Goal: Task Accomplishment & Management: Manage account settings

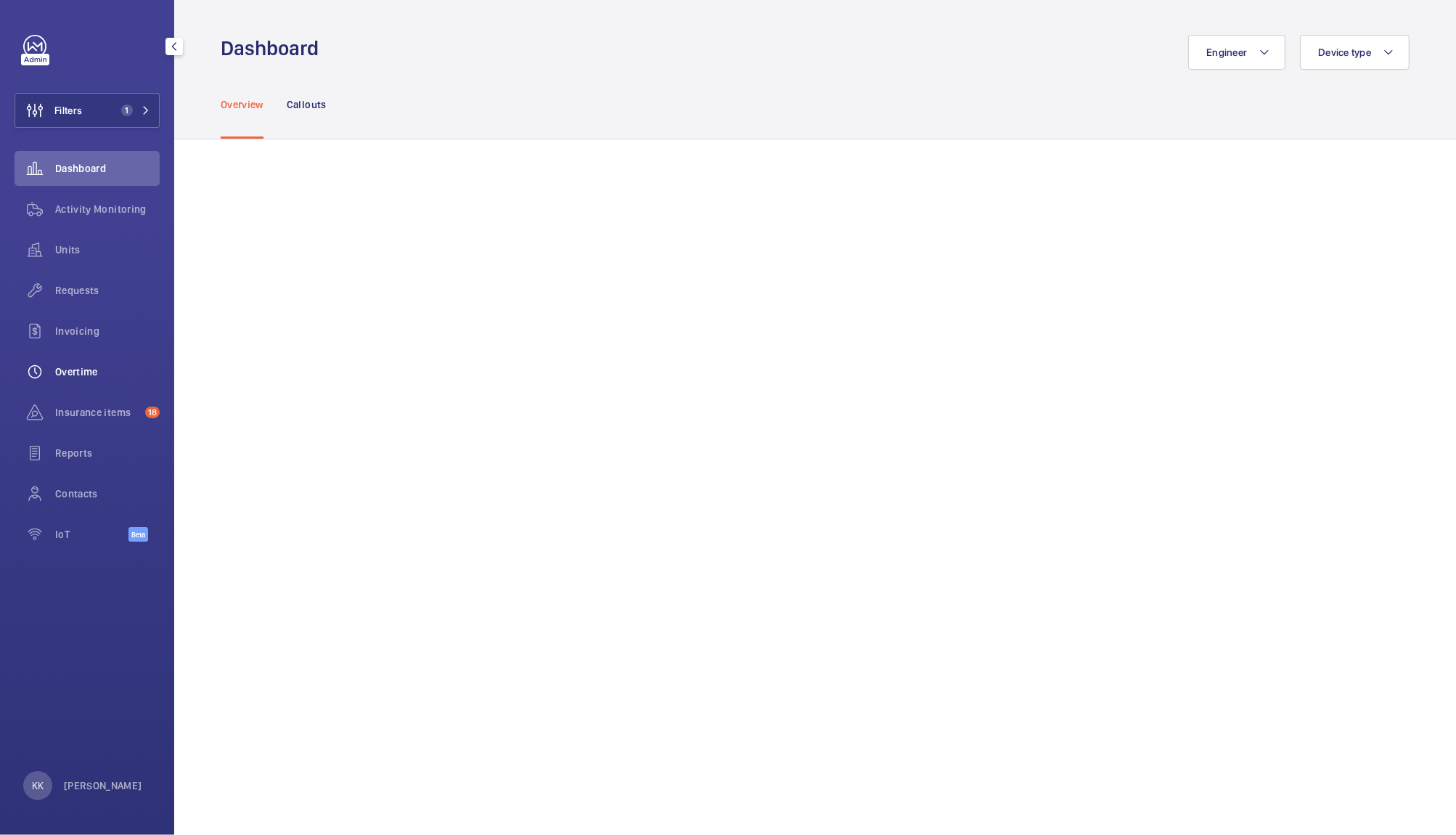
click at [86, 370] on span "Overtime" at bounding box center [108, 371] width 105 height 14
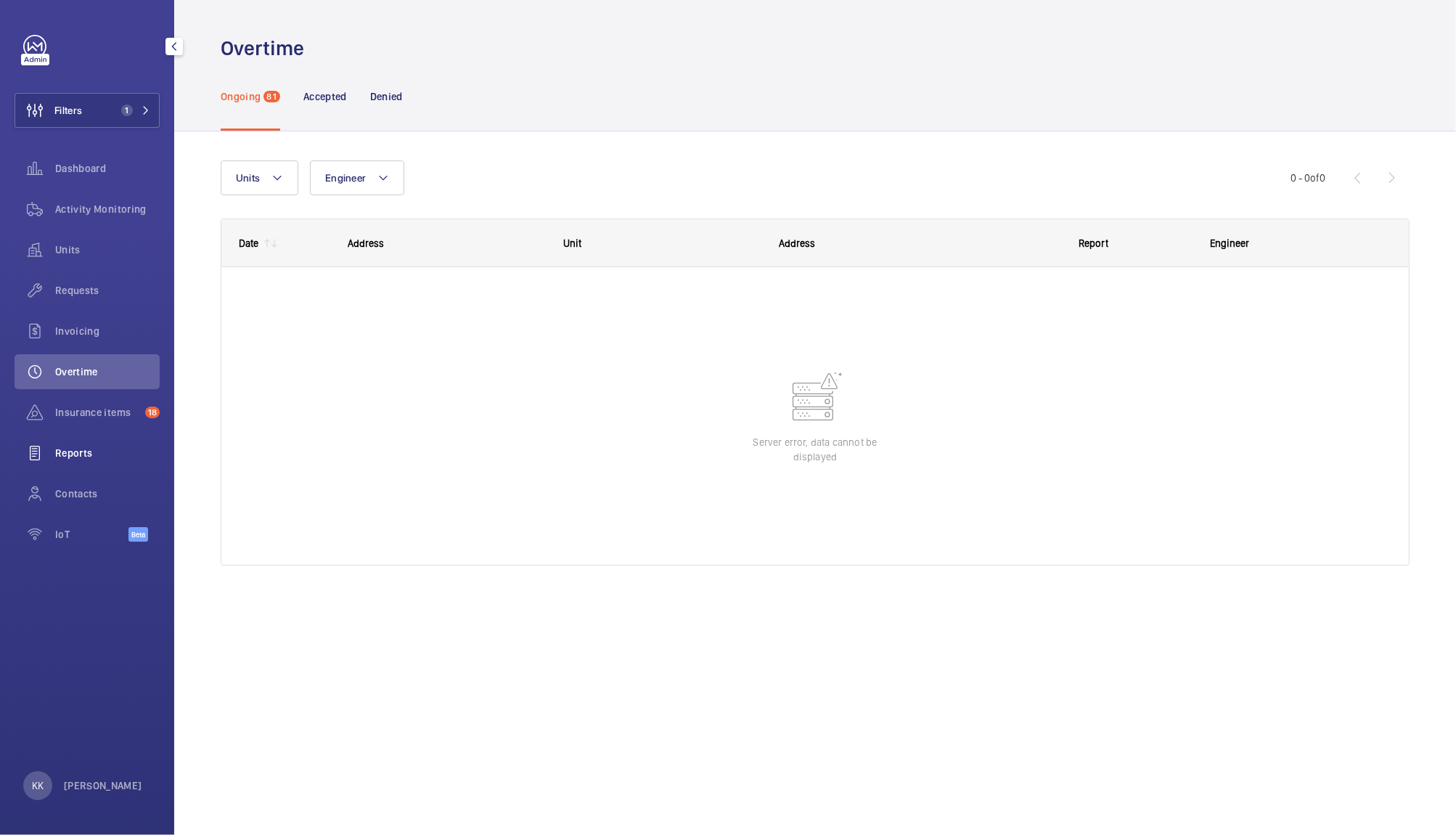
click at [96, 446] on span "Reports" at bounding box center [108, 452] width 105 height 14
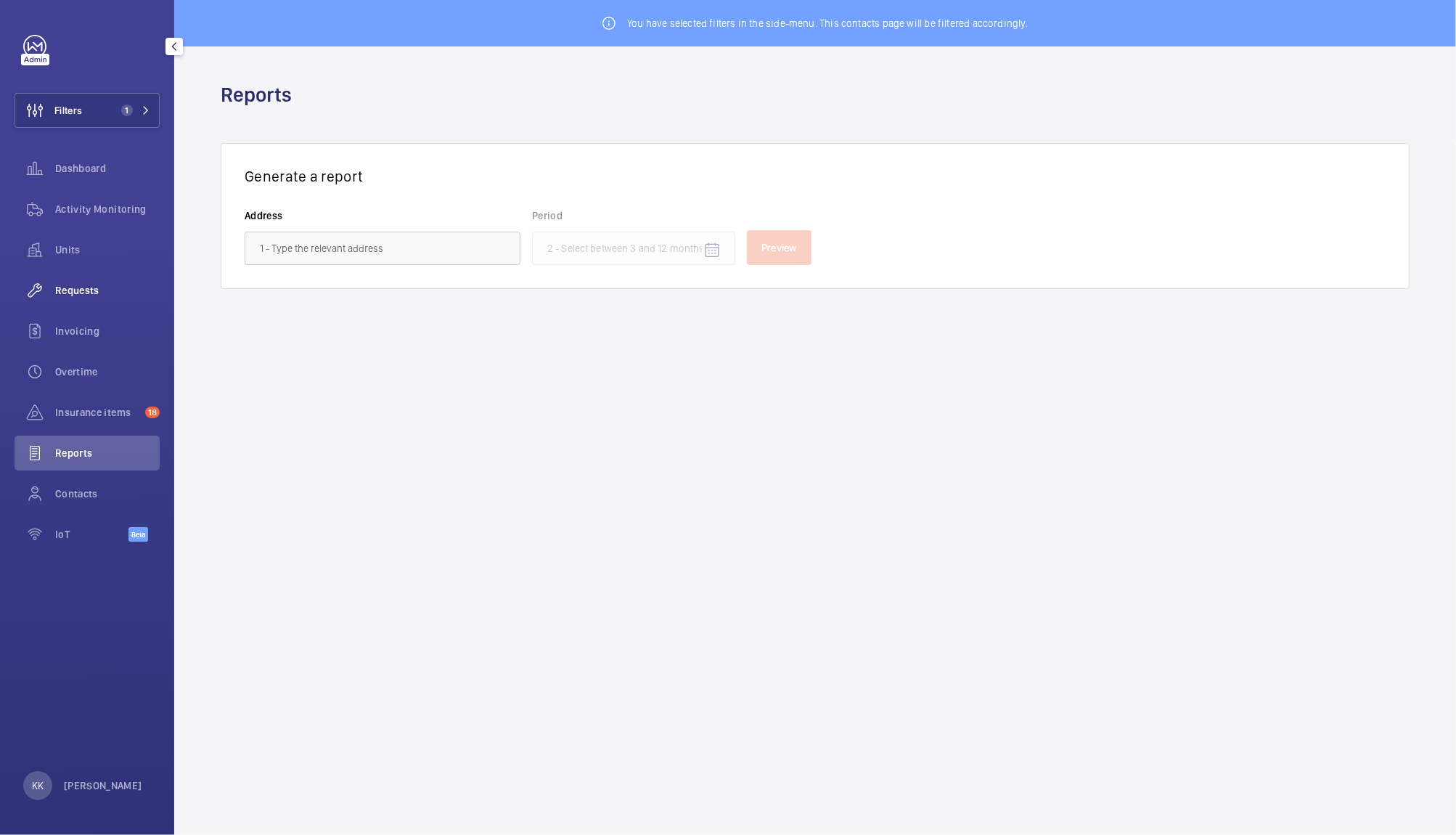
click at [77, 286] on span "Requests" at bounding box center [108, 290] width 105 height 14
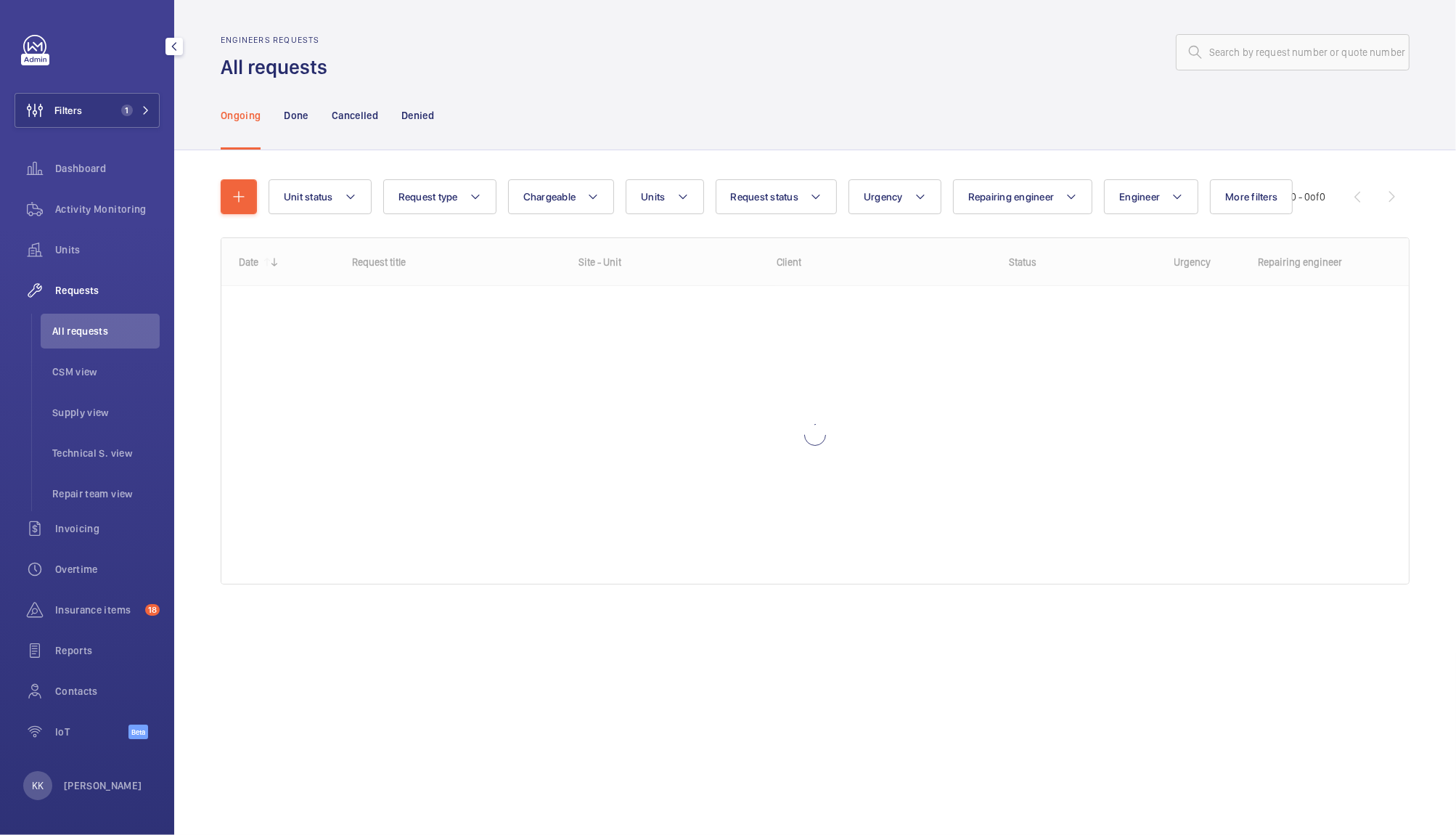
click at [534, 106] on div "Ongoing Done Cancelled Denied" at bounding box center [815, 115] width 1189 height 69
click at [668, 199] on button "Units" at bounding box center [665, 197] width 77 height 35
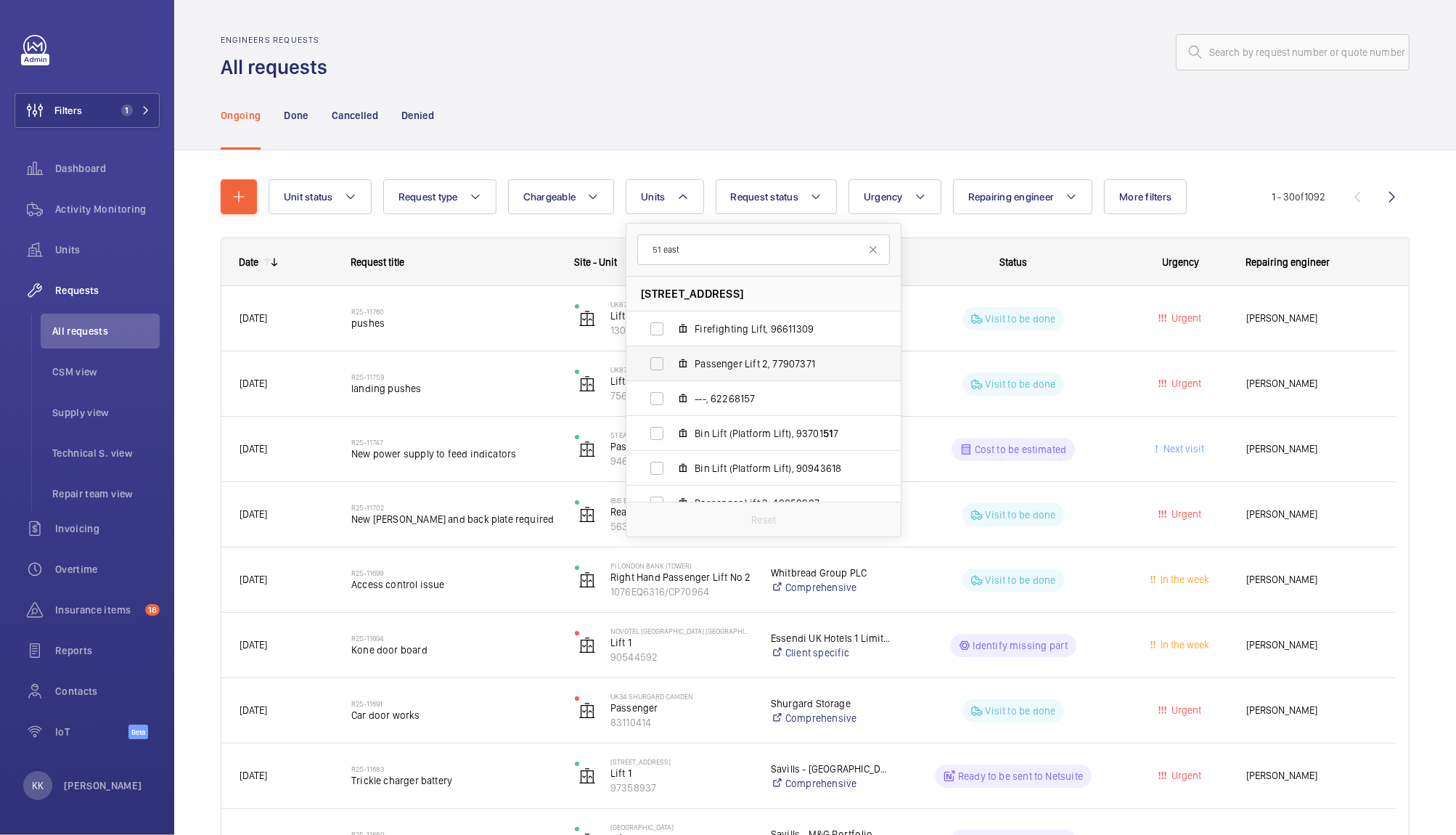
type input "51 east"
click at [774, 375] on label "Passenger Lift 2, 77907371" at bounding box center [751, 364] width 251 height 35
click at [671, 375] on input "Passenger Lift 2, 77907371" at bounding box center [657, 364] width 29 height 29
checkbox input "true"
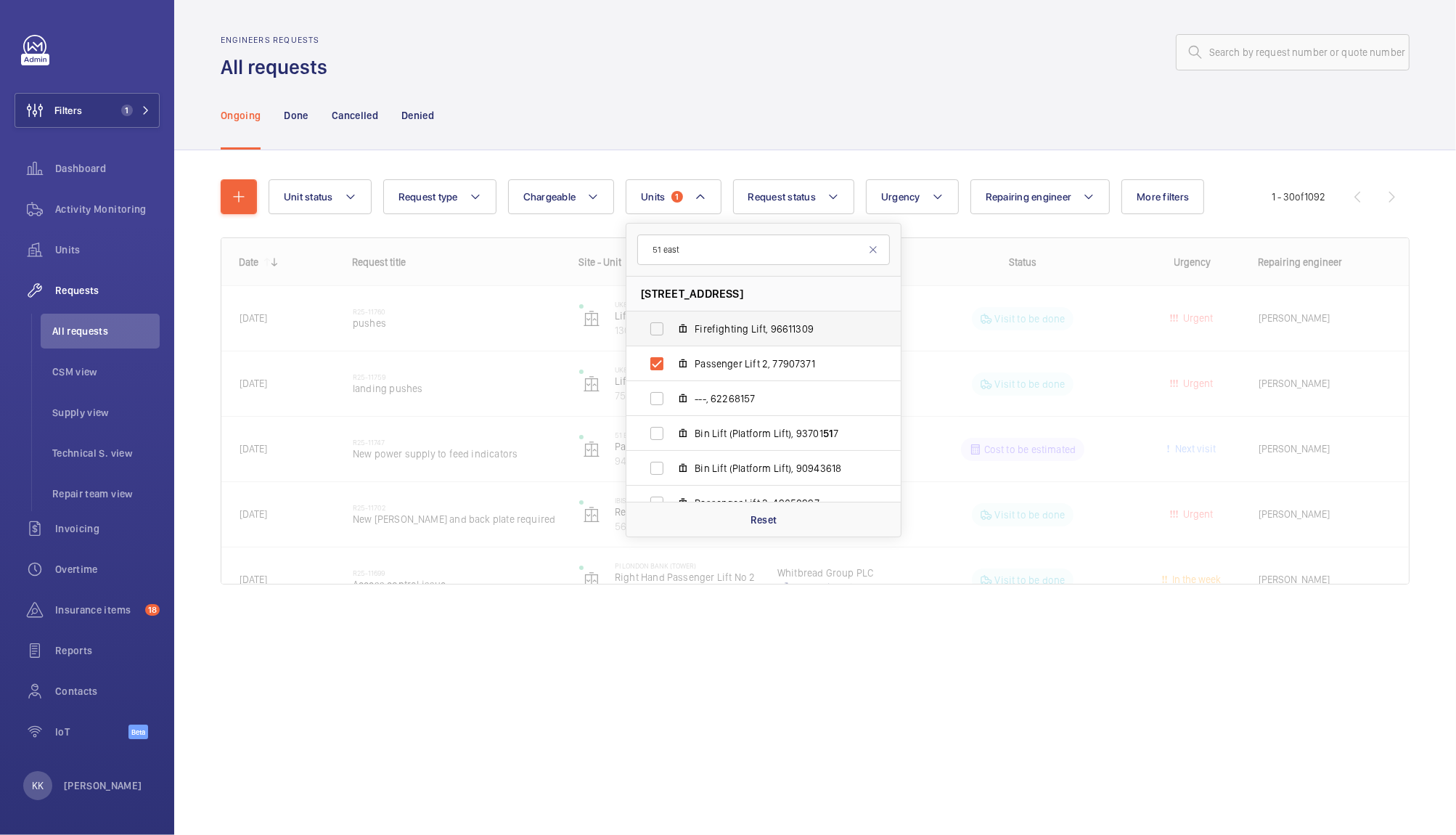
click at [763, 324] on span "Firefighting Lift, 96611309" at bounding box center [778, 329] width 168 height 14
click at [671, 324] on input "Firefighting Lift, 96611309" at bounding box center [657, 329] width 29 height 29
checkbox input "true"
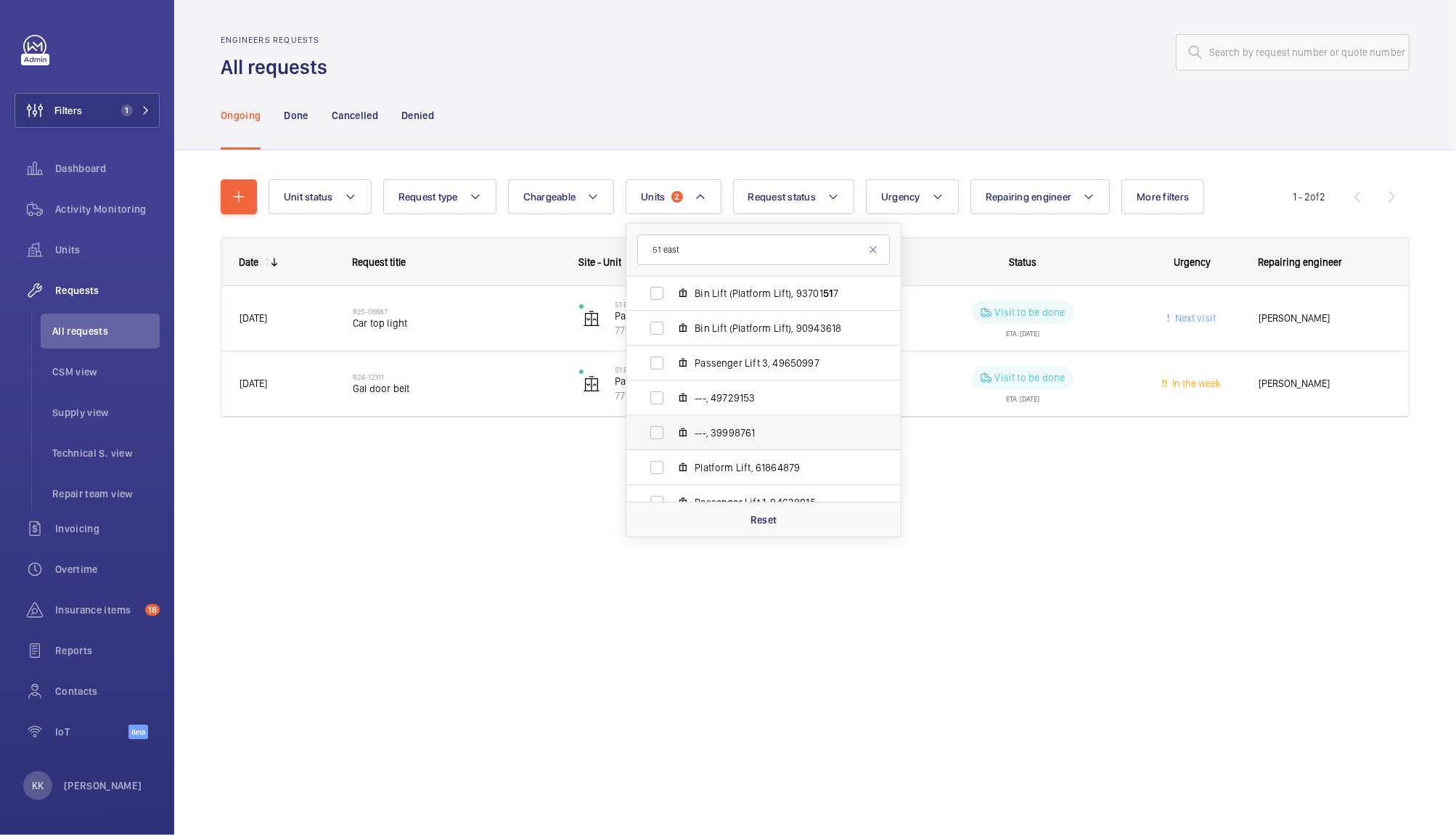
scroll to position [147, 0]
click at [800, 353] on span "Passenger Lift 3, 49650997" at bounding box center [778, 356] width 168 height 14
click at [671, 353] on input "Passenger Lift 3, 49650997" at bounding box center [657, 357] width 29 height 29
checkbox input "true"
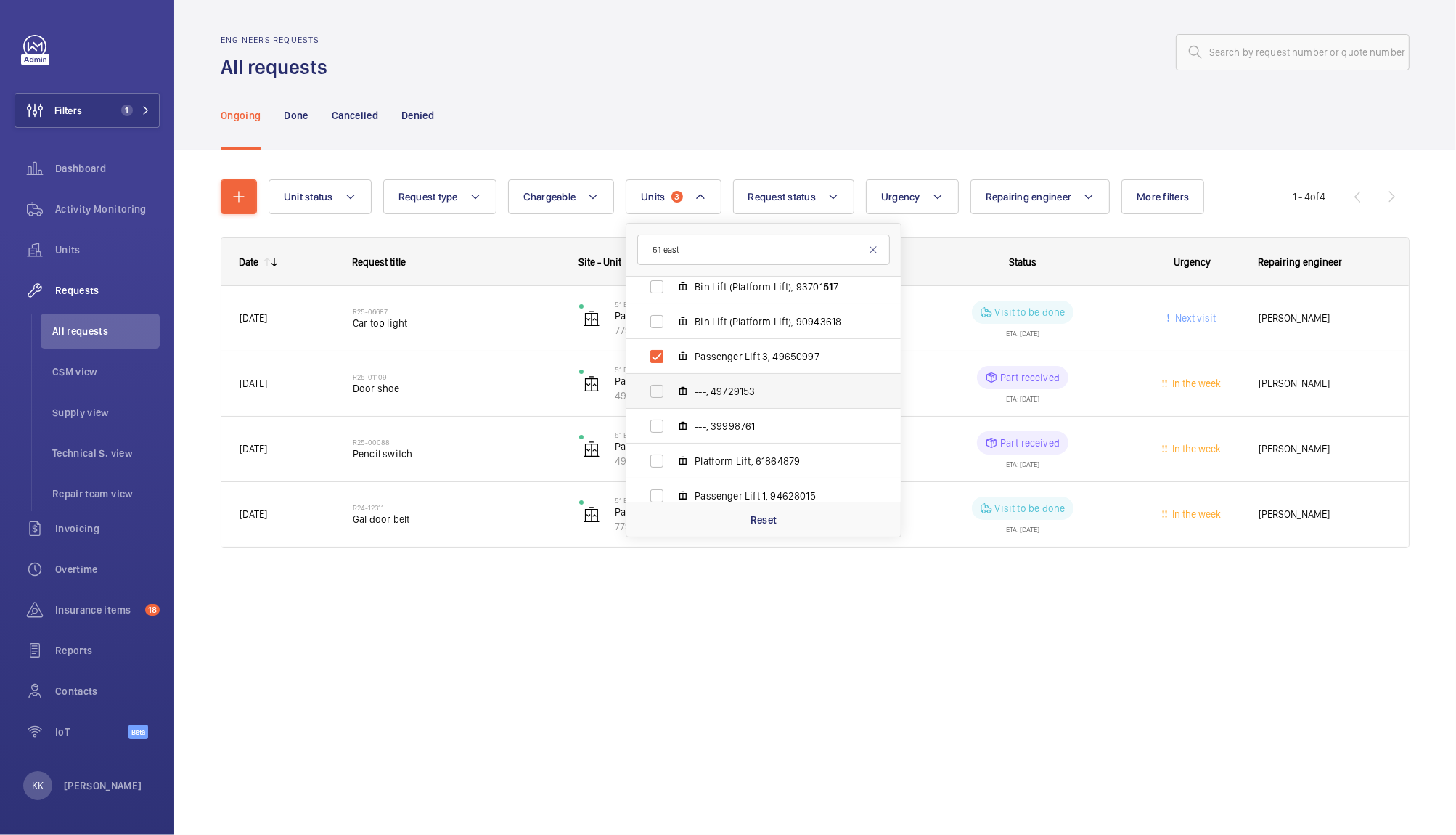
click at [768, 402] on label "---, 49729153" at bounding box center [751, 392] width 251 height 35
click at [671, 402] on input "---, 49729153" at bounding box center [657, 391] width 29 height 29
checkbox input "true"
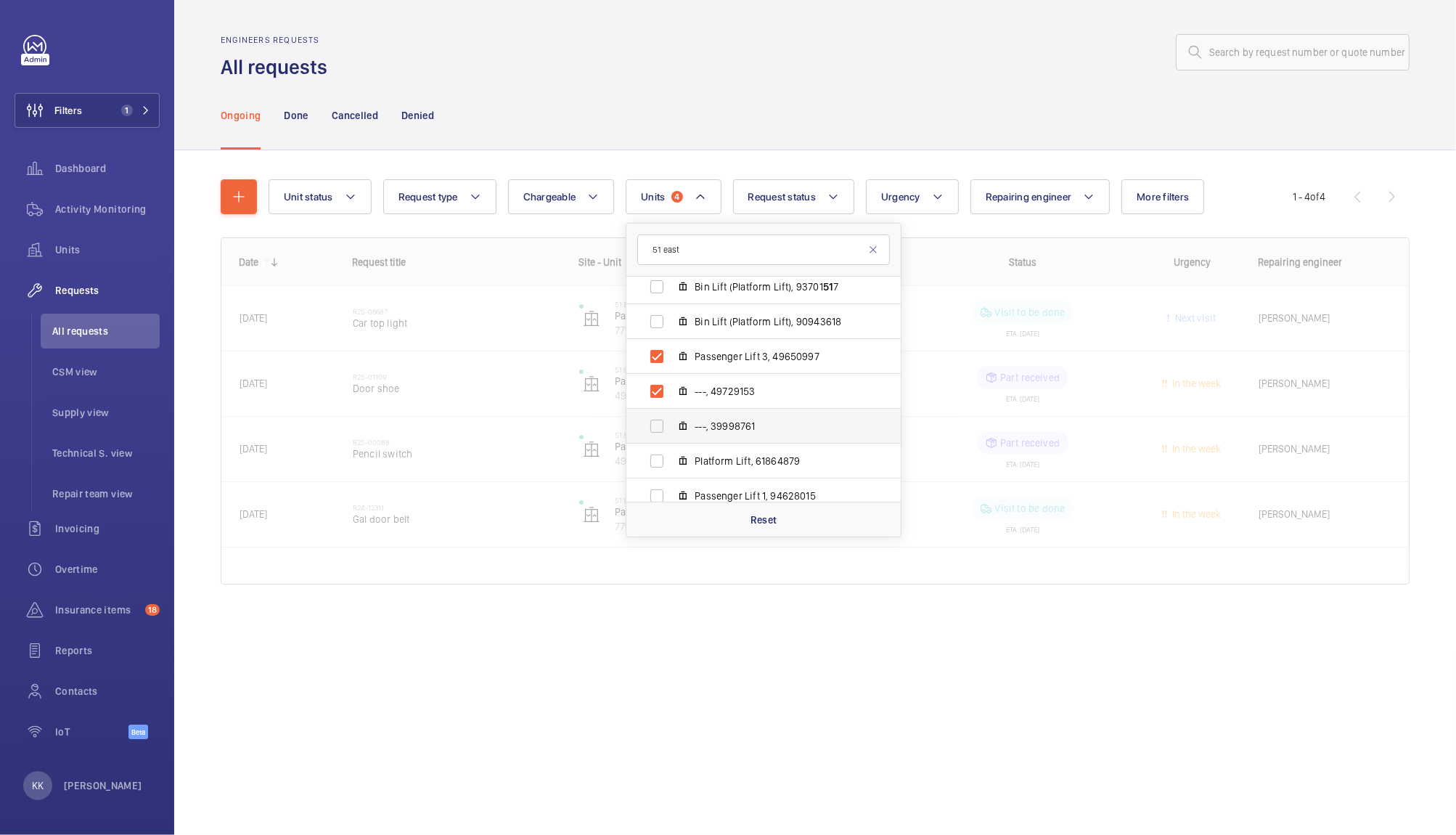
click at [772, 429] on span "---, 39998761" at bounding box center [778, 426] width 168 height 14
click at [671, 429] on input "---, 39998761" at bounding box center [657, 426] width 29 height 29
checkbox input "true"
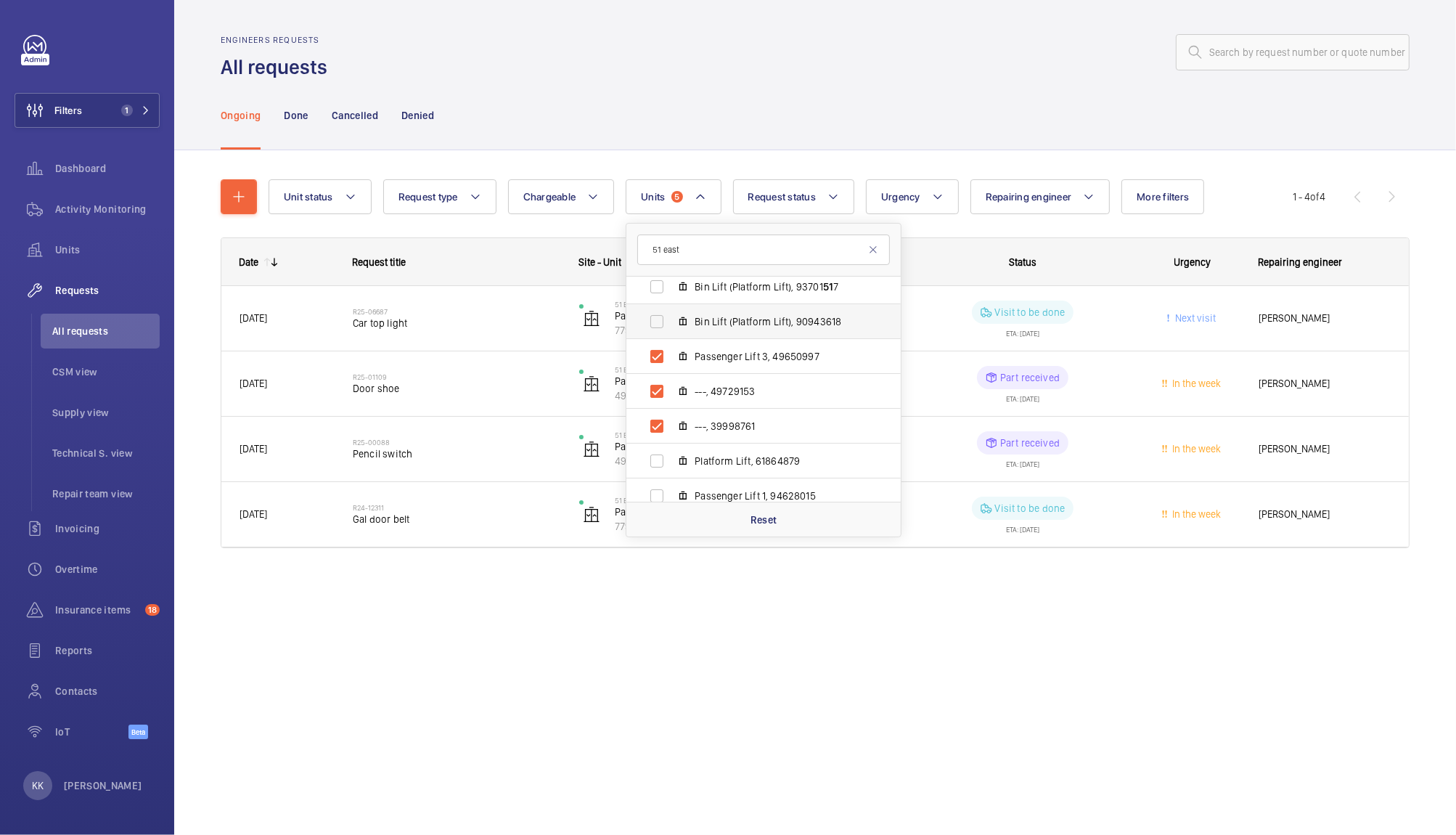
click at [759, 332] on label "Bin Lift (Platform Lift), 90943618" at bounding box center [751, 322] width 251 height 35
click at [671, 332] on input "Bin Lift (Platform Lift), 90943618" at bounding box center [657, 322] width 29 height 29
checkbox input "true"
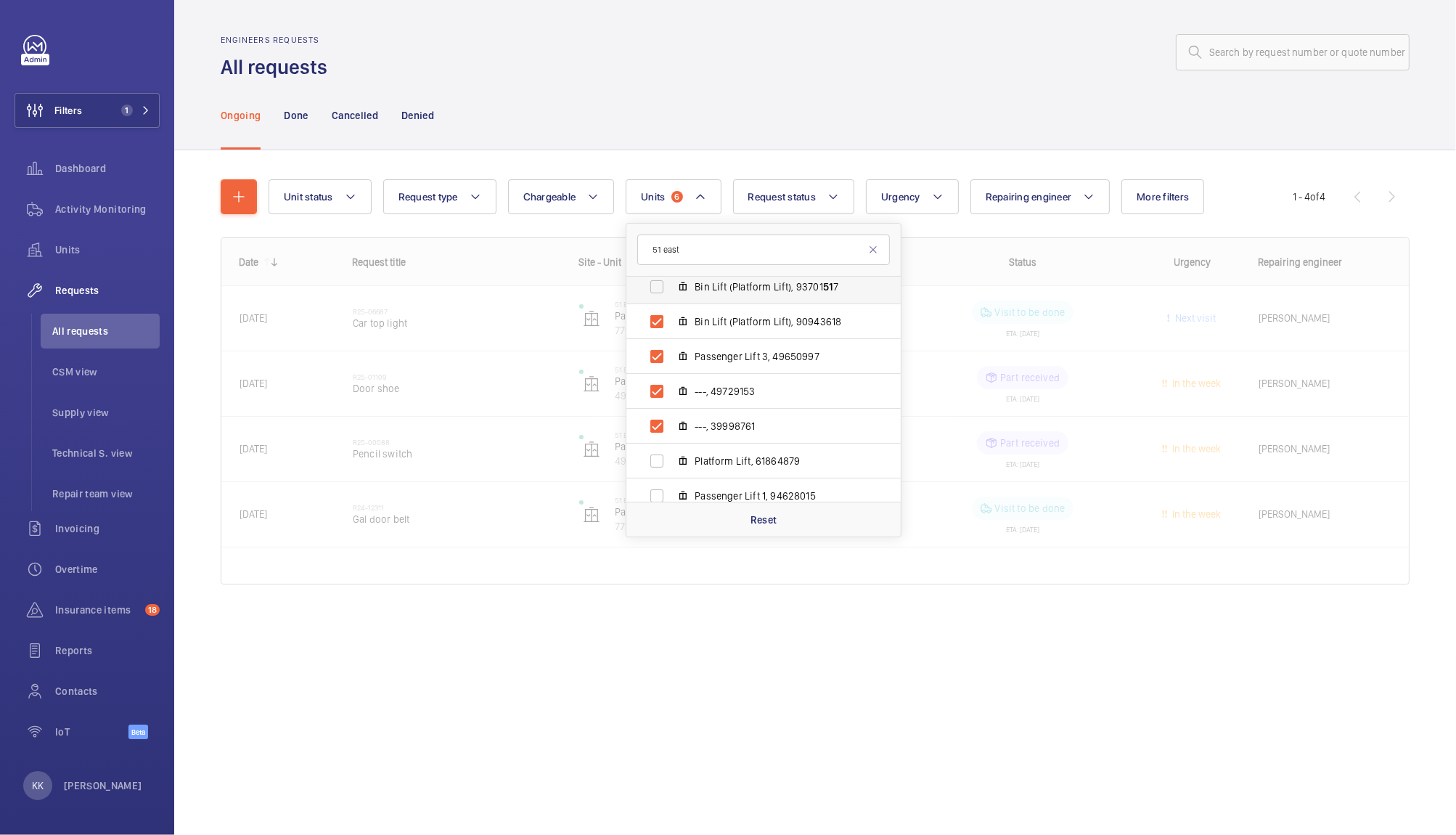
click at [765, 287] on span "Bin Lift (Platform Lift), 93701 51 7" at bounding box center [778, 286] width 168 height 14
click at [671, 287] on input "Bin Lift (Platform Lift), 93701 51 7" at bounding box center [657, 287] width 29 height 29
checkbox input "true"
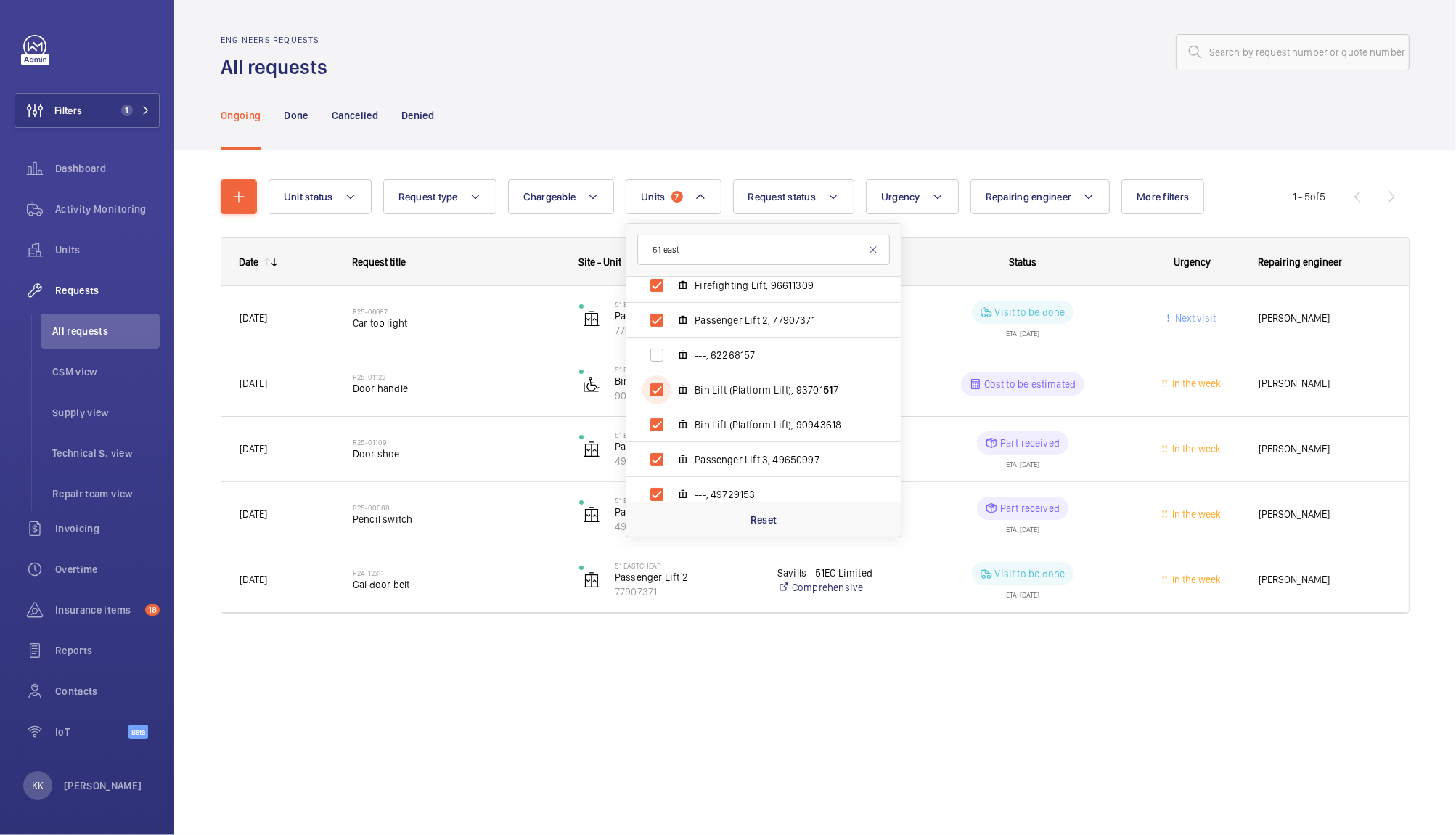
scroll to position [39, 0]
click at [825, 354] on span "---, 62268157" at bounding box center [778, 360] width 168 height 14
click at [671, 354] on input "---, 62268157" at bounding box center [657, 360] width 29 height 29
checkbox input "true"
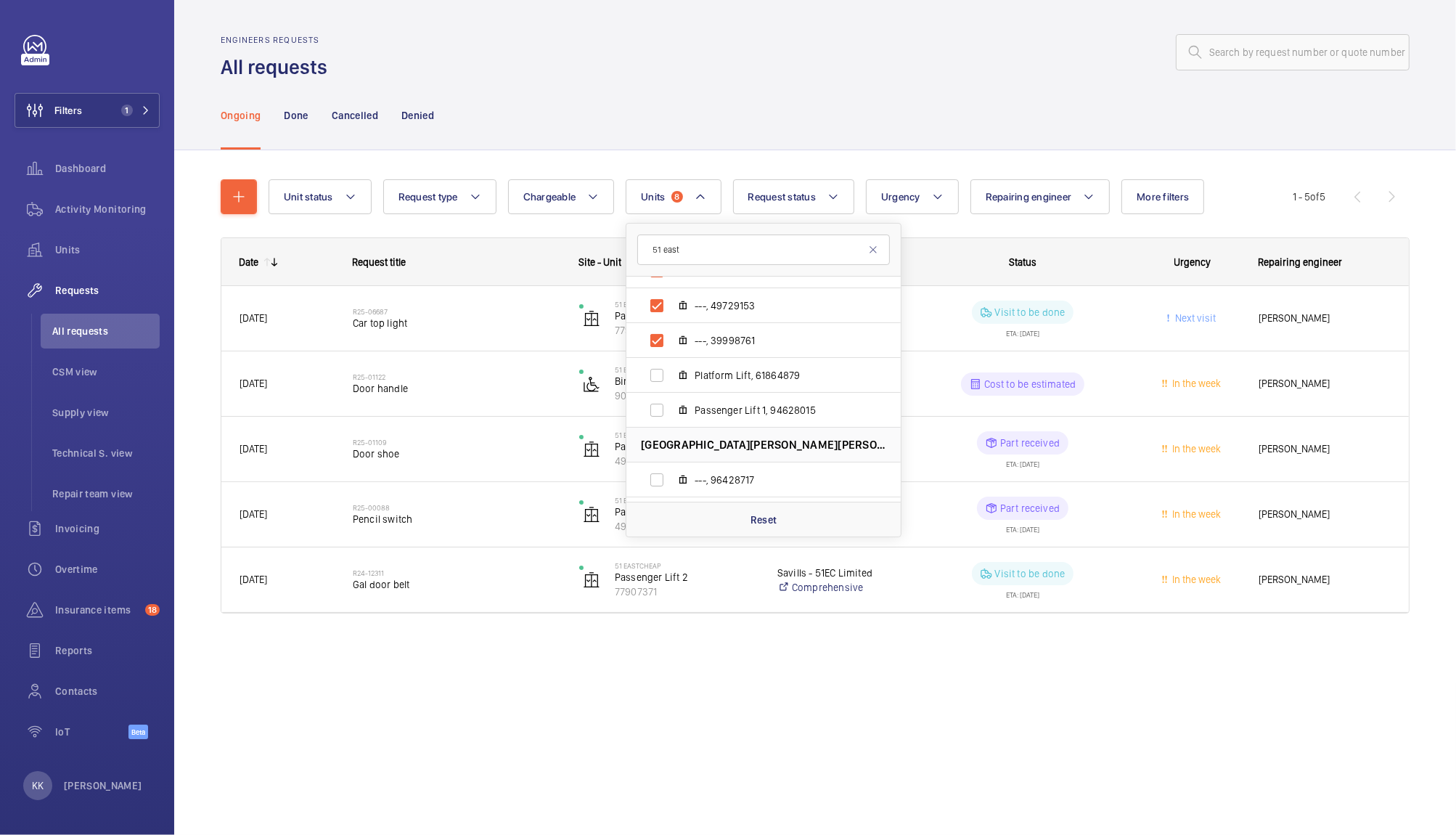
scroll to position [235, 0]
click at [813, 367] on span "Platform Lift, 61864879" at bounding box center [778, 373] width 168 height 14
click at [671, 367] on input "Platform Lift, 61864879" at bounding box center [657, 373] width 29 height 29
checkbox input "true"
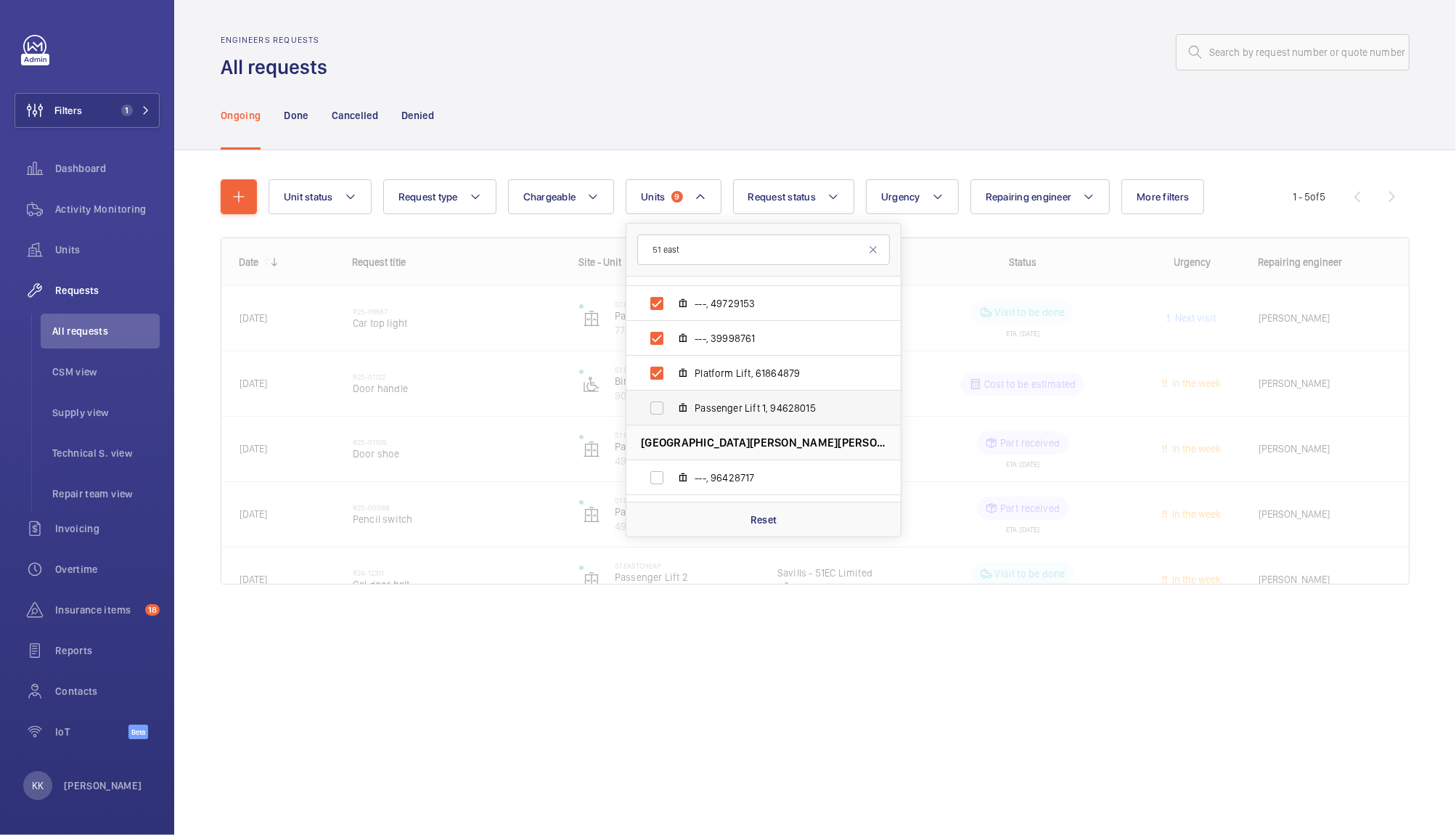
click at [775, 408] on span "Passenger Lift 1, 94628015" at bounding box center [778, 408] width 168 height 14
click at [671, 408] on input "Passenger Lift 1, 94628015" at bounding box center [657, 408] width 29 height 29
checkbox input "true"
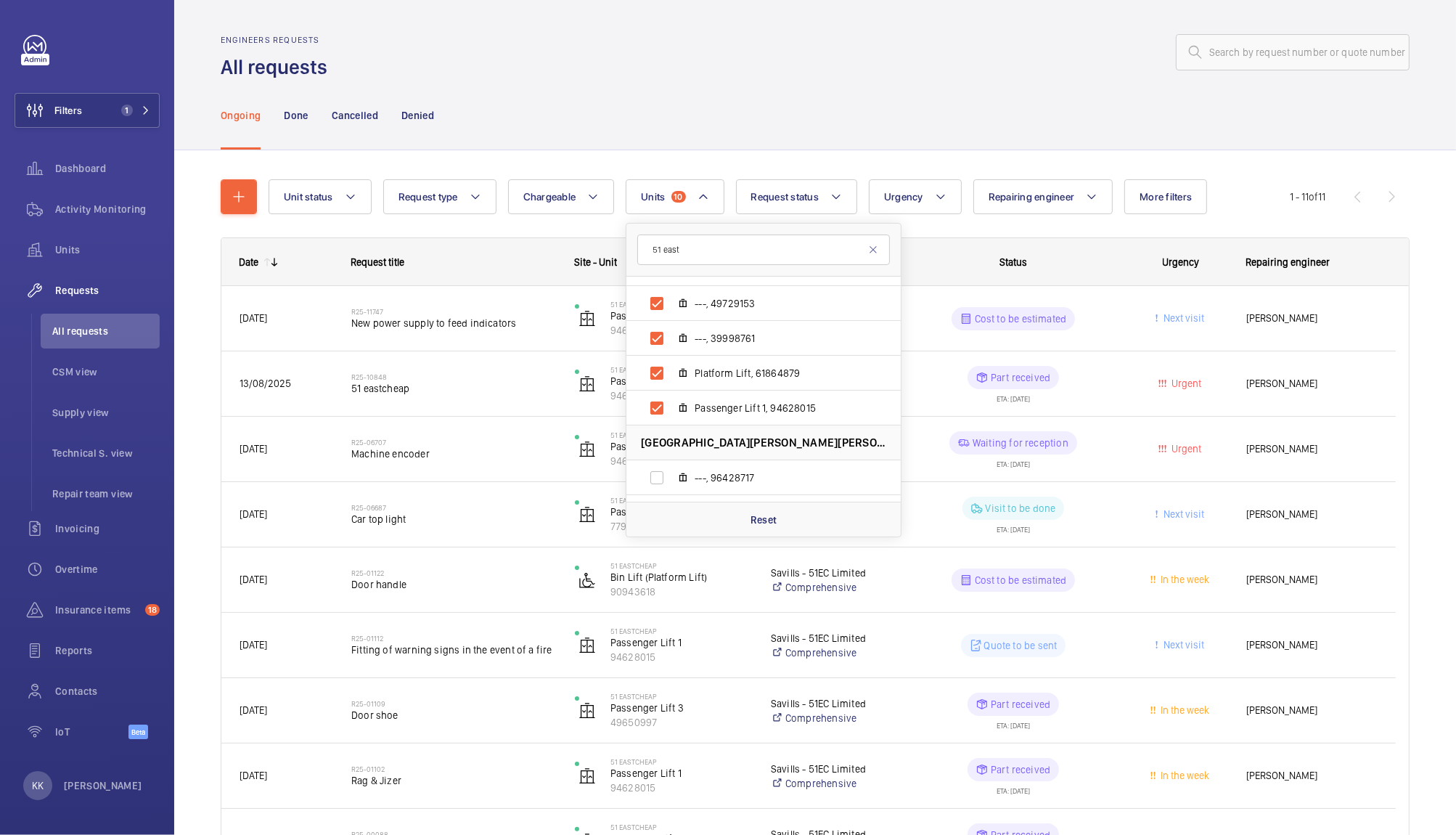
click at [729, 112] on div "Ongoing Done Cancelled Denied" at bounding box center [815, 115] width 1189 height 69
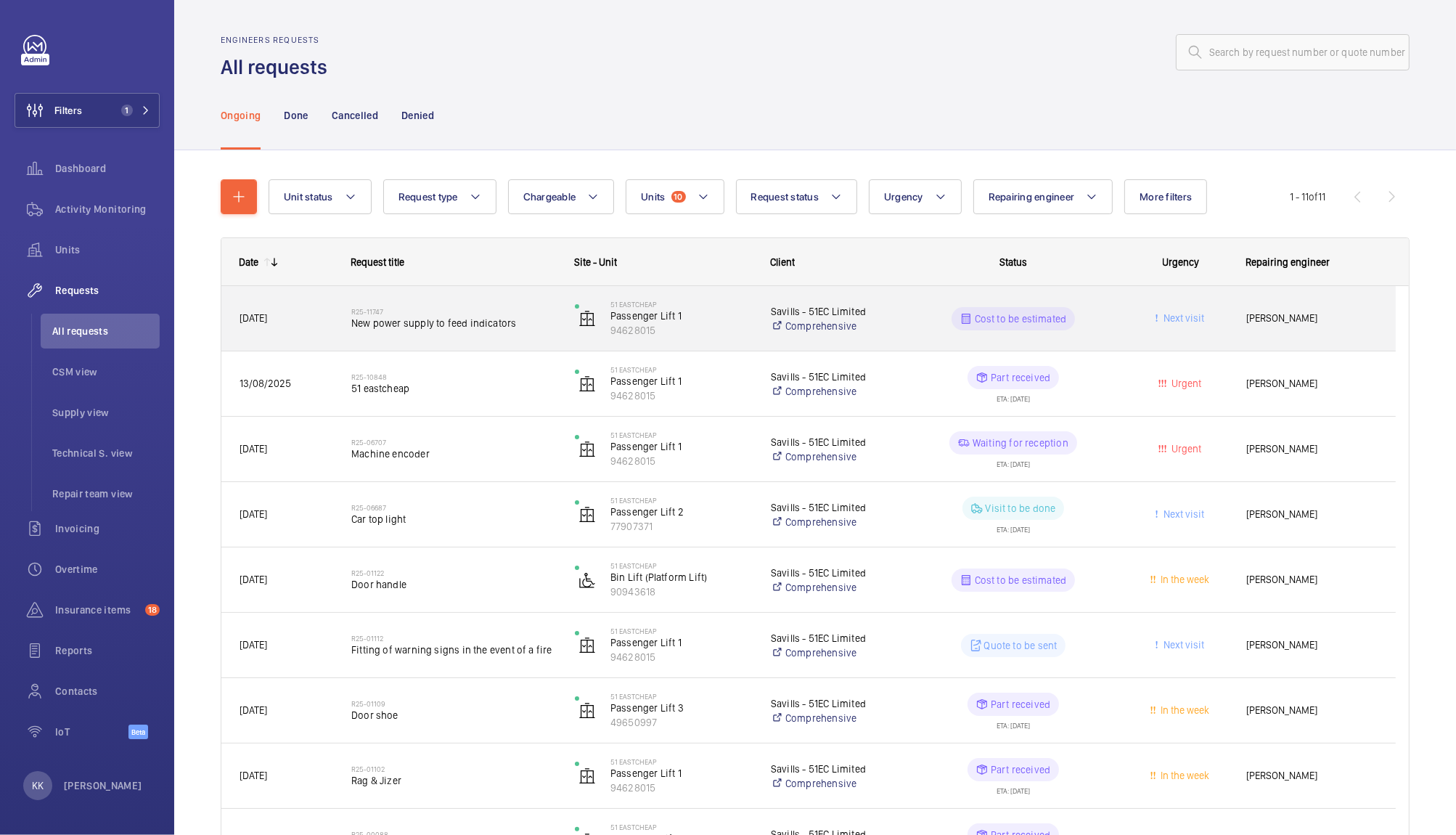
click at [397, 325] on span "New power supply to feed indicators" at bounding box center [454, 323] width 205 height 14
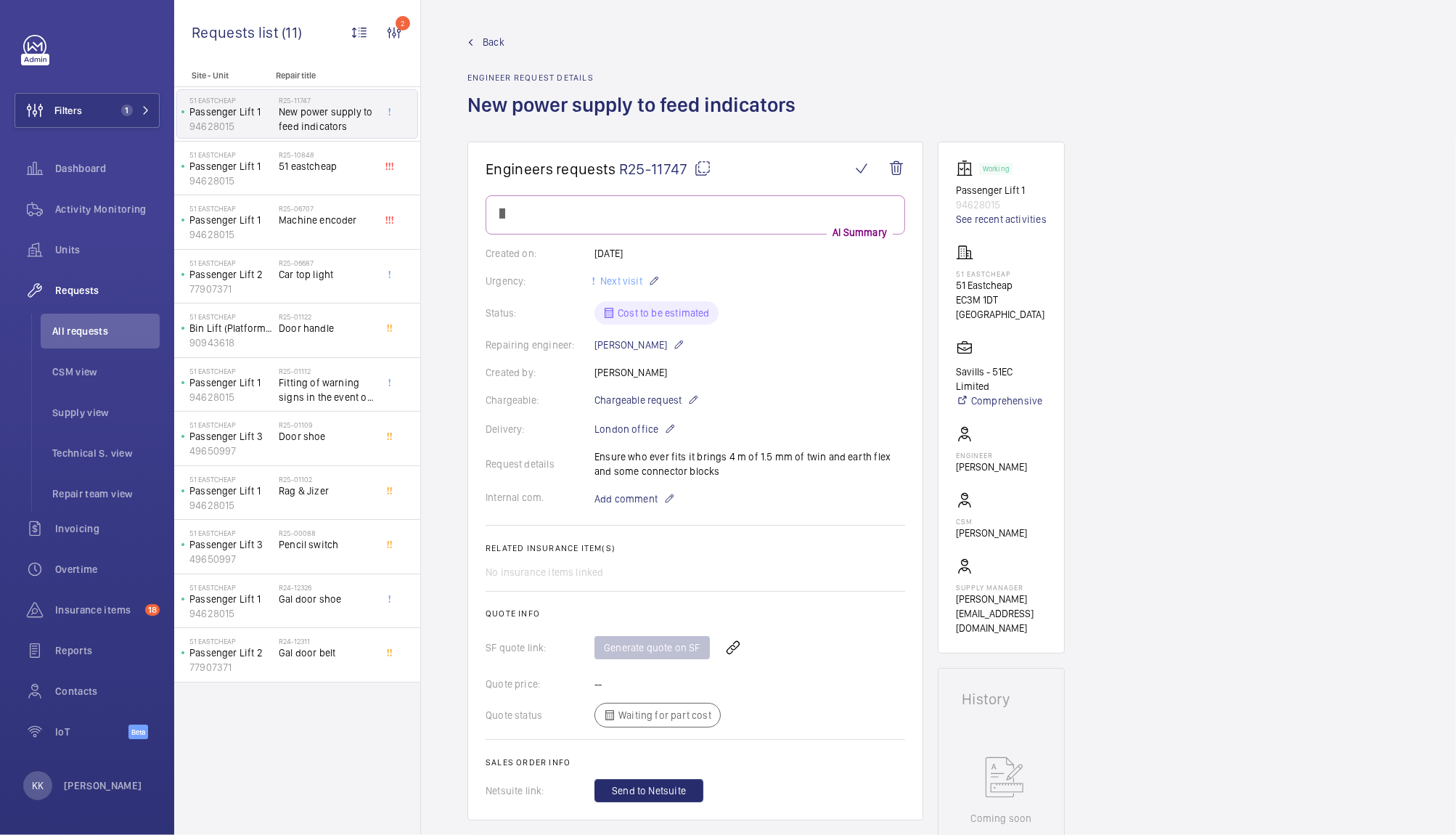
drag, startPoint x: 1428, startPoint y: 277, endPoint x: 1432, endPoint y: 298, distance: 21.4
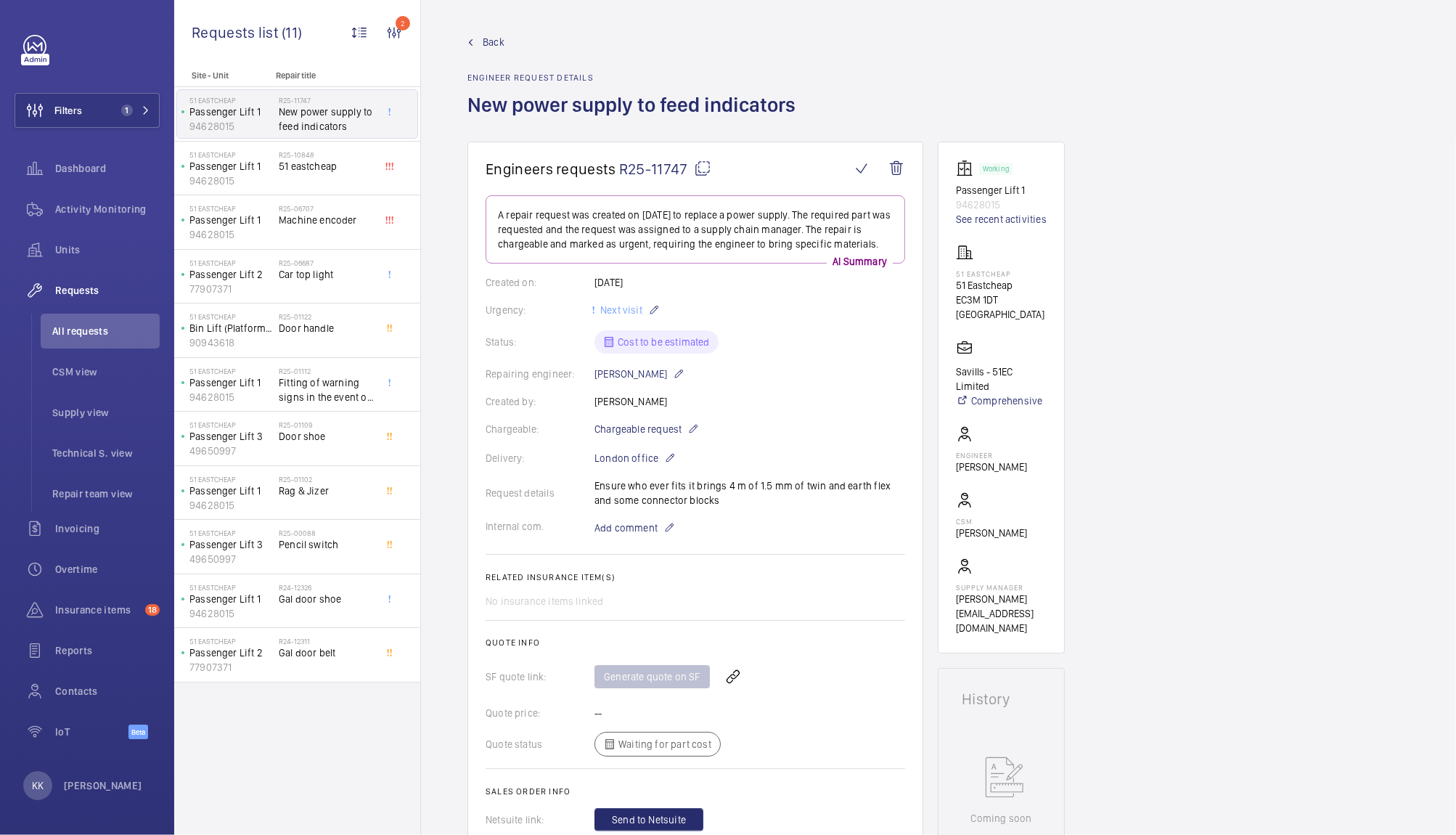
click at [647, 172] on span "R25-11747" at bounding box center [665, 169] width 92 height 18
click at [795, 489] on div "Request details Ensure who ever fits it brings 4 m of 1.5 mm of twin and earth …" at bounding box center [695, 493] width 420 height 29
drag, startPoint x: 726, startPoint y: 484, endPoint x: 702, endPoint y: 504, distance: 31.2
click at [702, 504] on div "Request details Ensure who ever fits it brings 4 m of 1.5 mm of twin and earth …" at bounding box center [695, 493] width 420 height 29
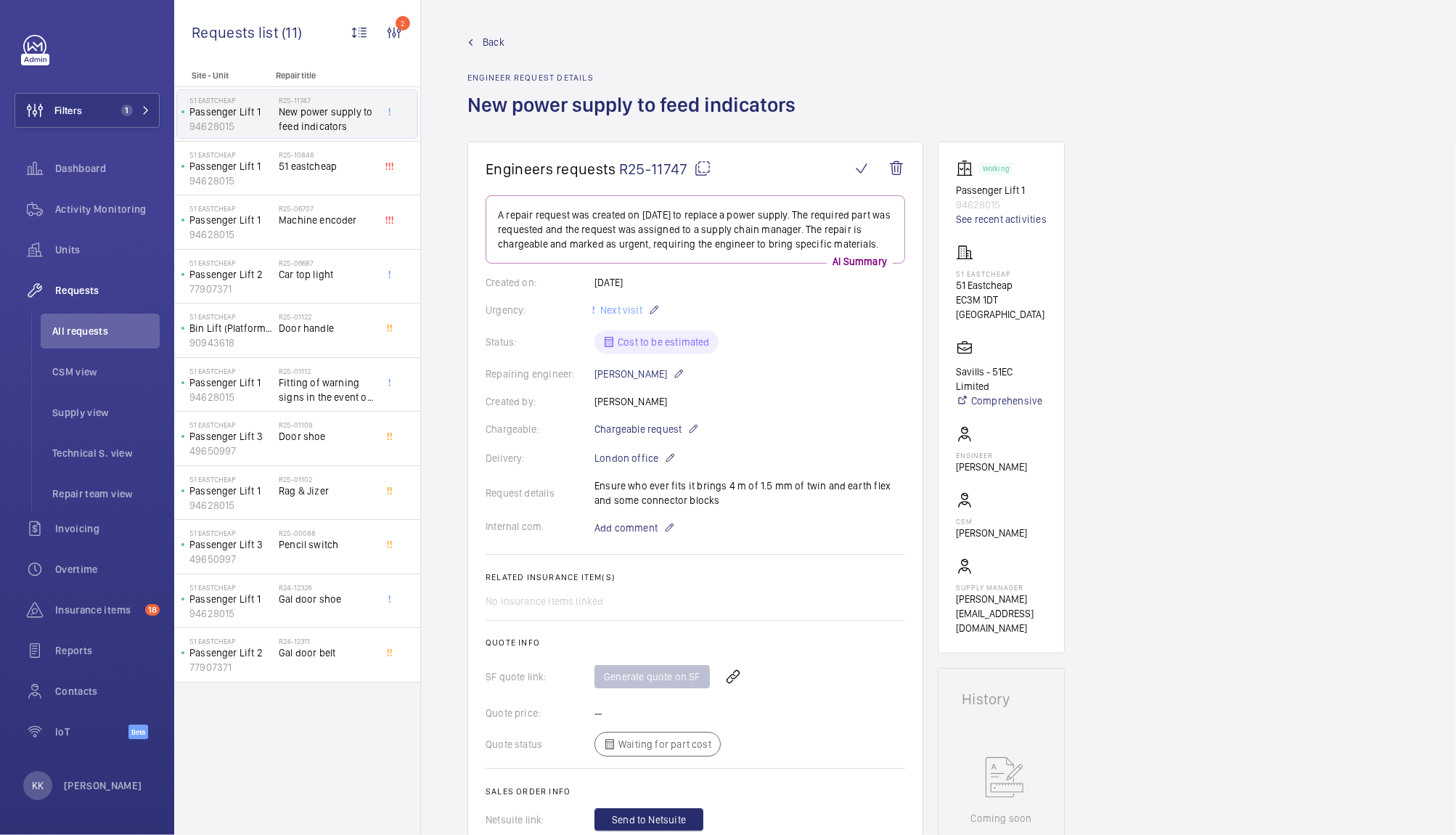
copy p "4 m of 1.5 mm of twin and earth flex and some connector blocks"
click at [842, 62] on div "Back Engineer request details New power supply to feed indicators" at bounding box center [939, 88] width 942 height 107
click at [75, 254] on span "Units" at bounding box center [108, 249] width 105 height 14
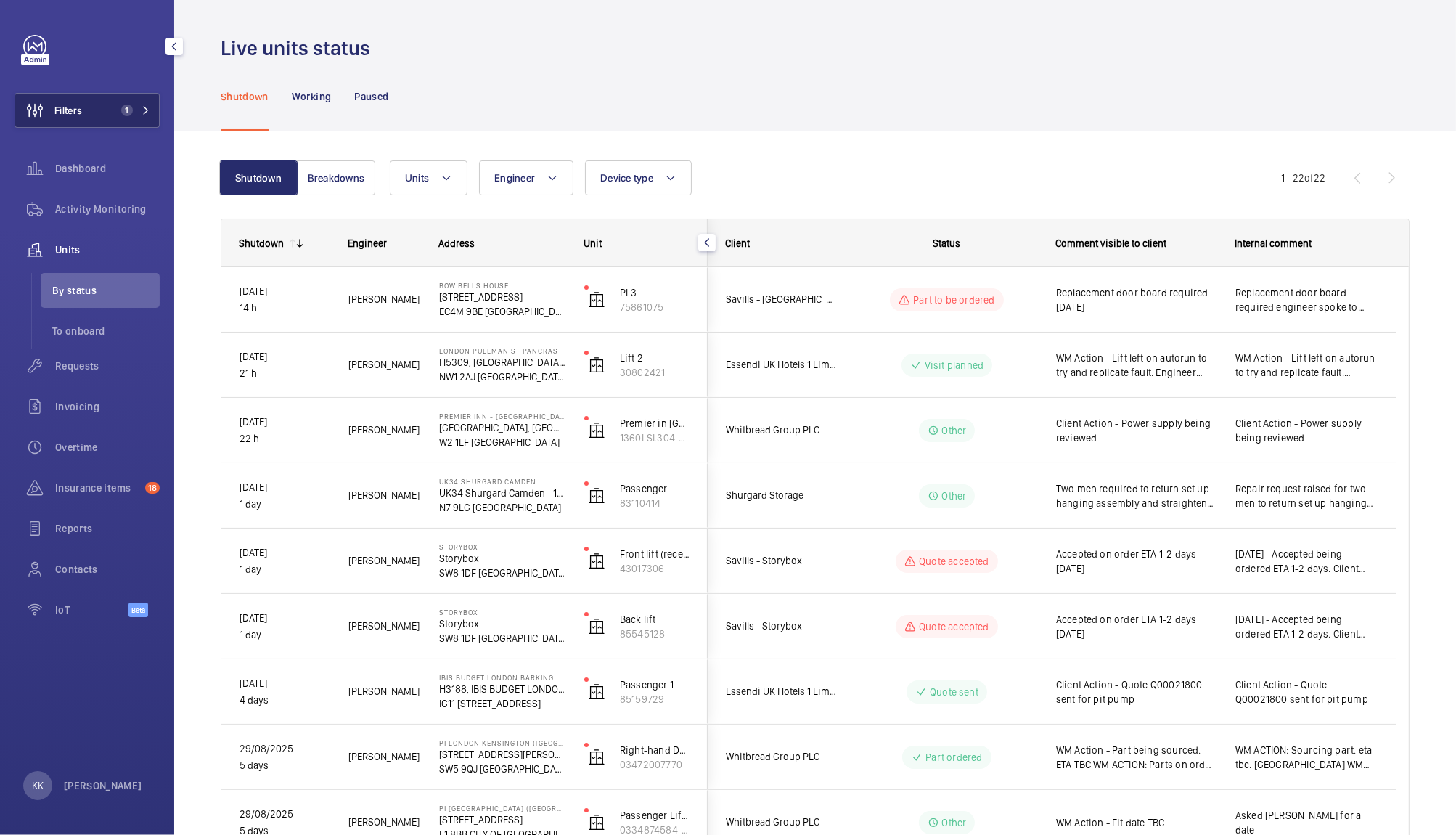
click at [123, 107] on span "1" at bounding box center [127, 110] width 11 height 11
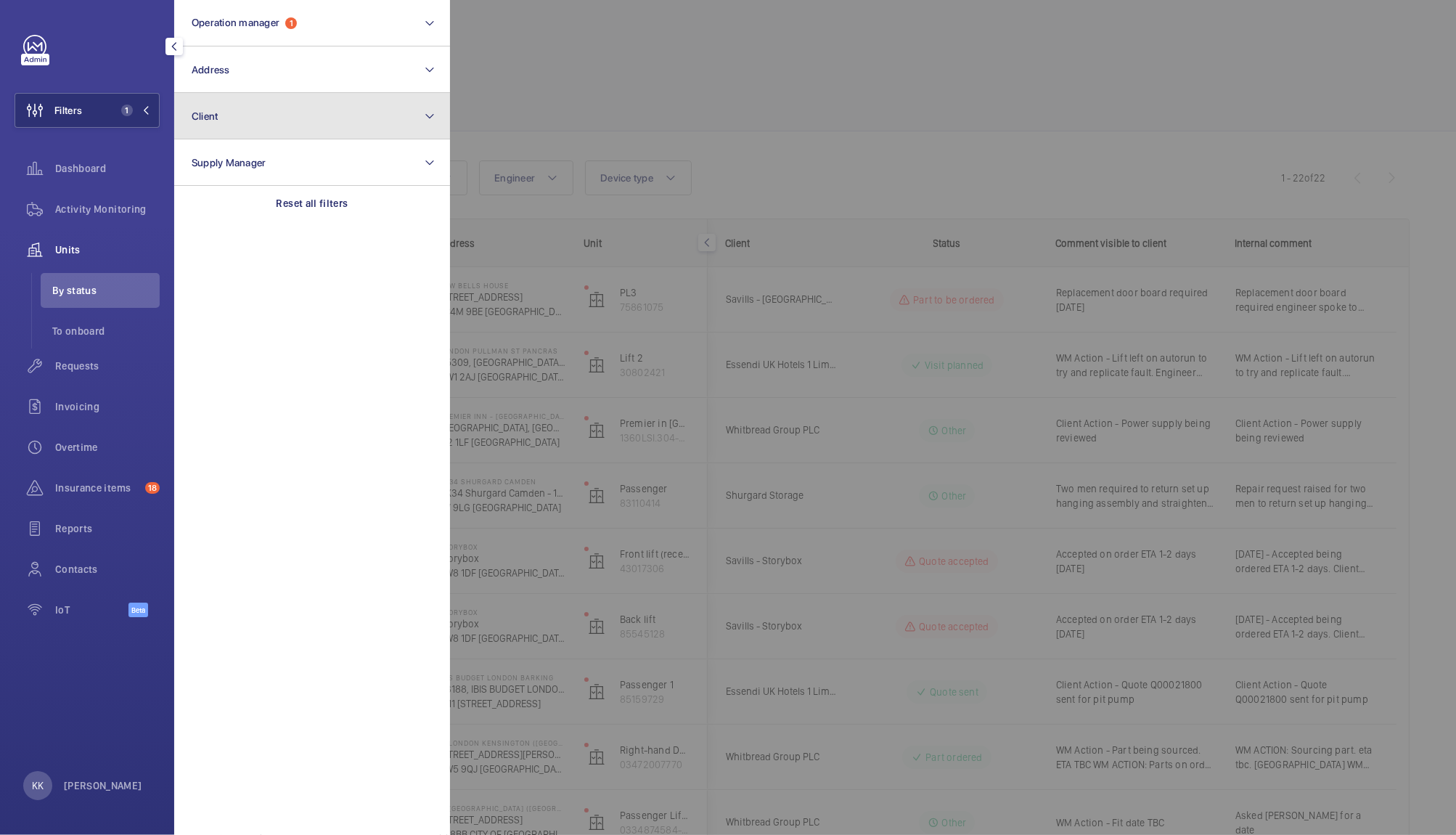
click at [220, 115] on button "Client" at bounding box center [312, 115] width 275 height 46
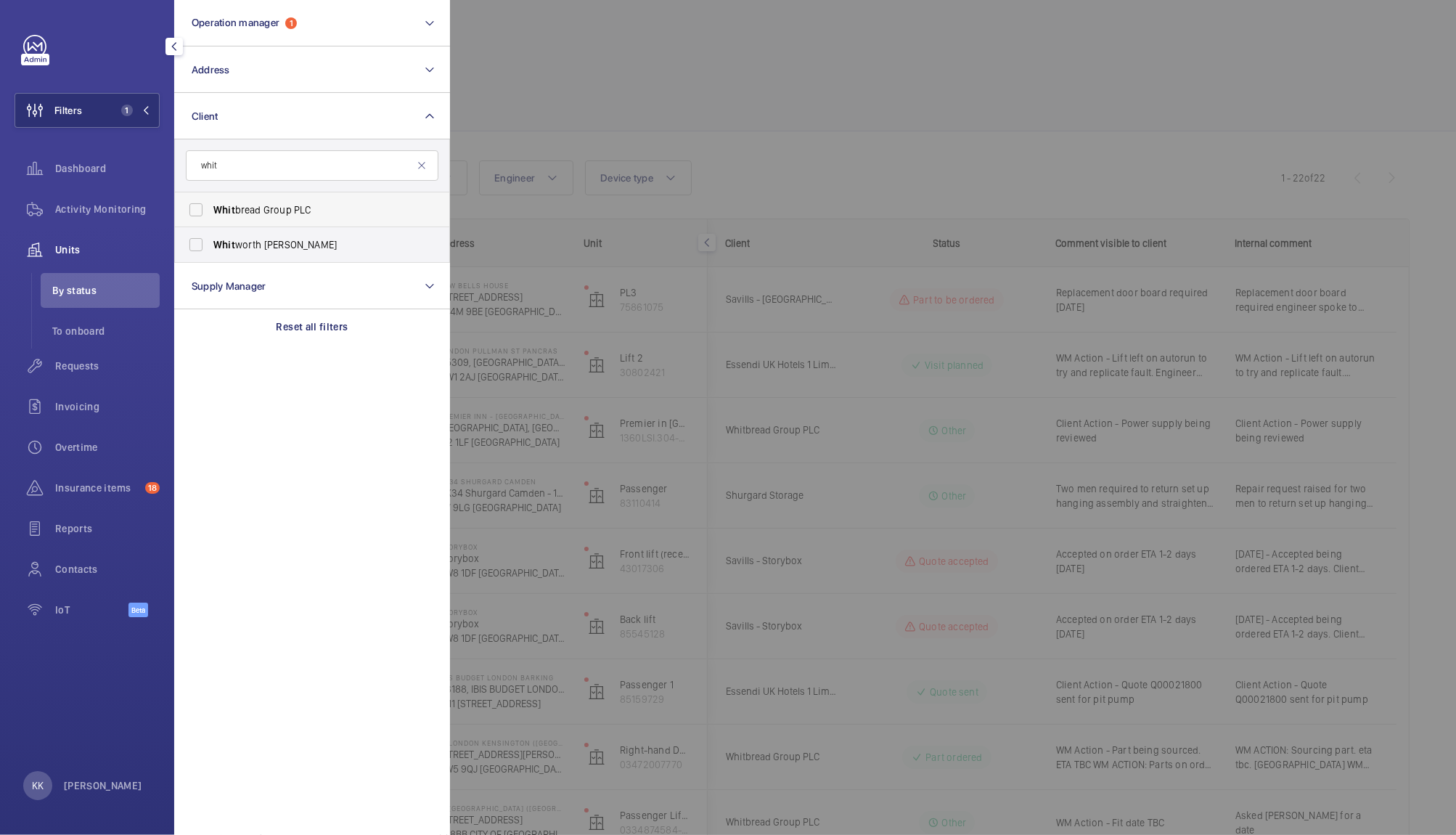
type input "whit"
click at [256, 220] on label "Whit bread Group PLC" at bounding box center [301, 210] width 253 height 35
click at [210, 220] on input "Whit bread Group PLC" at bounding box center [196, 210] width 29 height 29
checkbox input "true"
click at [717, 139] on div at bounding box center [1178, 417] width 1456 height 835
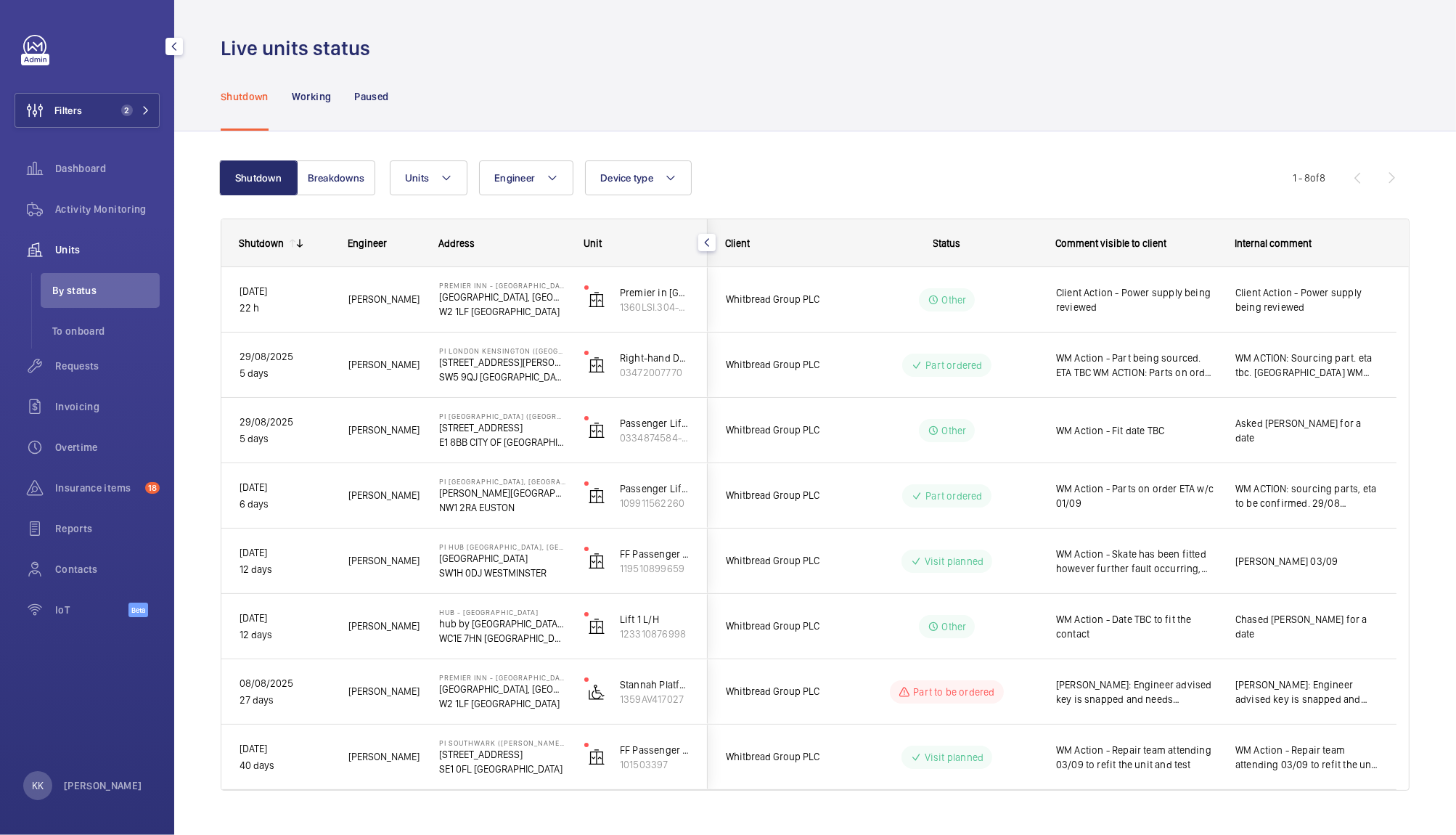
click at [816, 165] on div "Units Engineer Device type More filters Reset all filters" at bounding box center [841, 178] width 903 height 35
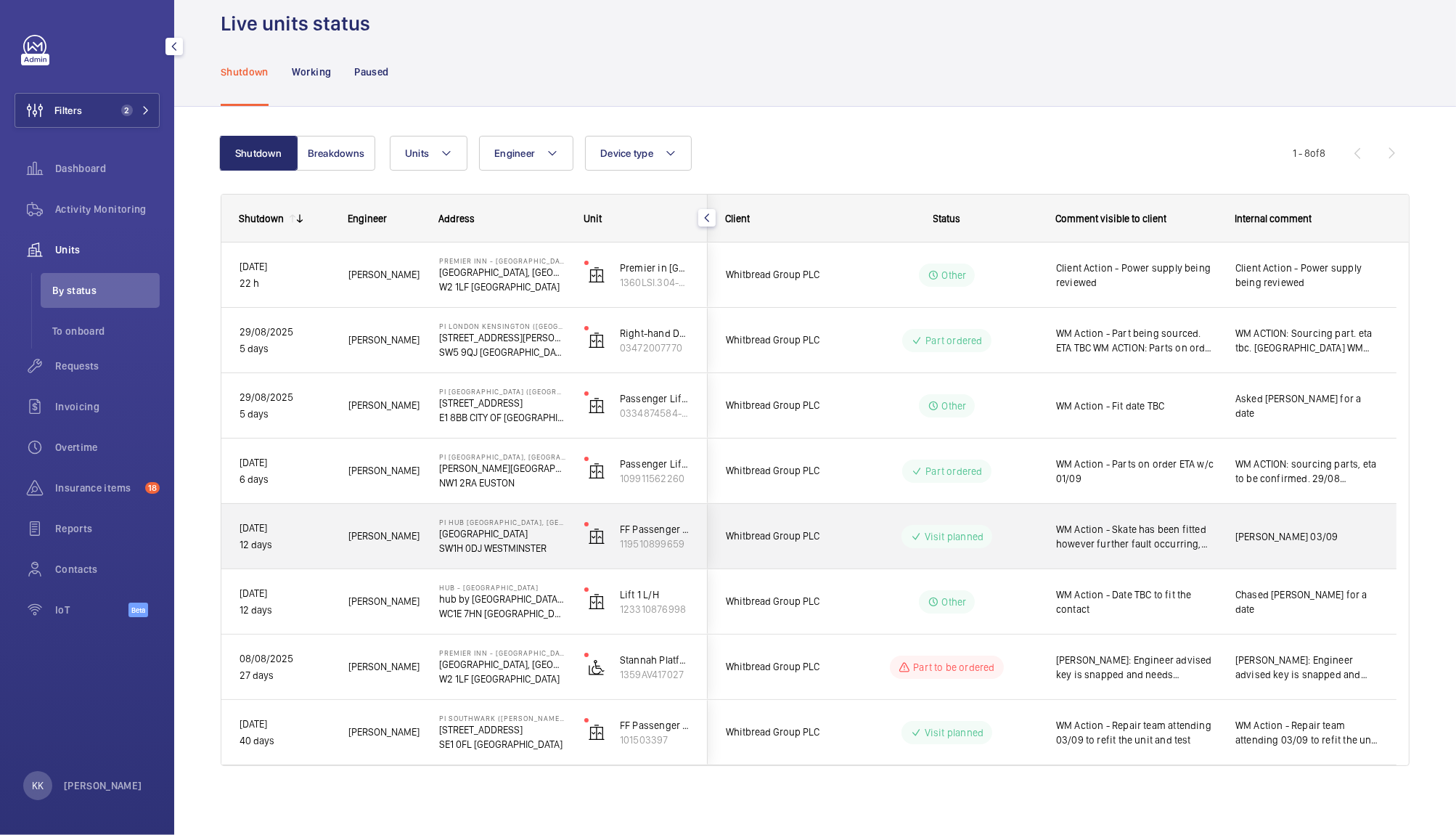
click at [1109, 523] on span "WM Action - Skate has been fitted however further fault occurring, repair team …" at bounding box center [1136, 537] width 160 height 29
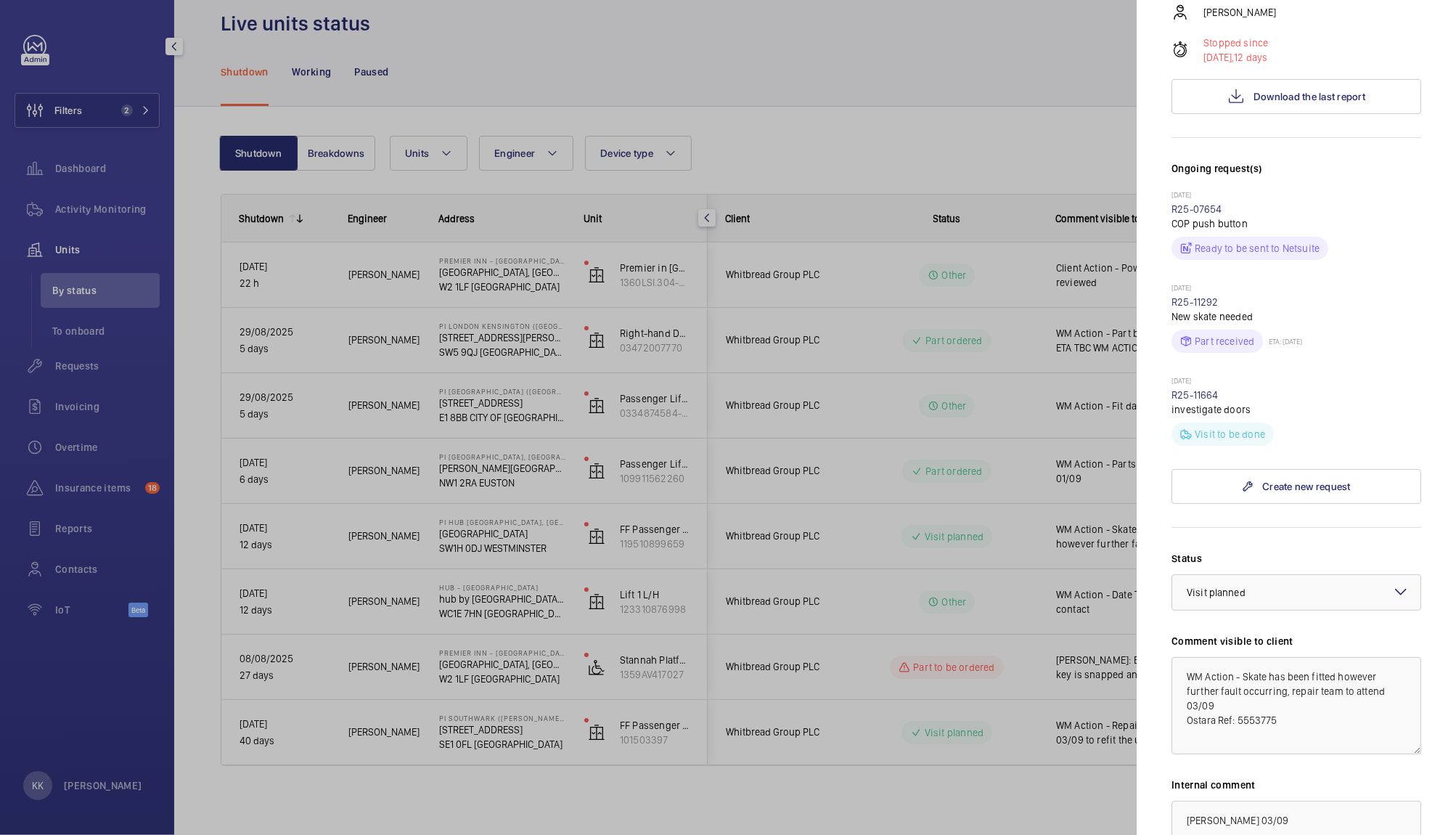
scroll to position [414, 0]
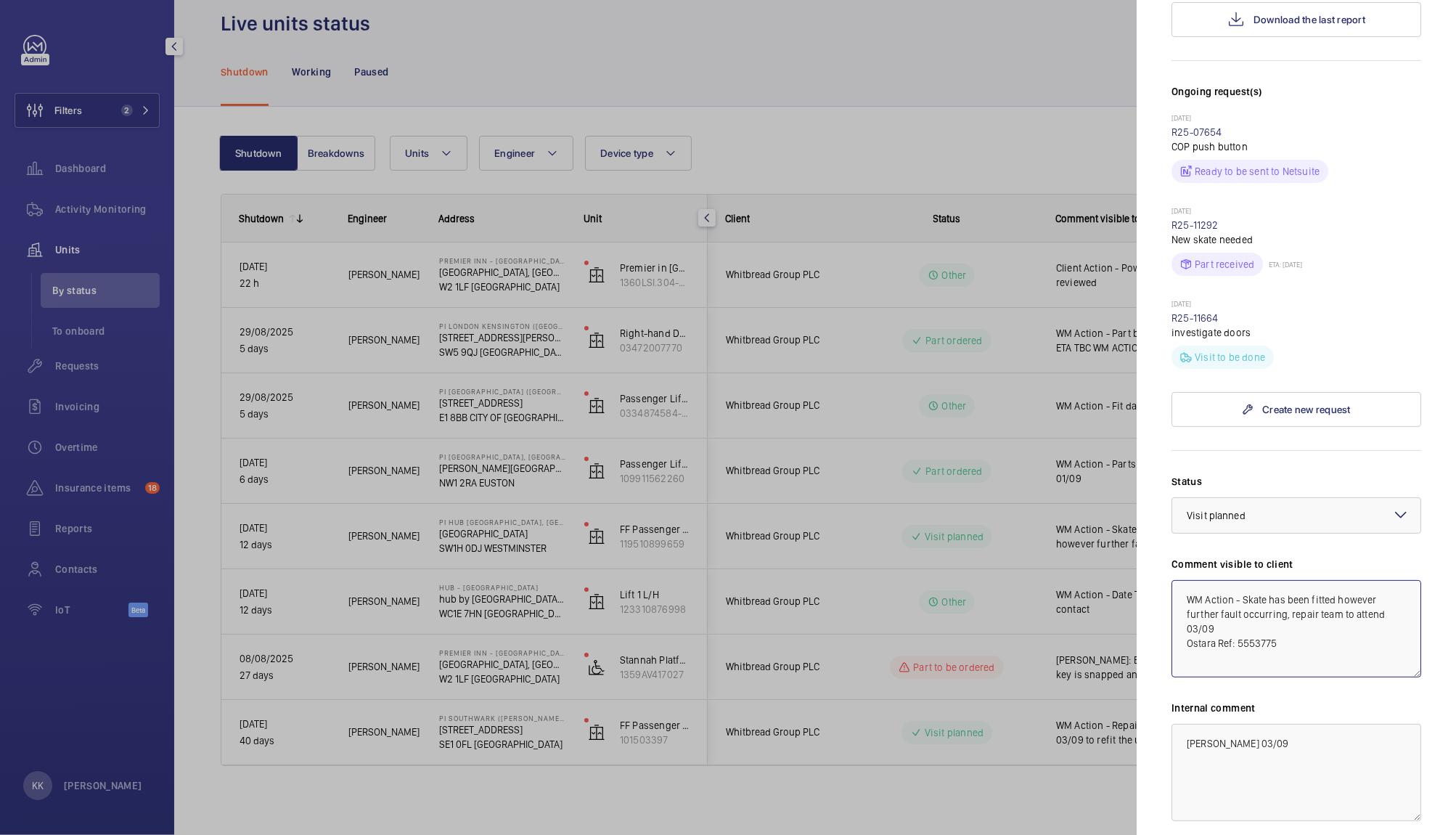
click at [1196, 604] on textarea "WM Action - Skate has been fitted however further fault occurring, repair team …" at bounding box center [1296, 629] width 250 height 97
type textarea "WM Action - Skate has been fitted however further fault occurring, repair team …"
click at [1217, 724] on textarea "Alex 03/09" at bounding box center [1296, 773] width 250 height 97
type textarea "Alex 04/09"
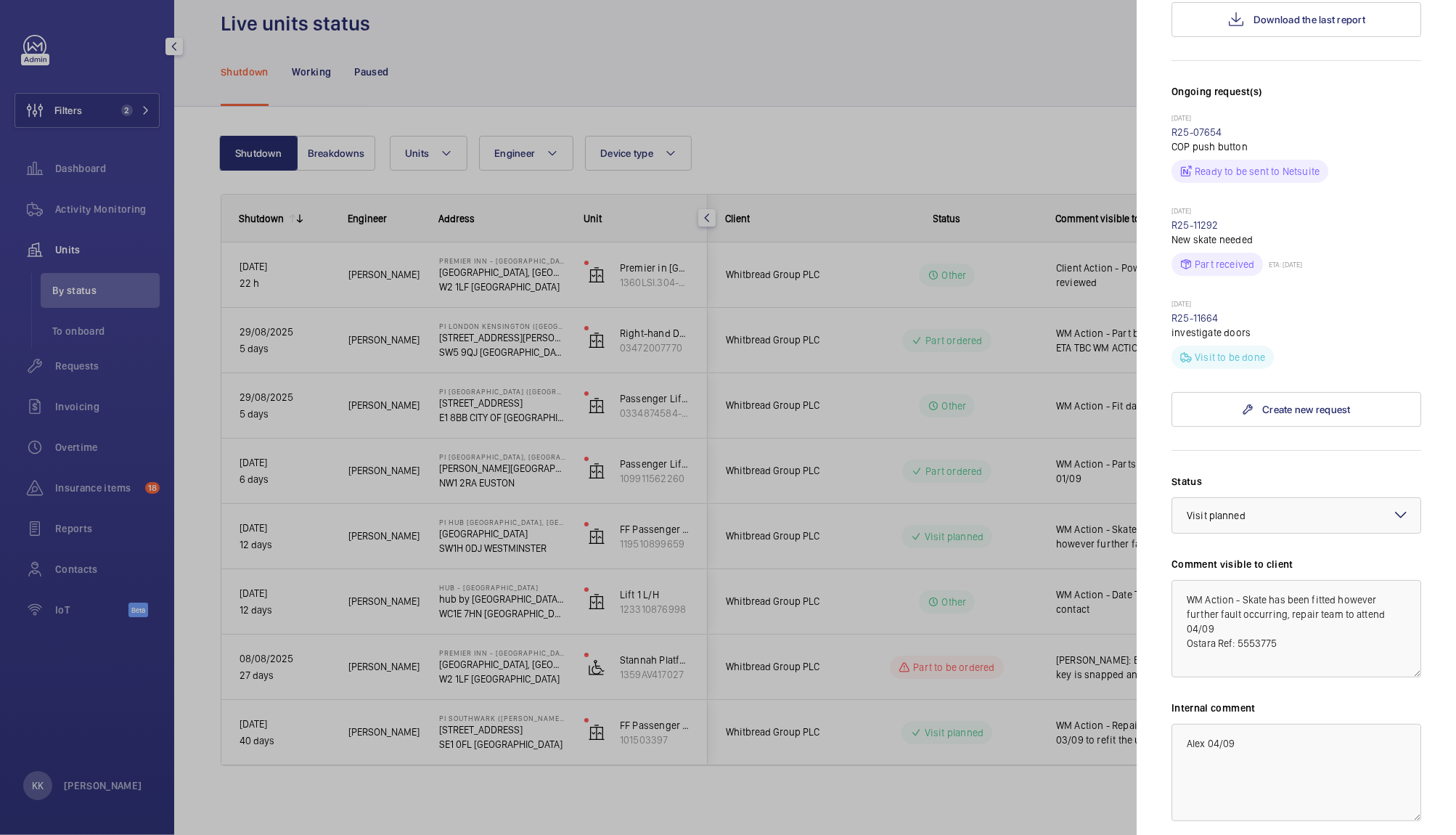
scroll to position [0, 0]
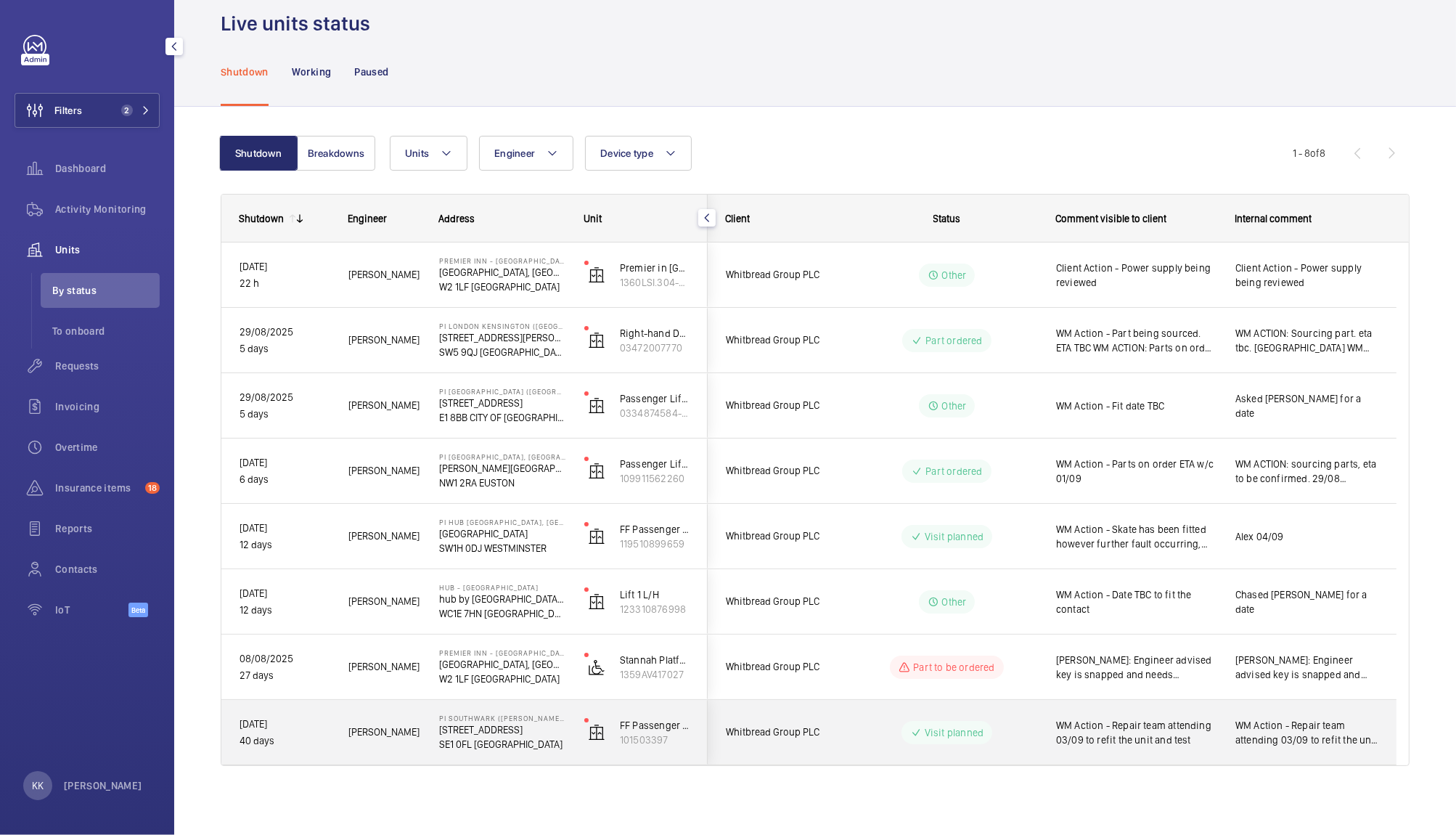
click at [1096, 742] on span "WM Action - Repair team attending 03/09 to refit the unit and test" at bounding box center [1136, 733] width 160 height 29
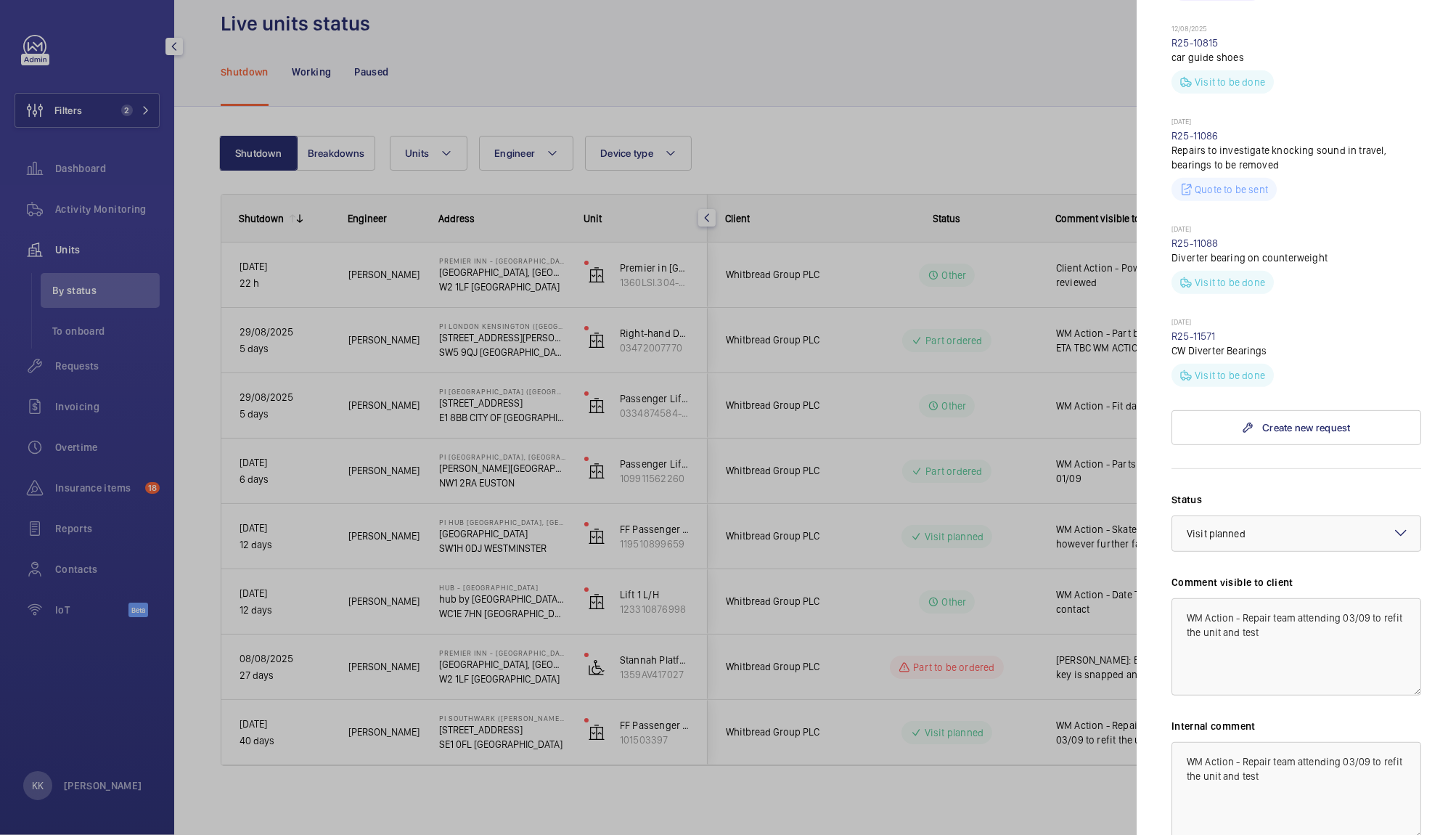
scroll to position [869, 0]
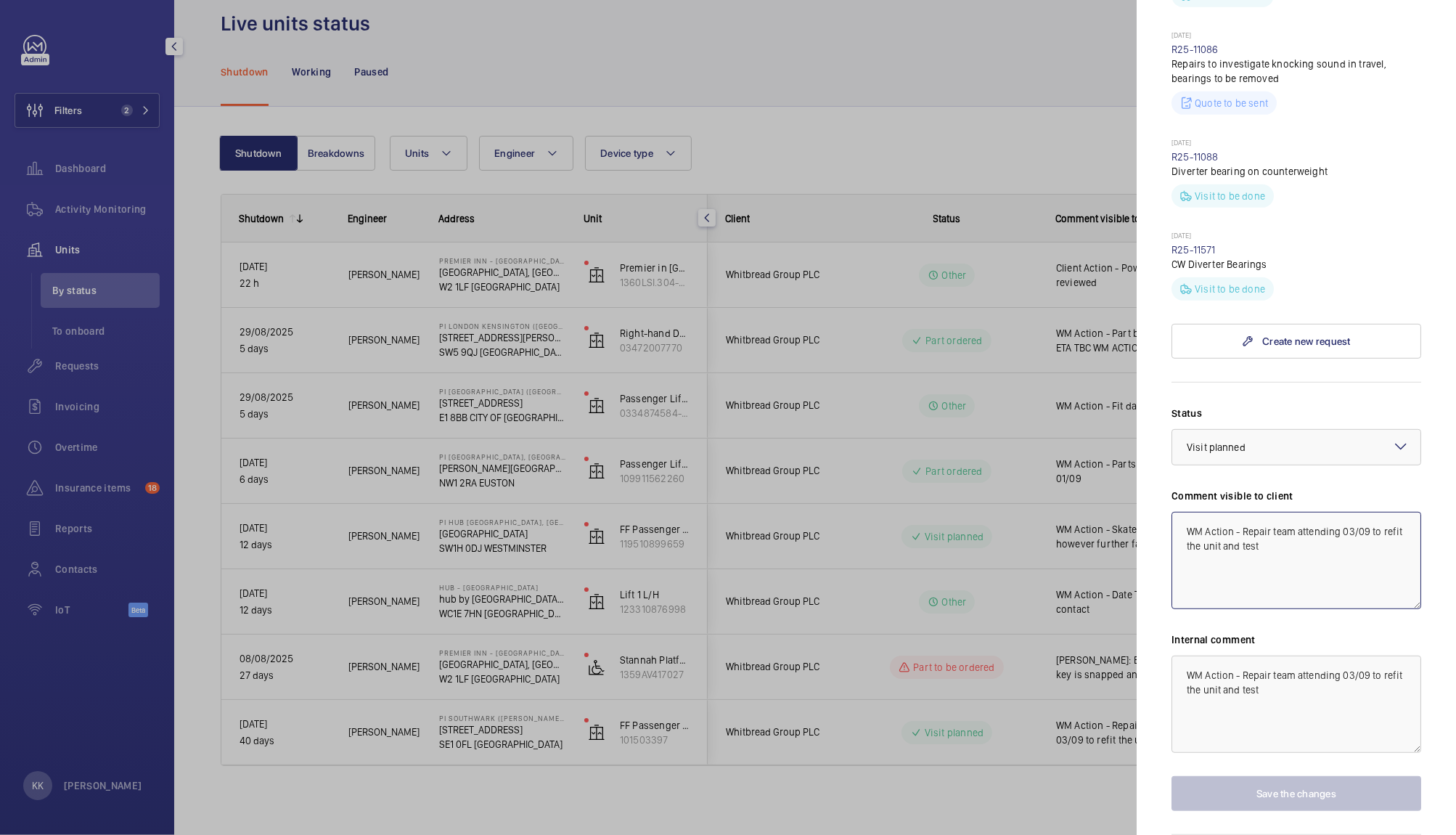
click at [1352, 512] on textarea "WM Action - Repair team attending 03/09 to refit the unit and test" at bounding box center [1296, 560] width 250 height 97
type textarea "WM Action - Repair team attending 04/09 to refit the unit and test"
click at [1351, 656] on textarea "WM Action - Repair team attending 03/09 to refit the unit and test" at bounding box center [1296, 704] width 250 height 97
type textarea "WM Action - Repair team attending 04/09 to refit the unit and test"
click at [1270, 777] on button "Save the changes" at bounding box center [1296, 794] width 250 height 35
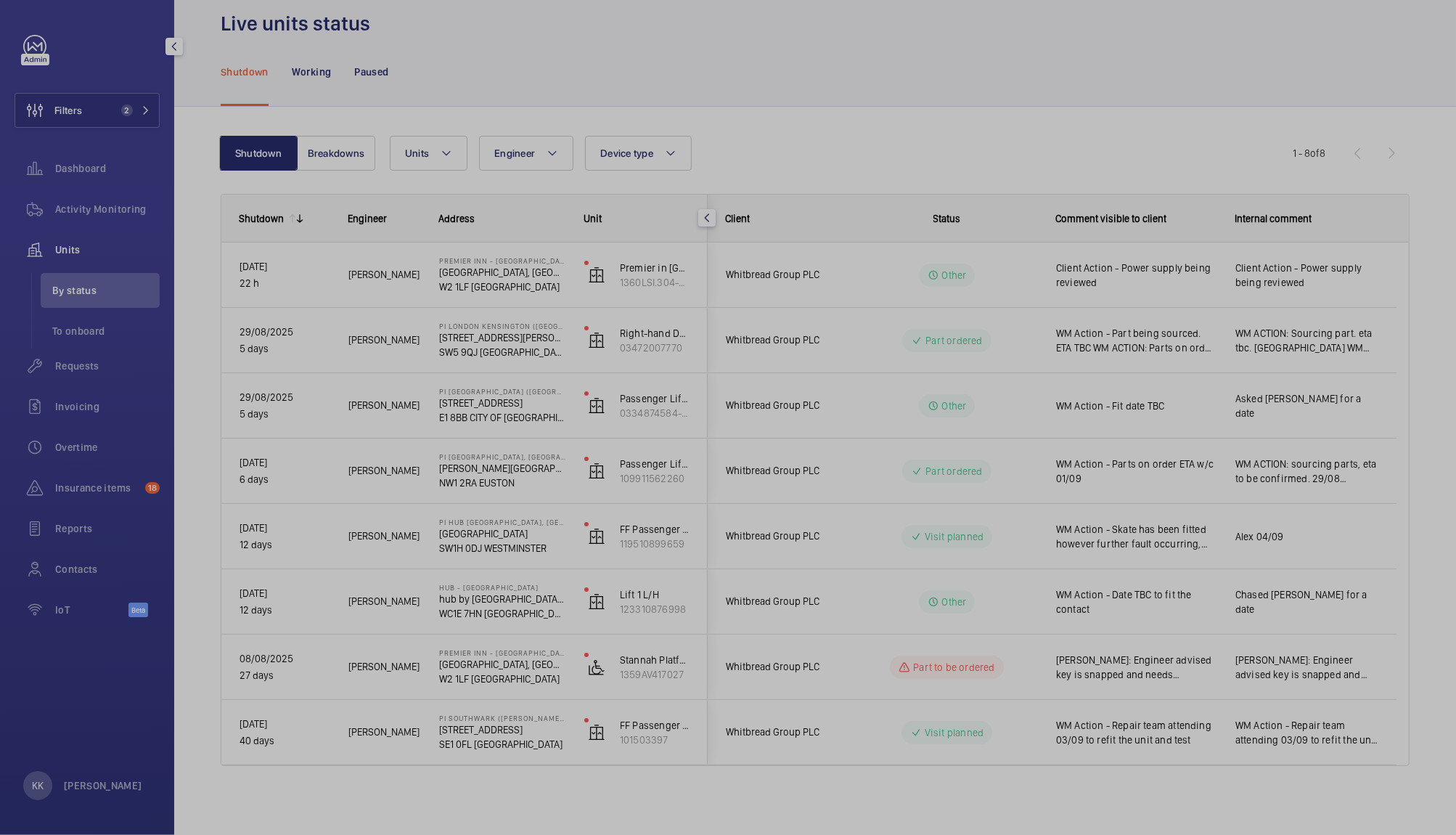
scroll to position [0, 0]
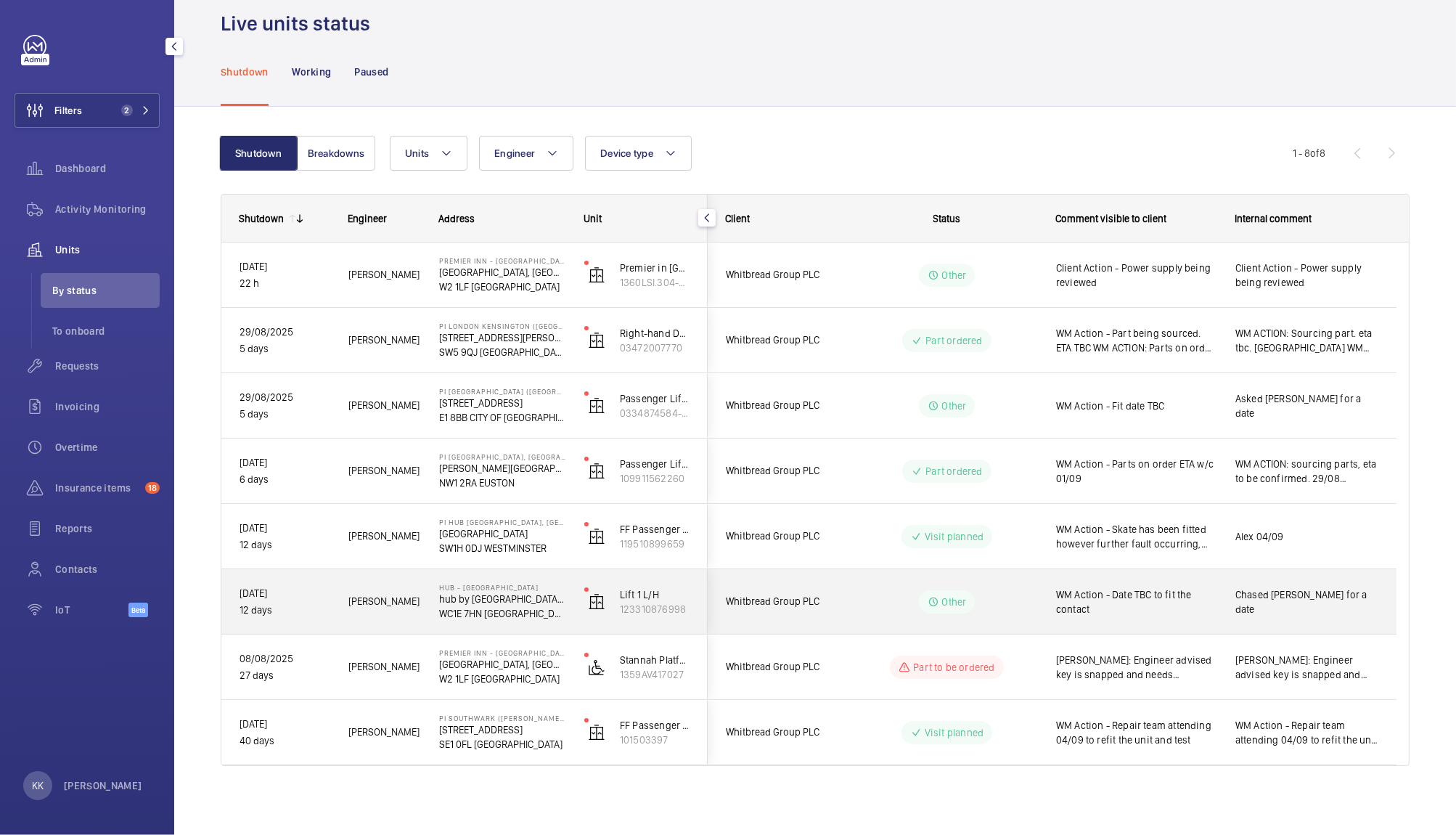
click at [1159, 620] on div "WM Action - Date TBC to fit the contact" at bounding box center [1127, 602] width 178 height 62
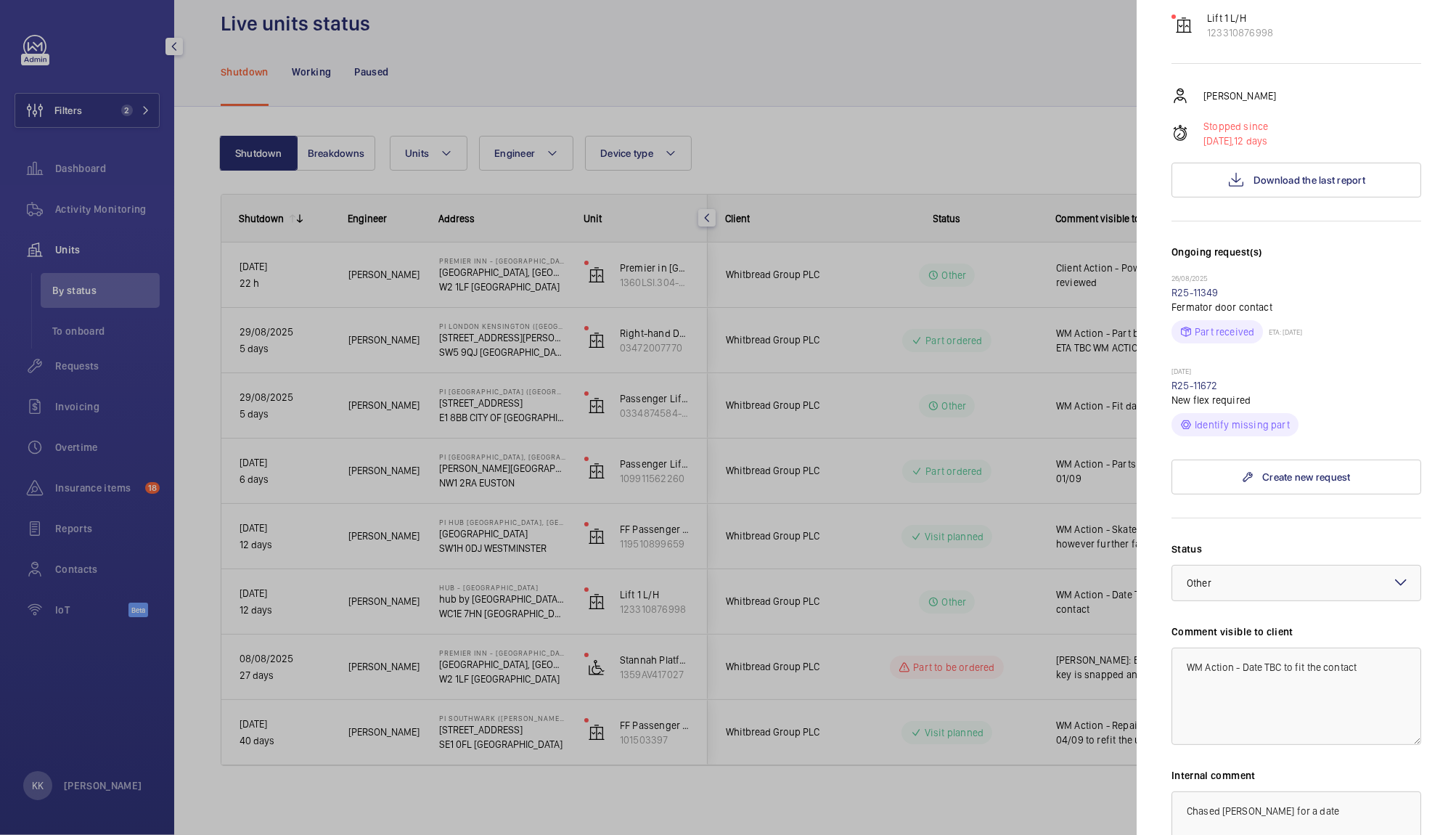
scroll to position [257, 0]
drag, startPoint x: 1222, startPoint y: 361, endPoint x: 1167, endPoint y: 361, distance: 55.0
click at [1167, 361] on mat-sidenav "Stopped unit Hub - Goodge Street hub by Premier Inn London Goodge Street hotel …" at bounding box center [1296, 417] width 319 height 835
copy link "R25-11672"
drag, startPoint x: 1302, startPoint y: 777, endPoint x: 1058, endPoint y: 793, distance: 244.5
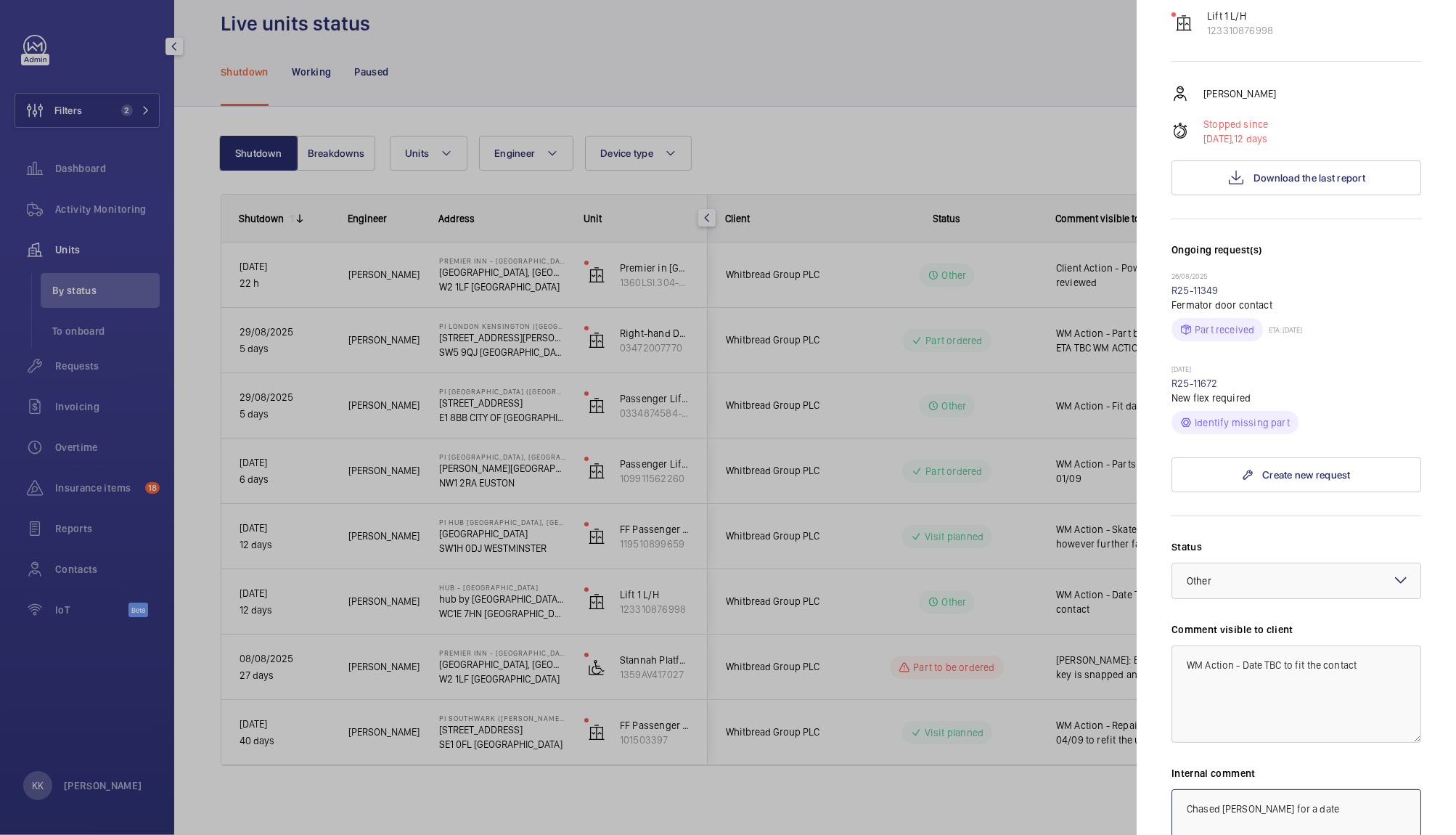
click at [1058, 793] on mat-sidenav-container "Filters 2 Dashboard Activity Monitoring Units By status To onboard Requests Inv…" at bounding box center [728, 417] width 1456 height 835
paste textarea "R25-11672"
click at [1194, 575] on span "Other" at bounding box center [1199, 581] width 25 height 11
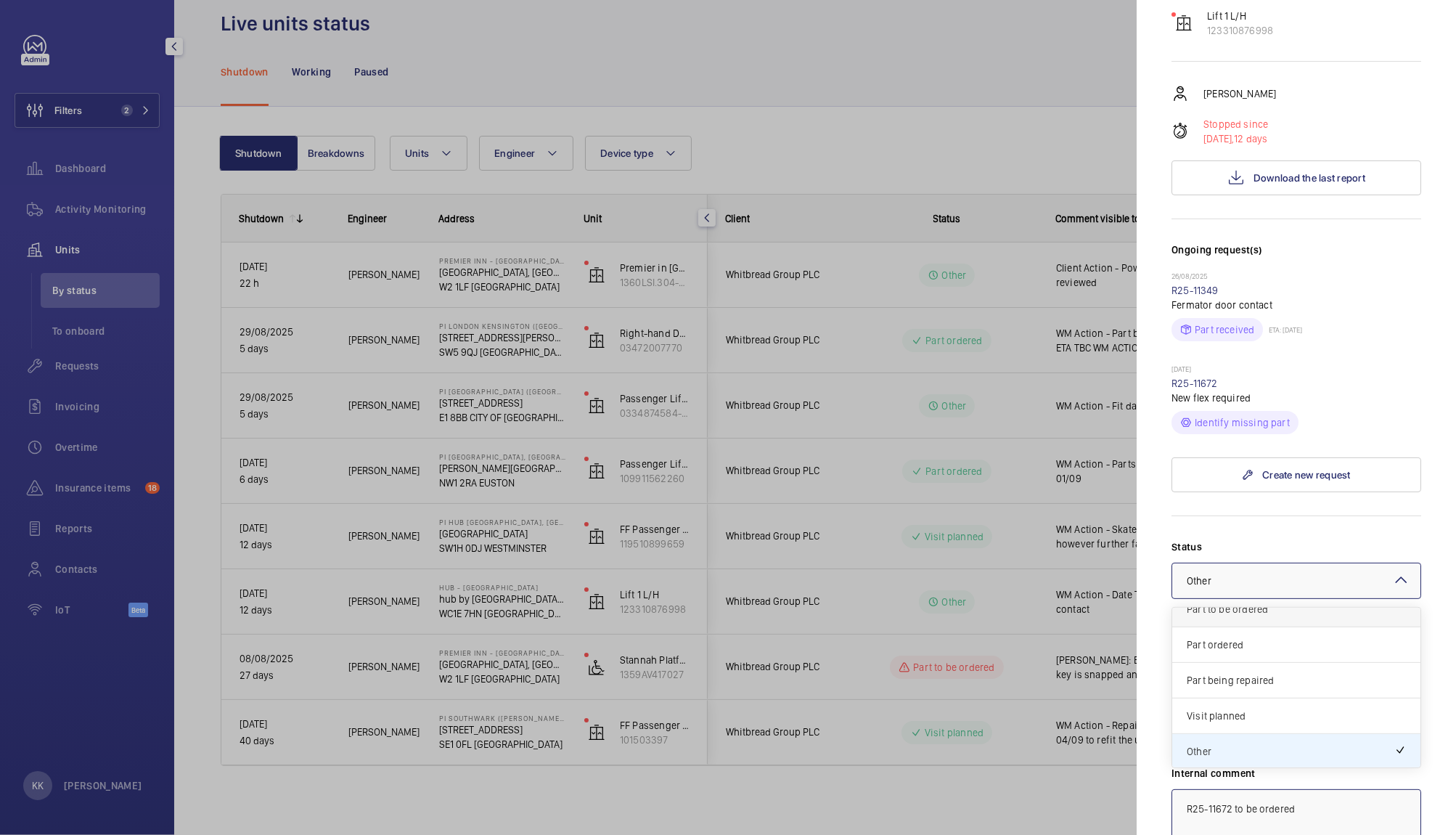
click at [1248, 593] on div "Part to be ordered" at bounding box center [1296, 610] width 248 height 36
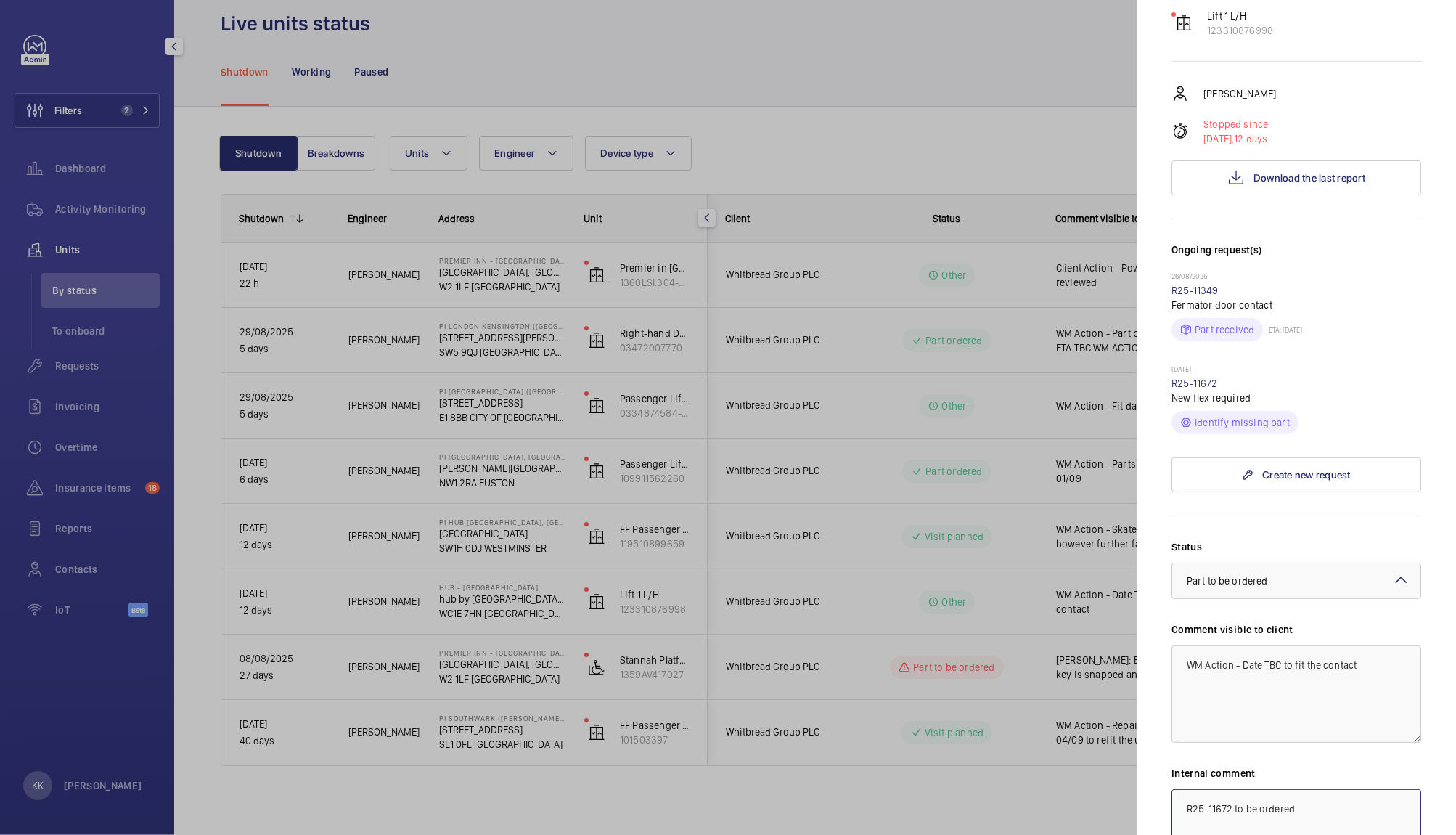
type textarea "R25-11672 to be ordered"
click at [1370, 666] on textarea "WM Action - Date TBC to fit the contact" at bounding box center [1296, 694] width 250 height 97
drag, startPoint x: 1383, startPoint y: 660, endPoint x: 1248, endPoint y: 701, distance: 141.1
click at [1248, 701] on textarea "WM Action - Date TBC to fit the contact" at bounding box center [1296, 694] width 250 height 97
click at [1338, 645] on textarea "WM Action - New flex required," at bounding box center [1296, 694] width 250 height 97
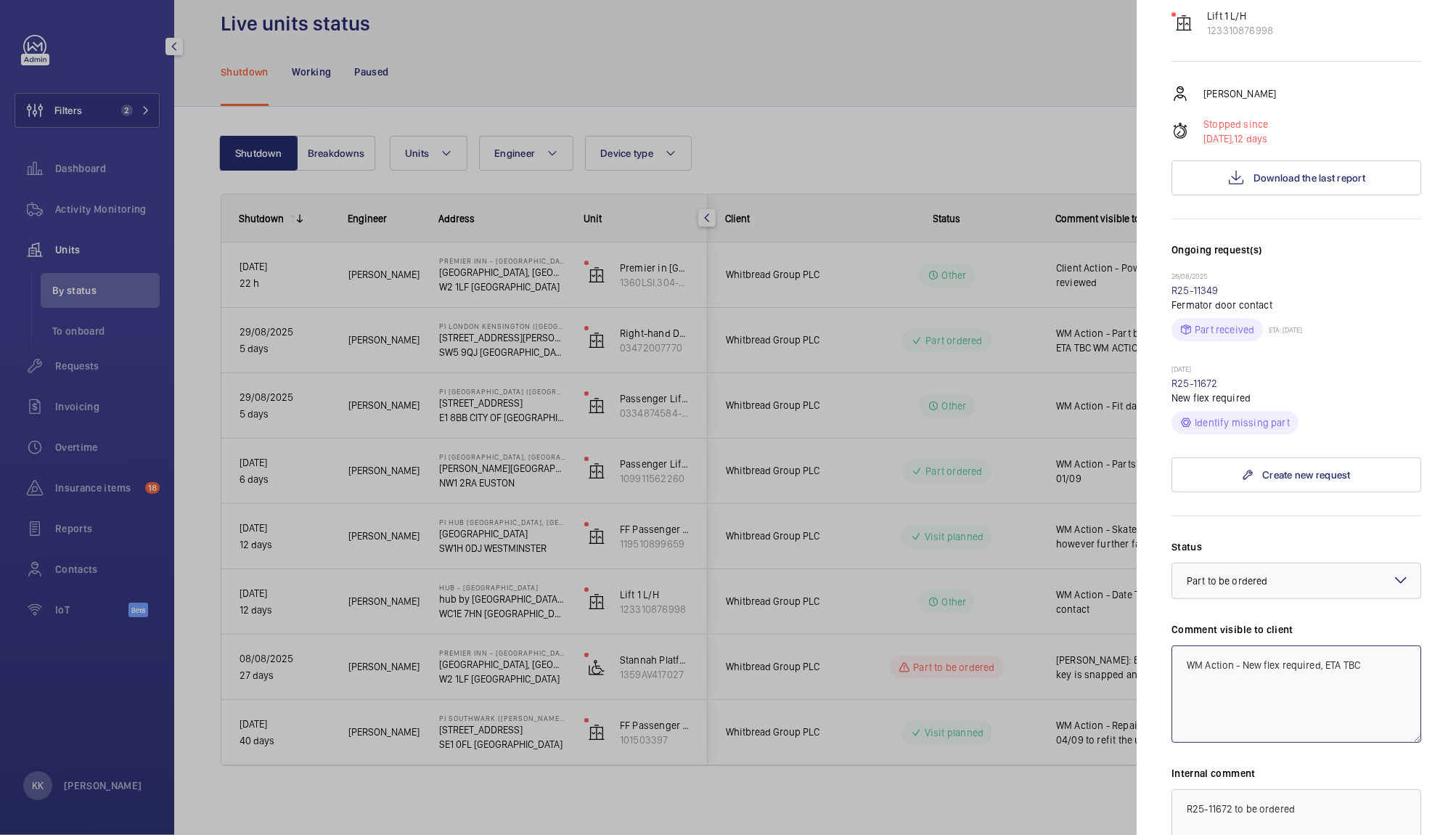
type textarea "WM Action - New flex required, ETA TBC"
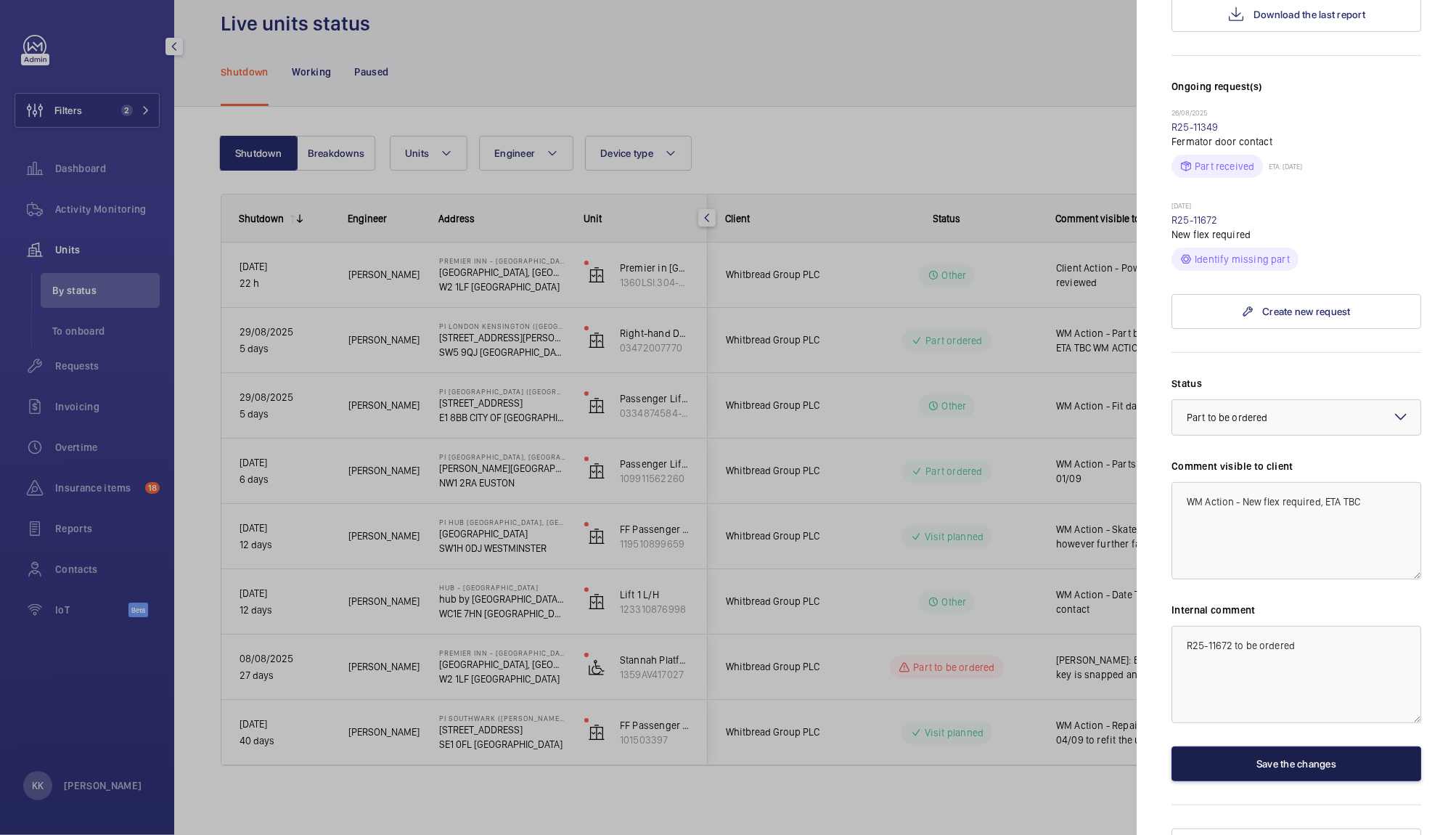
click at [1266, 748] on button "Save the changes" at bounding box center [1296, 764] width 250 height 35
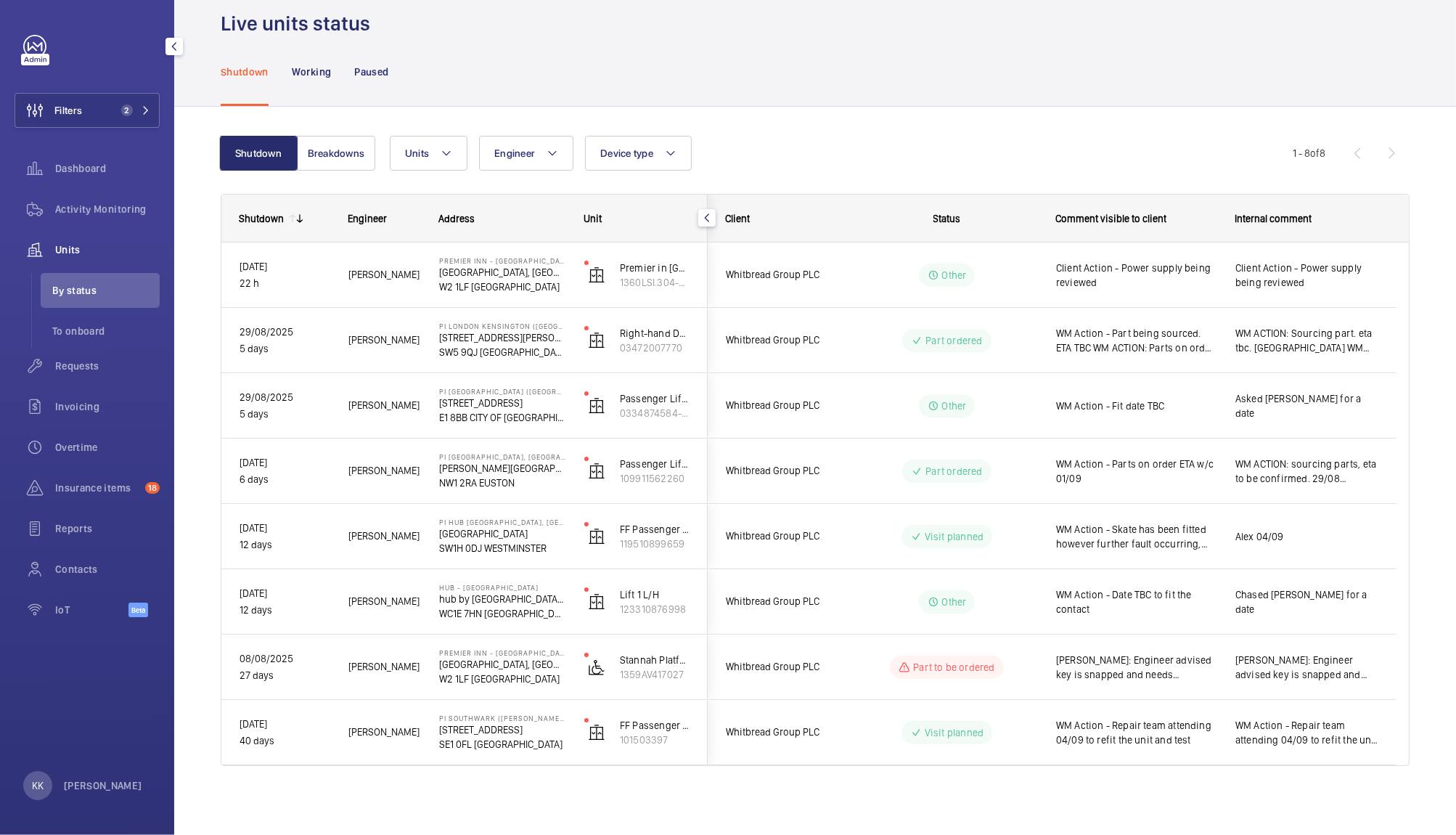
scroll to position [0, 0]
click at [1171, 167] on div "Units Engineer Device type More filters Reset all filters" at bounding box center [841, 153] width 903 height 35
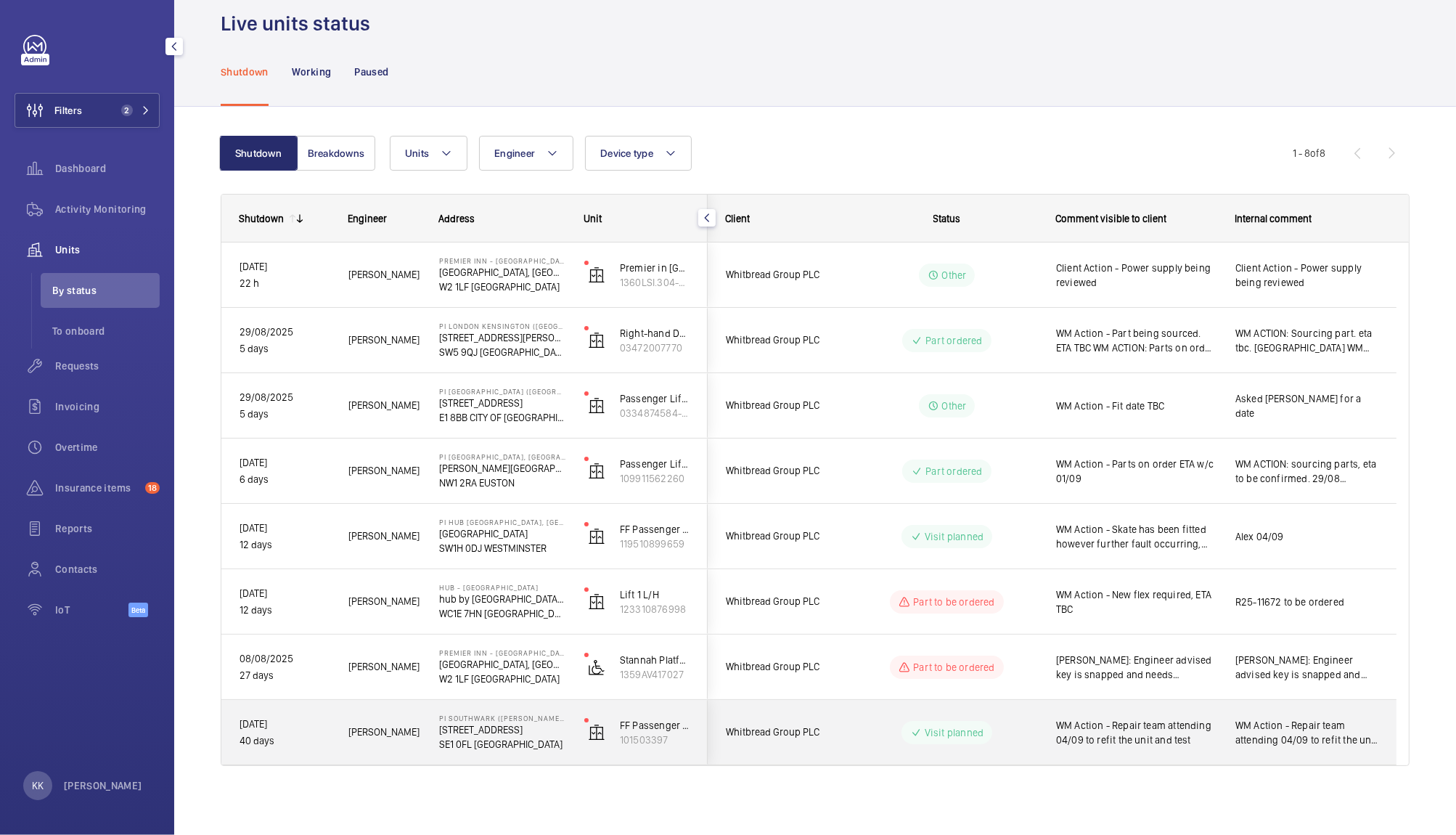
click at [1162, 725] on span "WM Action - Repair team attending 04/09 to refit the unit and test" at bounding box center [1136, 733] width 160 height 29
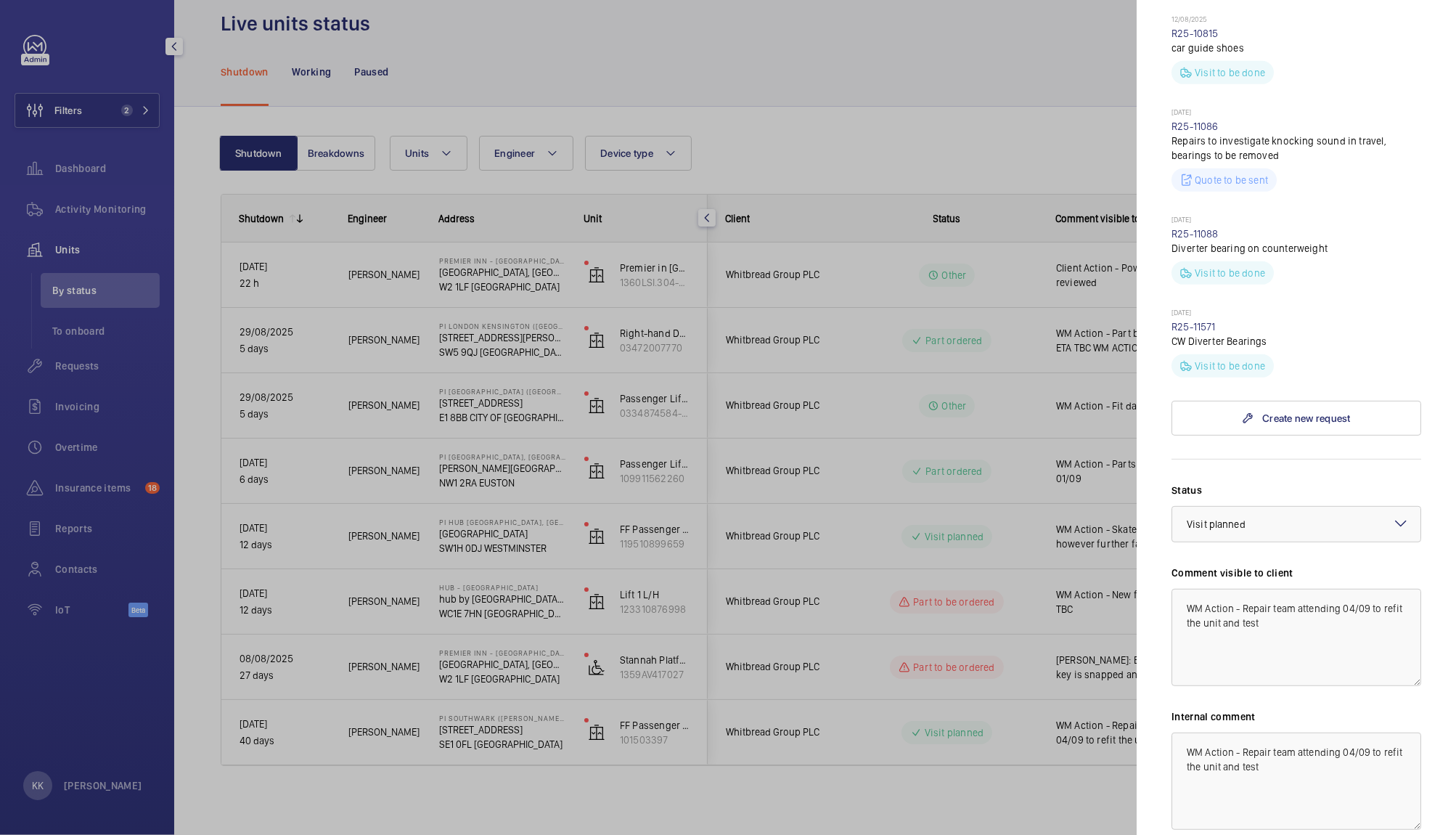
scroll to position [872, 0]
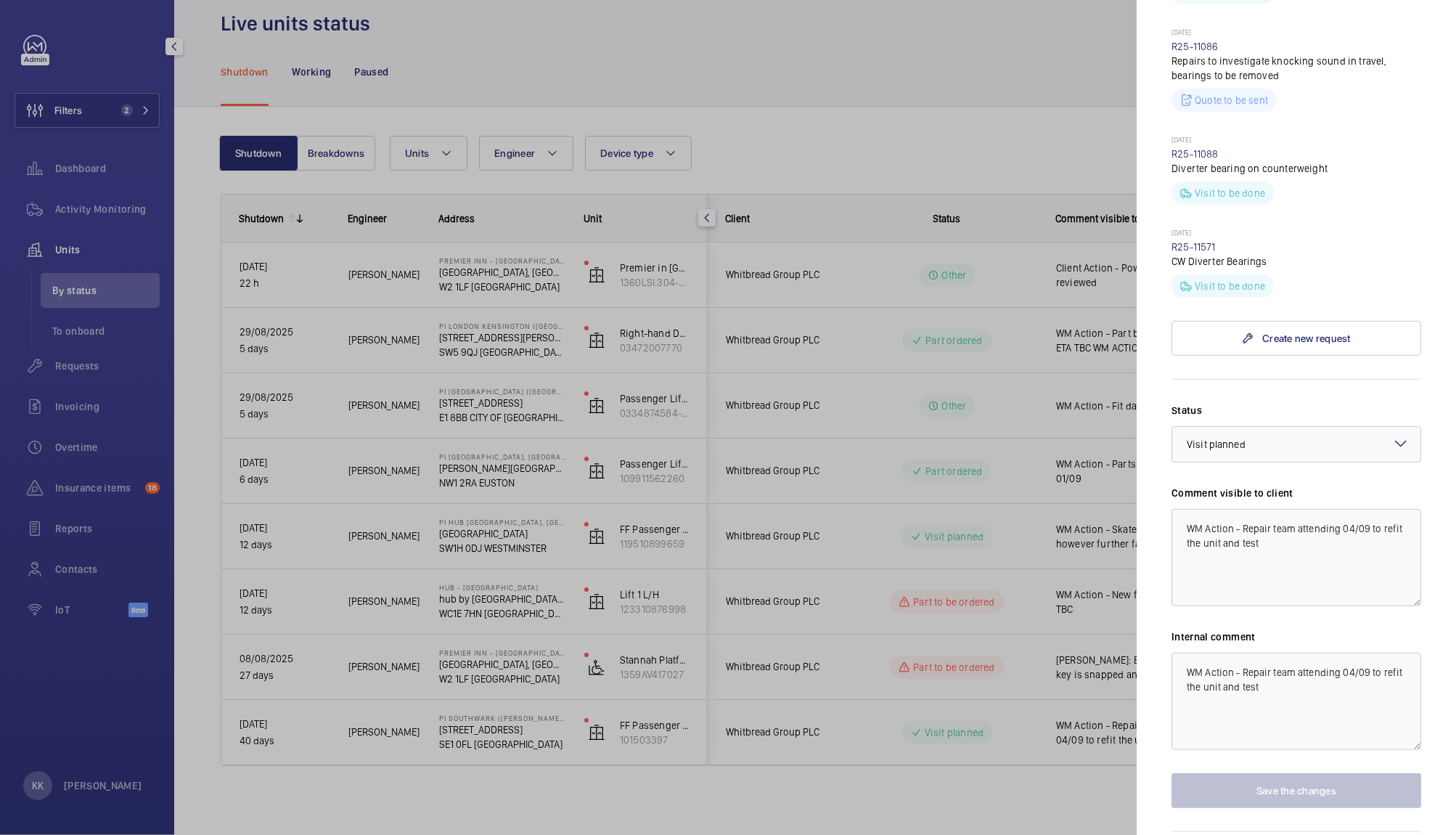
click at [958, 682] on div at bounding box center [728, 417] width 1456 height 835
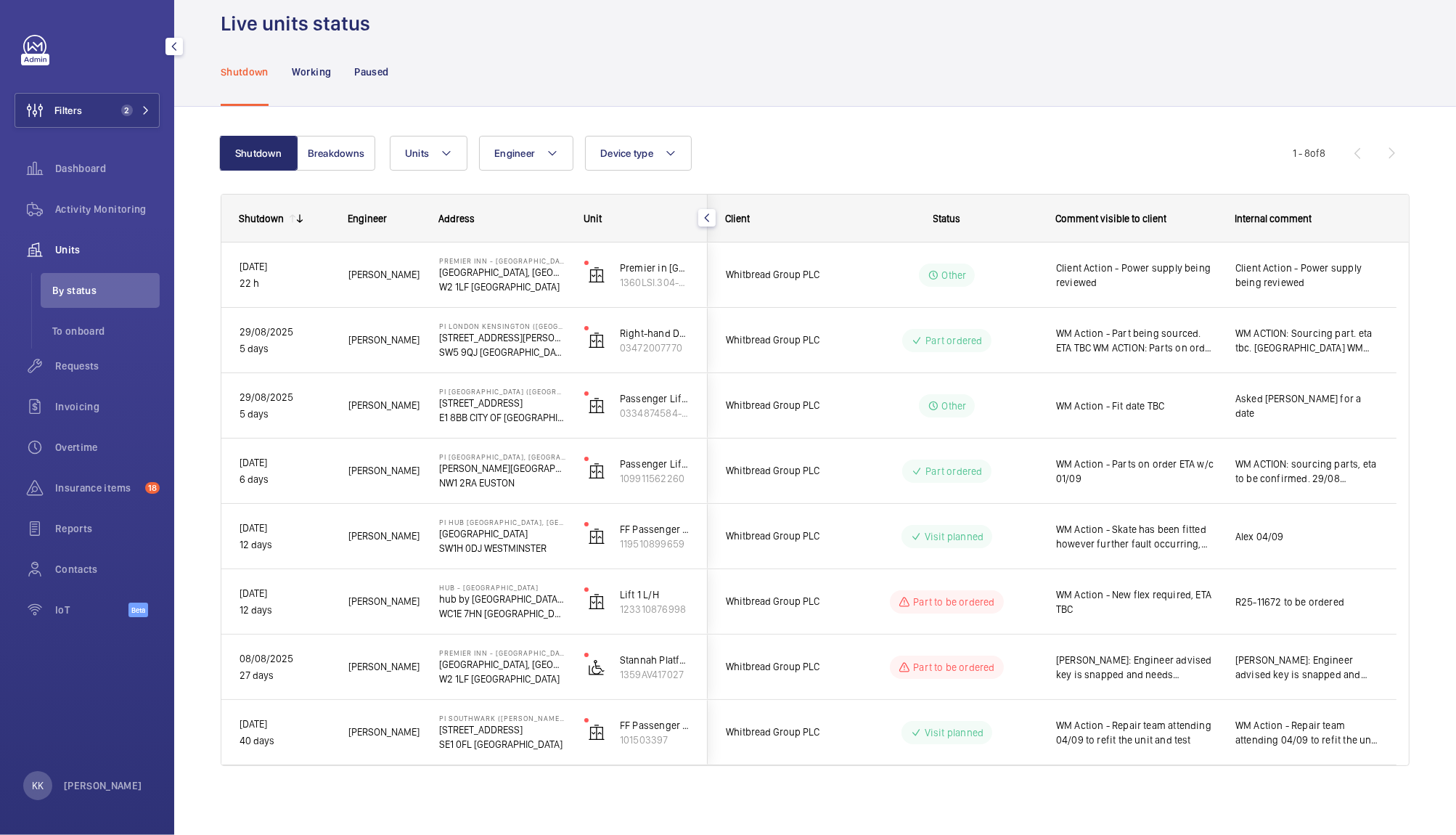
scroll to position [0, 0]
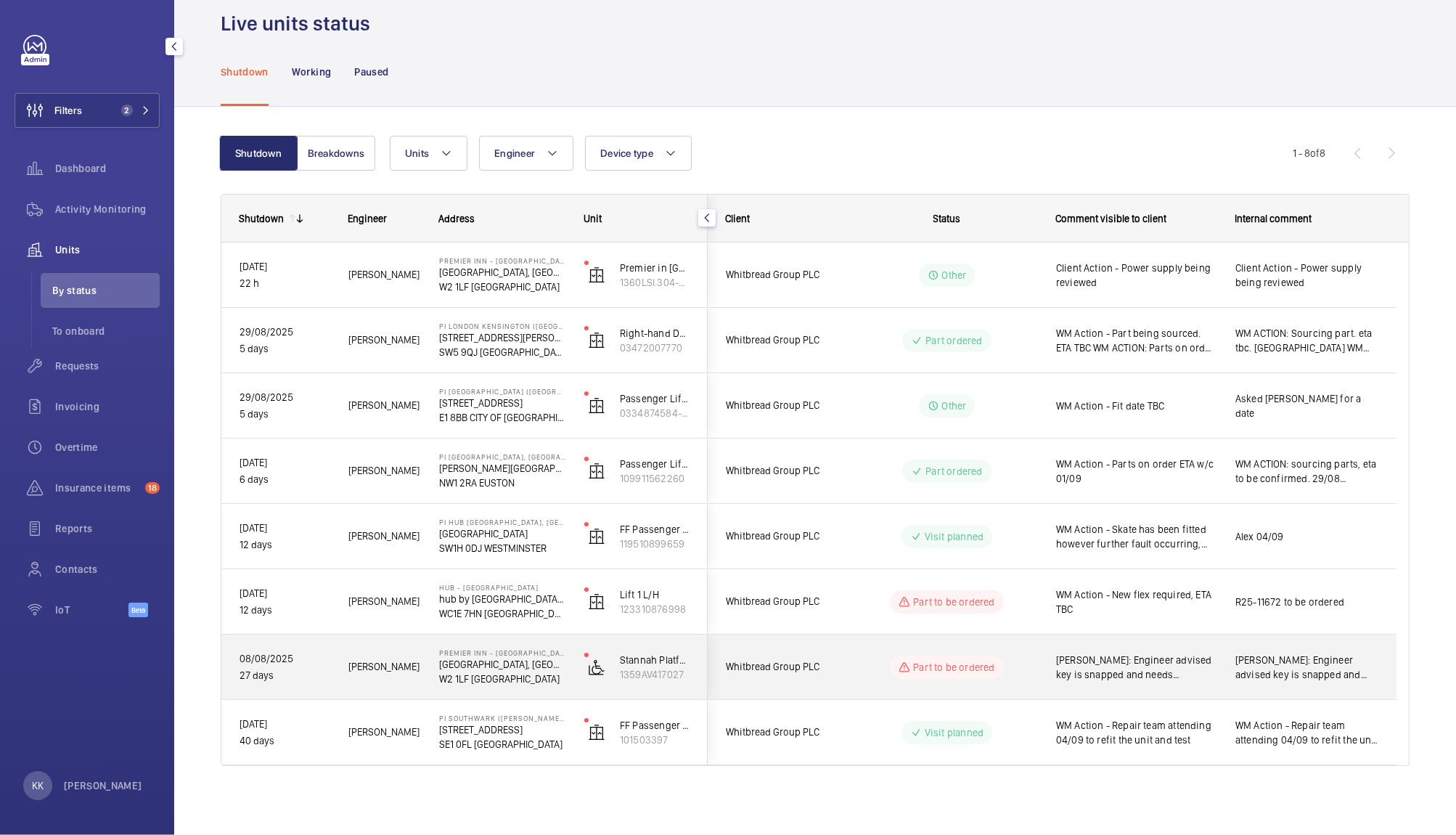
click at [1099, 682] on div "WM ACTON: Engineer advised key is snapped and needs replacing. Sourcing key and…" at bounding box center [1136, 667] width 160 height 33
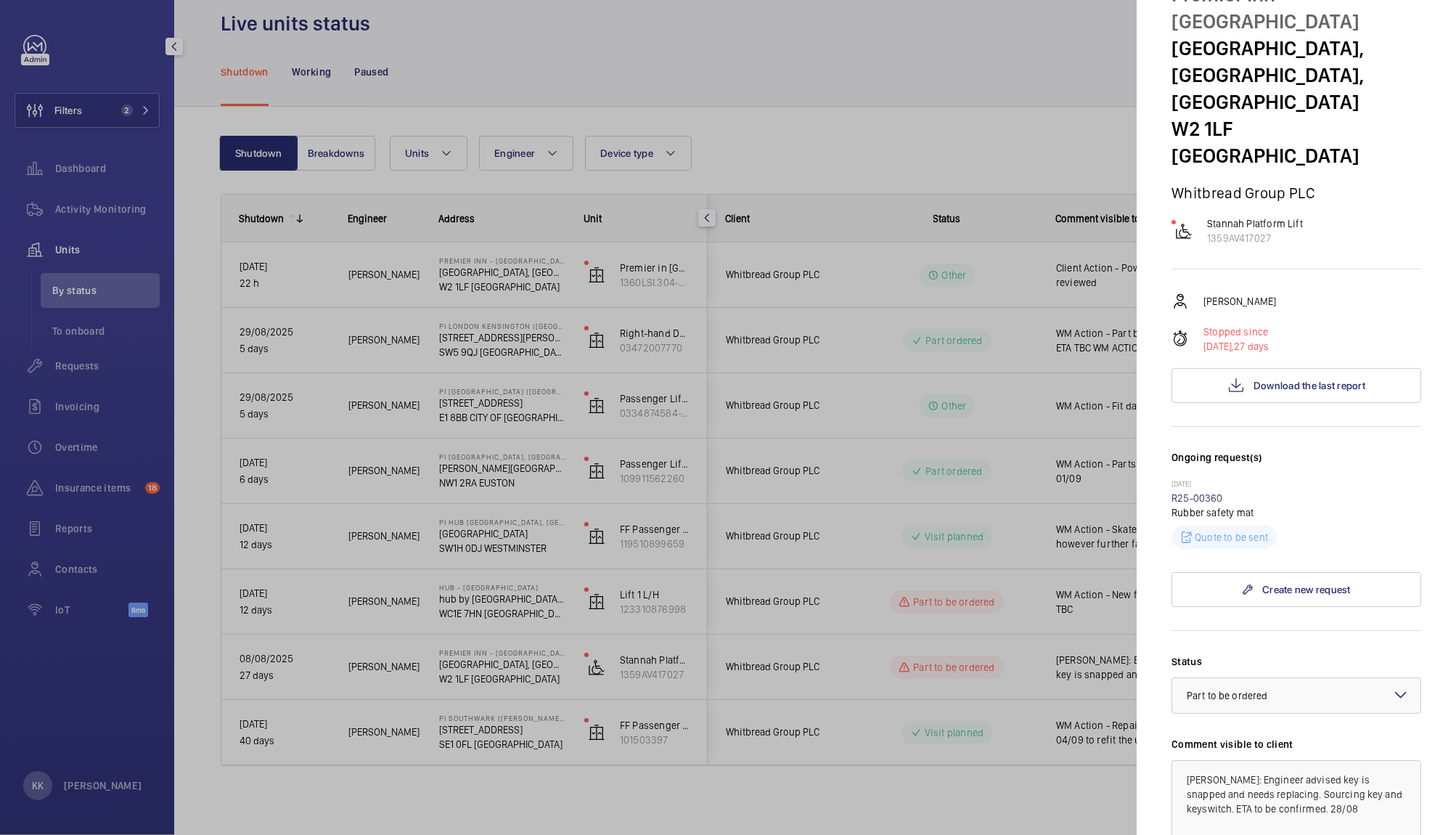
scroll to position [81, 0]
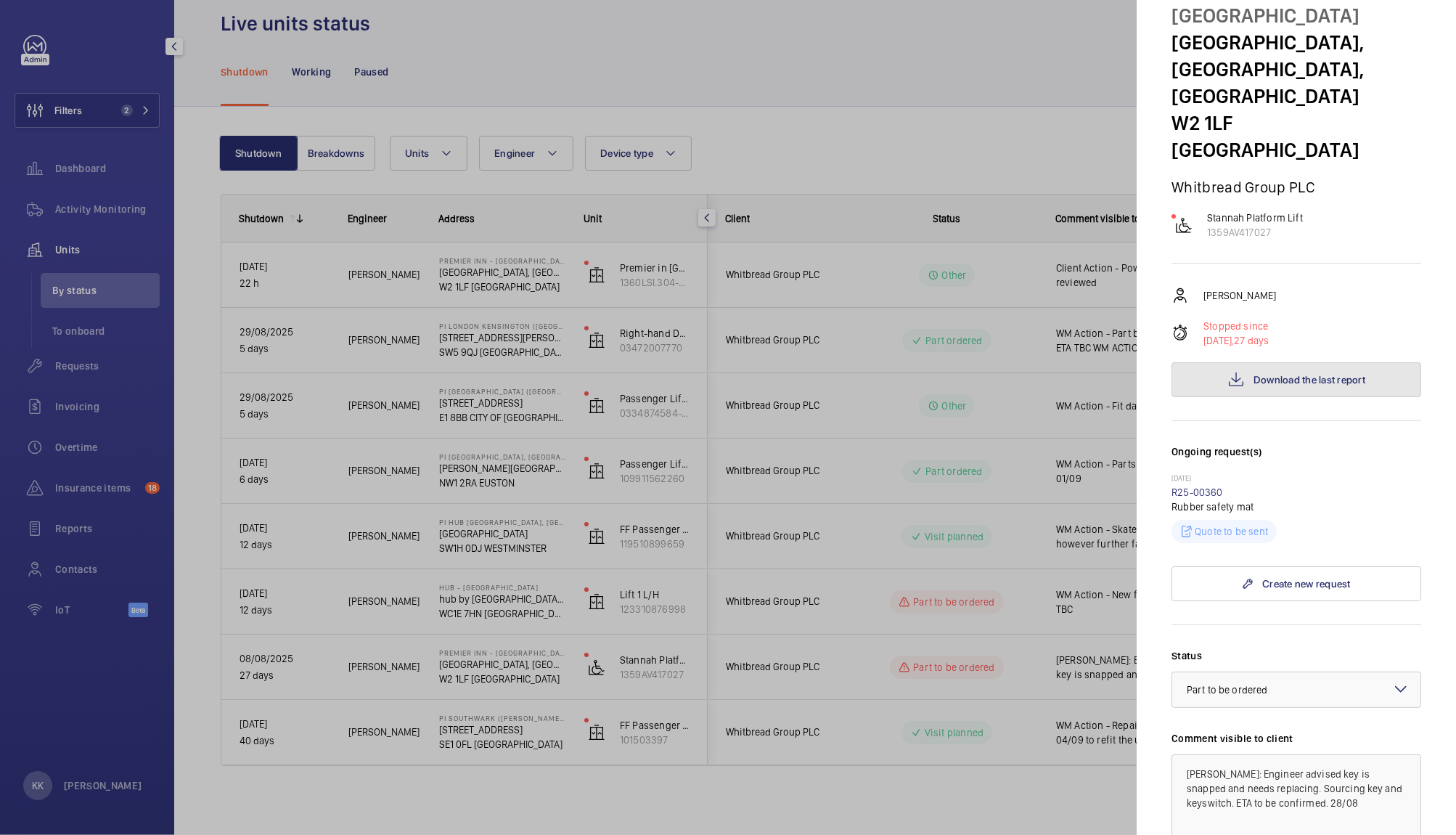
click at [1310, 374] on span "Download the last report" at bounding box center [1309, 380] width 112 height 11
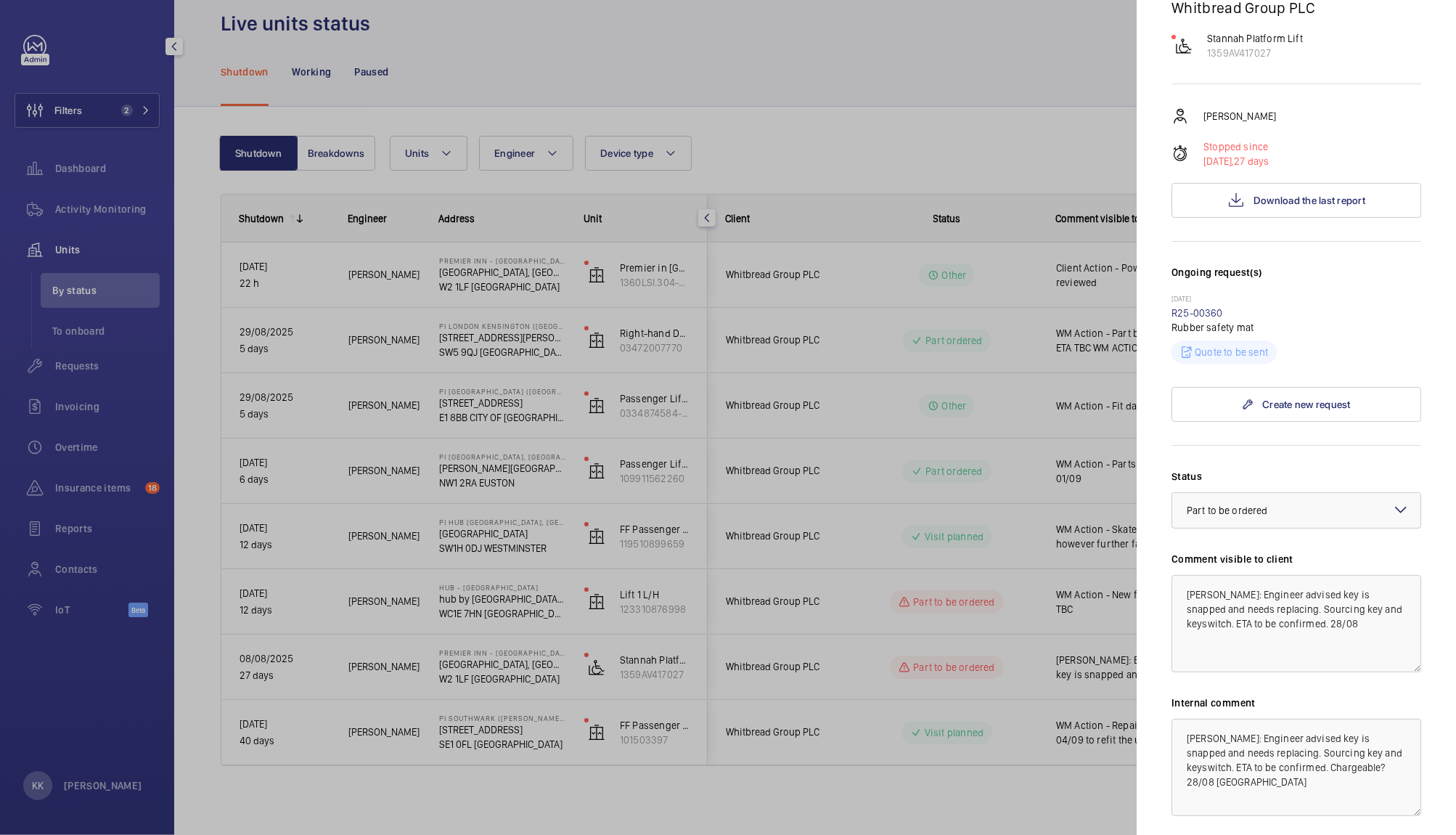
scroll to position [323, 0]
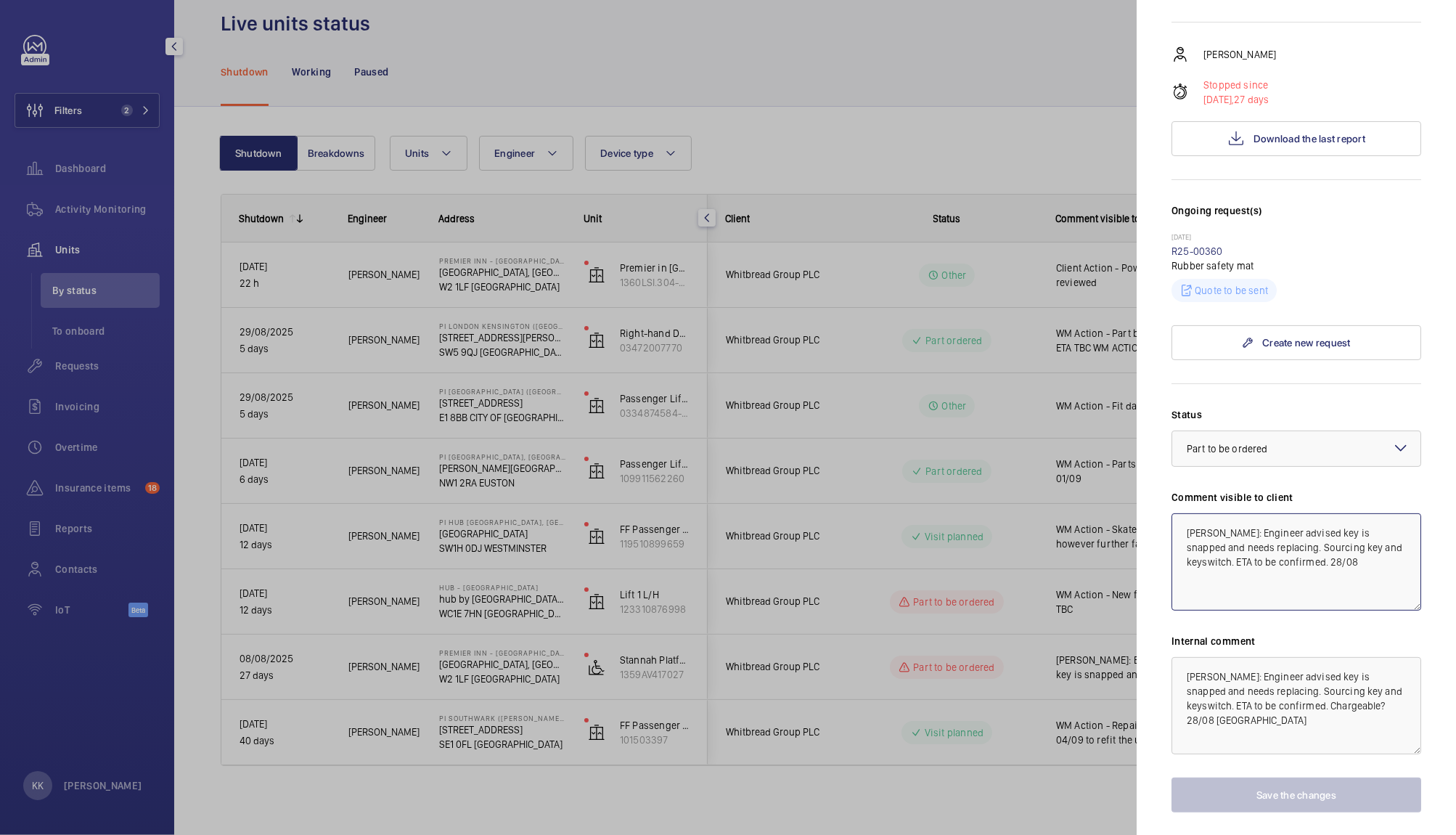
click at [1363, 533] on textarea "WM ACTON: Engineer advised key is snapped and needs replacing. Sourcing key and…" at bounding box center [1296, 562] width 250 height 97
click at [1366, 555] on textarea "WM ACTON: Engineer advised key is snapped and needs replacing. Sourcing key and…" at bounding box center [1296, 562] width 250 height 97
click at [1366, 560] on textarea "WM ACTON: Engineer advised key is snapped and needs replacing. Sourcing key and…" at bounding box center [1296, 562] width 250 height 97
drag, startPoint x: 1366, startPoint y: 560, endPoint x: 1343, endPoint y: 556, distance: 23.3
click at [1343, 556] on textarea "WM ACTON: Engineer advised key is snapped and needs replacing. Sourcing key and…" at bounding box center [1296, 562] width 250 height 97
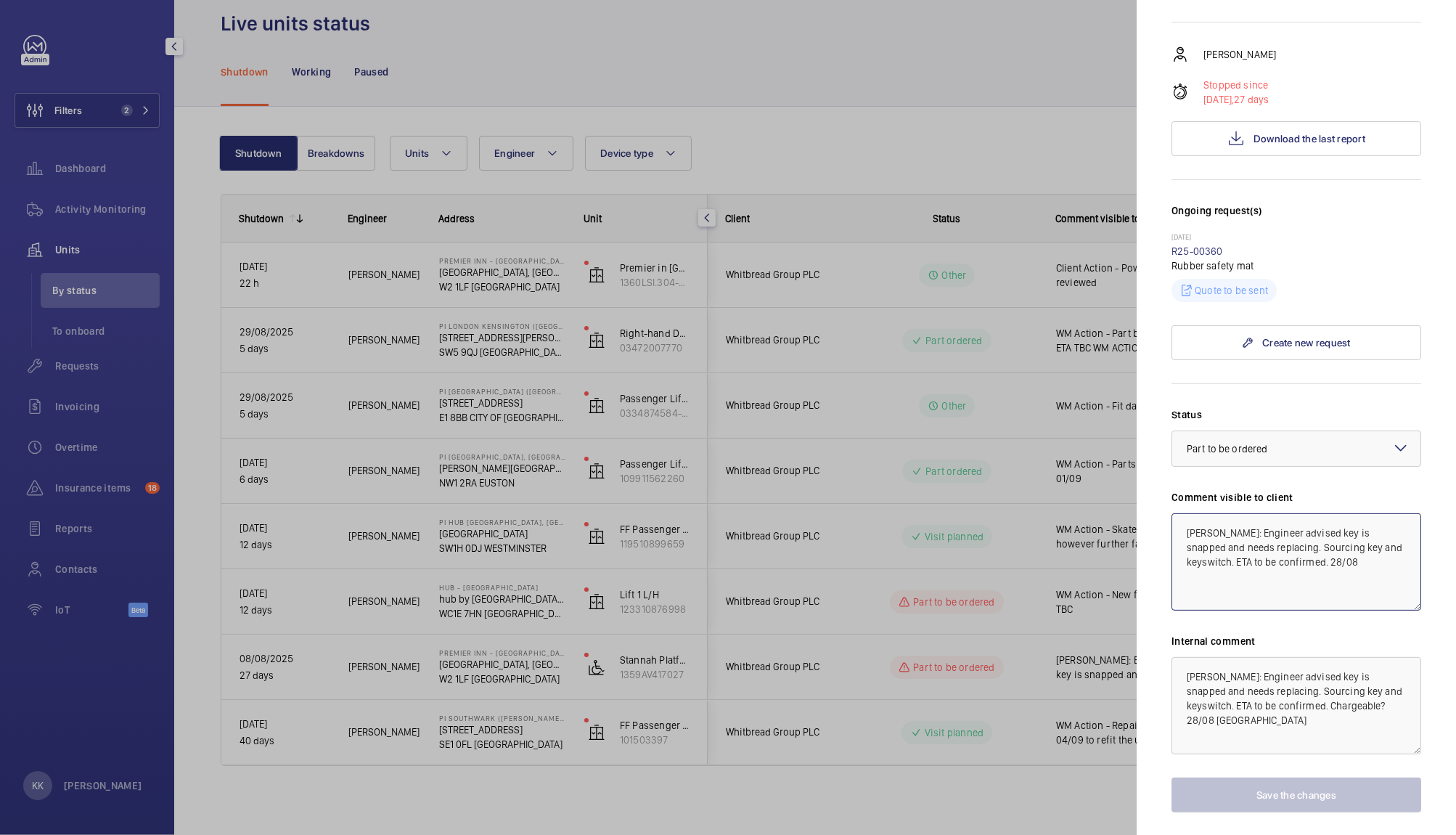
click at [1368, 552] on textarea "WM ACTON: Engineer advised key is snapped and needs replacing. Sourcing key and…" at bounding box center [1296, 562] width 250 height 97
drag, startPoint x: 1239, startPoint y: 717, endPoint x: 1129, endPoint y: 641, distance: 133.7
click at [1129, 641] on mat-sidenav-container "Filters 2 Dashboard Activity Monitoring Units By status To onboard Requests Inv…" at bounding box center [728, 417] width 1456 height 835
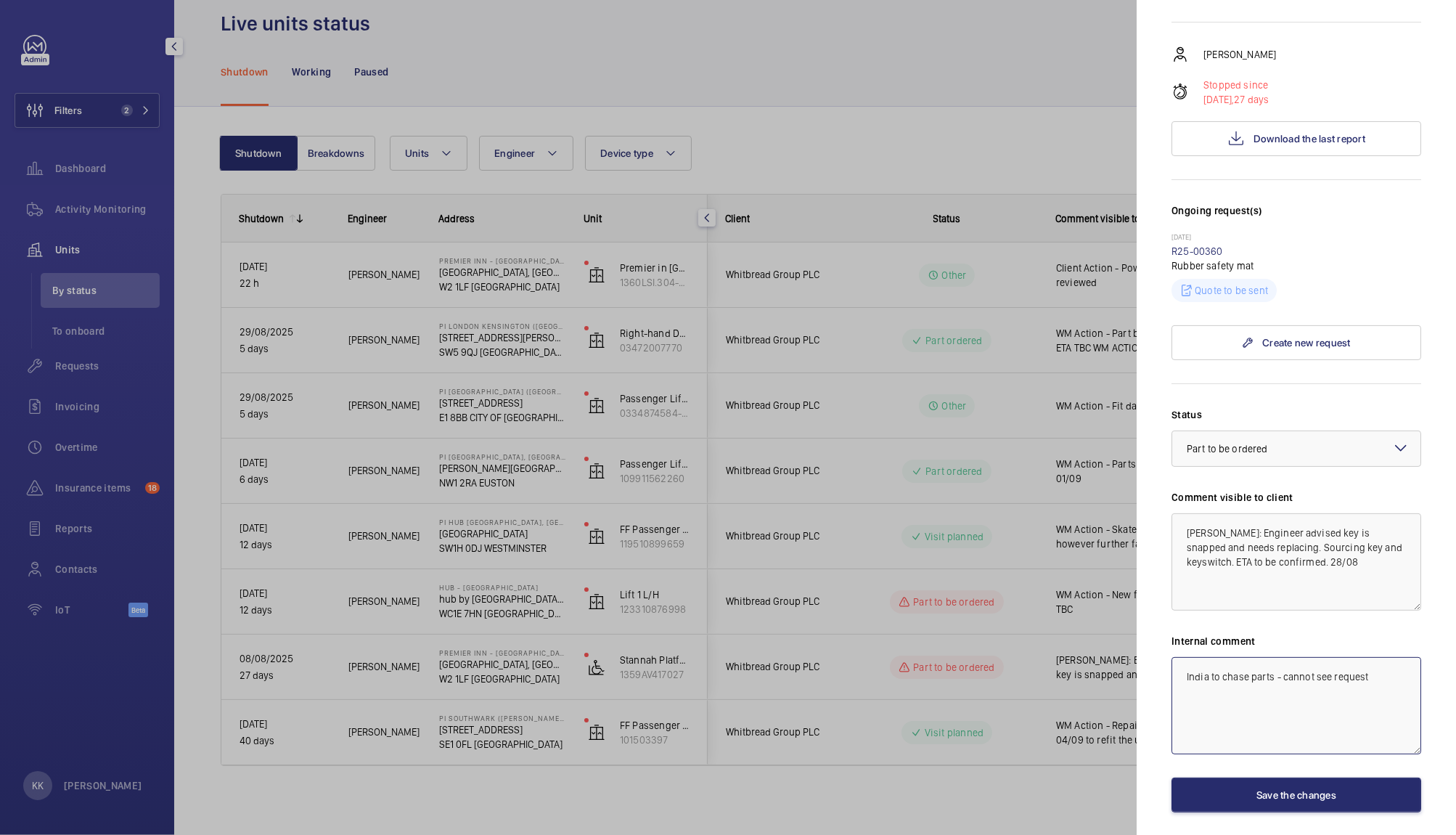
type textarea "India to chase parts - cannot see request"
drag, startPoint x: 1362, startPoint y: 550, endPoint x: 1322, endPoint y: 563, distance: 42.1
click at [1322, 563] on textarea "WM ACTON: Engineer advised key is snapped and needs replacing. Sourcing key and…" at bounding box center [1296, 562] width 250 height 97
type textarea "[PERSON_NAME]: Engineer advised key is snapped and needs replacing. Sourcing ke…"
click at [1206, 777] on button "Save the changes" at bounding box center [1296, 795] width 250 height 35
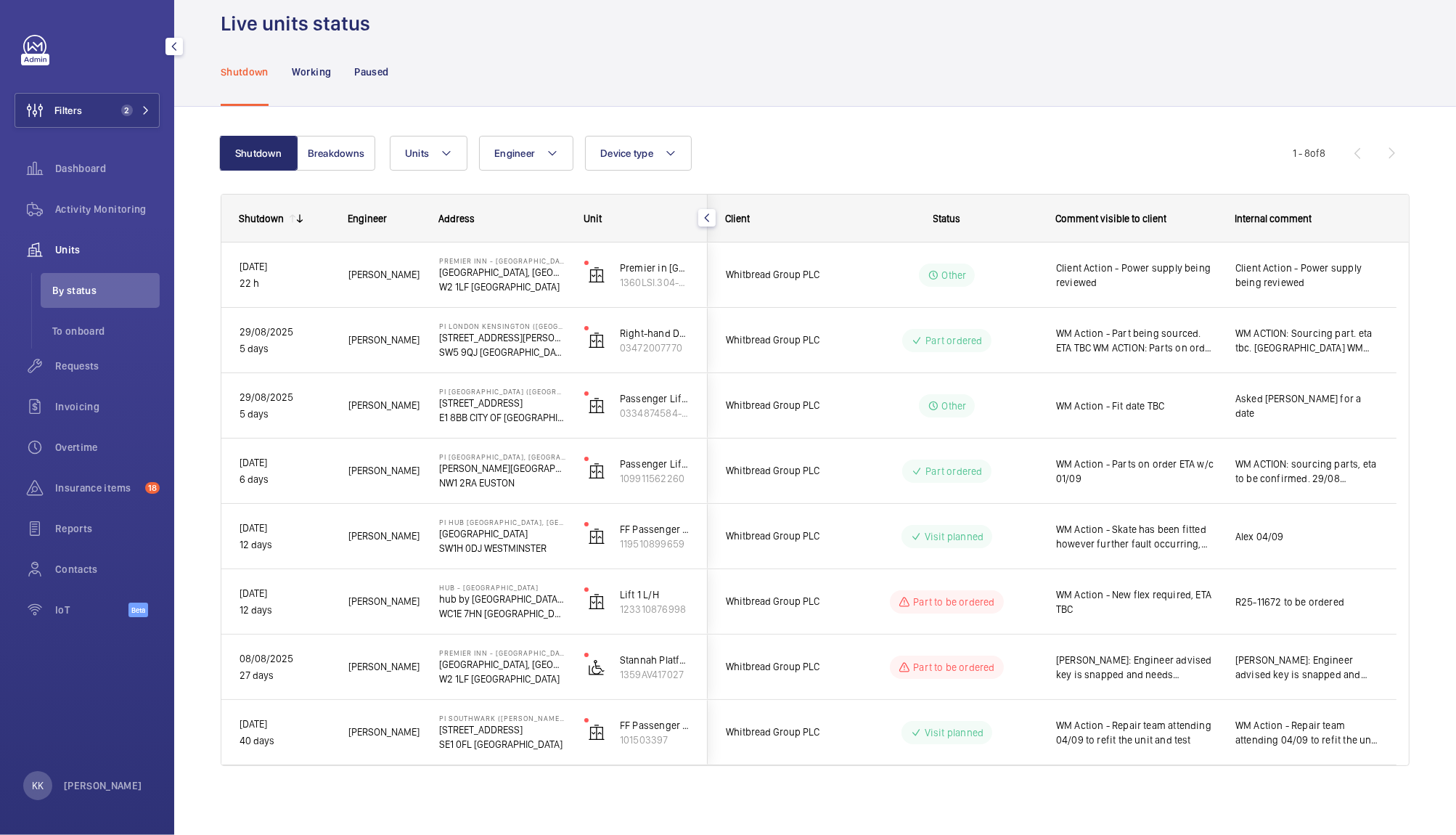
scroll to position [0, 0]
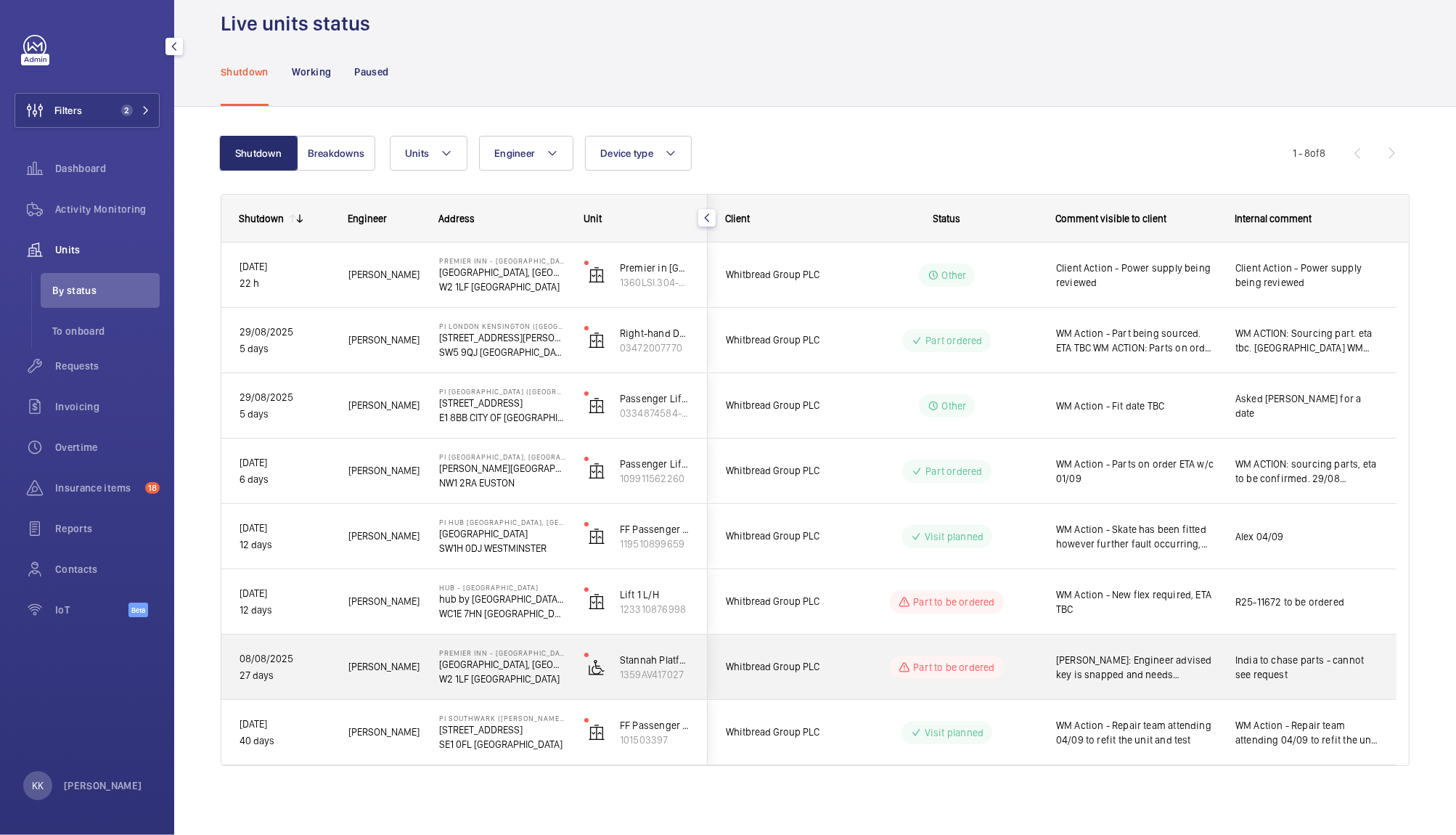
click at [1118, 666] on span "[PERSON_NAME]: Engineer advised key is snapped and needs replacing. Sourcing ke…" at bounding box center [1136, 667] width 160 height 29
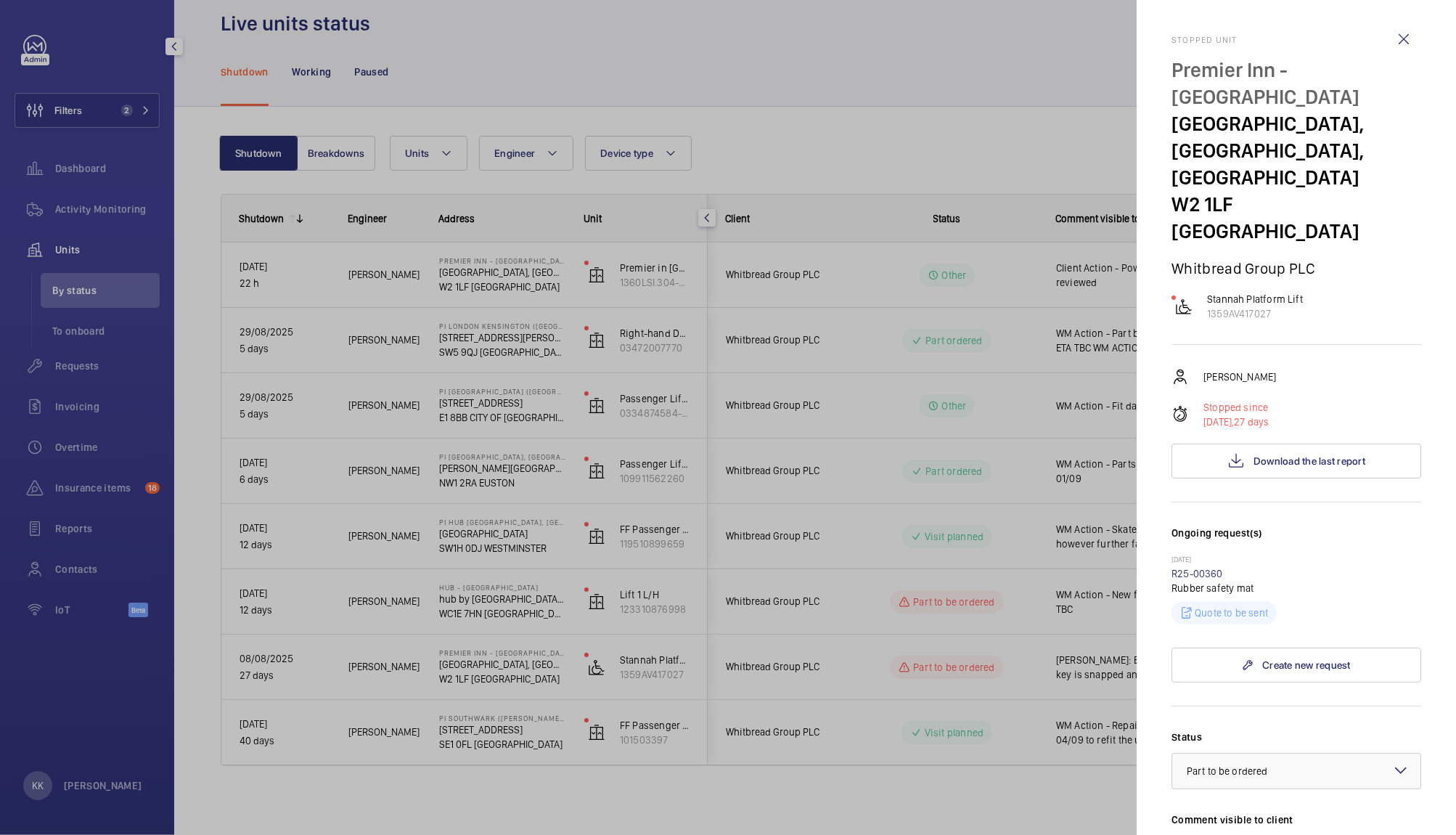
scroll to position [354, 0]
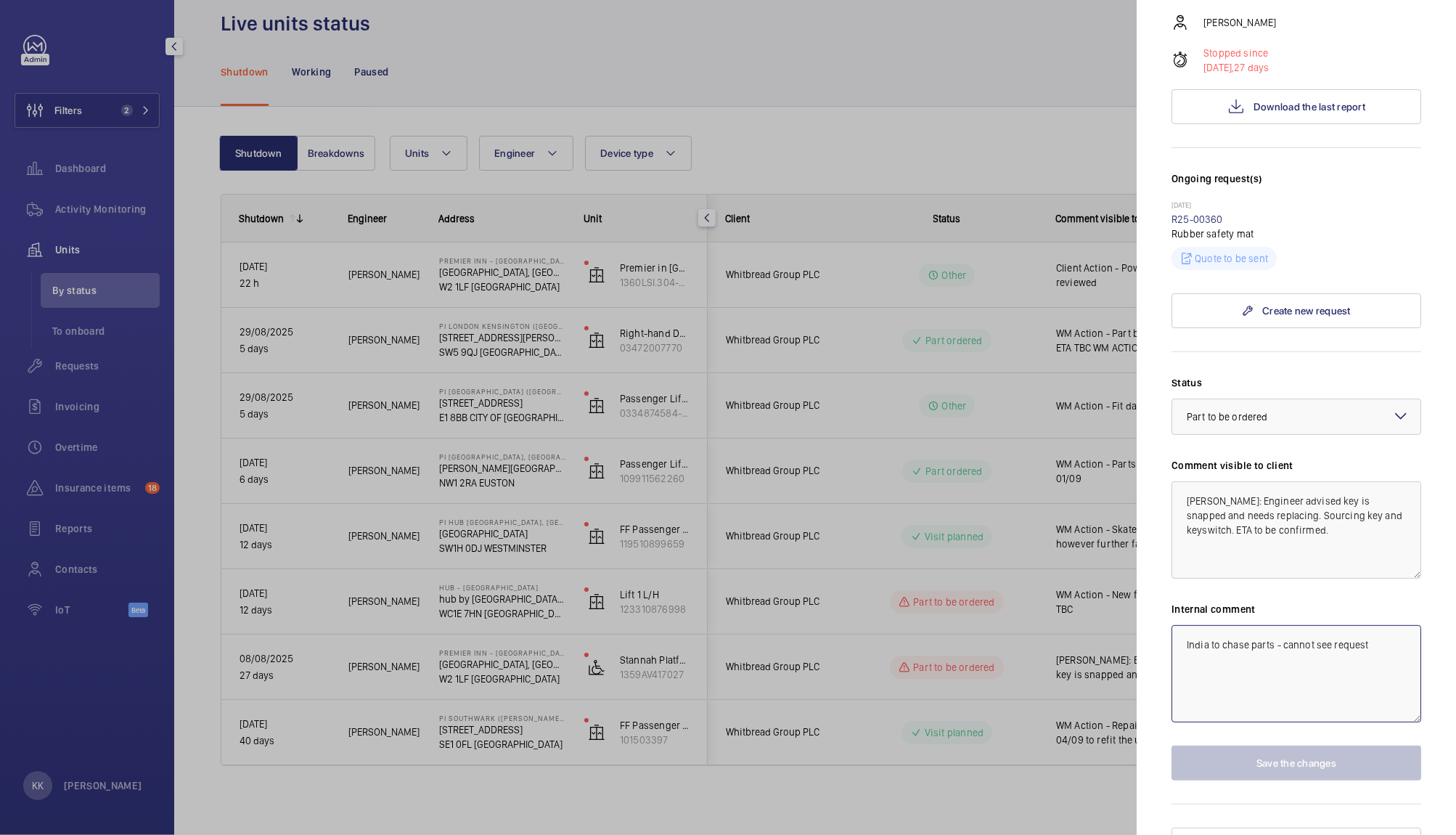
click at [1382, 642] on textarea "India to chase parts - cannot see request" at bounding box center [1296, 674] width 250 height 97
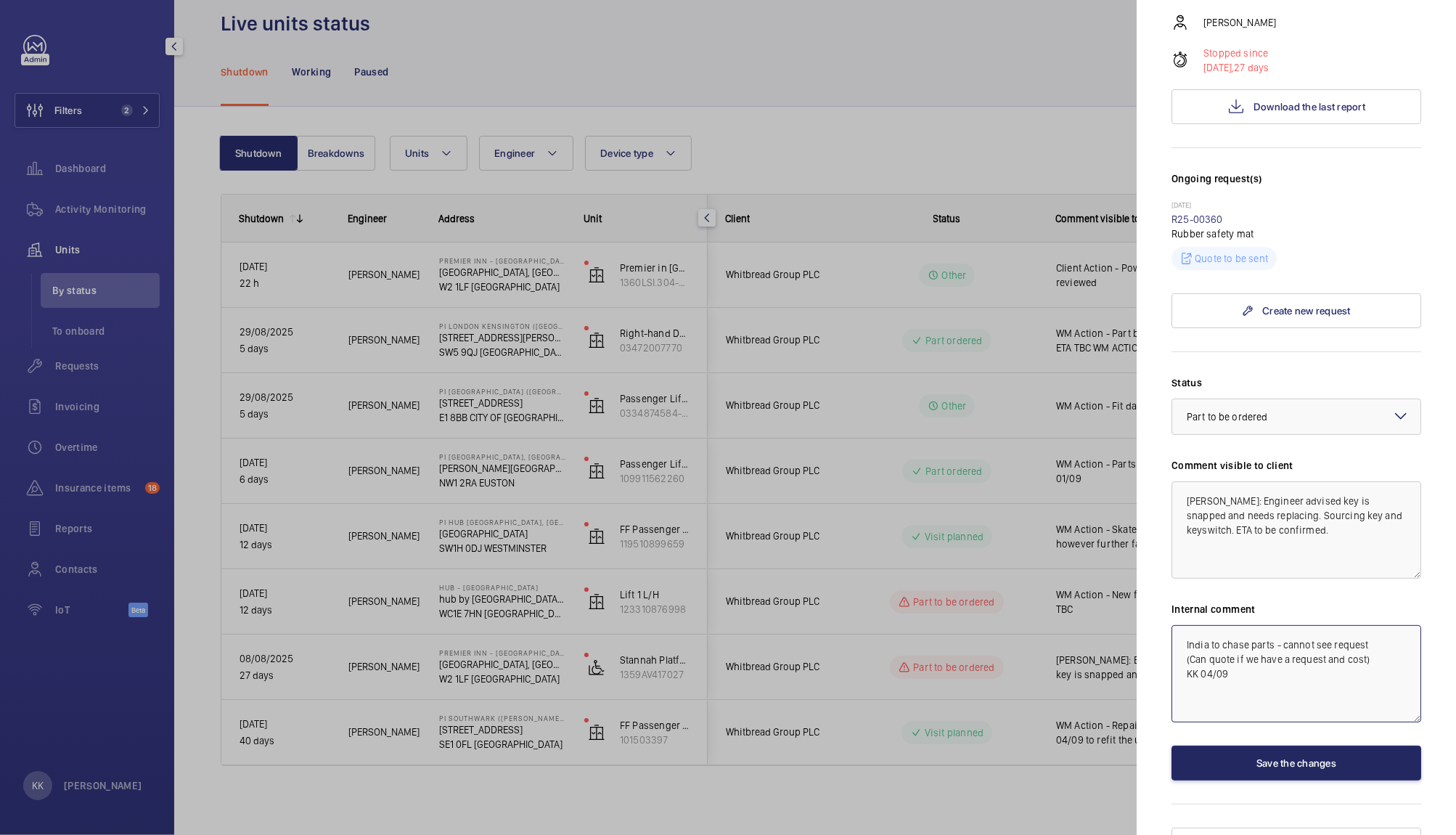
type textarea "India to chase parts - cannot see request (Can quote if we have a request and c…"
click at [1319, 745] on button "Save the changes" at bounding box center [1296, 763] width 250 height 35
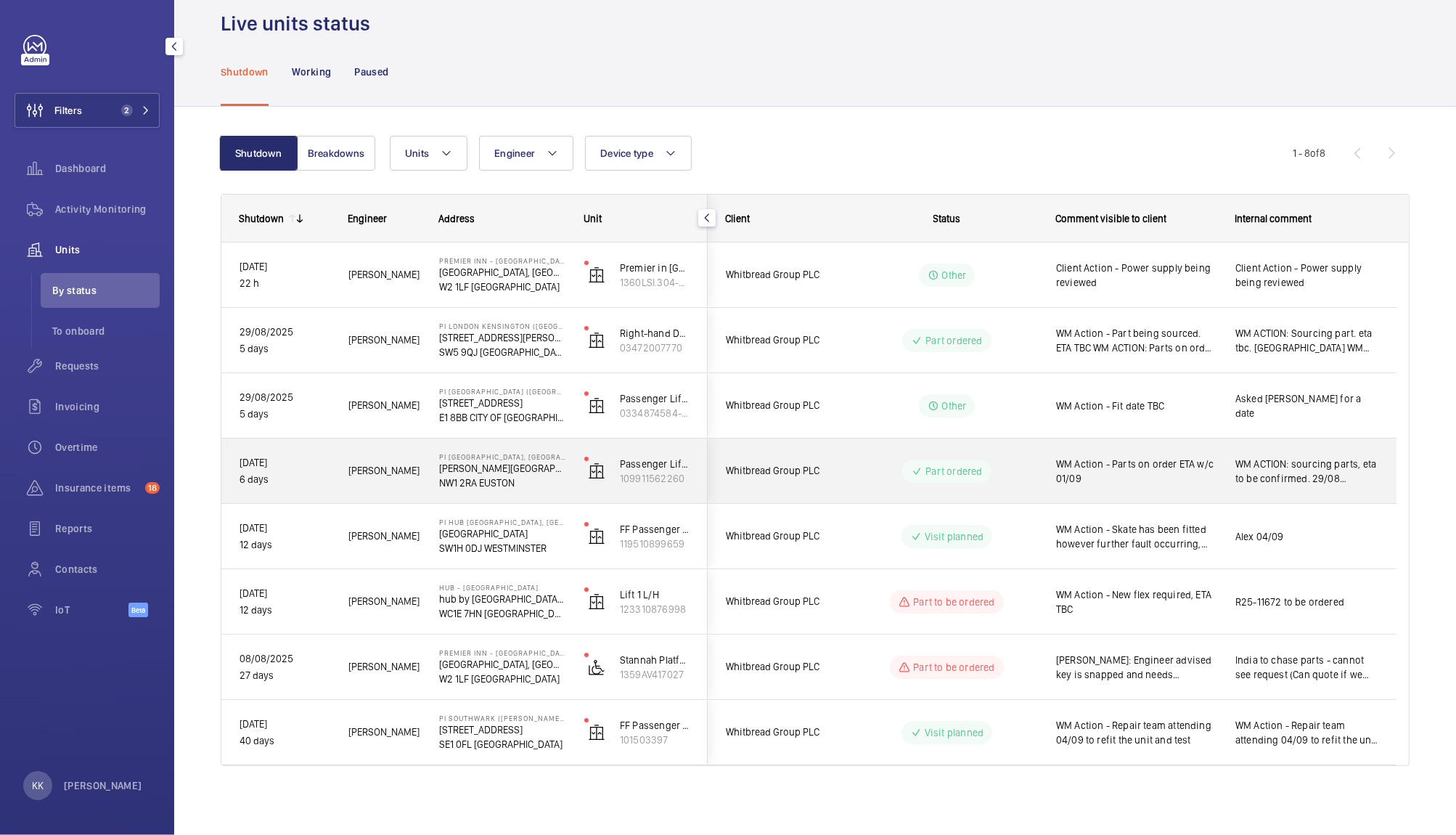
click at [1121, 475] on span "WM Action - Parts on order ETA w/c 01/09" at bounding box center [1136, 471] width 160 height 29
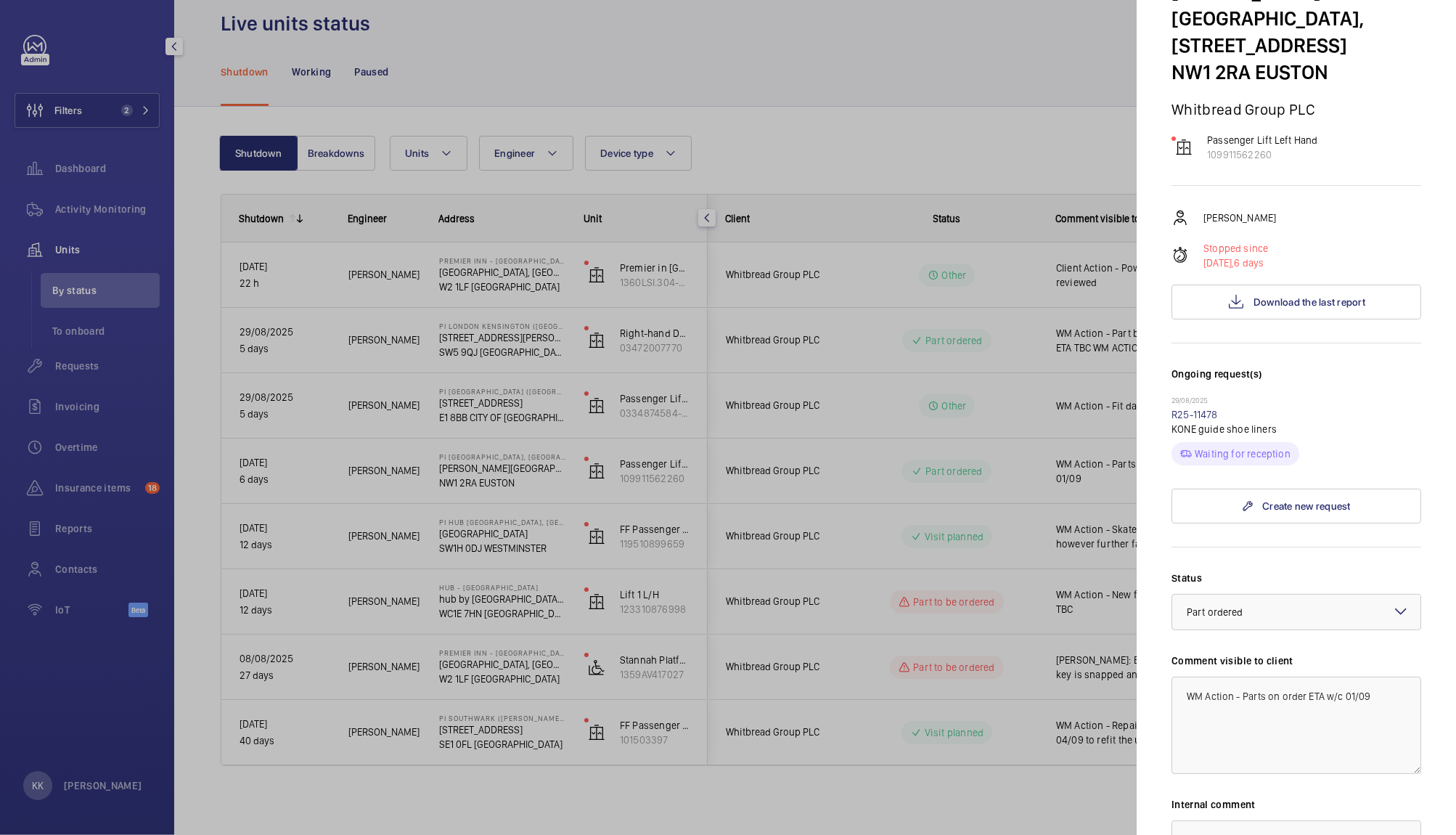
scroll to position [25, 0]
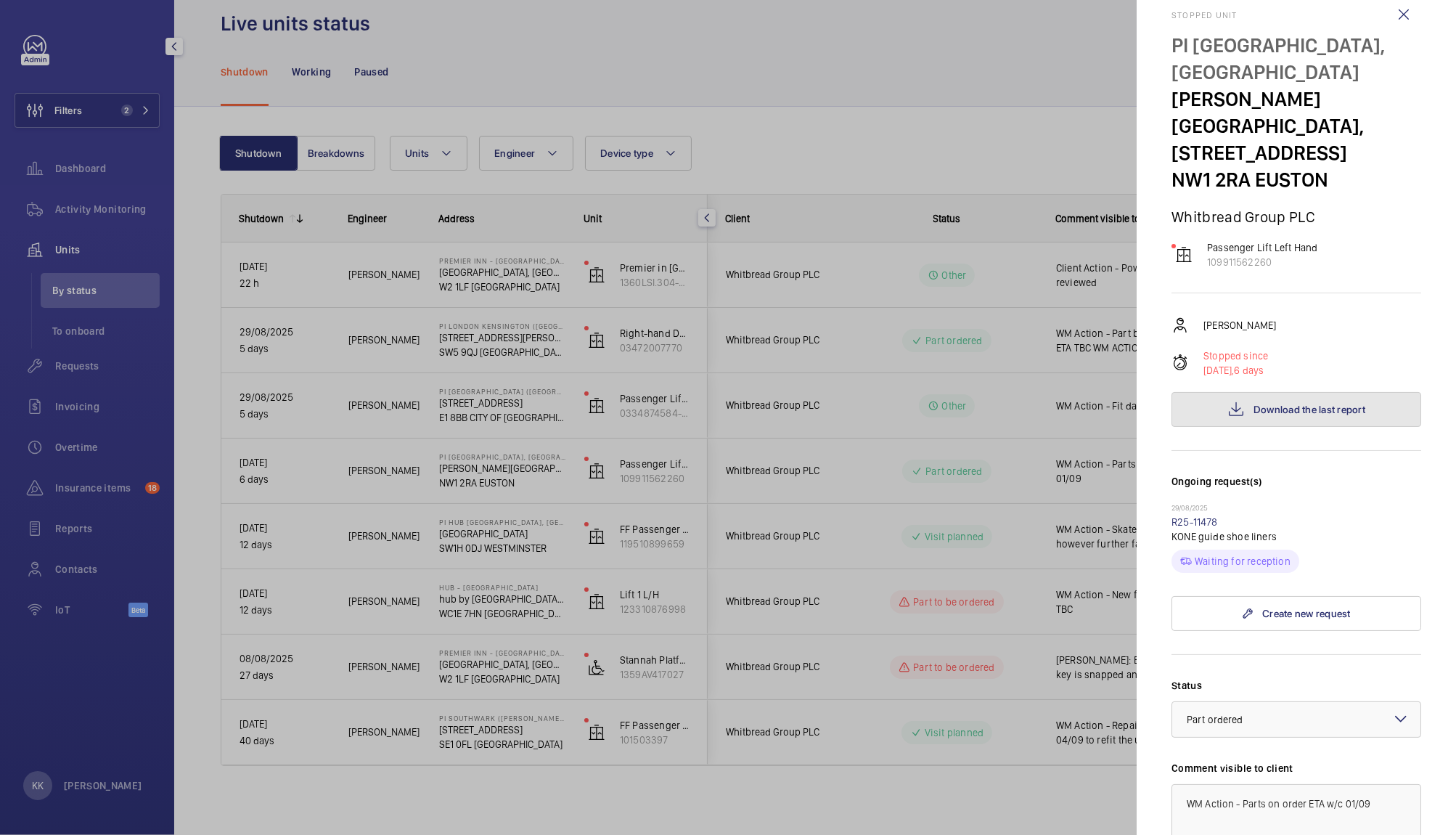
click at [1302, 404] on span "Download the last report" at bounding box center [1309, 409] width 112 height 11
click at [1350, 503] on p "29/08/2025" at bounding box center [1296, 509] width 250 height 11
click at [1206, 516] on link "R25-11478" at bounding box center [1194, 521] width 46 height 11
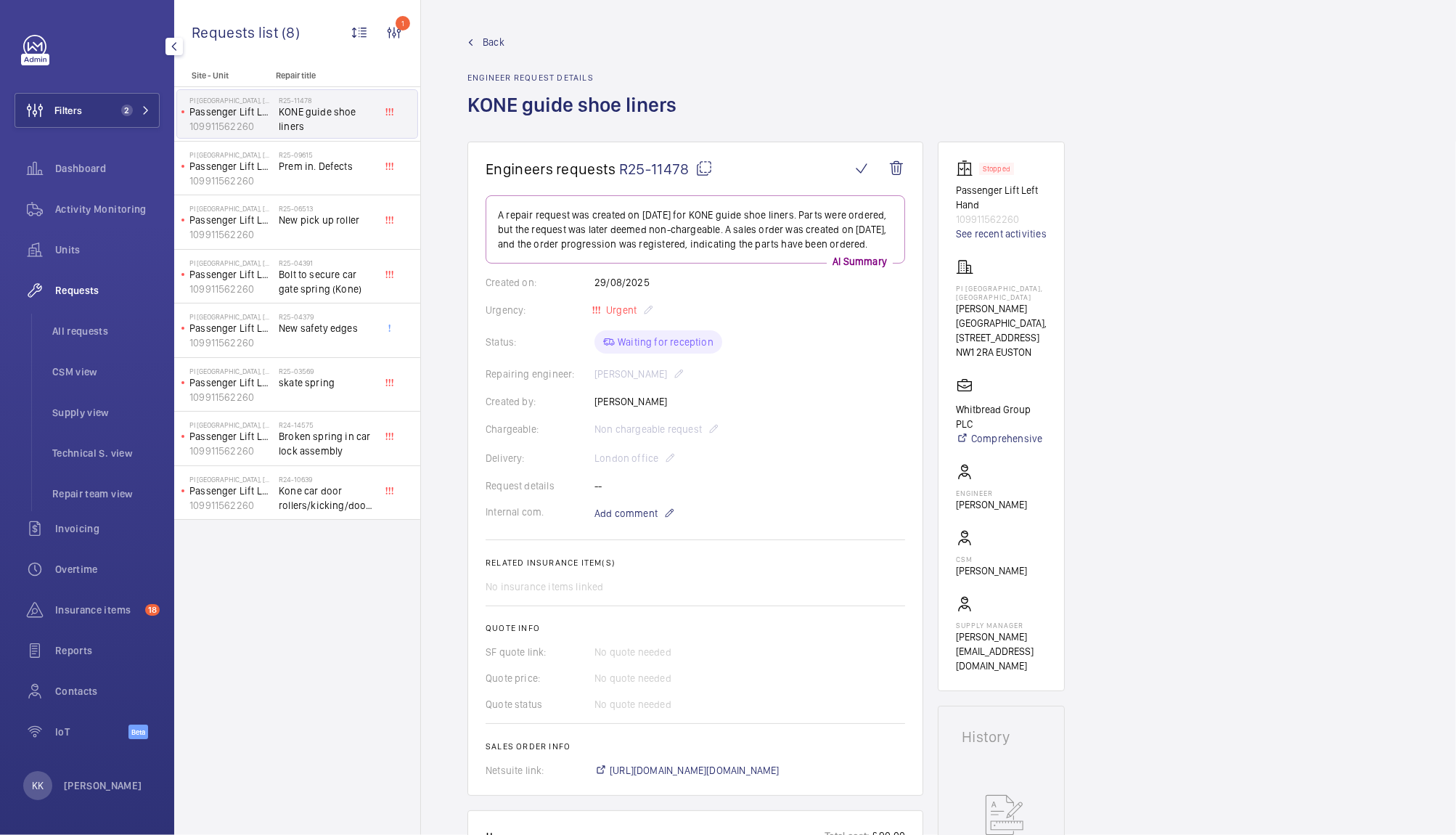
click at [665, 165] on span "R25-11478" at bounding box center [665, 169] width 93 height 18
click at [796, 435] on div "Chargeable: Non chargeable request" at bounding box center [695, 429] width 420 height 17
click at [1234, 138] on div "Back Engineer request details KONE guide shoe liners" at bounding box center [939, 88] width 942 height 107
click at [1246, 112] on div "Back Engineer request details KONE guide shoe liners" at bounding box center [939, 88] width 942 height 107
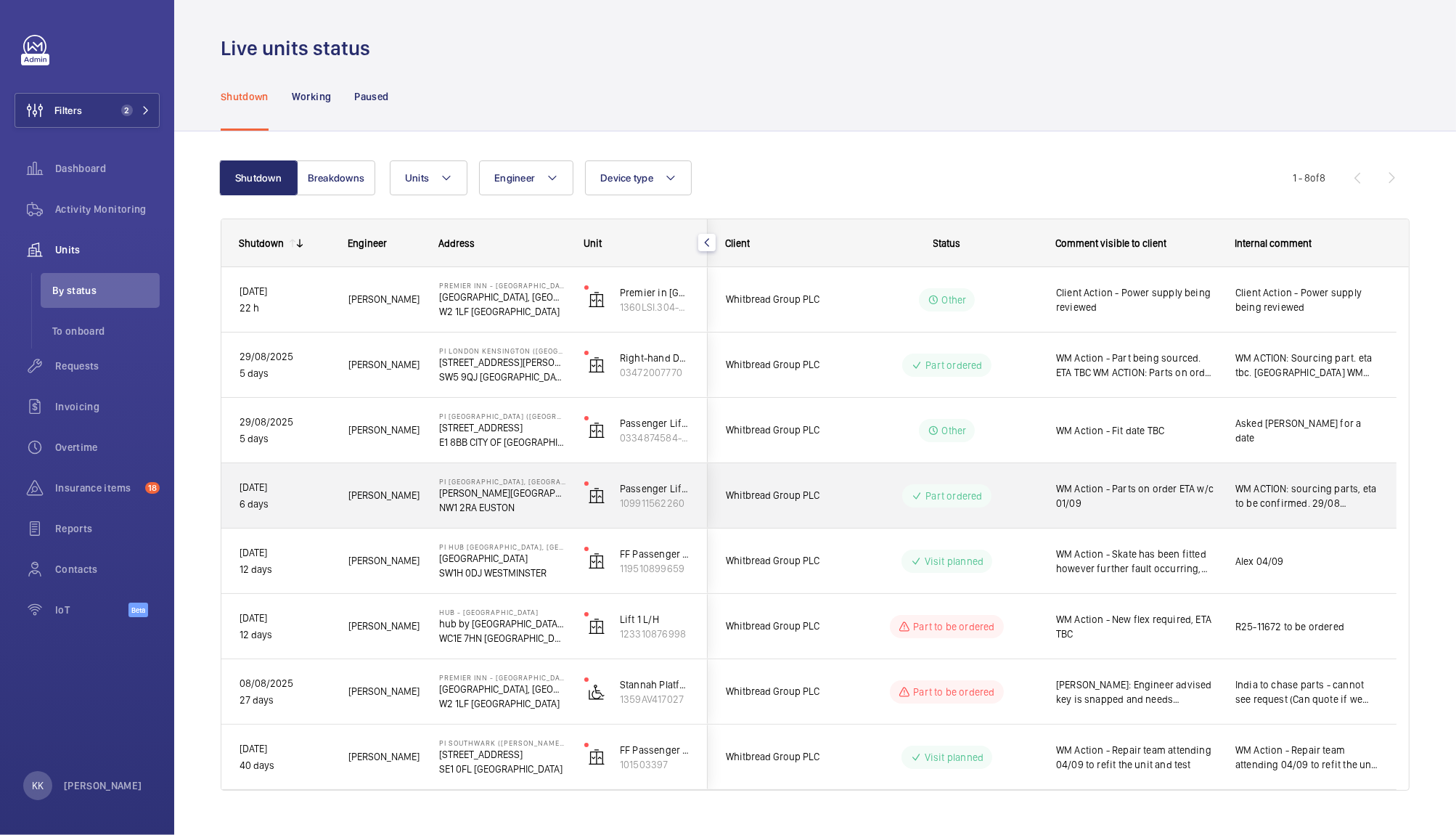
click at [1123, 521] on div "WM Action - Parts on order ETA w/c 01/09" at bounding box center [1127, 496] width 178 height 62
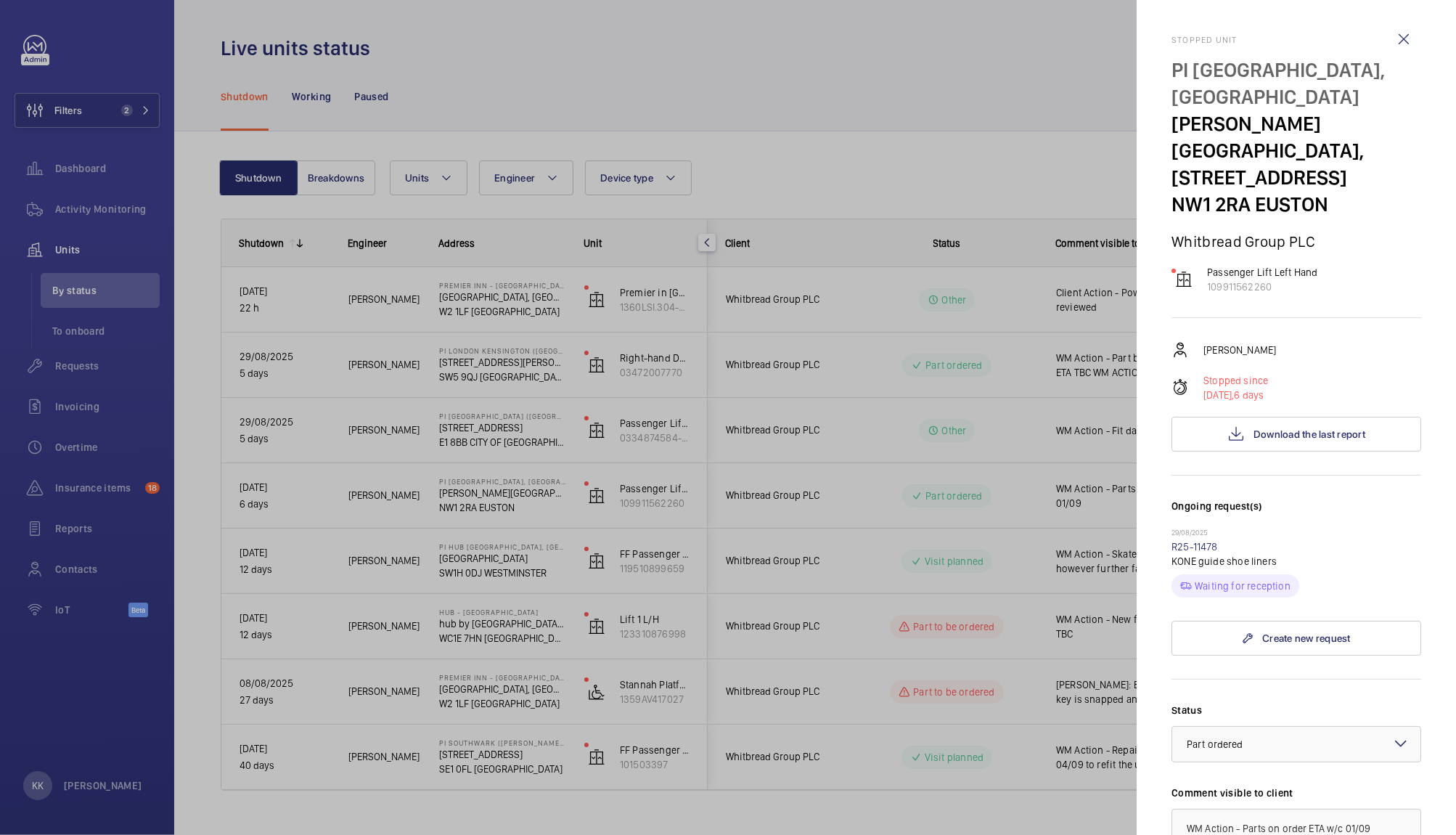
scroll to position [326, 0]
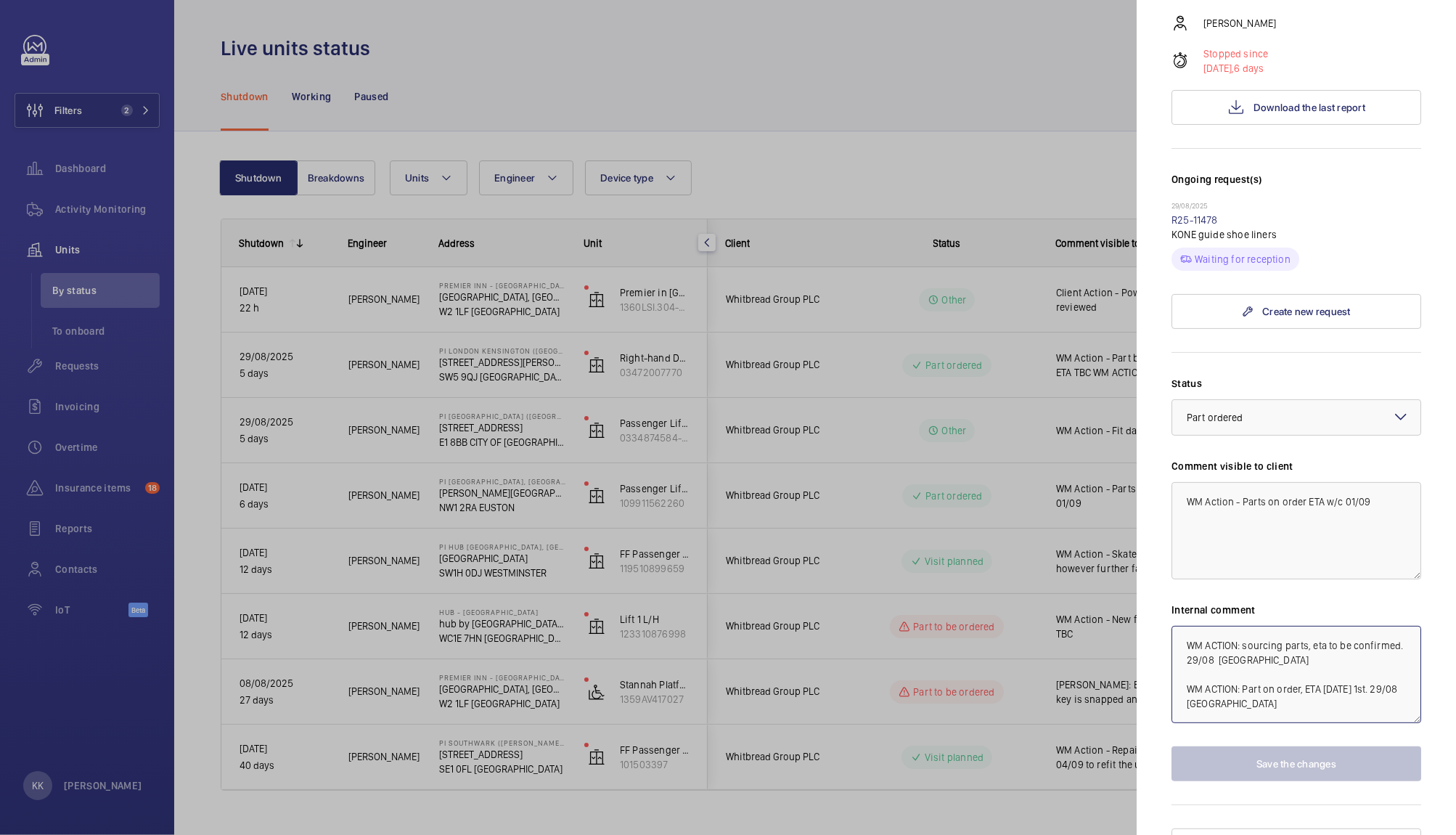
drag, startPoint x: 1182, startPoint y: 617, endPoint x: 1254, endPoint y: 783, distance: 180.9
click at [1254, 783] on div "Stopped unit PI London, St Pancras Station Clifton House, 88 Euston Road NW1 2R…" at bounding box center [1296, 285] width 250 height 1155
type textarea "Asked Elle to chase as parts still not received. KK 04/09"
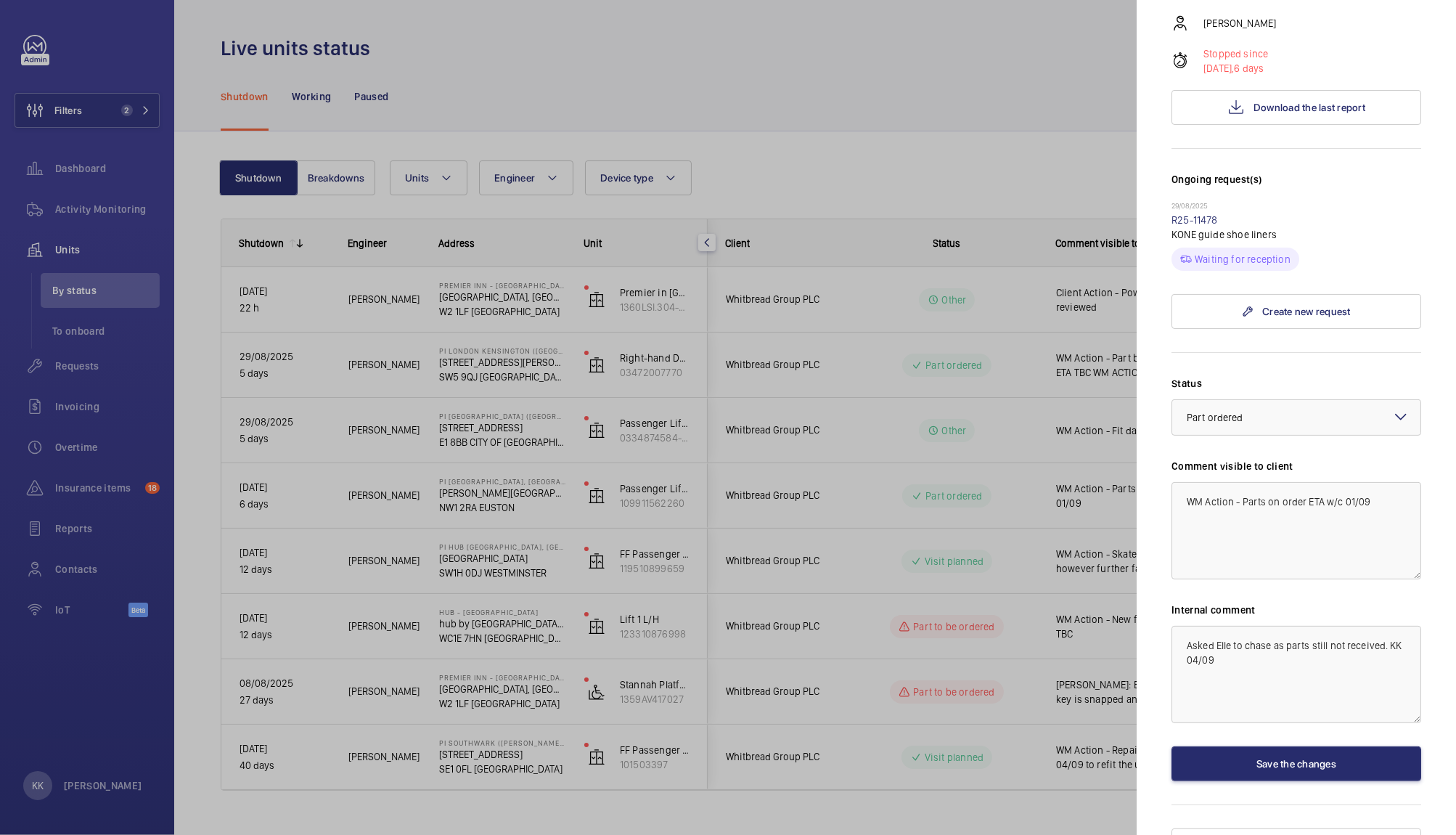
scroll to position [0, 0]
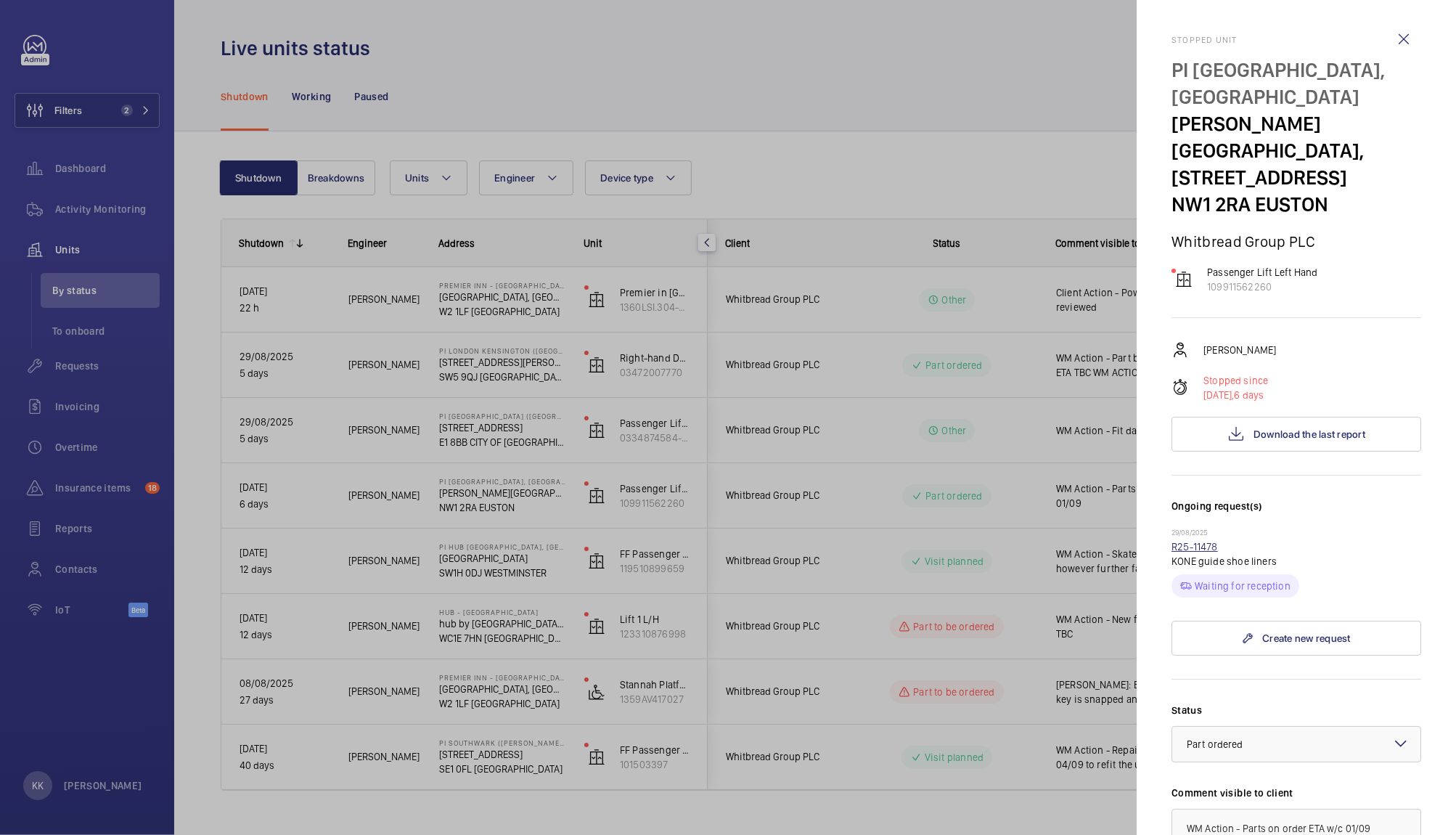
click at [1181, 541] on link "R25-11478" at bounding box center [1194, 547] width 46 height 11
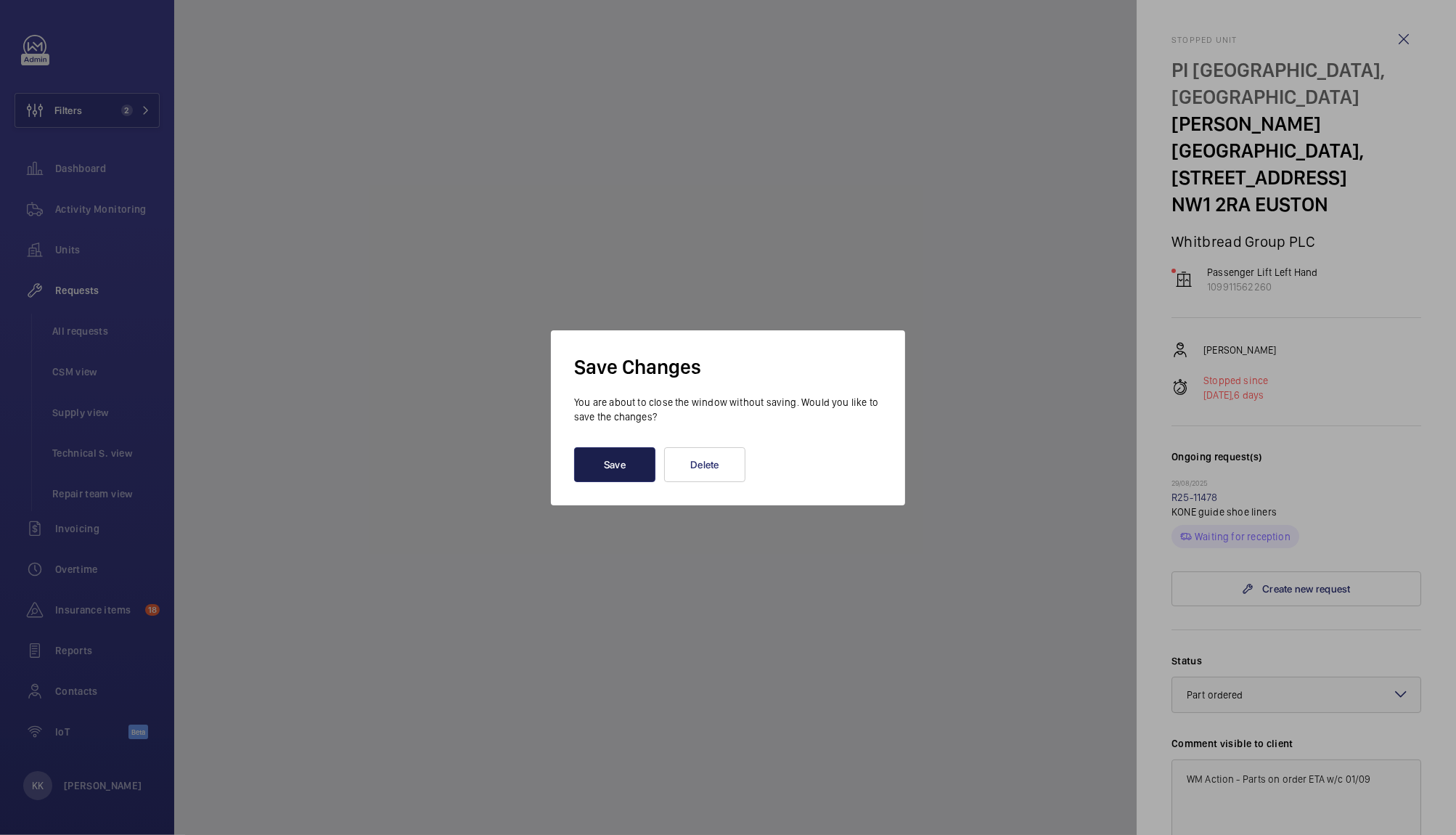
click at [612, 464] on button "Save" at bounding box center [615, 465] width 81 height 35
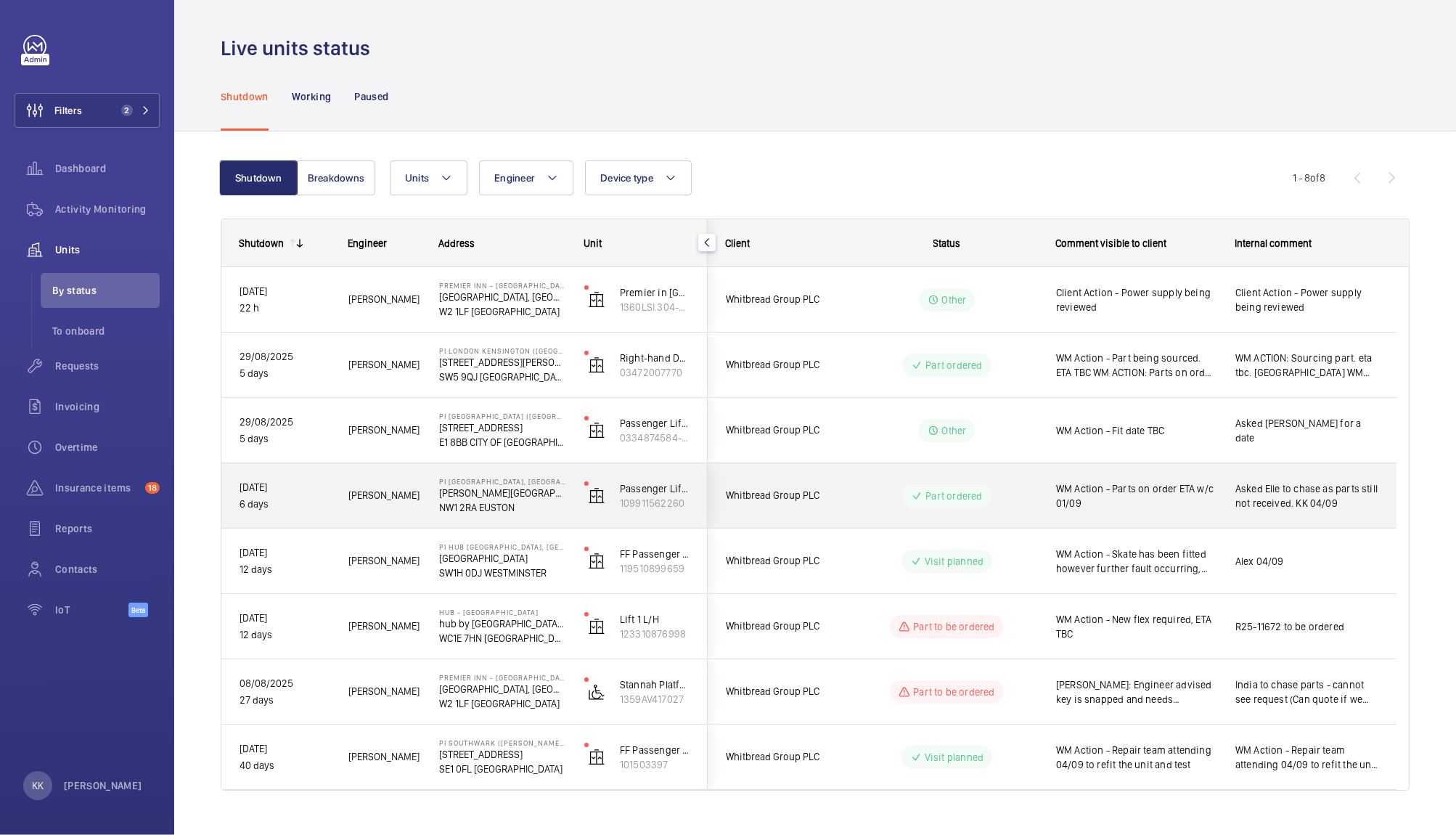
click at [1127, 506] on span "WM Action - Parts on order ETA w/c 01/09" at bounding box center [1136, 496] width 160 height 29
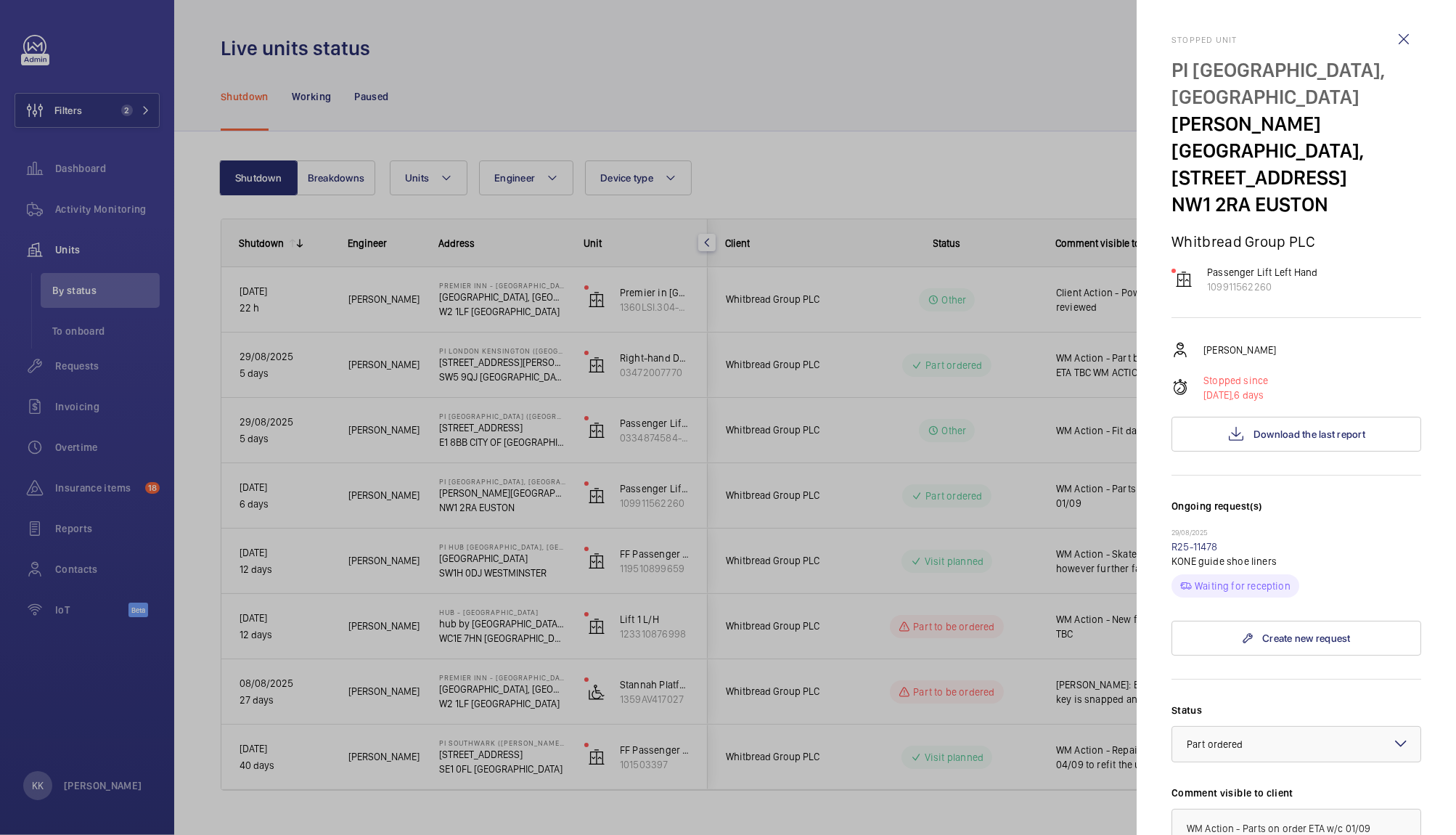
scroll to position [326, 0]
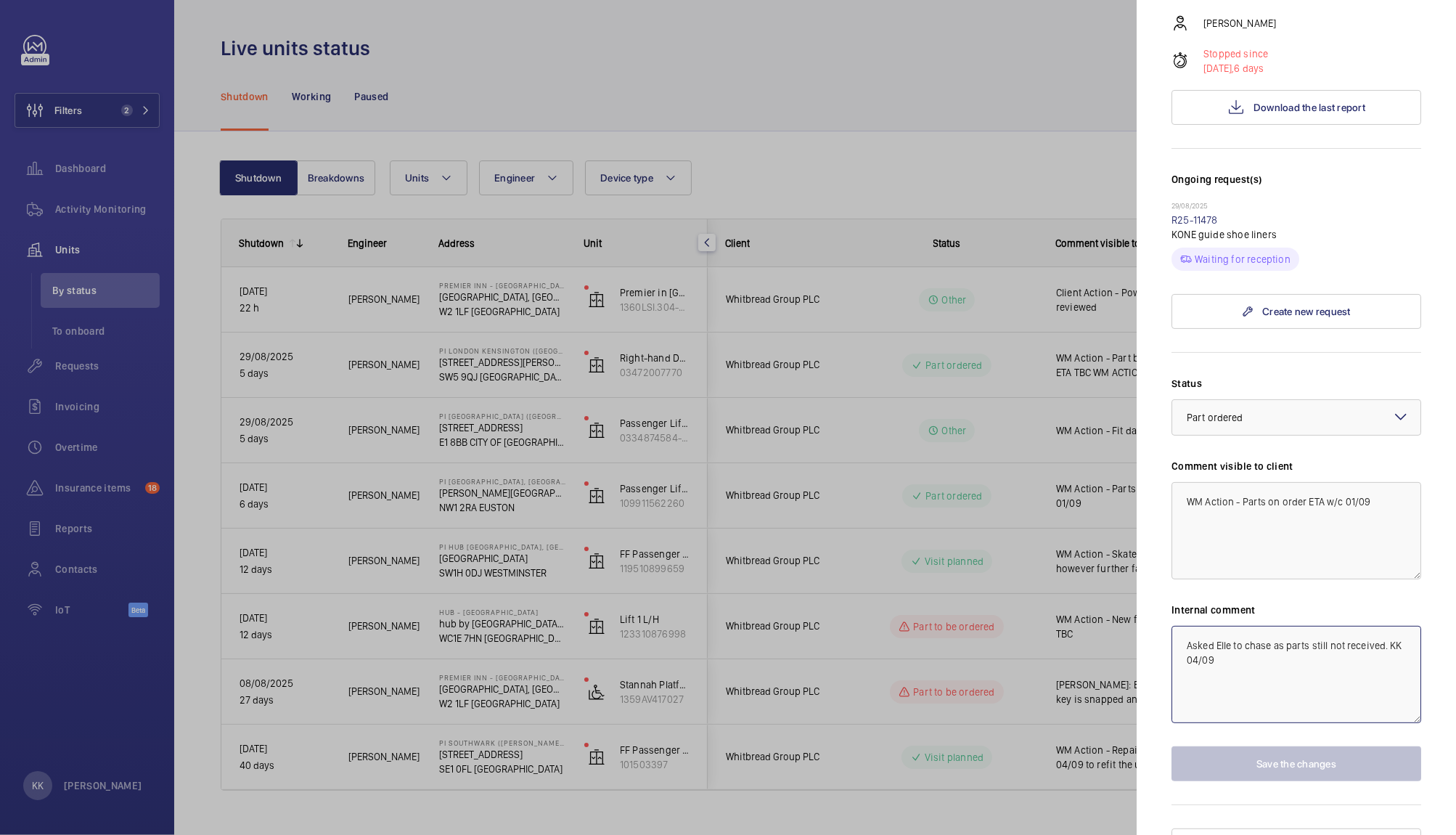
drag, startPoint x: 1281, startPoint y: 676, endPoint x: 984, endPoint y: 512, distance: 339.3
click at [984, 512] on mat-sidenav-container "Filters 2 Dashboard Activity Monitoring Units By status To onboard Requests Inv…" at bounding box center [728, 417] width 1456 height 835
type textarea "Parts received - asked Dan for a fit date KK 04/09"
drag, startPoint x: 1267, startPoint y: 467, endPoint x: 1454, endPoint y: 486, distance: 188.0
click at [1454, 486] on mat-sidenav "Stopped unit PI London, St Pancras Station Clifton House, 88 Euston Road NW1 2R…" at bounding box center [1296, 417] width 319 height 835
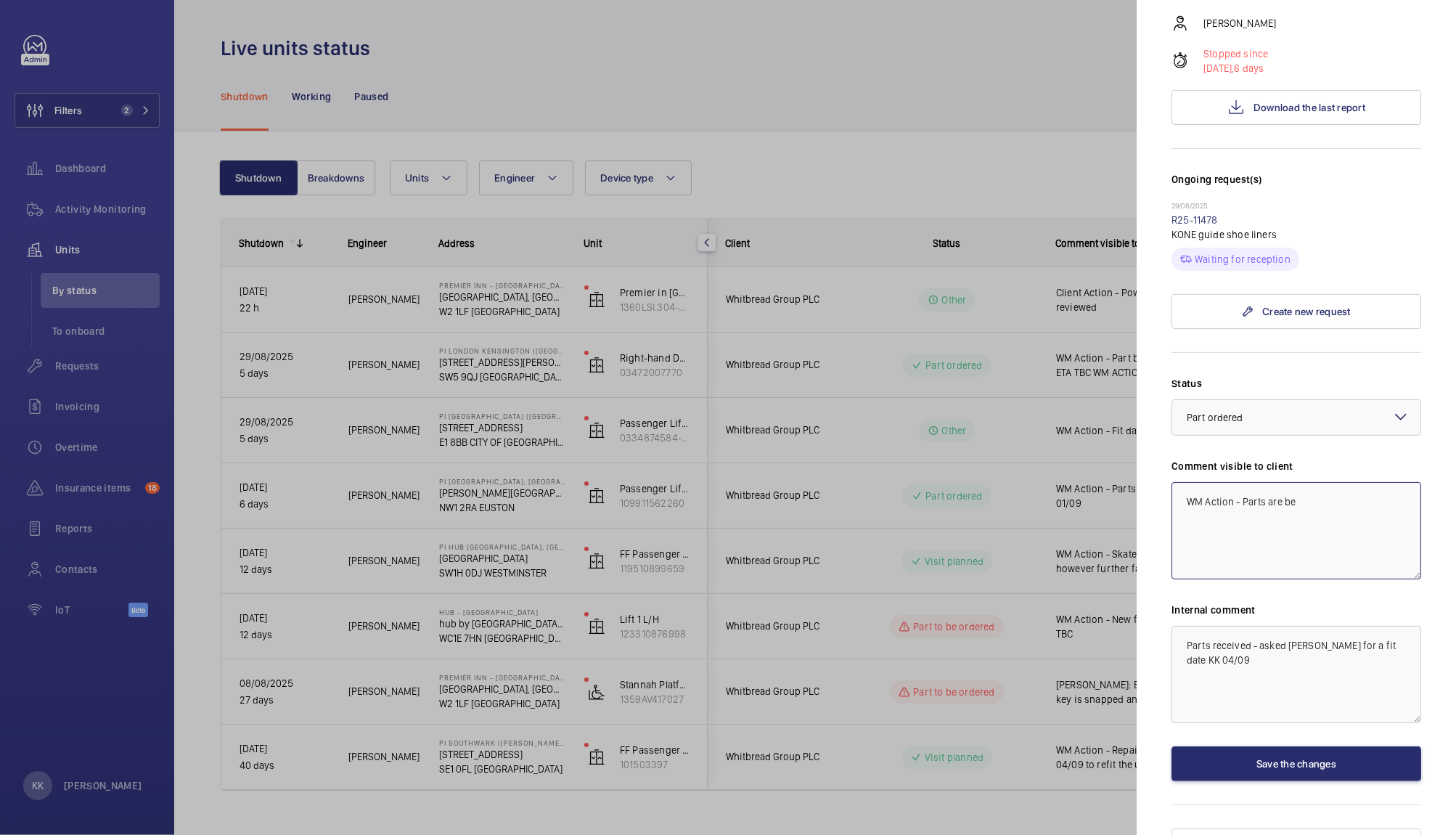
drag, startPoint x: 1269, startPoint y: 469, endPoint x: 1423, endPoint y: 470, distance: 154.0
click at [1423, 470] on mat-sidenav "Stopped unit PI London, St Pancras Station Clifton House, 88 Euston Road NW1 2R…" at bounding box center [1296, 417] width 319 height 835
drag, startPoint x: 1342, startPoint y: 487, endPoint x: 941, endPoint y: 431, distance: 404.9
click at [941, 431] on mat-sidenav-container "Filters 2 Dashboard Activity Monitoring Units By status To onboard Requests Inv…" at bounding box center [728, 417] width 1456 height 835
type textarea "WM Action - Parts to be fitted 04/09"
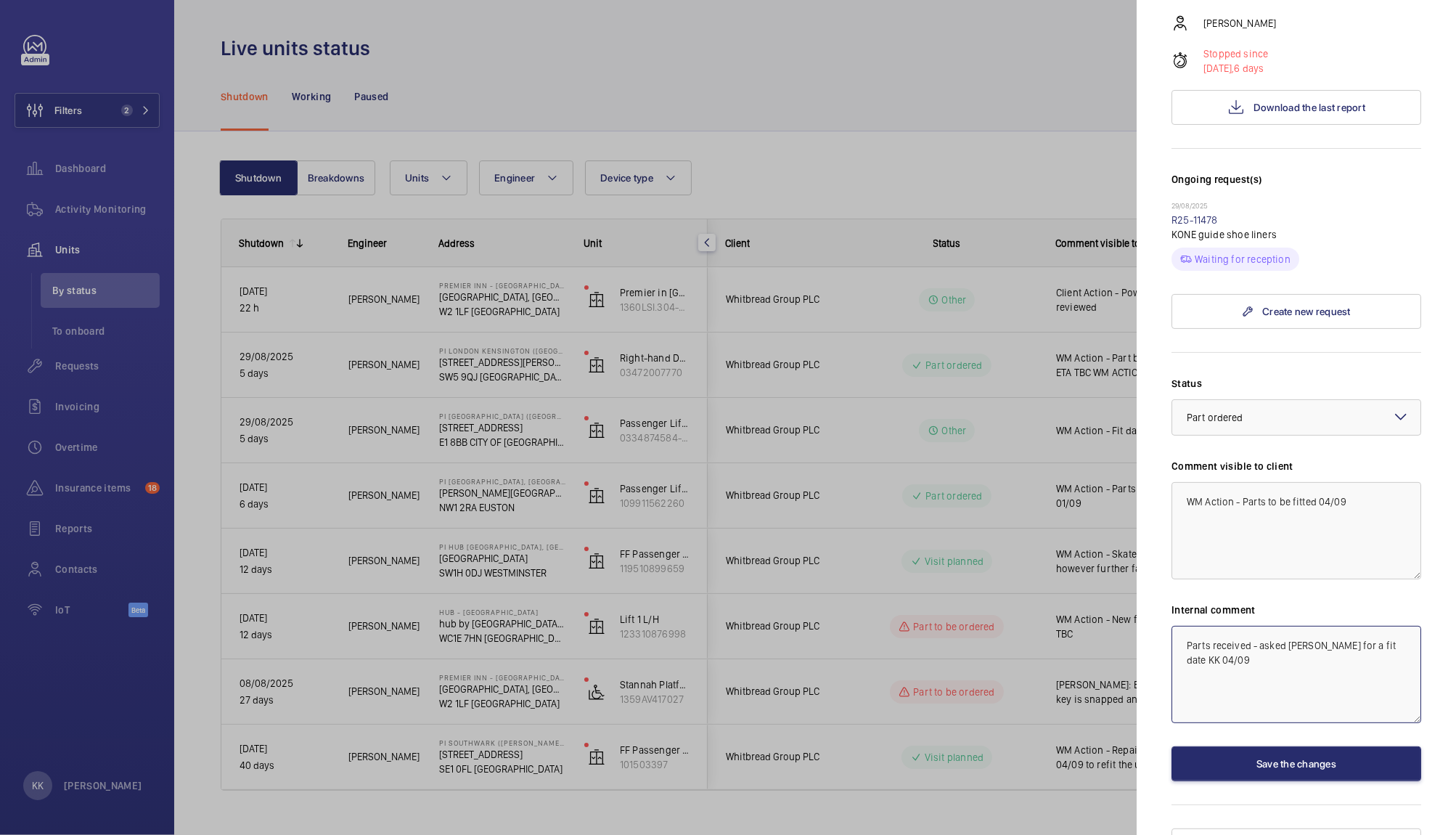
drag, startPoint x: 1278, startPoint y: 643, endPoint x: 992, endPoint y: 508, distance: 316.3
click at [992, 508] on mat-sidenav-container "Filters 2 Dashboard Activity Monitoring Units By status To onboard Requests Inv…" at bounding box center [728, 417] width 1456 height 835
paste textarea "WM Action - Parts to be fitted"
type textarea "WM Action - Parts to be fitted 04/09"
click at [1234, 376] on wm-front-input-dropdown "Status Select a status × Part ordered ×" at bounding box center [1296, 405] width 250 height 59
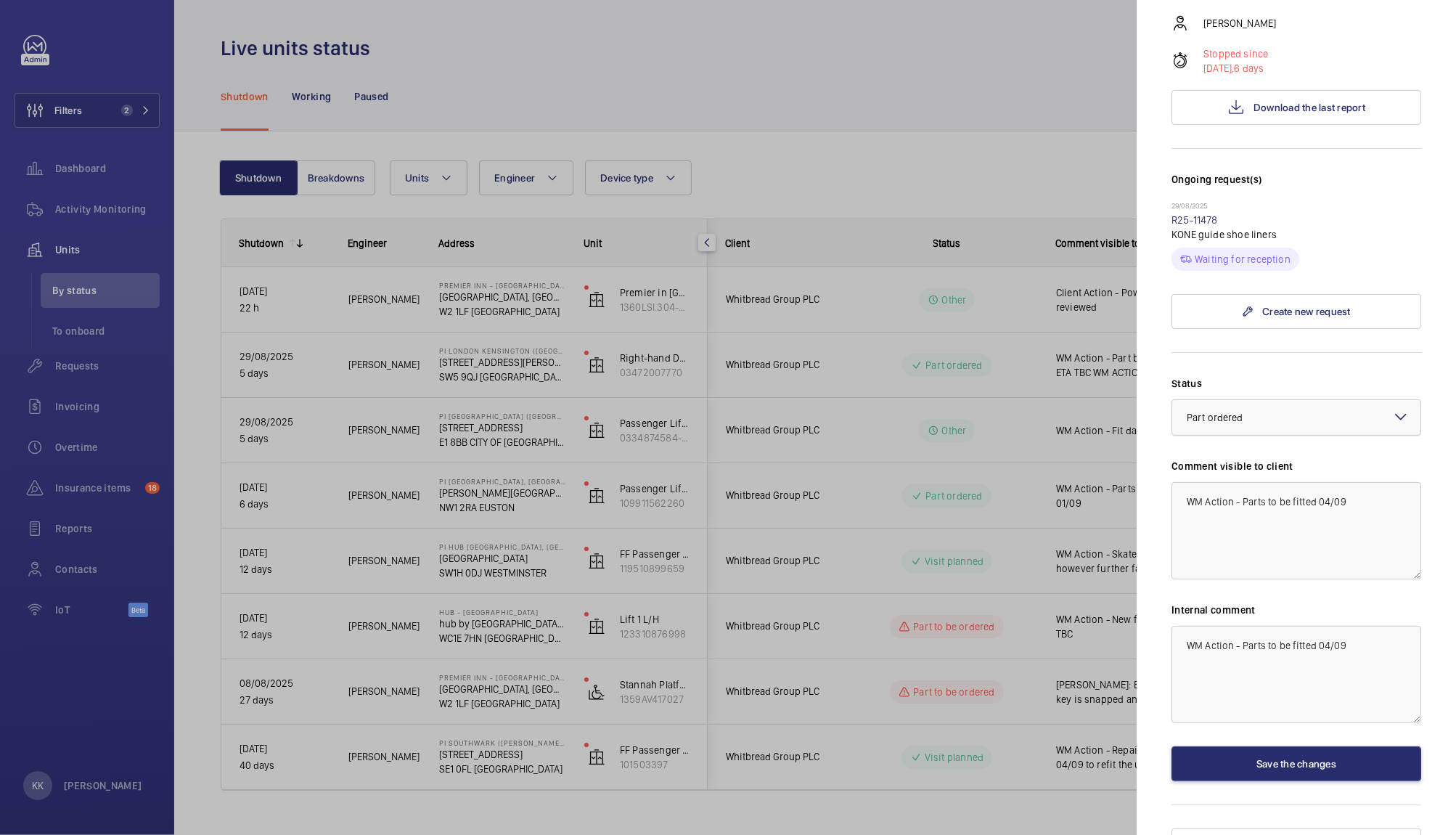
click at [1234, 411] on span "Part ordered" at bounding box center [1215, 417] width 57 height 11
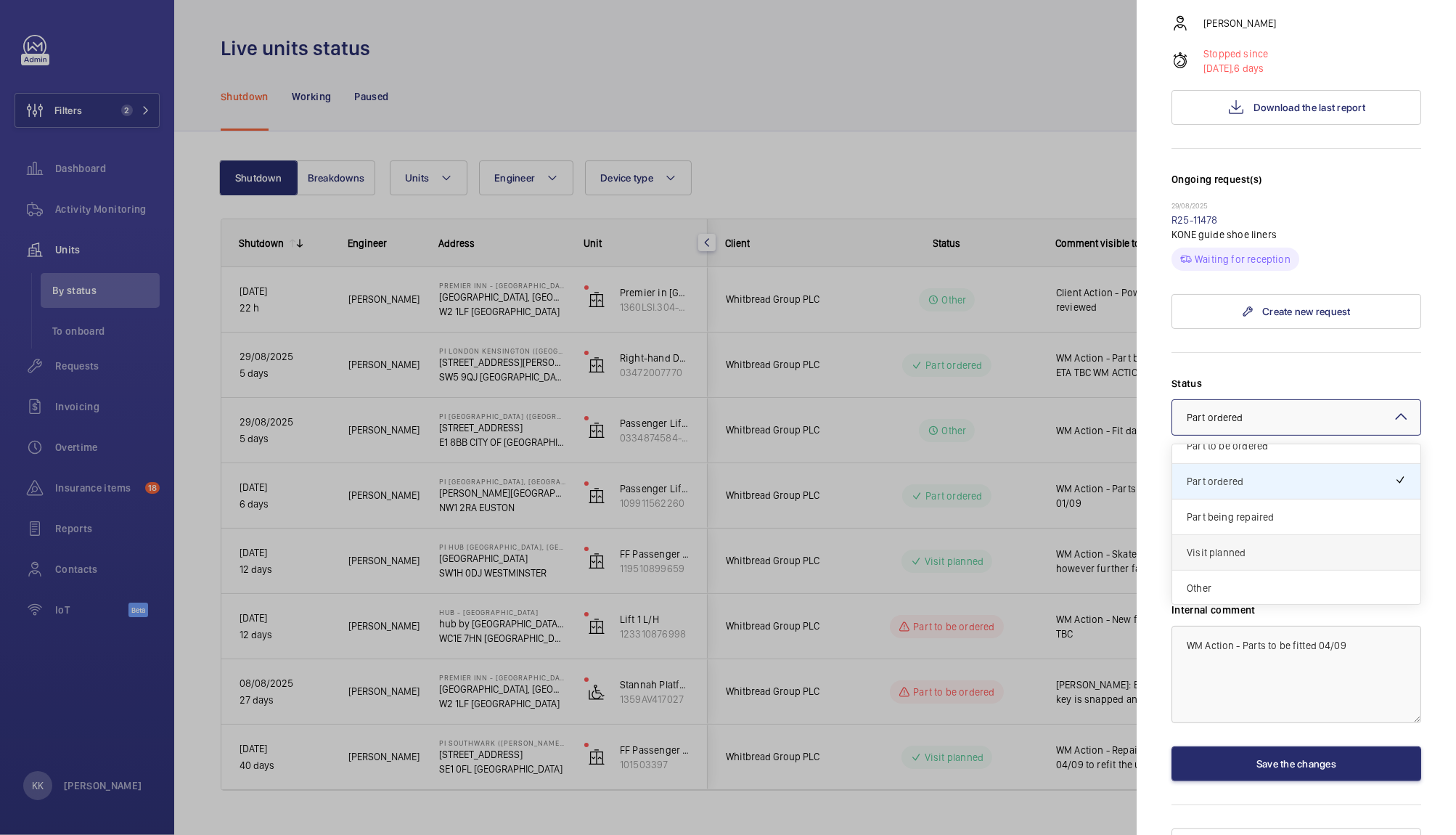
click at [1220, 535] on div "Visit planned" at bounding box center [1296, 553] width 248 height 36
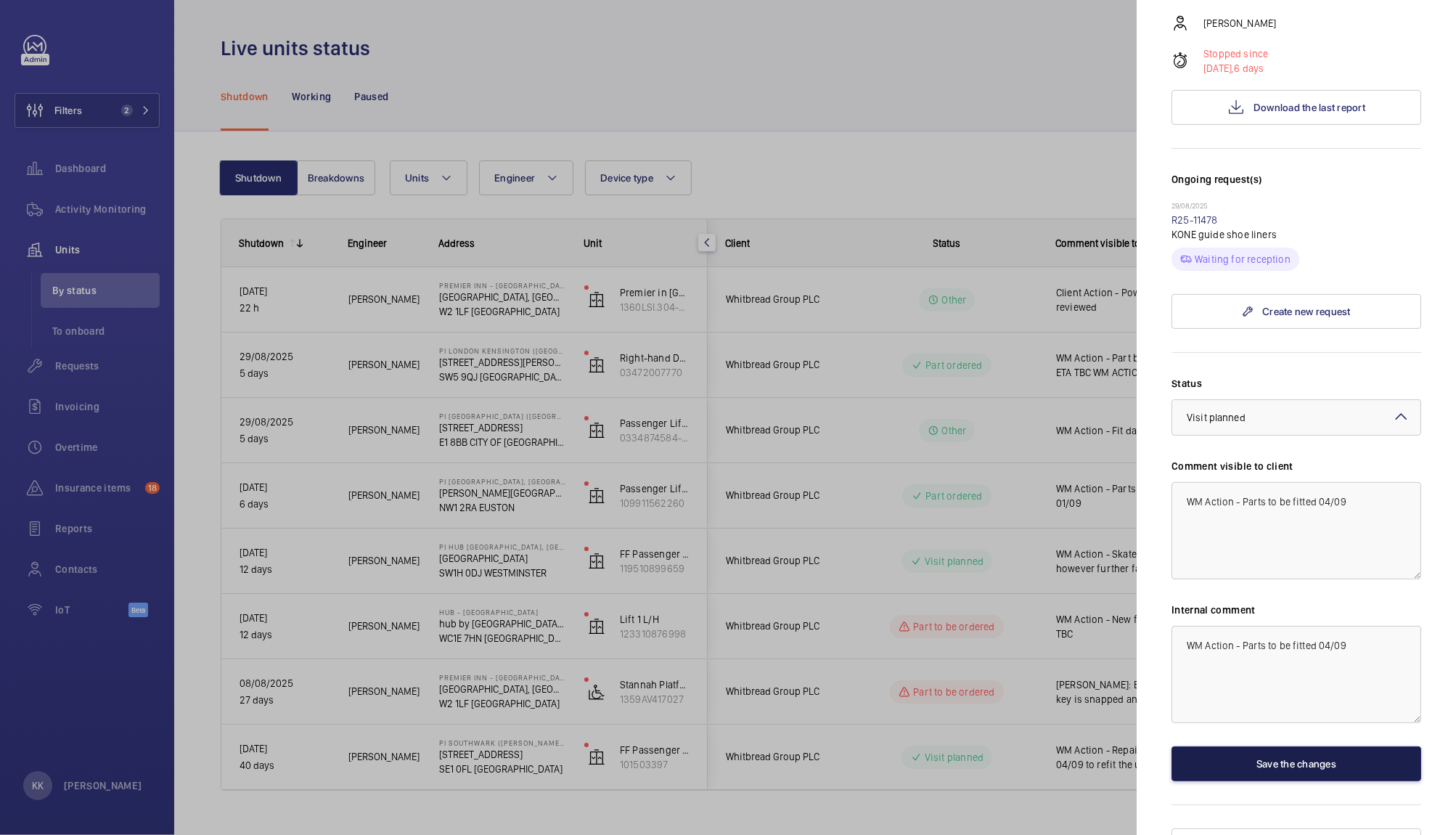
click at [1262, 746] on button "Save the changes" at bounding box center [1296, 764] width 250 height 35
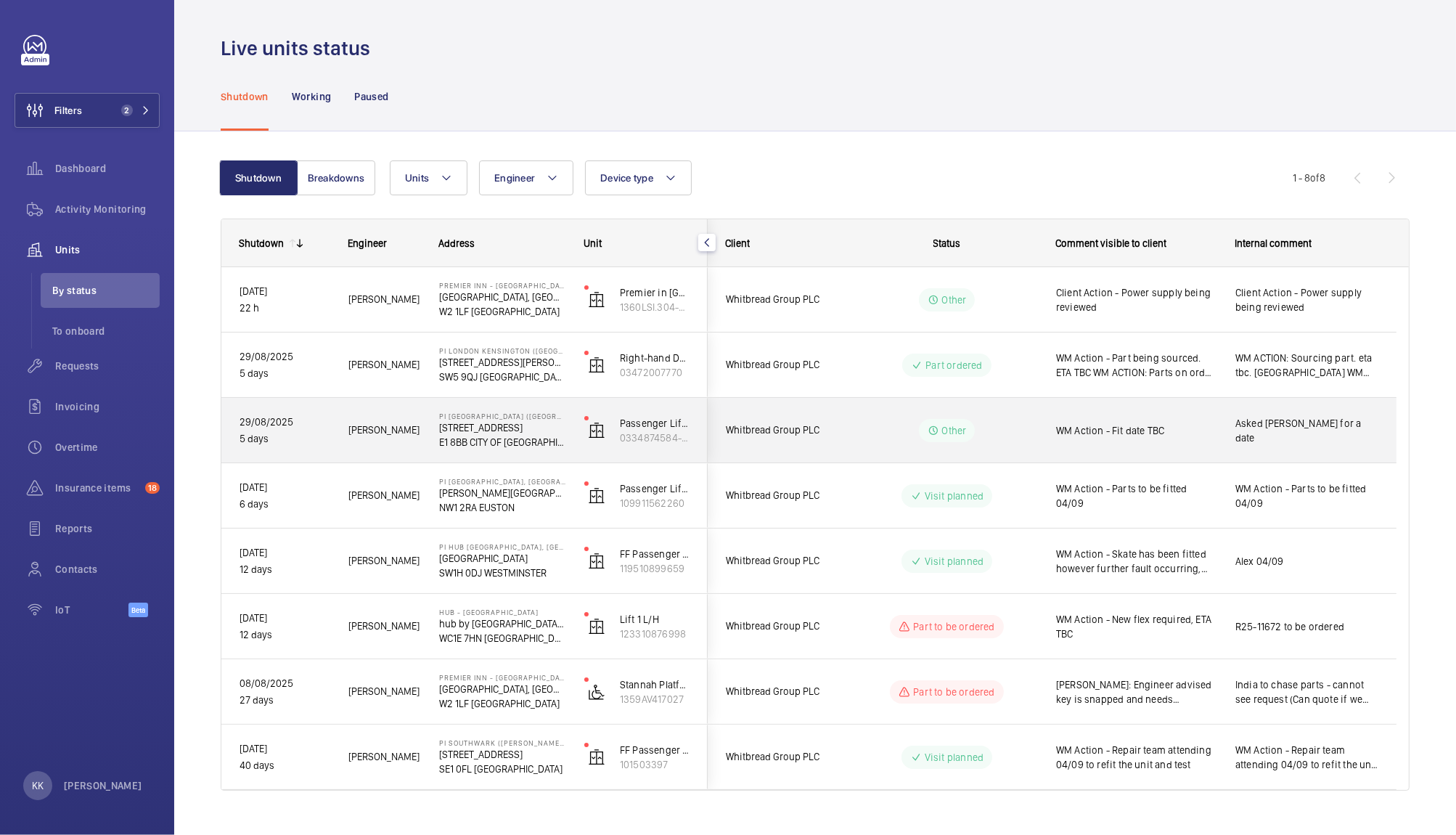
click at [1210, 414] on div "WM Action - Fit date TBC" at bounding box center [1136, 430] width 160 height 33
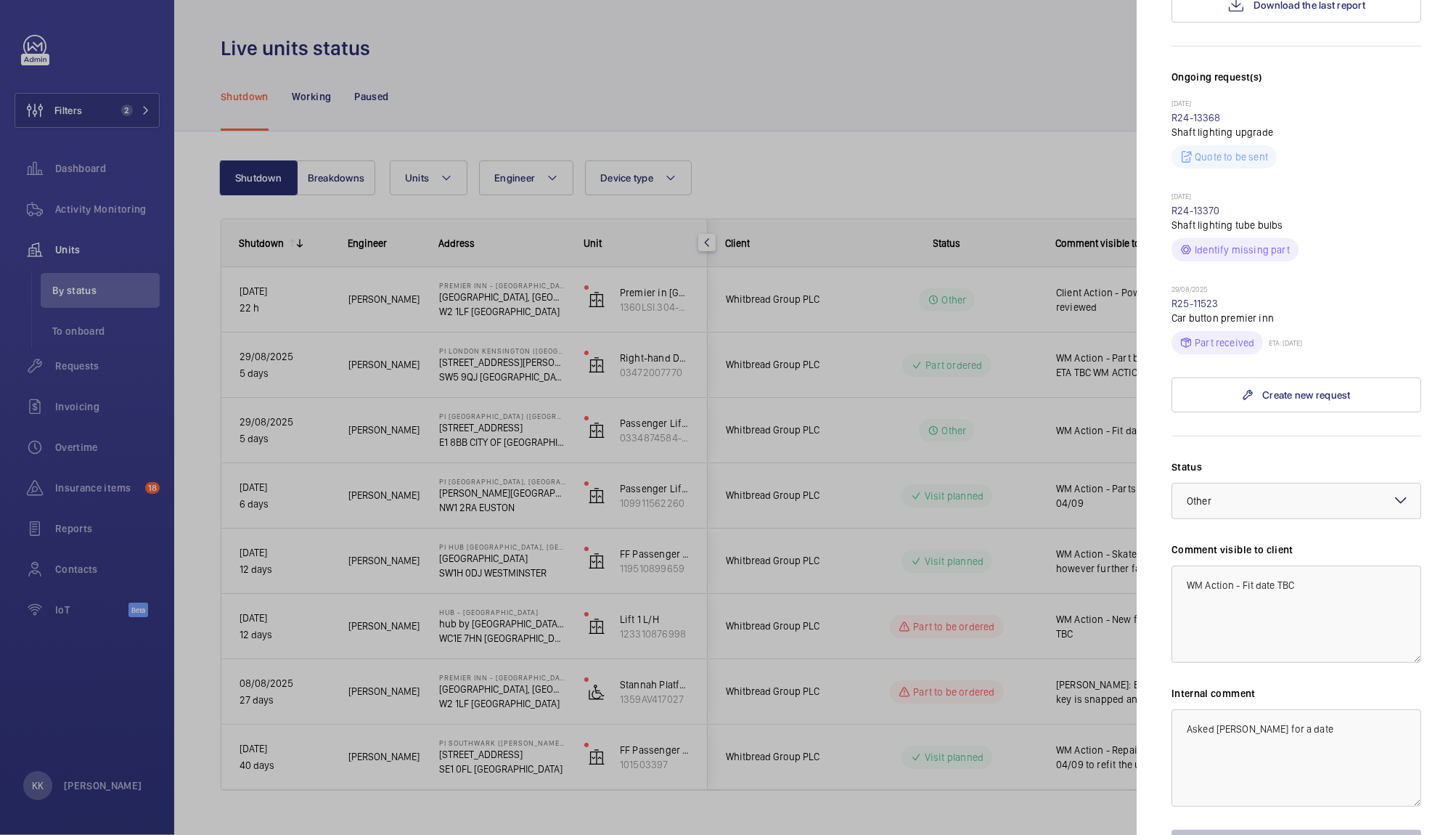
scroll to position [412, 0]
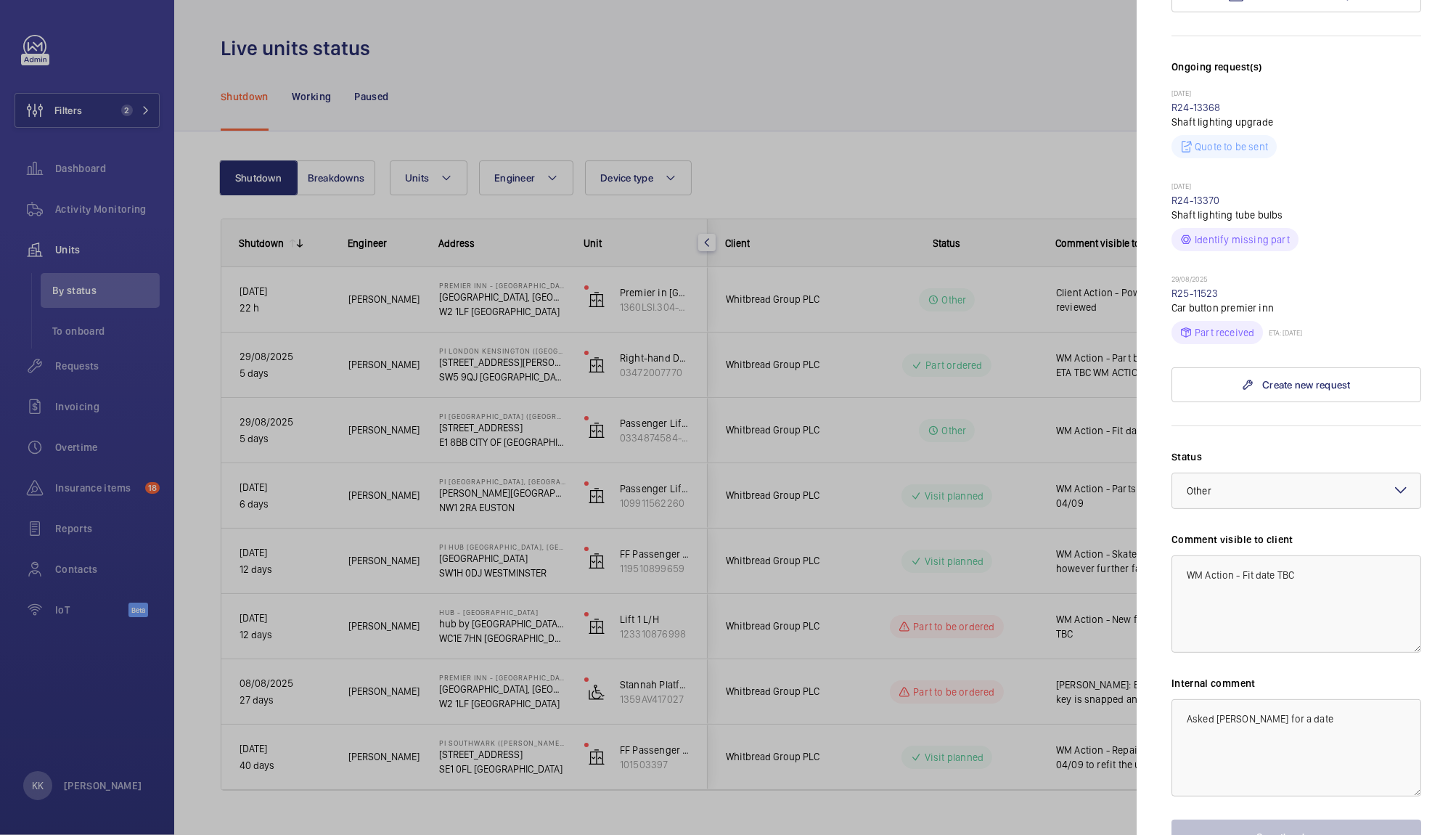
click at [887, 438] on div at bounding box center [728, 417] width 1456 height 835
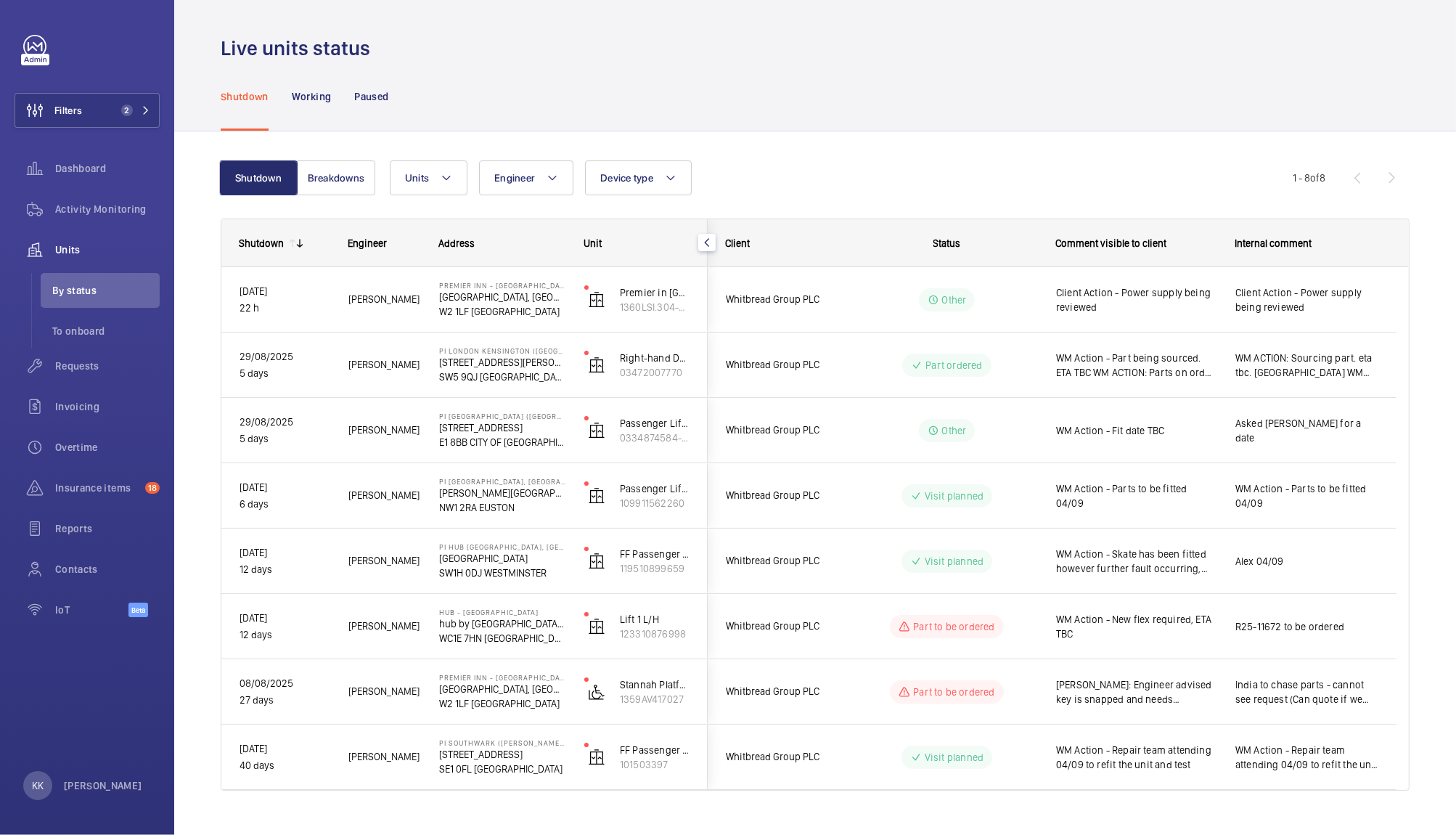
scroll to position [0, 0]
click at [531, 42] on div "Live units status" at bounding box center [815, 48] width 1189 height 27
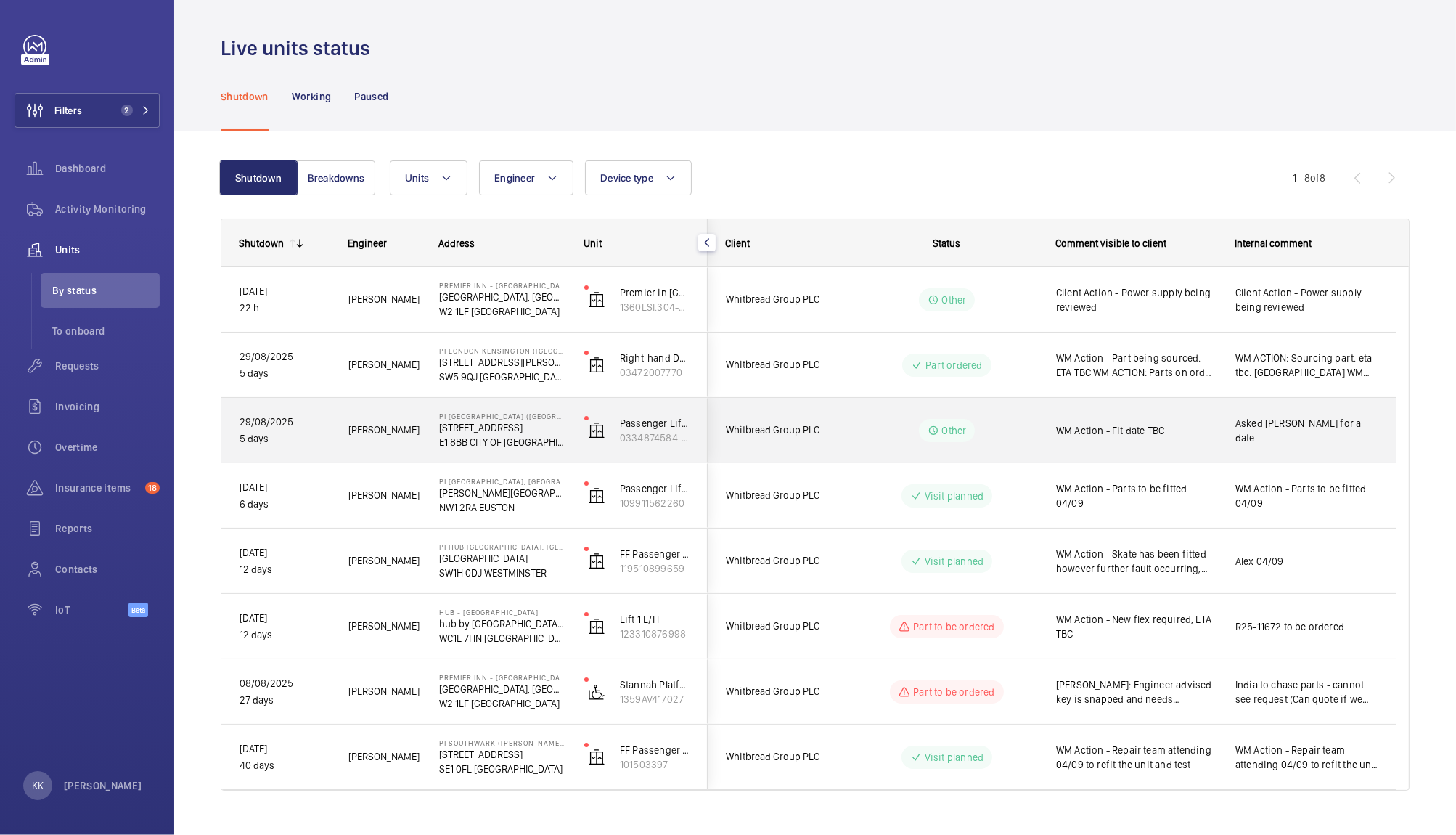
click at [1134, 452] on div "WM Action - Fit date TBC" at bounding box center [1127, 430] width 178 height 62
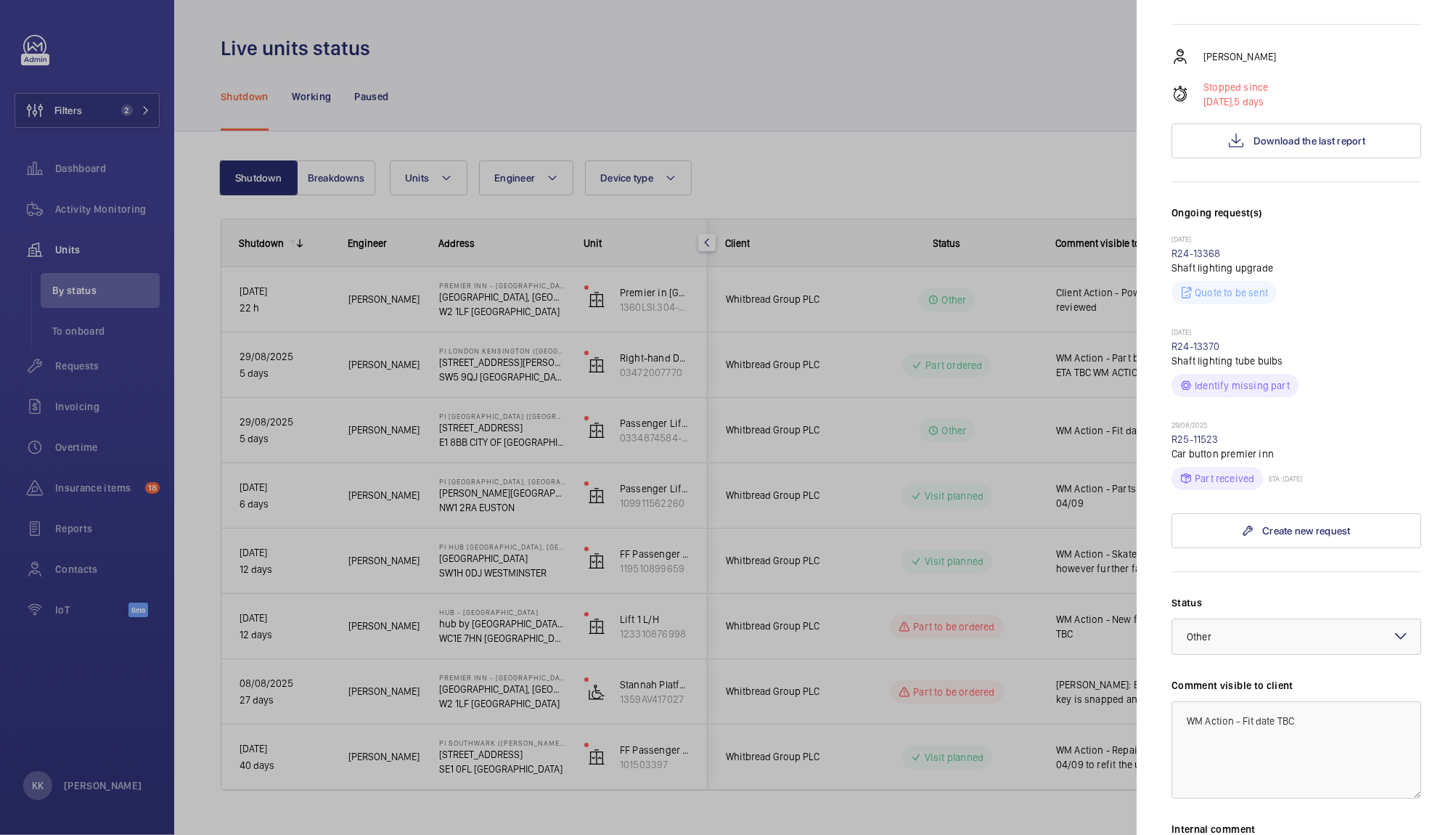
scroll to position [245, 0]
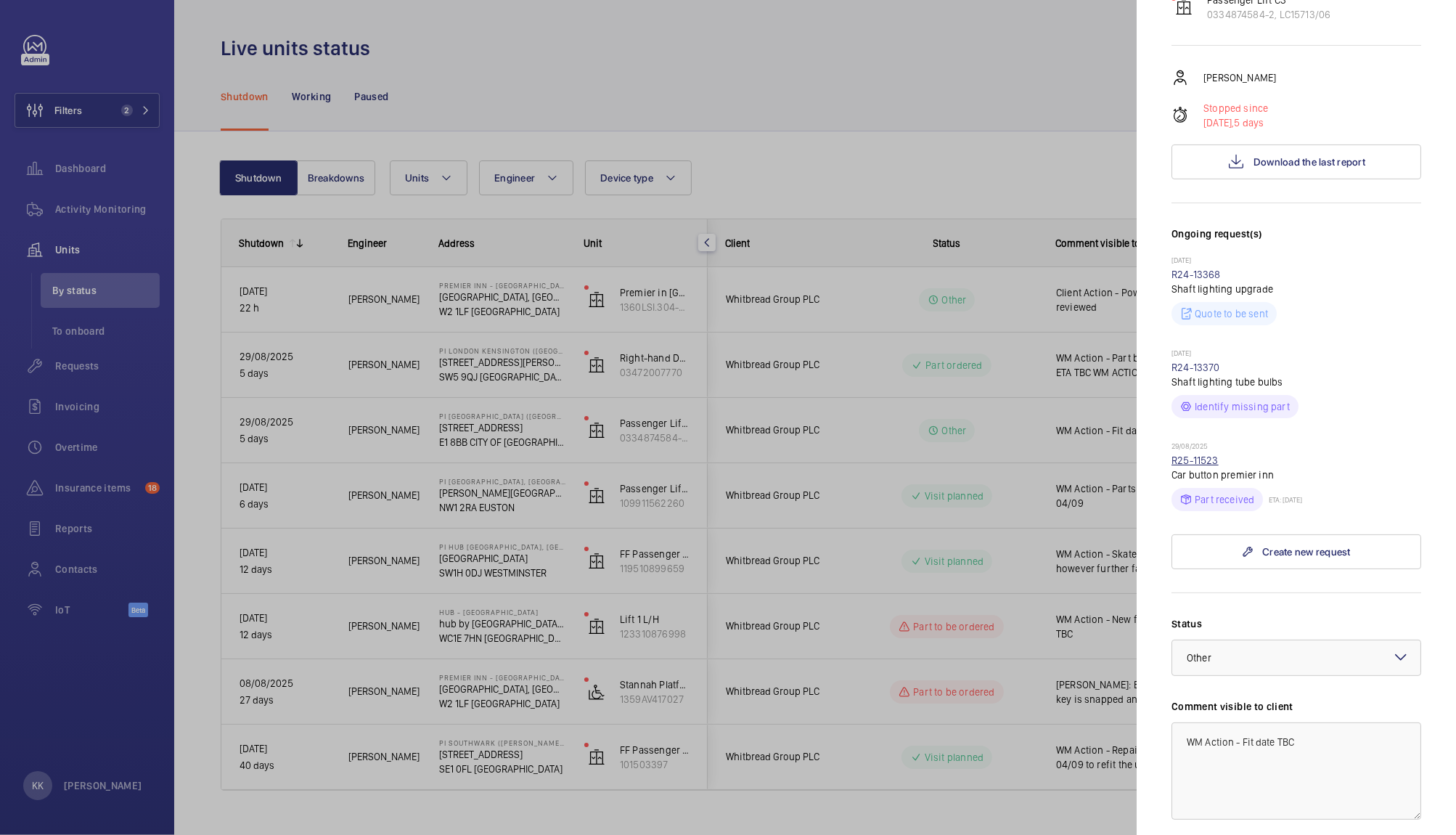
click at [1192, 455] on link "R25-11523" at bounding box center [1195, 460] width 47 height 11
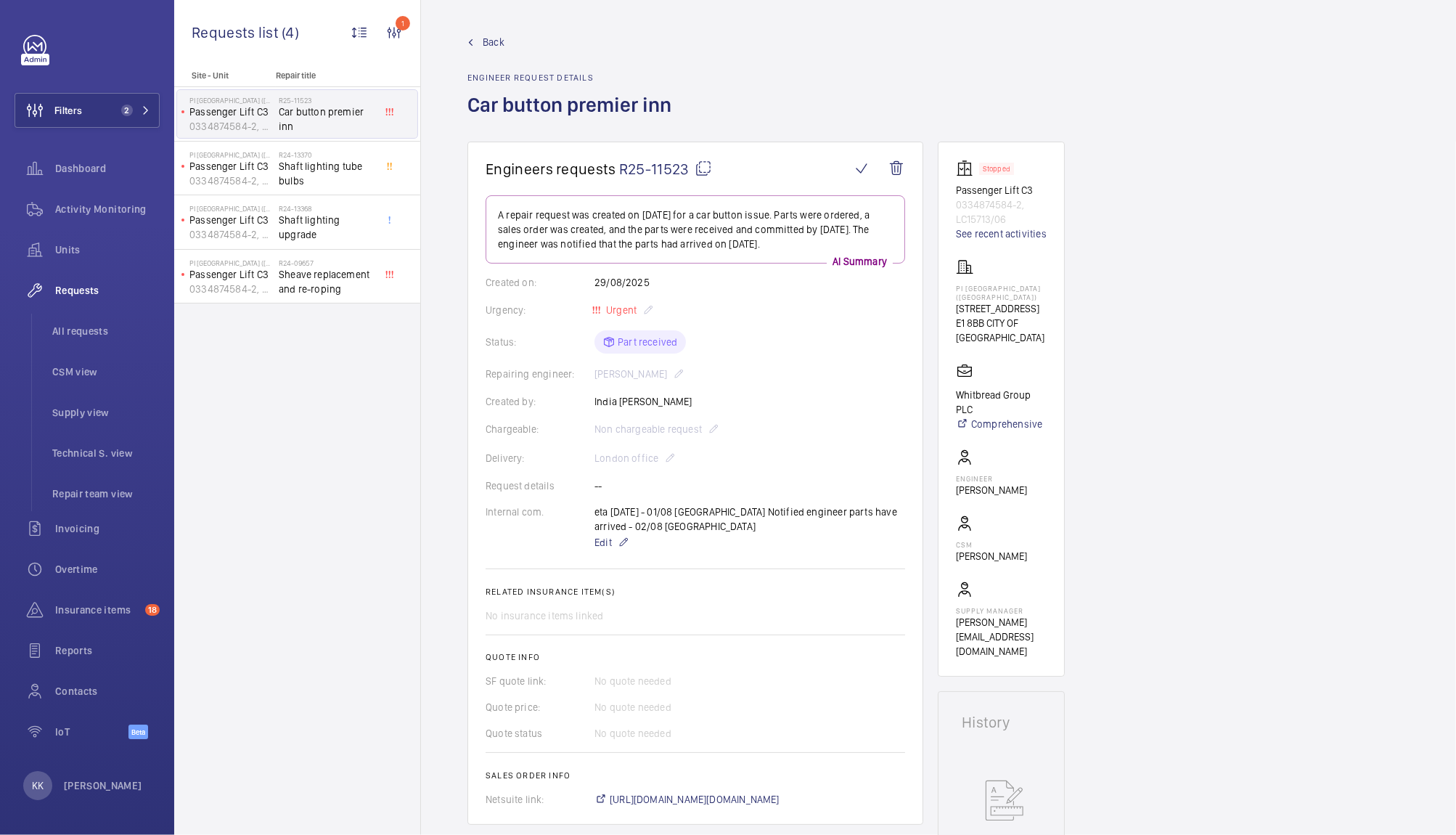
click at [749, 80] on div "Back Engineer request details Car button premier inn" at bounding box center [939, 88] width 942 height 107
click at [110, 232] on div "Units" at bounding box center [86, 250] width 145 height 35
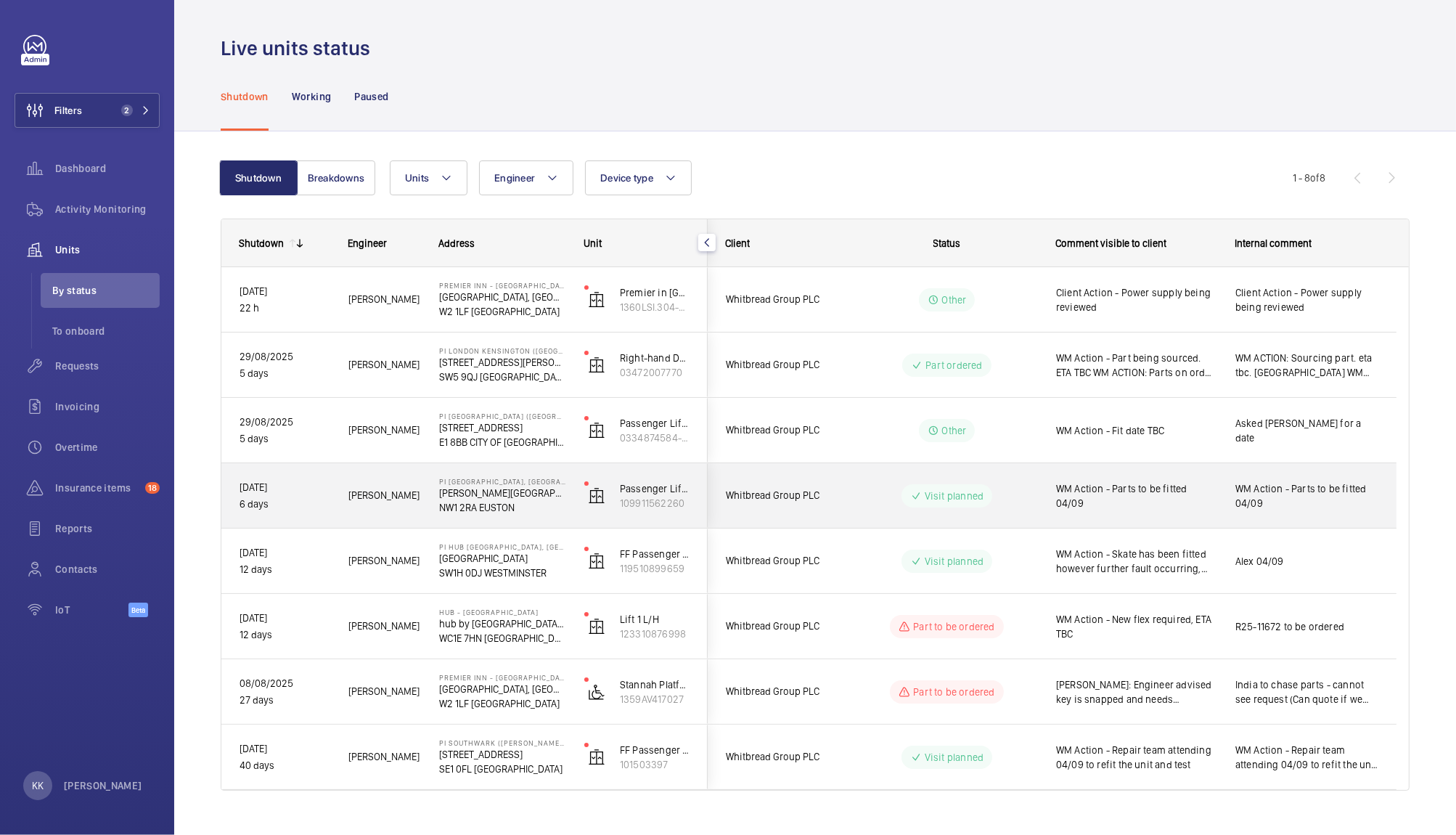
click at [1200, 521] on div "WM Action - Parts to be fitted 04/09" at bounding box center [1127, 496] width 178 height 62
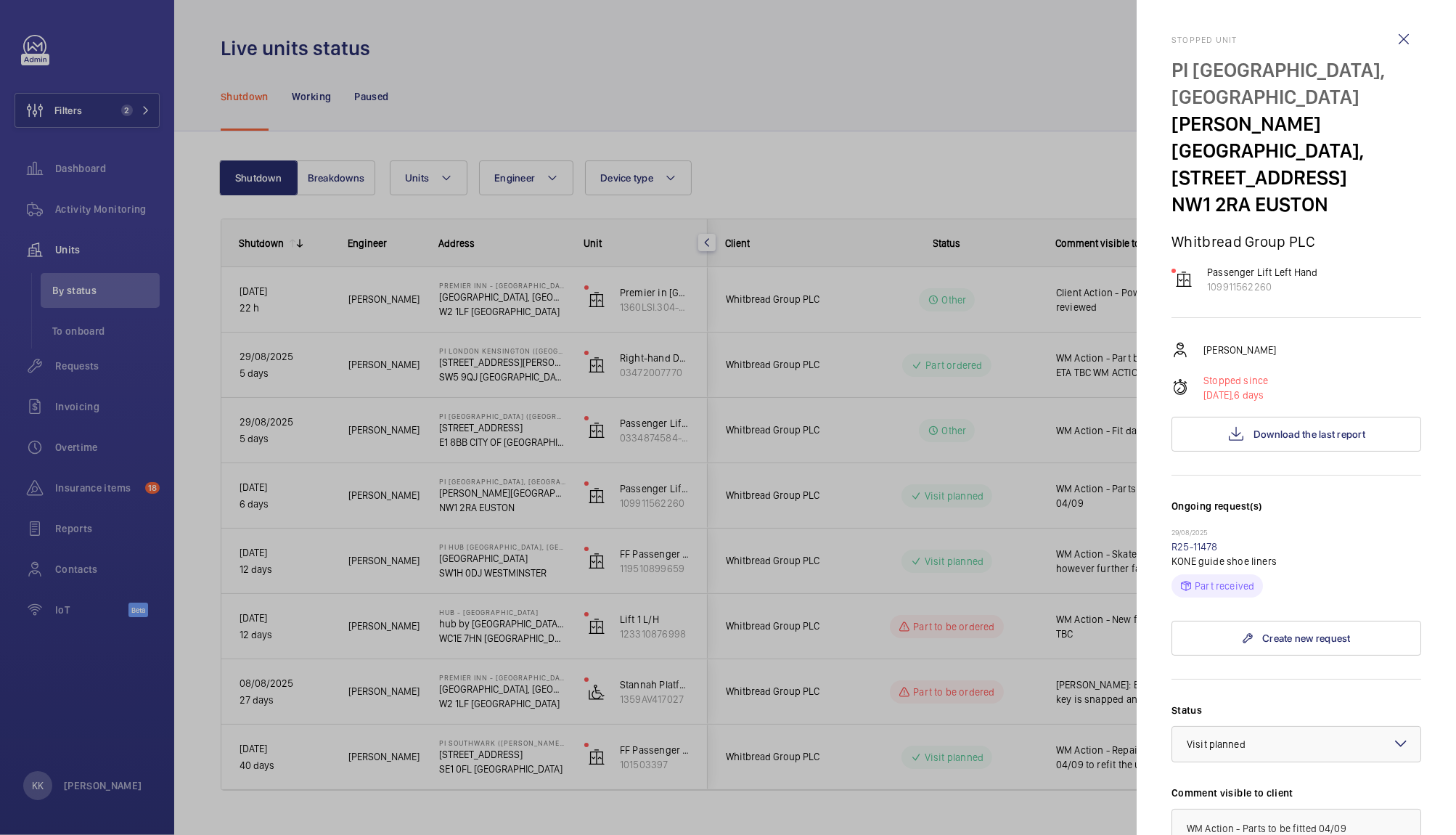
scroll to position [205, 0]
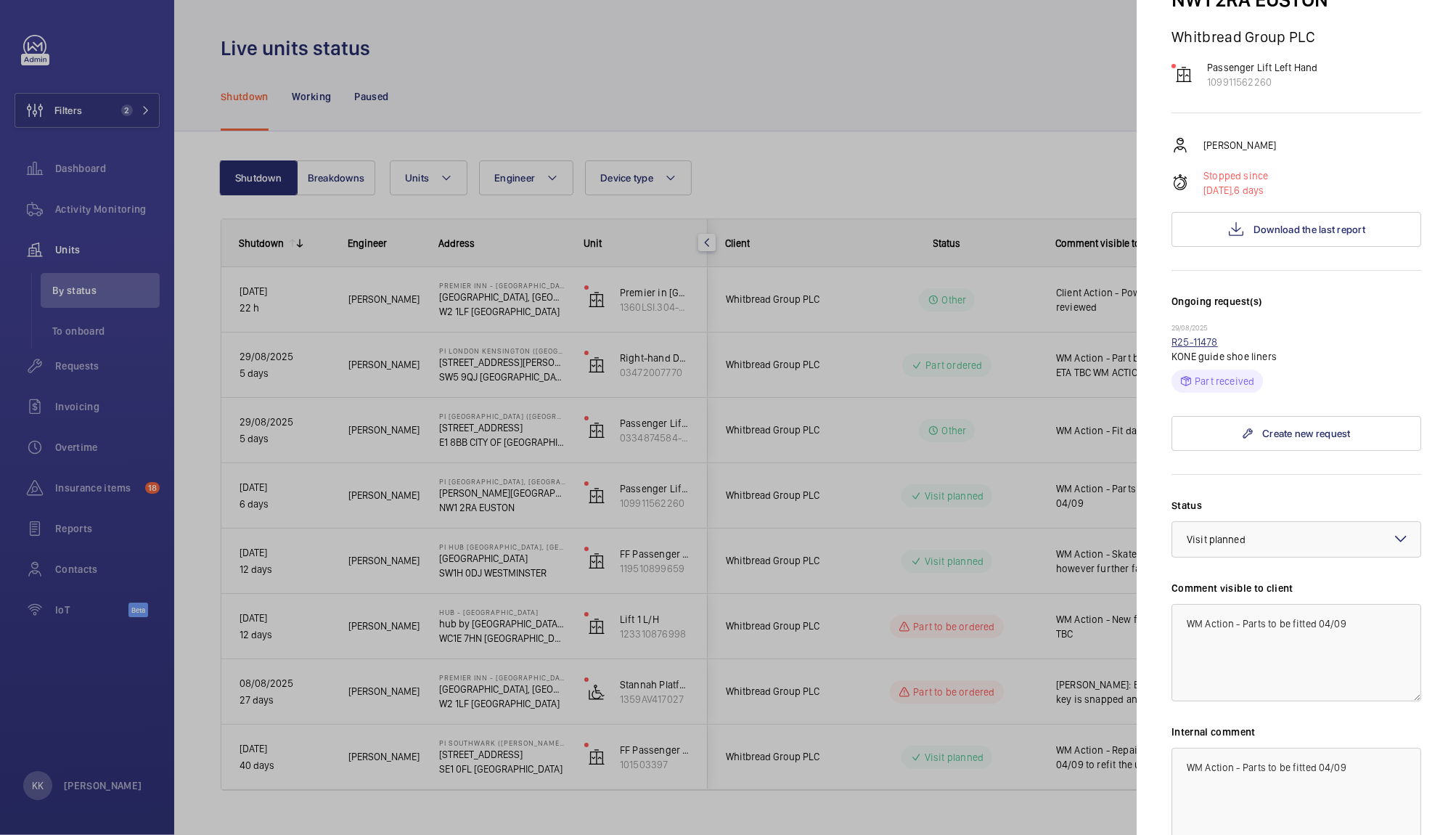
click at [1208, 336] on link "R25-11478" at bounding box center [1194, 342] width 46 height 11
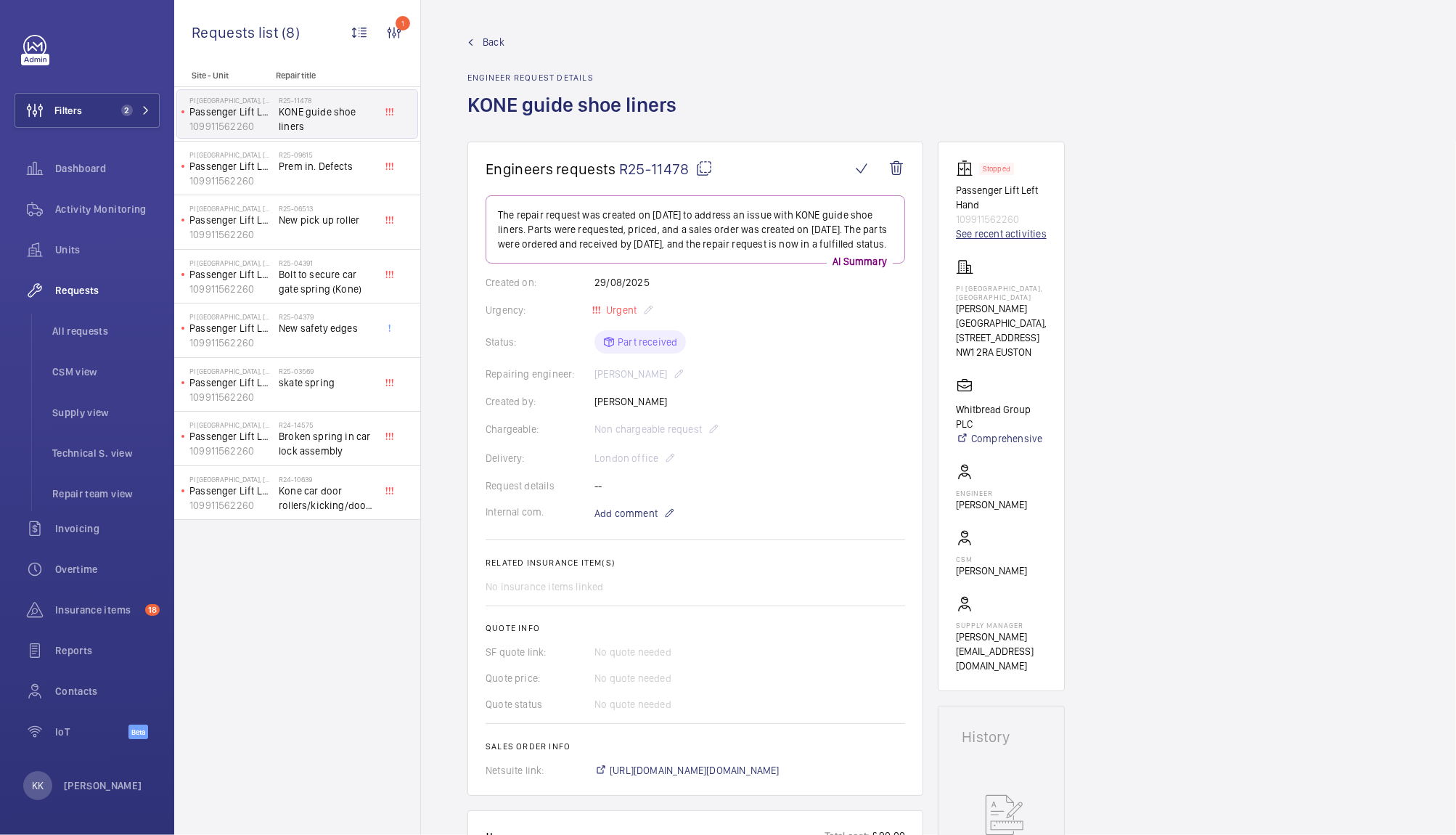
click at [987, 231] on link "See recent activities" at bounding box center [1002, 233] width 91 height 14
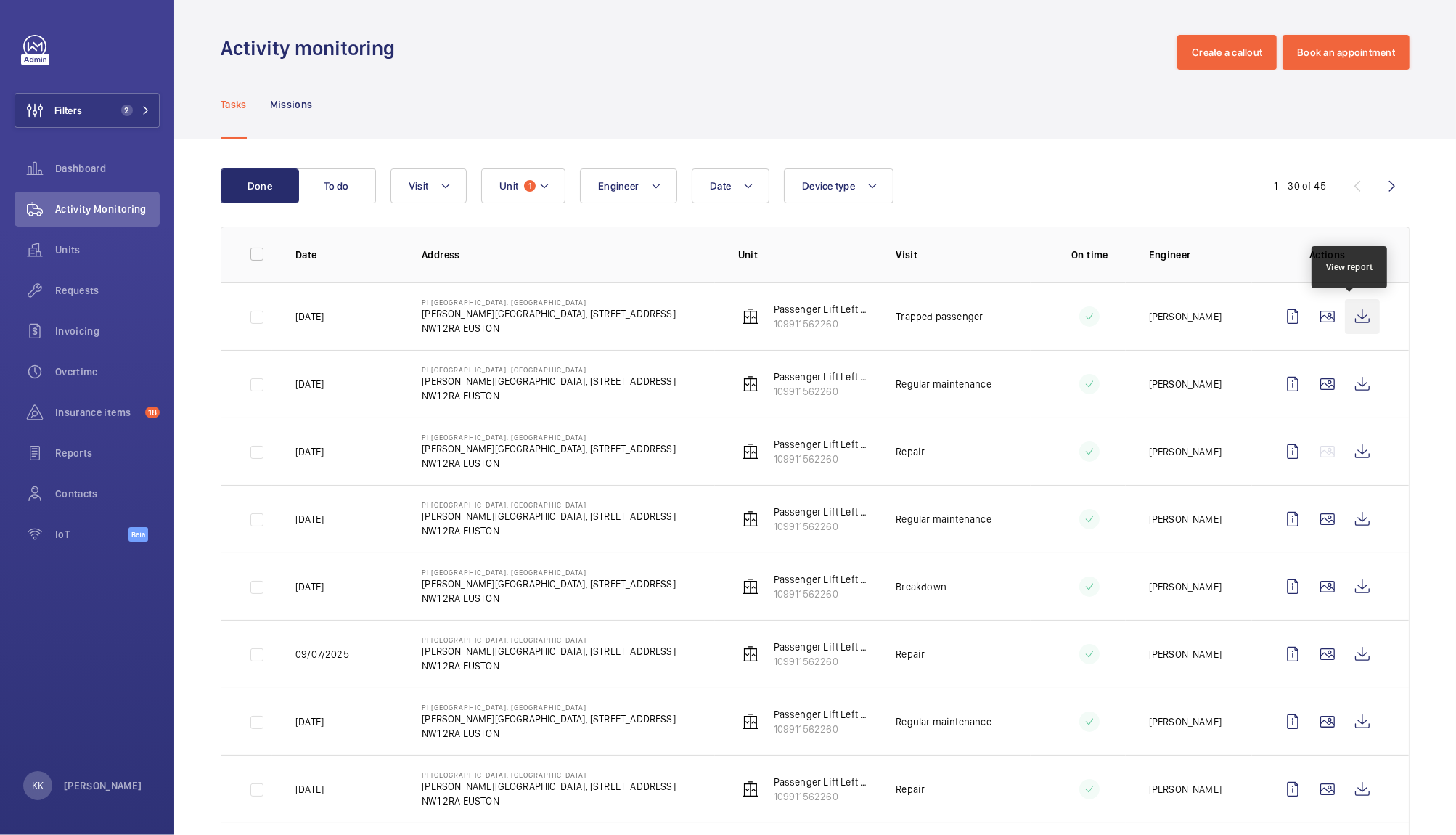
click at [1363, 326] on wm-front-icon-button at bounding box center [1362, 317] width 35 height 35
click at [522, 102] on div "Tasks Missions" at bounding box center [815, 104] width 1189 height 69
click at [489, 87] on div "Tasks Missions" at bounding box center [815, 104] width 1189 height 69
click at [515, 20] on wm-front-admin-header "Activity monitoring Create a callout Book an appointment" at bounding box center [815, 35] width 1281 height 70
click at [513, 83] on div "Tasks Missions" at bounding box center [815, 104] width 1189 height 69
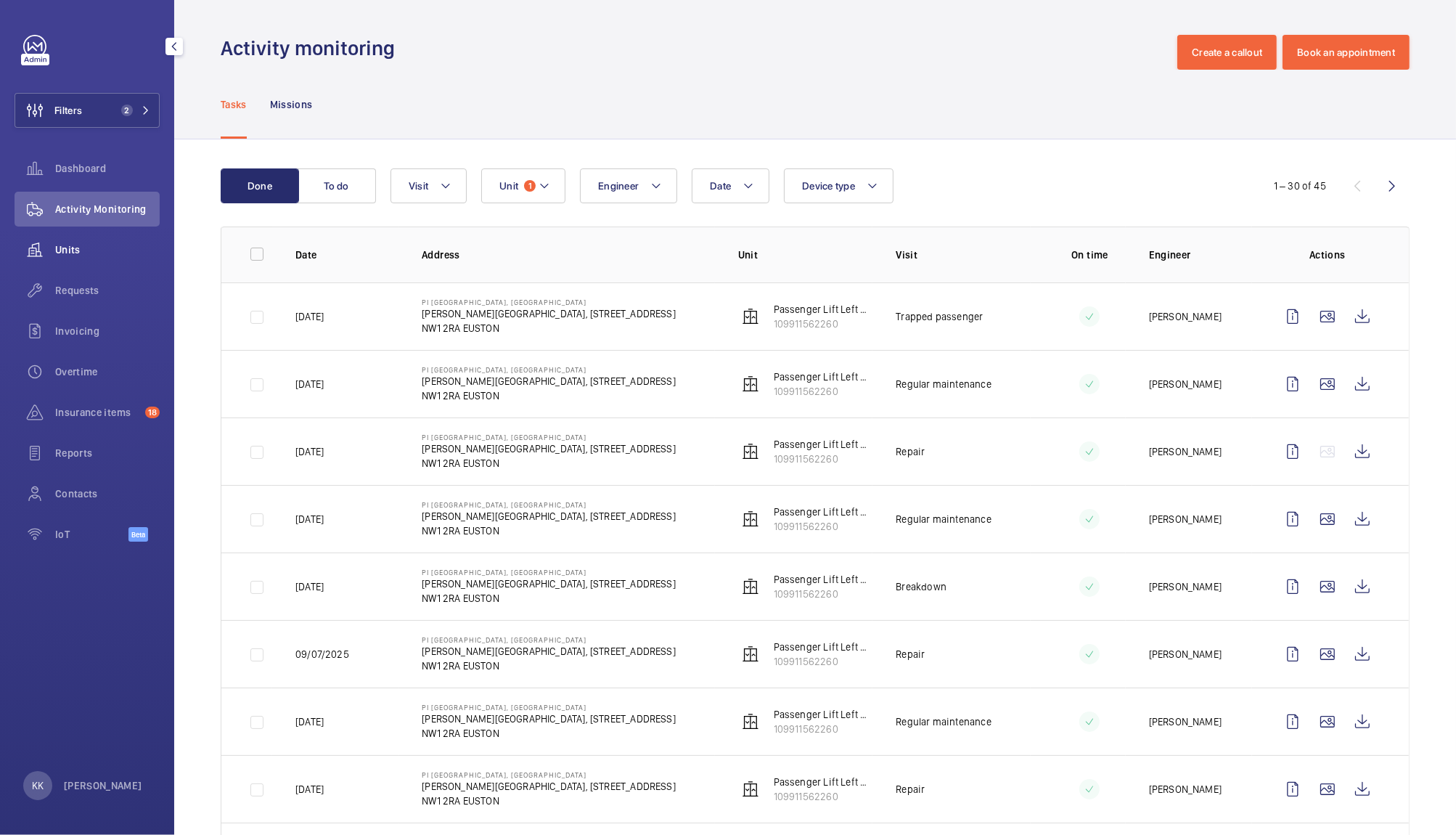
click at [99, 261] on div "Units" at bounding box center [86, 250] width 145 height 35
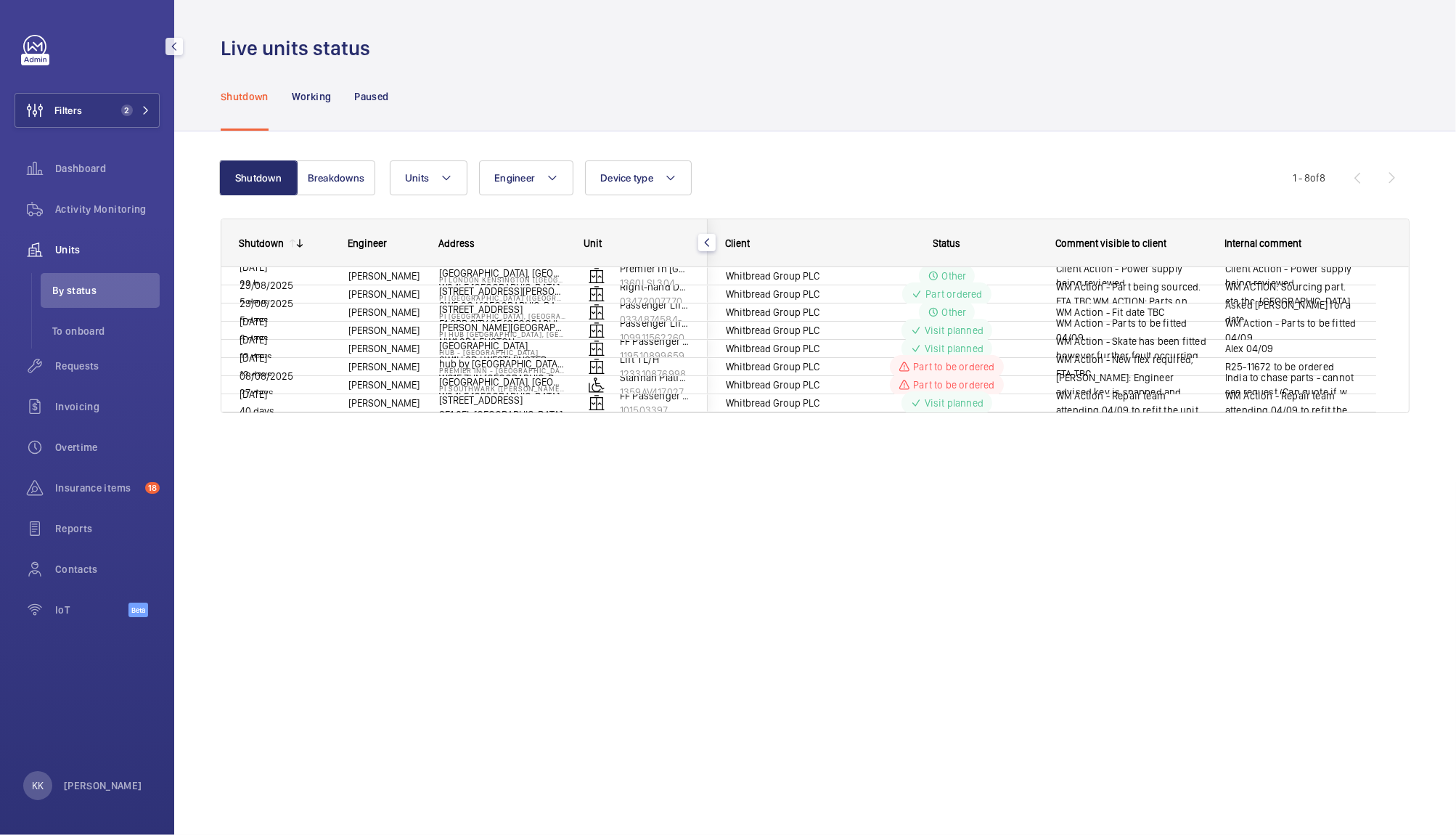
click at [661, 92] on div "Shutdown Working Paused" at bounding box center [815, 96] width 1189 height 69
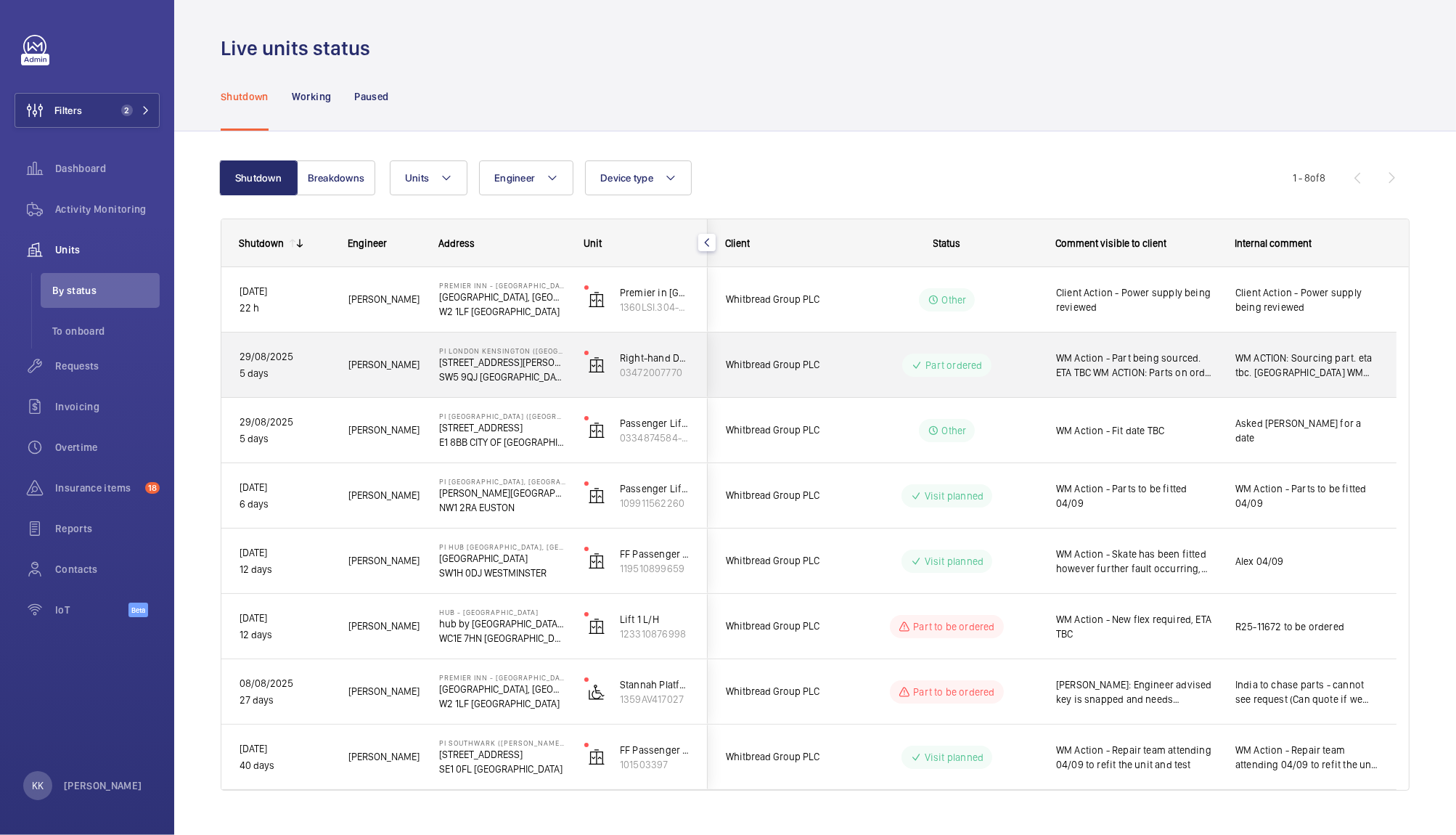
click at [1132, 386] on div "WM Action - Part being sourced. ETA TBC WM ACTION: Parts on order, ETA 4th-5th.…" at bounding box center [1127, 365] width 178 height 62
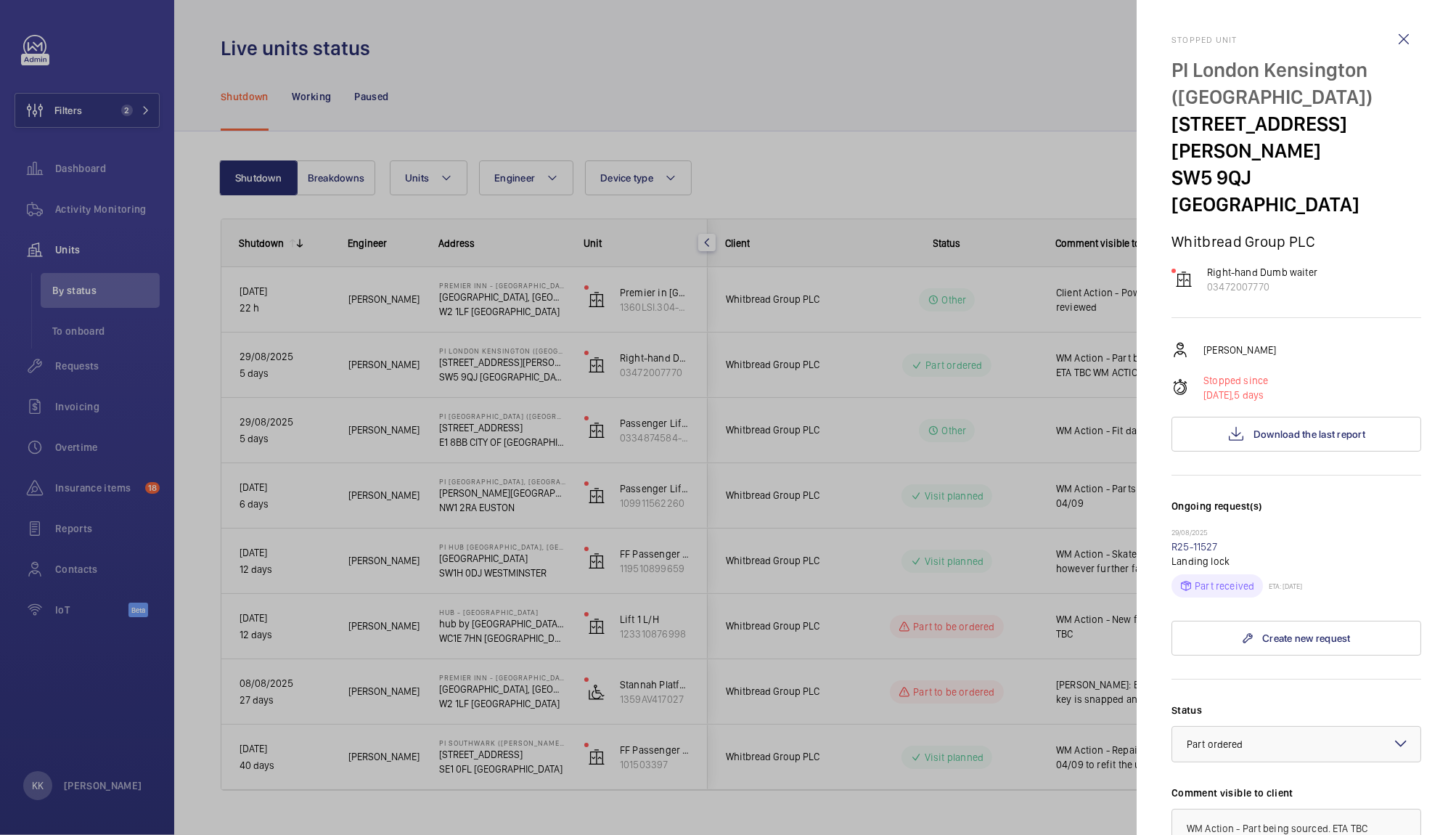
click at [1432, 297] on mat-sidenav "Stopped unit PI London Kensington (Olympia) 22-32 West Cromwell Road SW5 9QJ KE…" at bounding box center [1296, 417] width 319 height 835
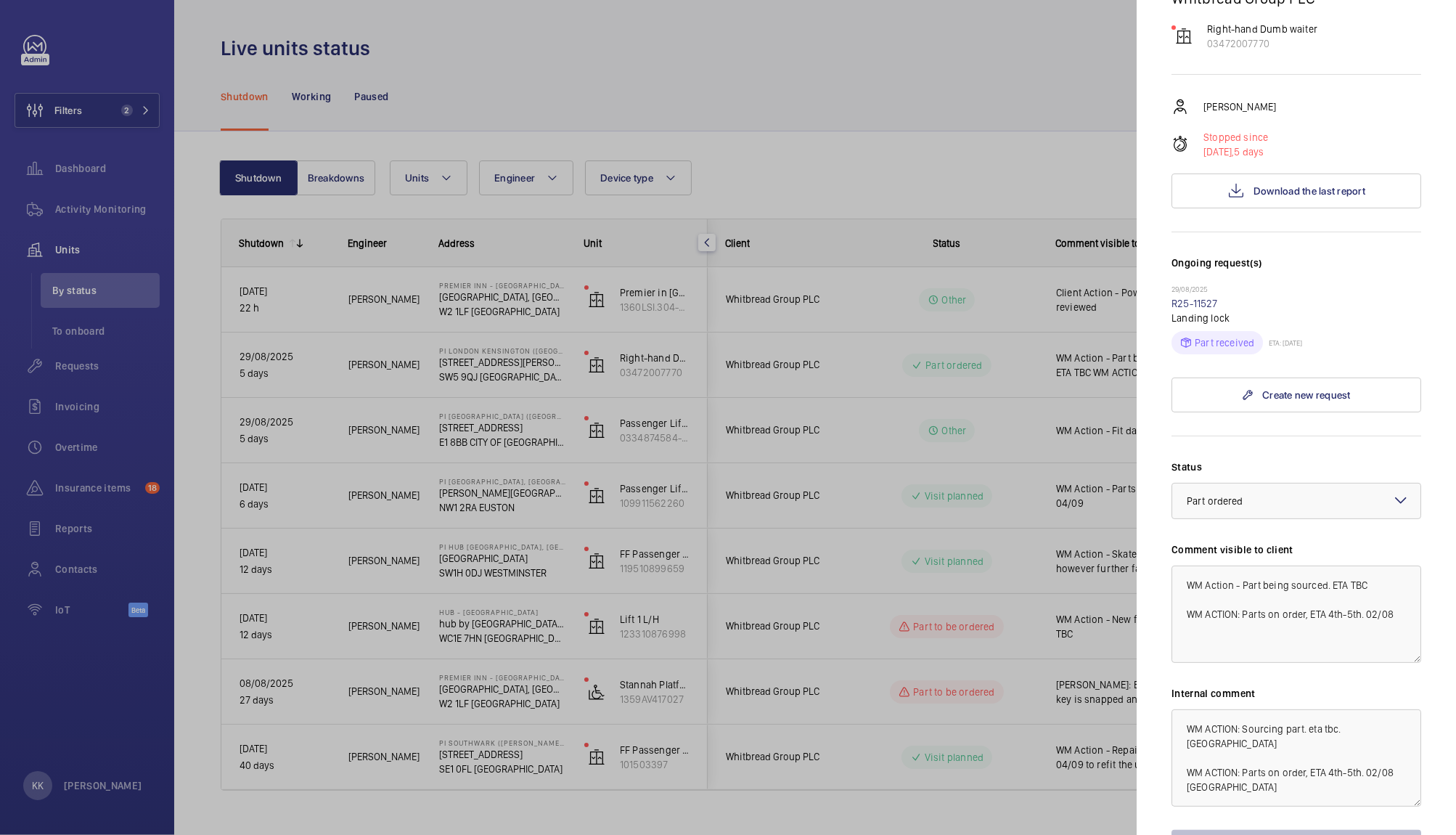
scroll to position [244, 0]
drag, startPoint x: 1376, startPoint y: 616, endPoint x: 1405, endPoint y: 628, distance: 31.4
click at [1405, 628] on textarea "WM Action - Part being sourced. ETA TBC WM ACTION: Parts on order, ETA 4th-5th.…" at bounding box center [1296, 613] width 250 height 97
drag, startPoint x: 1244, startPoint y: 582, endPoint x: 1242, endPoint y: 559, distance: 23.1
click at [1242, 565] on textarea "WM Action - Part being sourced. ETA TBC WM ACTION: Parts on order, ETA 4th-5th.…" at bounding box center [1296, 613] width 250 height 97
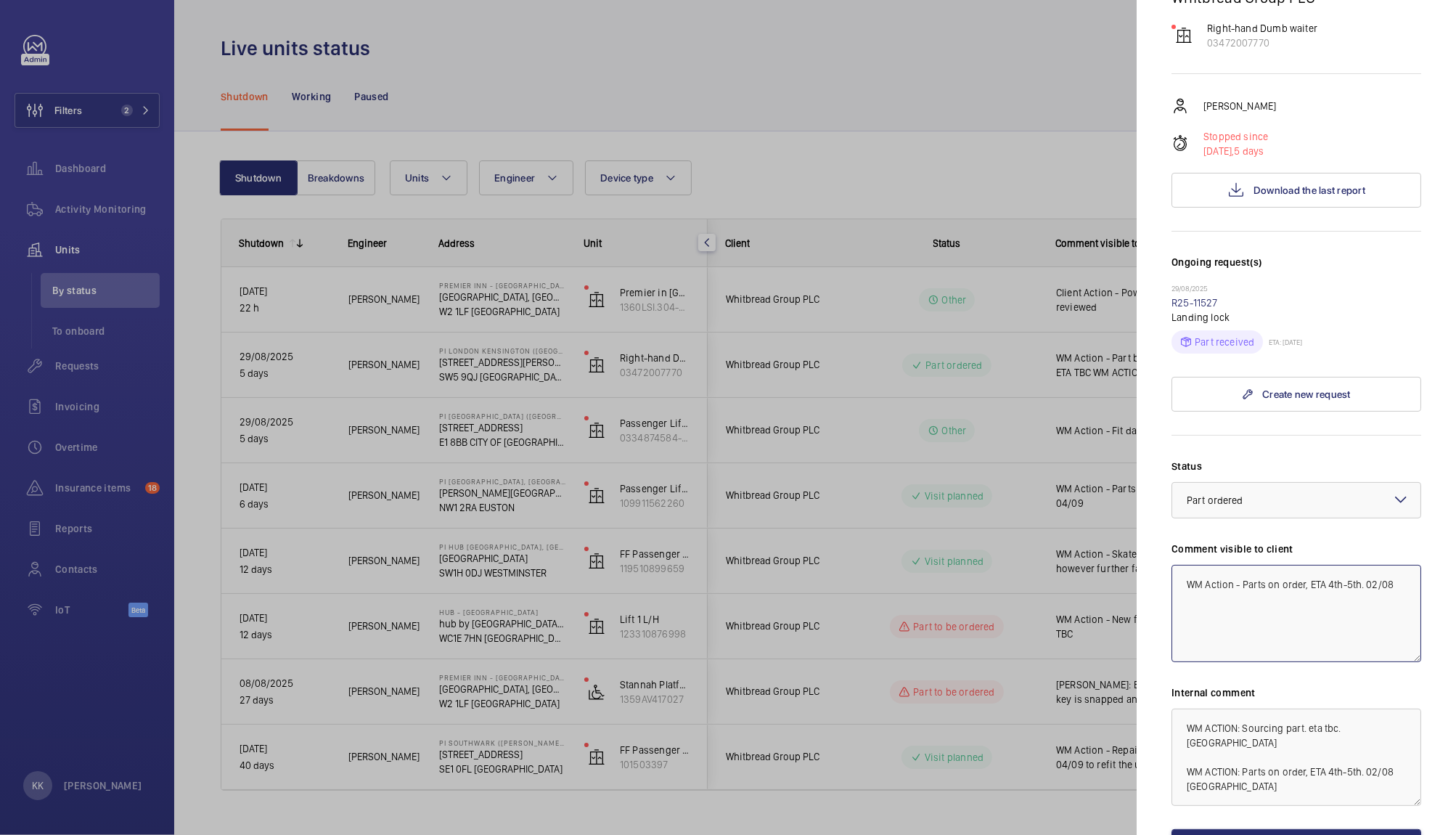
drag, startPoint x: 1363, startPoint y: 552, endPoint x: 1428, endPoint y: 592, distance: 76.3
click at [1428, 592] on mat-sidenav "Stopped unit PI London Kensington (Olympia) 22-32 West Cromwell Road SW5 9QJ KE…" at bounding box center [1296, 417] width 319 height 835
click at [1344, 565] on textarea "WM Action - Parts on order, ETA 4th-5th" at bounding box center [1296, 613] width 250 height 97
drag, startPoint x: 1367, startPoint y: 558, endPoint x: 1000, endPoint y: 549, distance: 367.1
click at [1000, 549] on mat-sidenav-container "Filters 2 Dashboard Activity Monitoring Units By status To onboard Requests Inv…" at bounding box center [728, 417] width 1456 height 835
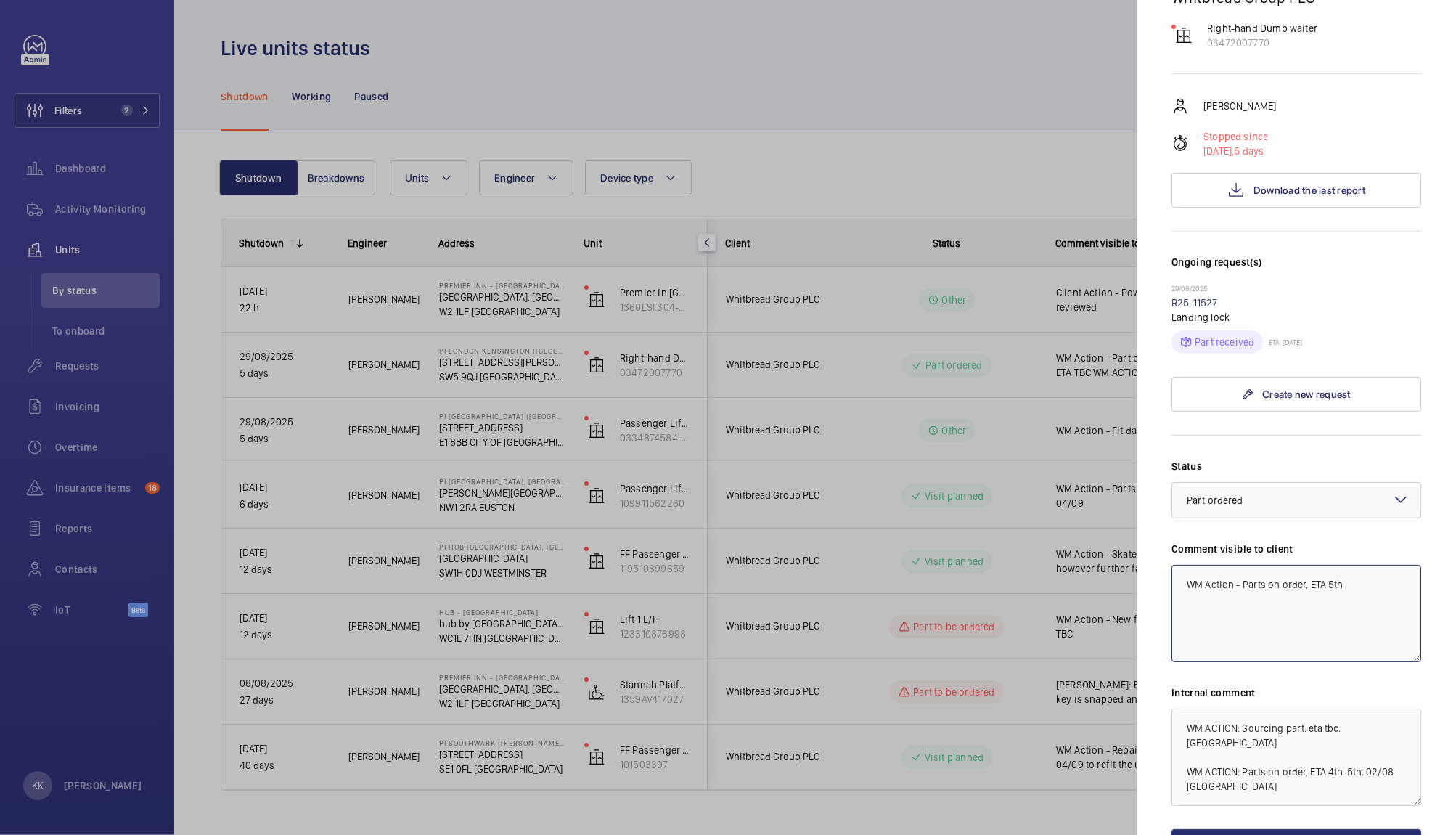
type textarea "WM Action - Parts on order, ETA 5th"
drag, startPoint x: 1237, startPoint y: 764, endPoint x: 1012, endPoint y: 535, distance: 321.0
click at [1012, 535] on mat-sidenav-container "Filters 2 Dashboard Activity Monitoring Units By status To onboard Requests Inv…" at bounding box center [728, 417] width 1456 height 835
paste textarea "ction - Parts on order, ETA 5th"
type textarea "WM Action - Parts on order, ETA 5th"
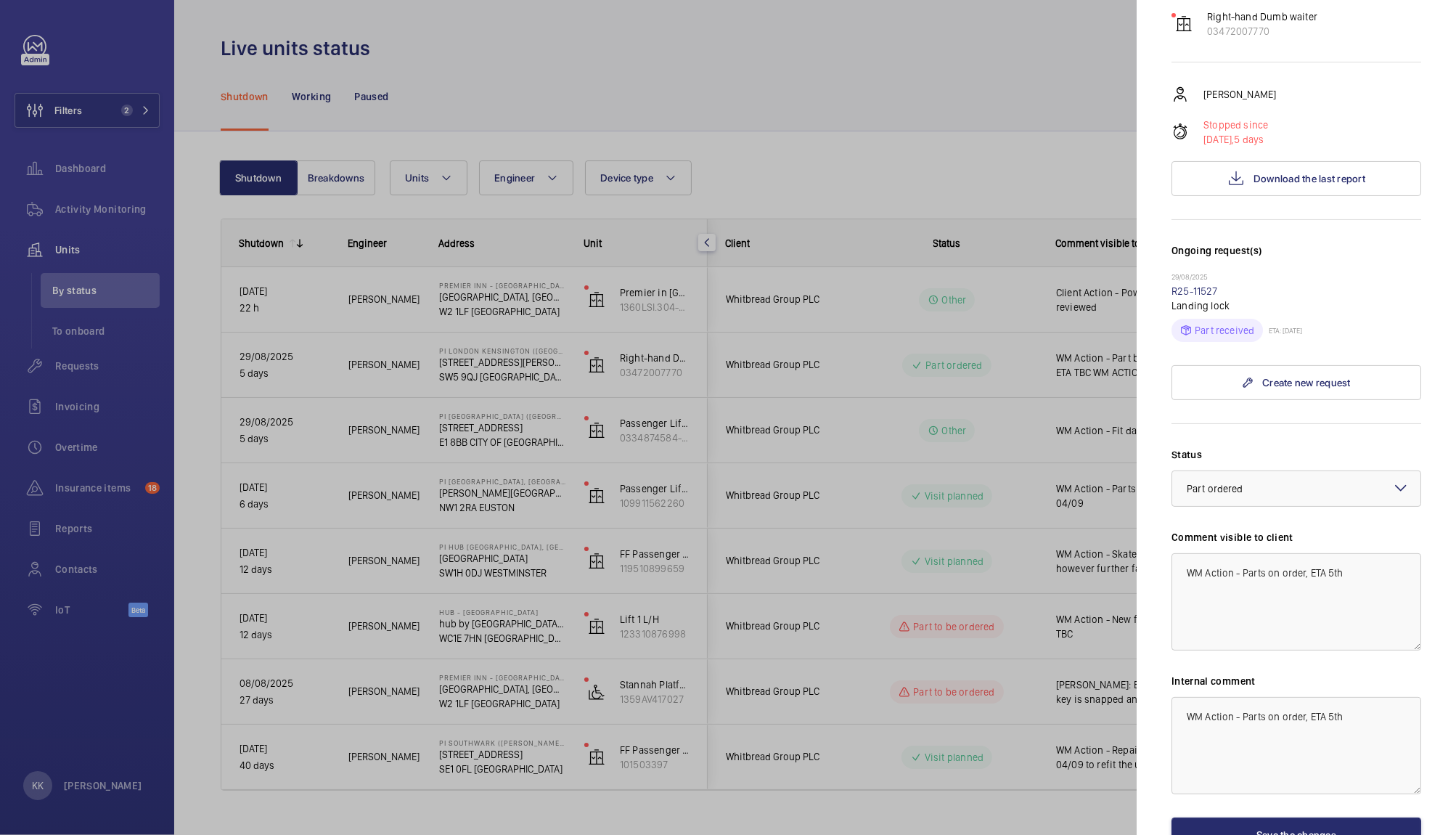
scroll to position [326, 0]
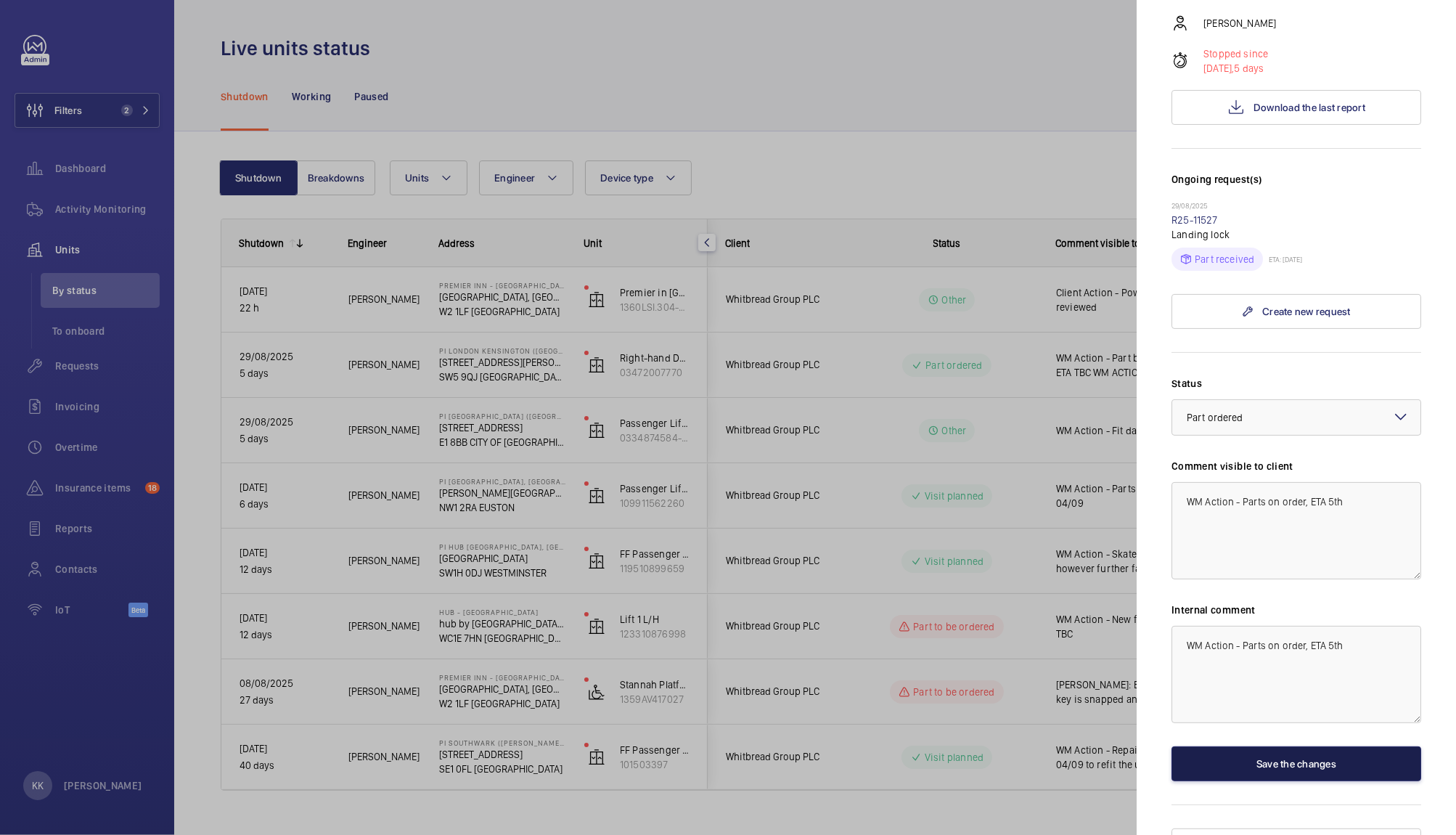
click at [1300, 746] on button "Save the changes" at bounding box center [1296, 764] width 250 height 35
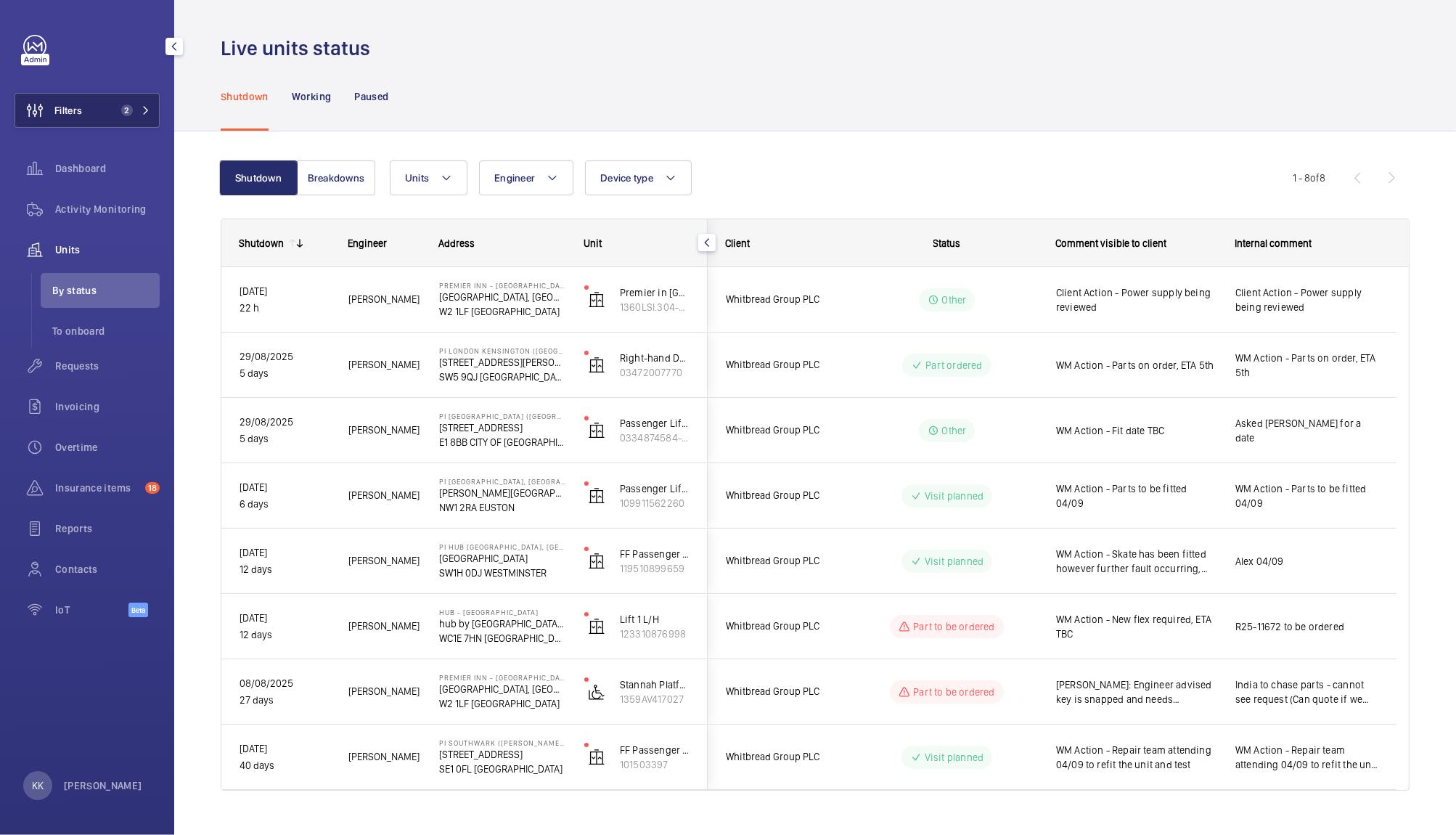
click at [142, 112] on mat-icon at bounding box center [146, 110] width 8 height 8
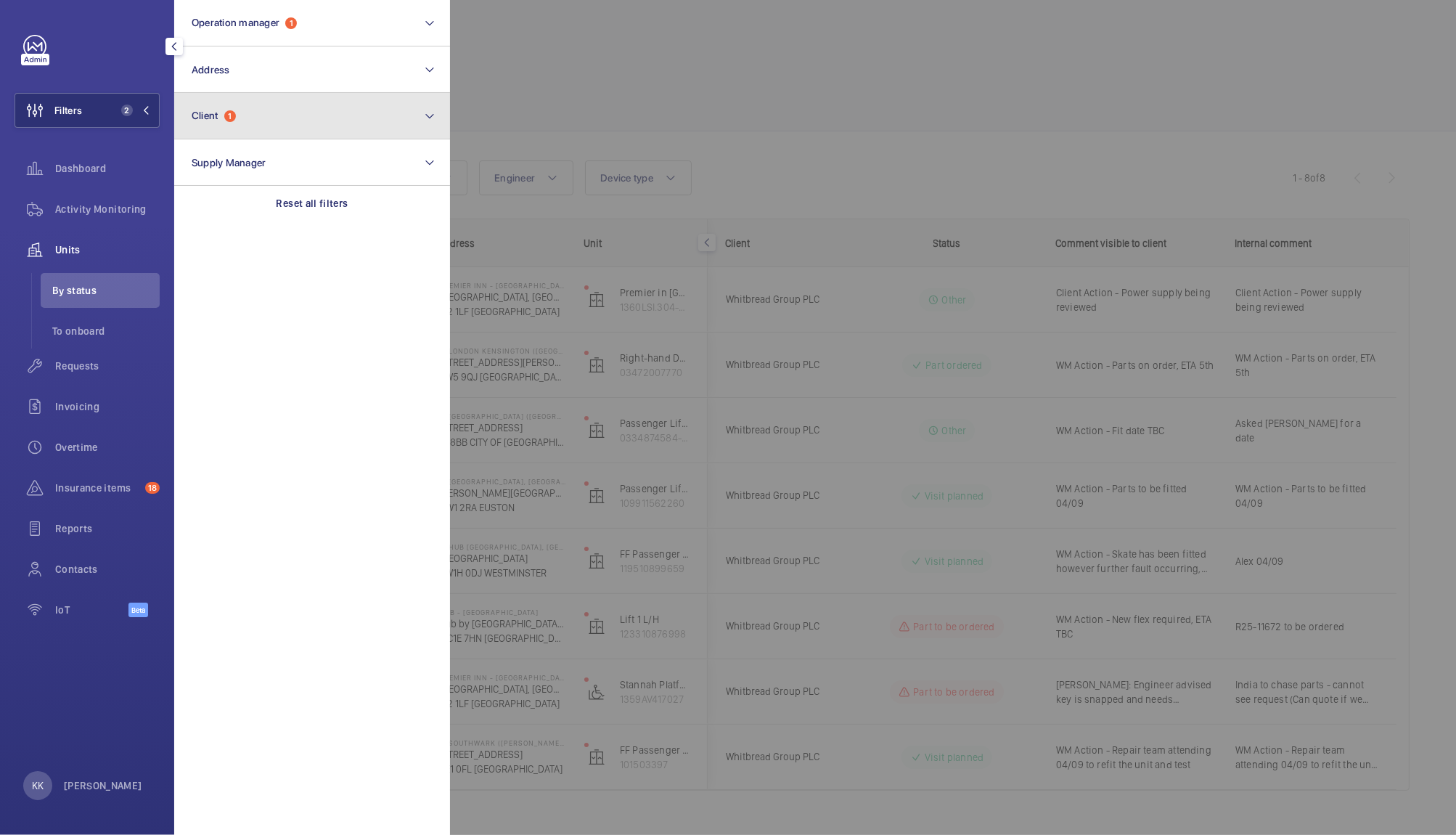
click at [285, 109] on button "Client 1" at bounding box center [312, 115] width 275 height 46
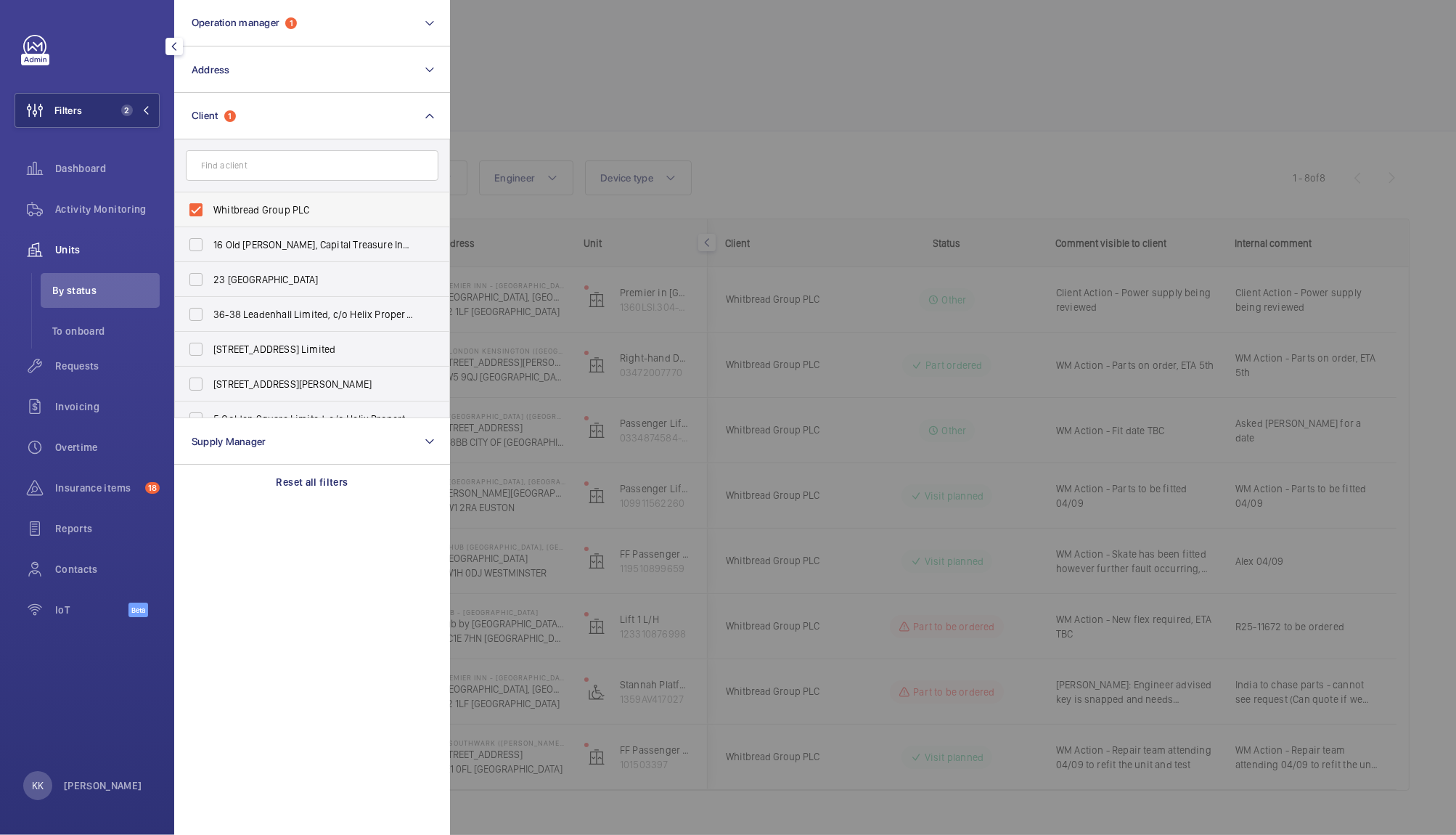
click at [289, 225] on label "Whitbread Group PLC" at bounding box center [301, 210] width 253 height 35
click at [210, 225] on input "Whitbread Group PLC" at bounding box center [196, 210] width 29 height 29
checkbox input "false"
click at [648, 109] on div at bounding box center [1178, 417] width 1456 height 835
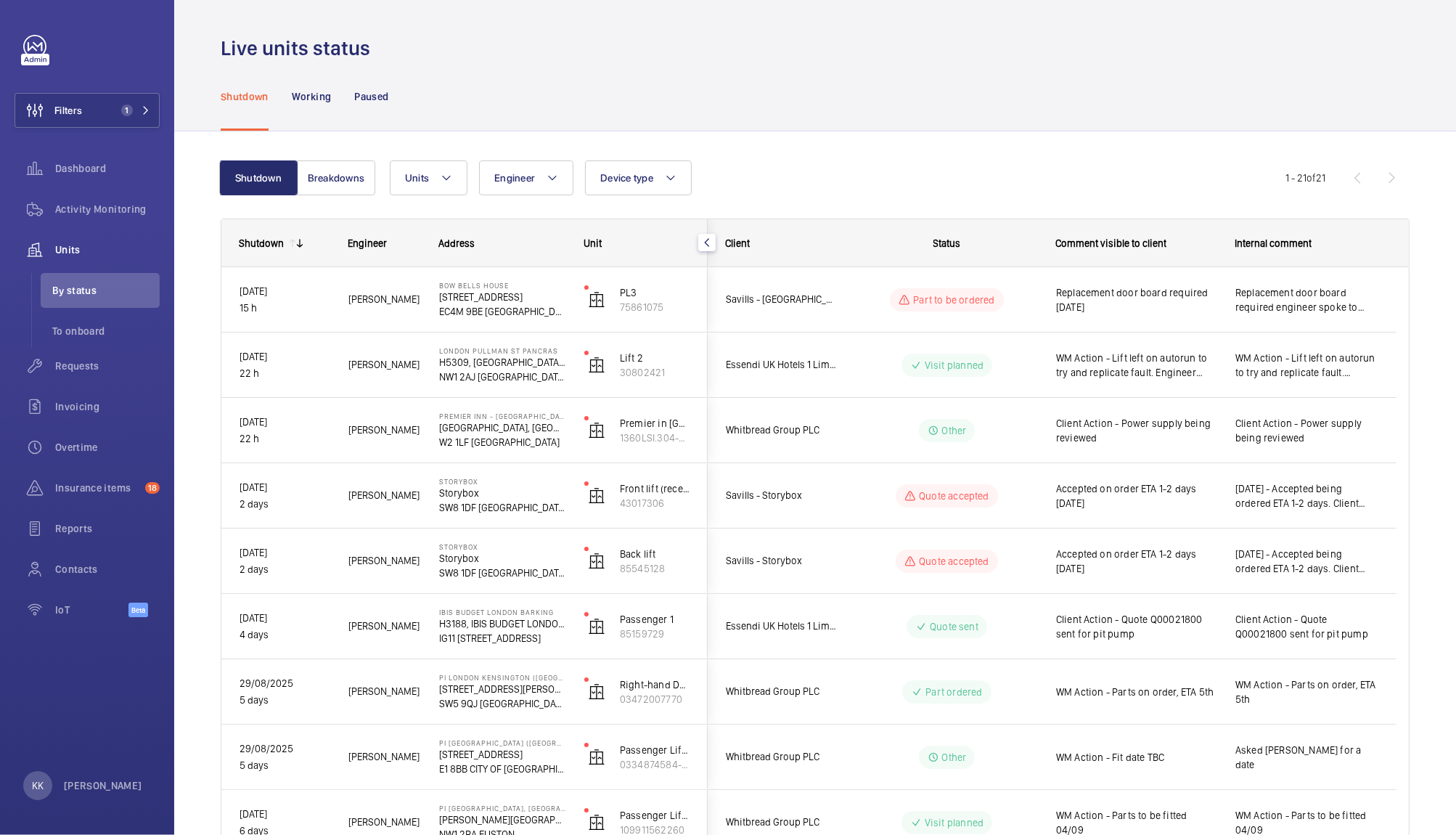
click at [998, 71] on div "Shutdown Working Paused" at bounding box center [815, 96] width 1189 height 69
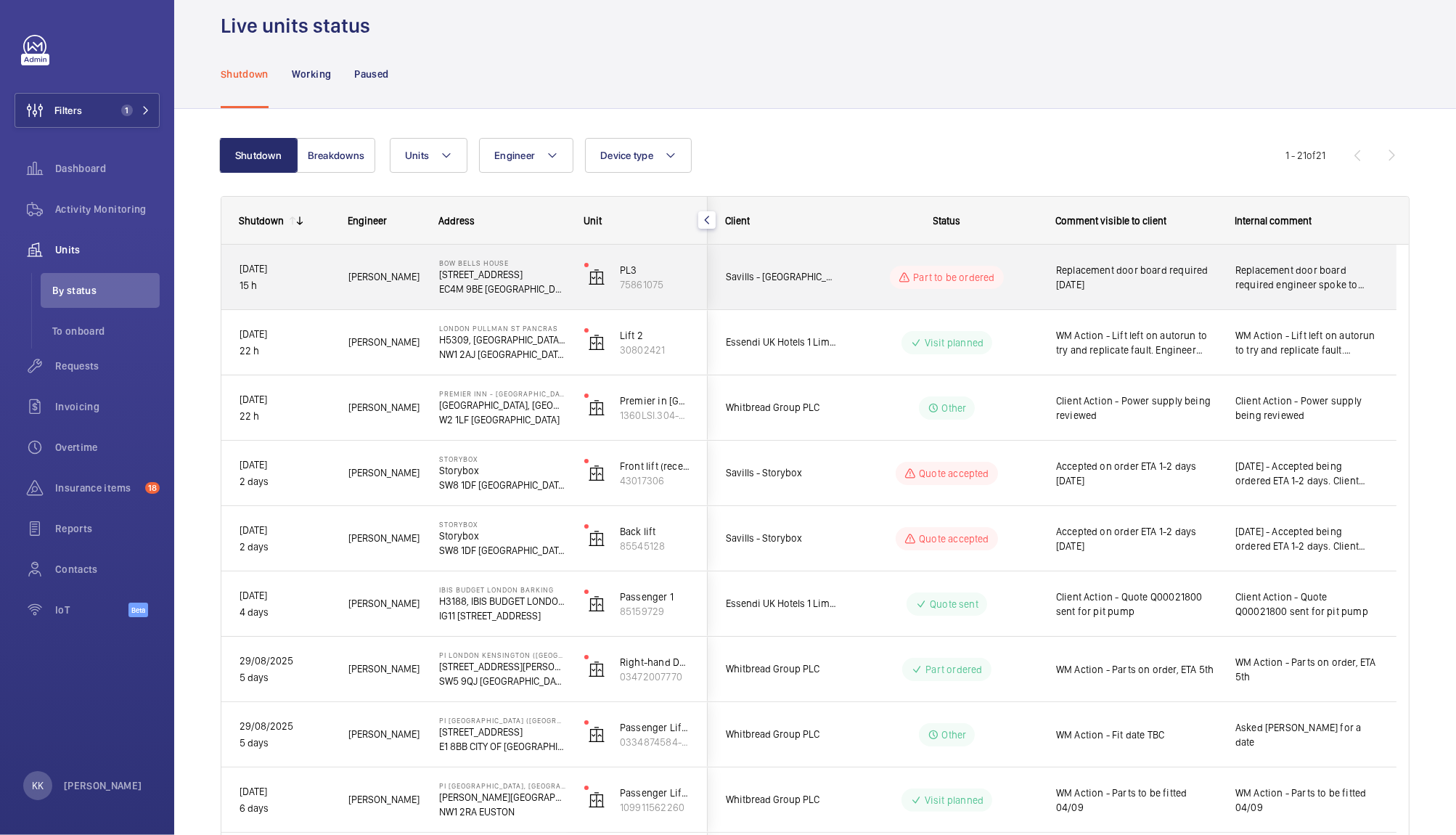
click at [1156, 277] on span "Replacement door board required [DATE]" at bounding box center [1136, 277] width 160 height 29
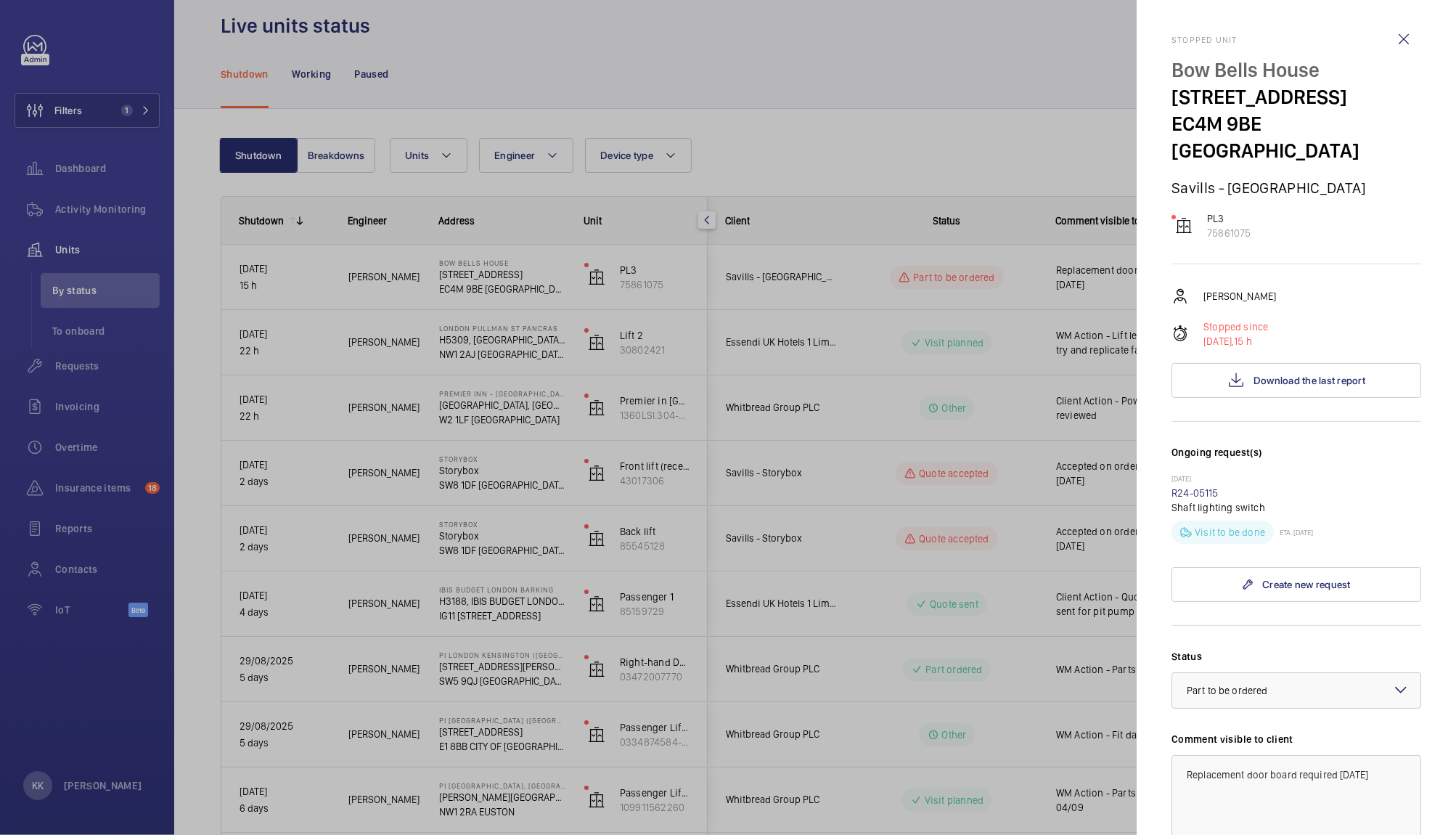
scroll to position [273, 0]
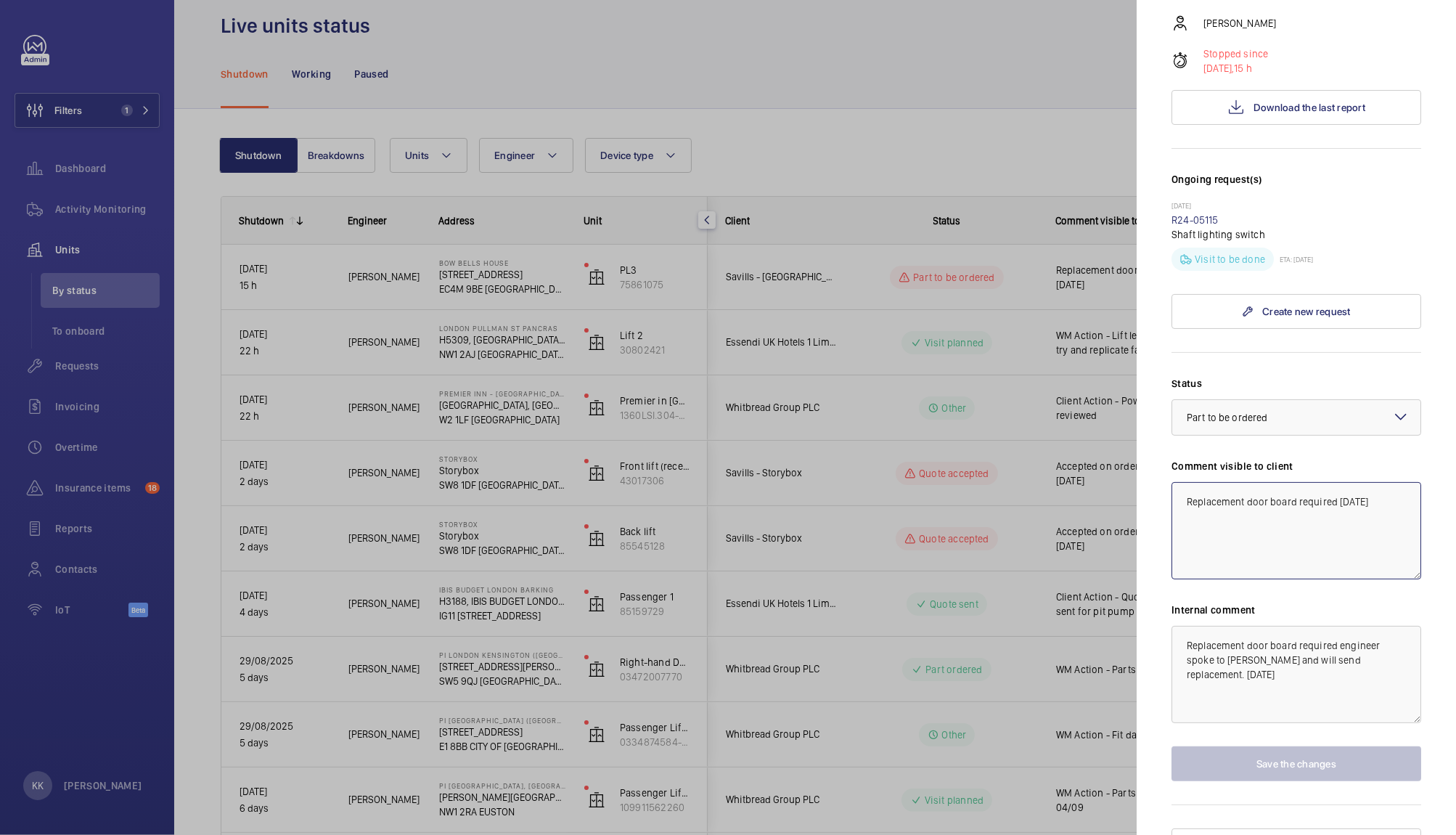
drag, startPoint x: 1342, startPoint y: 475, endPoint x: 1429, endPoint y: 518, distance: 97.0
click at [1429, 518] on mat-sidenav "Stopped unit Bow Bells House 1 Bread St EC4M 9BE LONDON Savills - Bow Bells Hou…" at bounding box center [1296, 417] width 319 height 835
type textarea "Replacement door board required"
click at [1266, 746] on button "Save the changes" at bounding box center [1296, 764] width 250 height 35
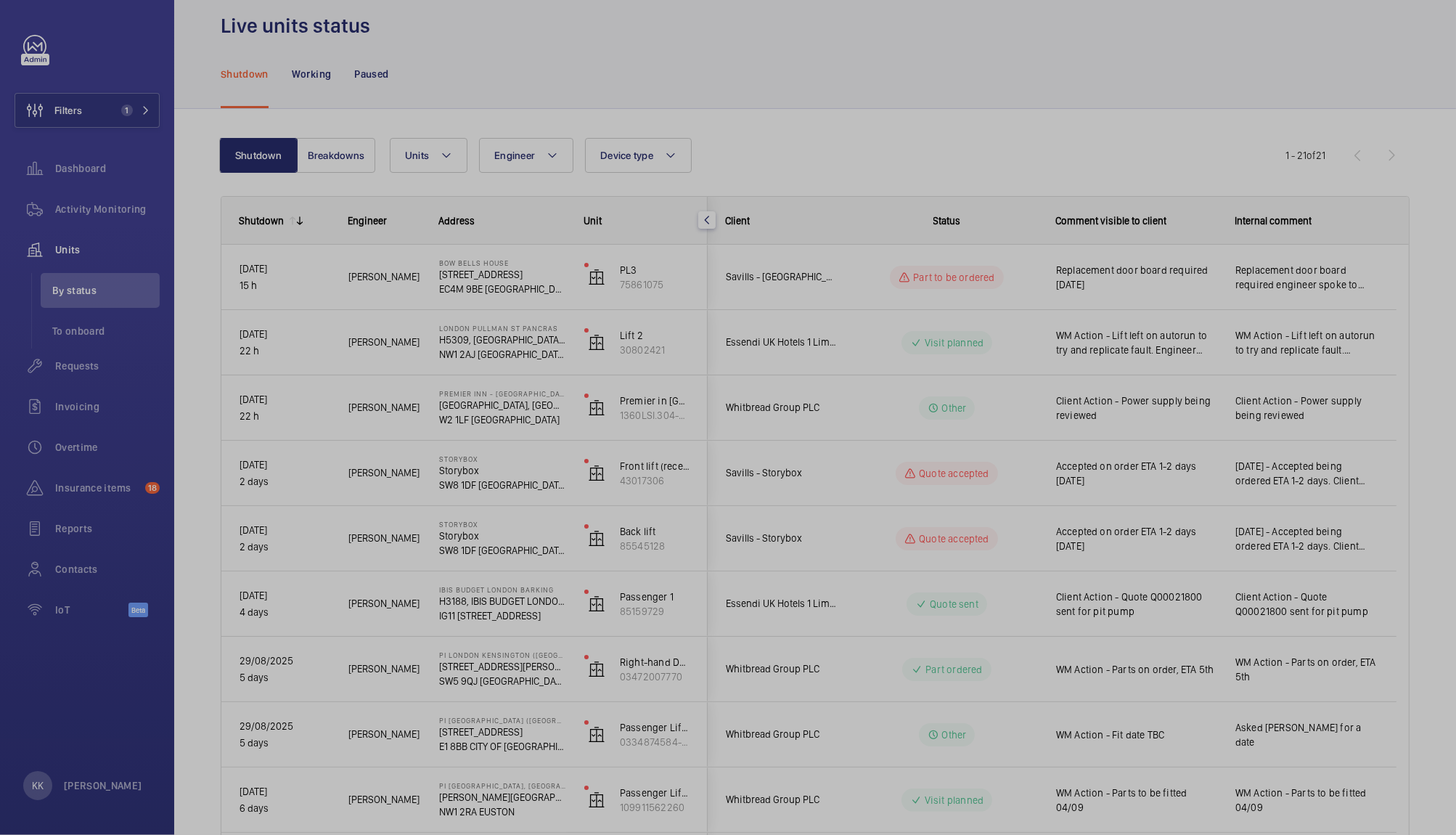
scroll to position [0, 0]
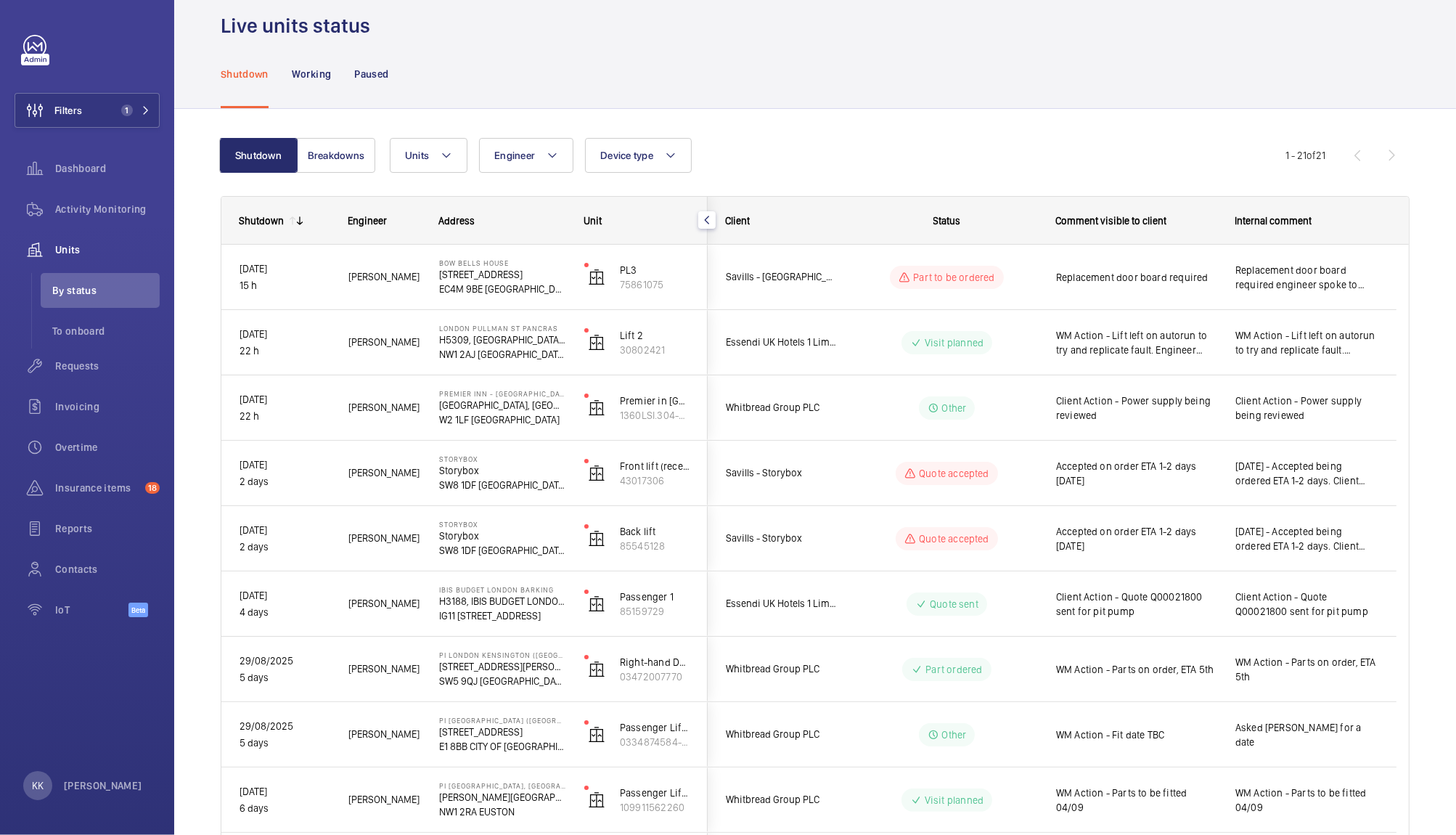
drag, startPoint x: 1454, startPoint y: 3, endPoint x: 993, endPoint y: 10, distance: 461.1
click at [993, 10] on wm-front-admin-header "Live units status" at bounding box center [815, 8] width 1281 height 61
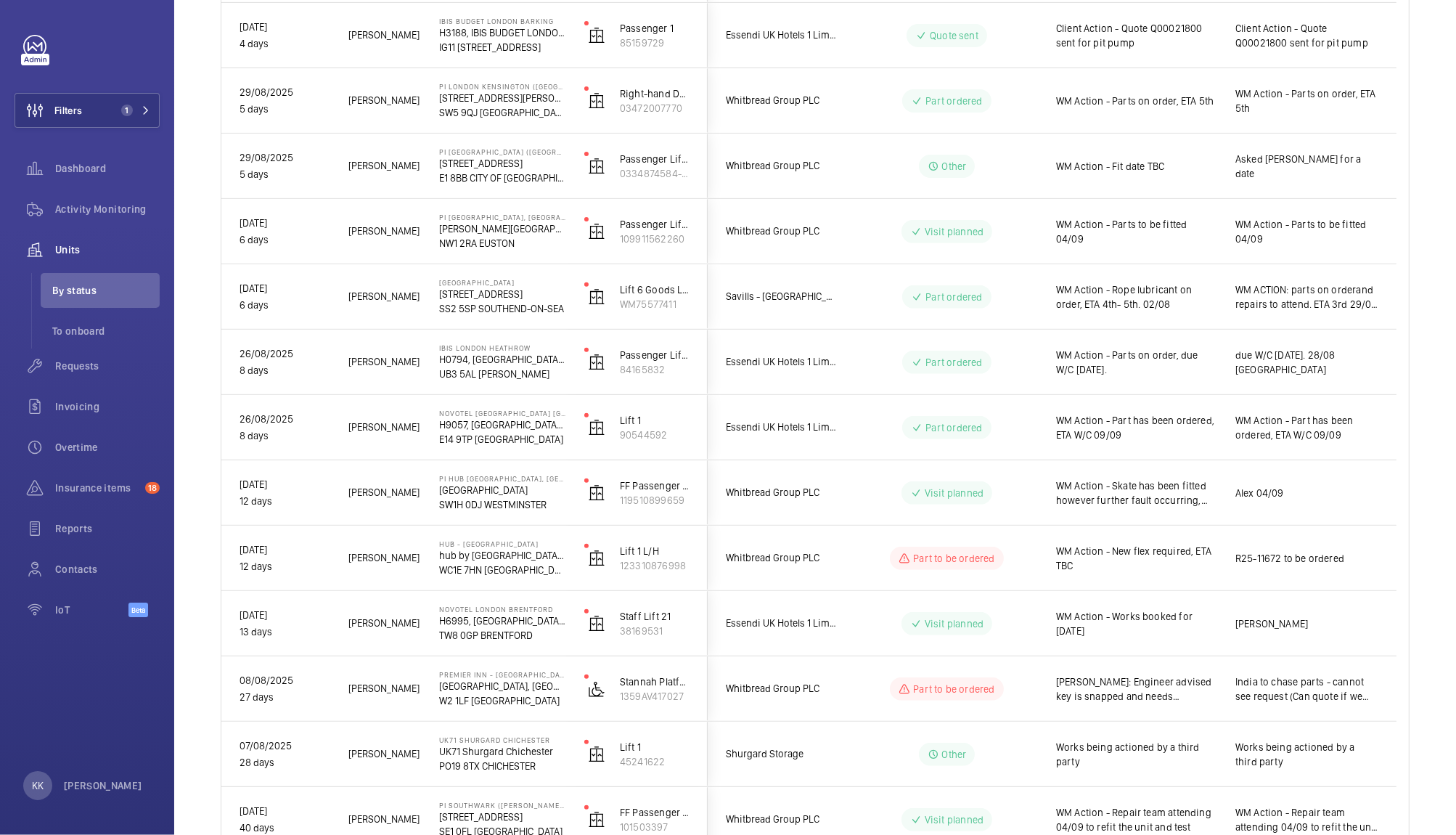
scroll to position [874, 0]
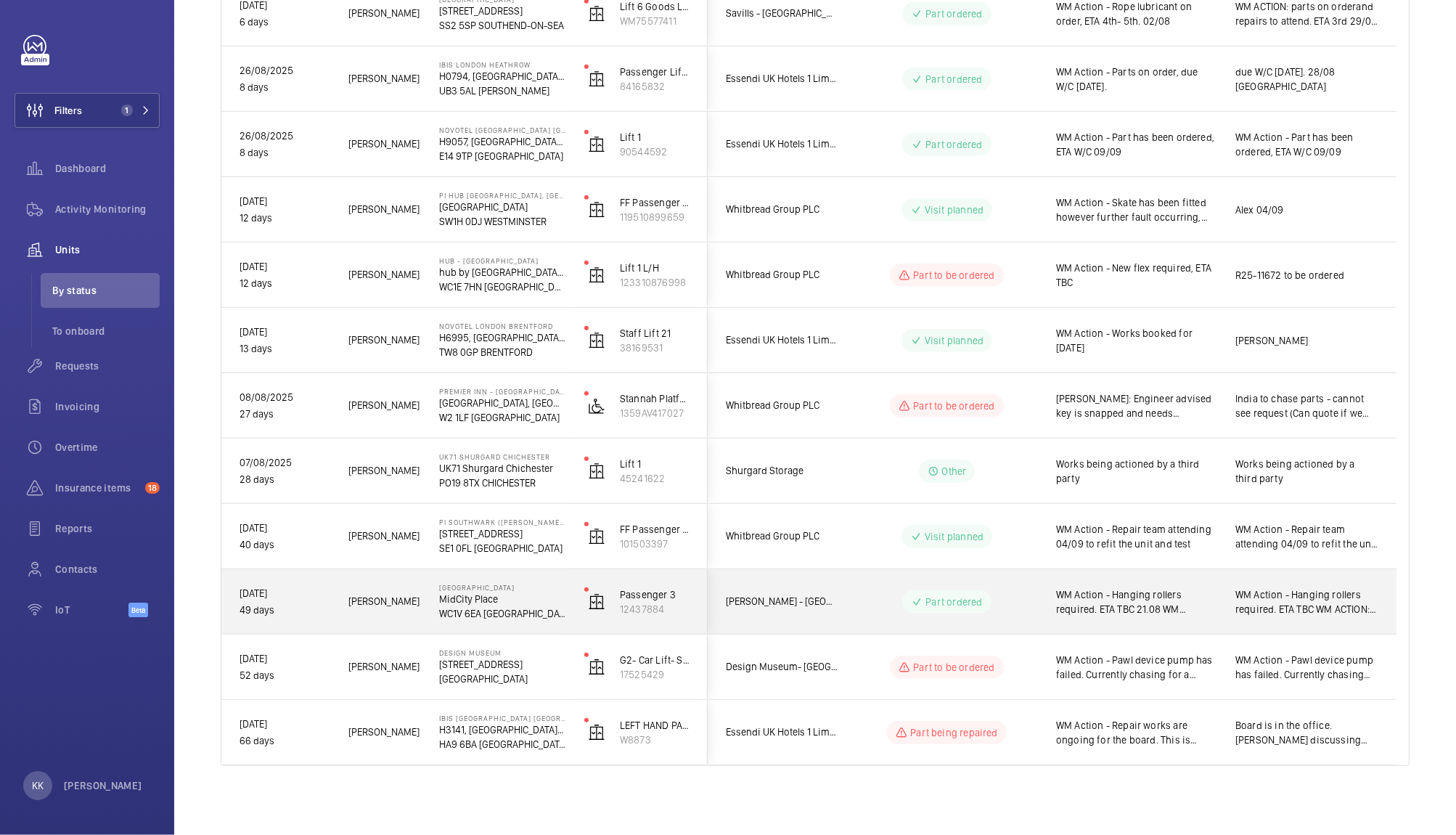
click at [1132, 611] on span "WM Action - Hanging rollers required. ETA TBC 21.08 WM ACTION: Parts on order. …" at bounding box center [1136, 602] width 160 height 29
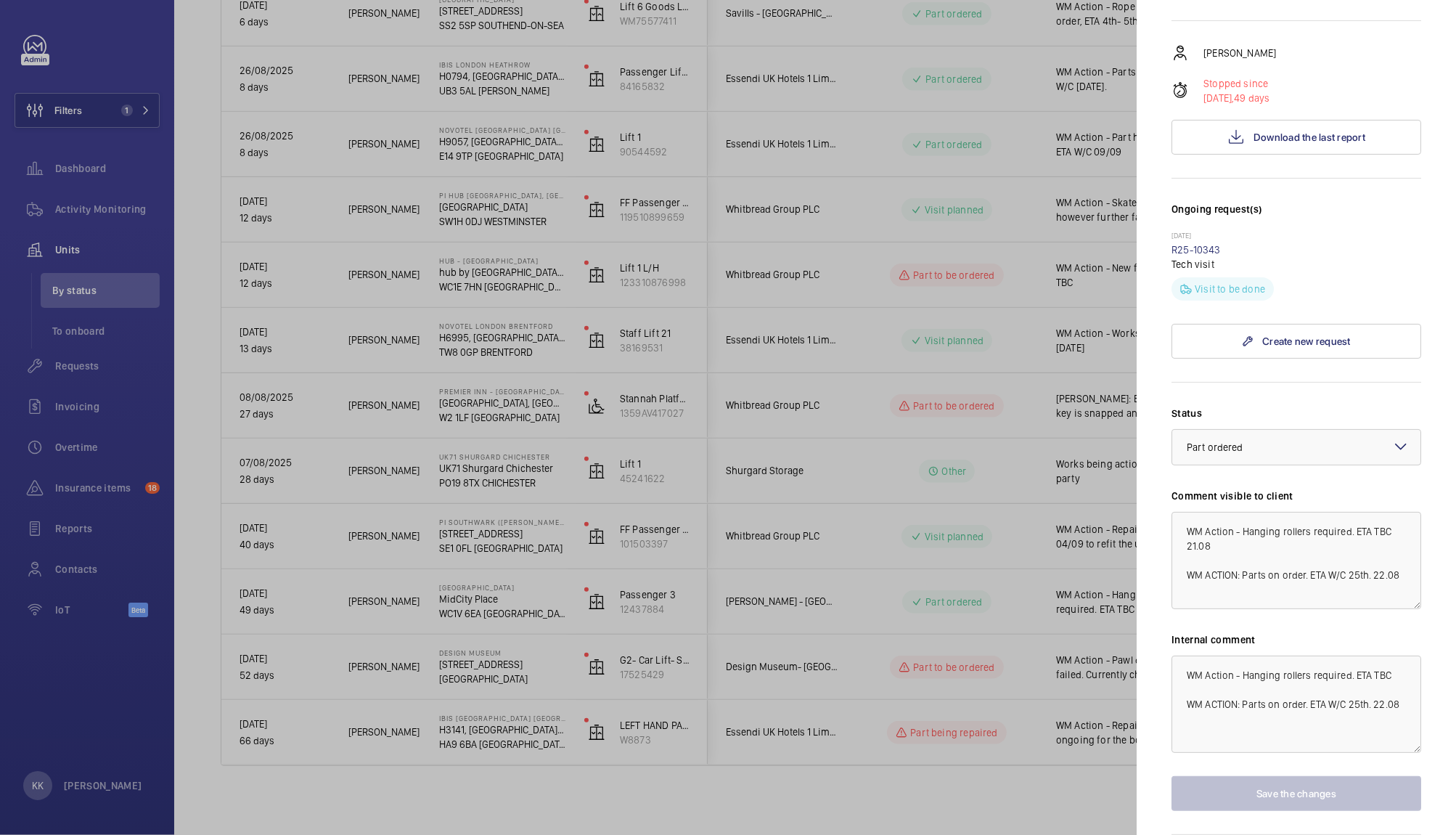
scroll to position [273, 0]
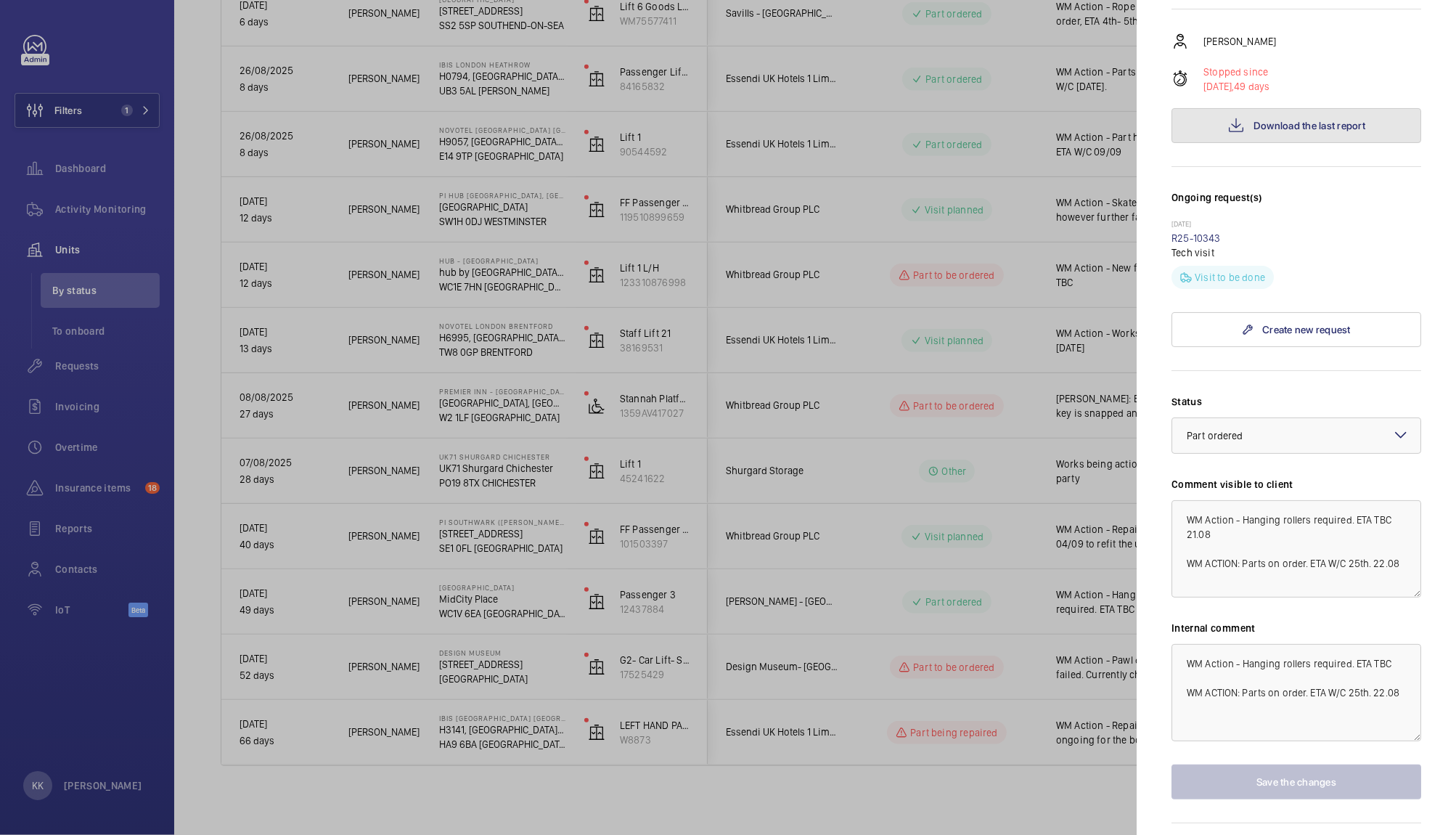
click at [1335, 120] on span "Download the last report" at bounding box center [1309, 125] width 112 height 11
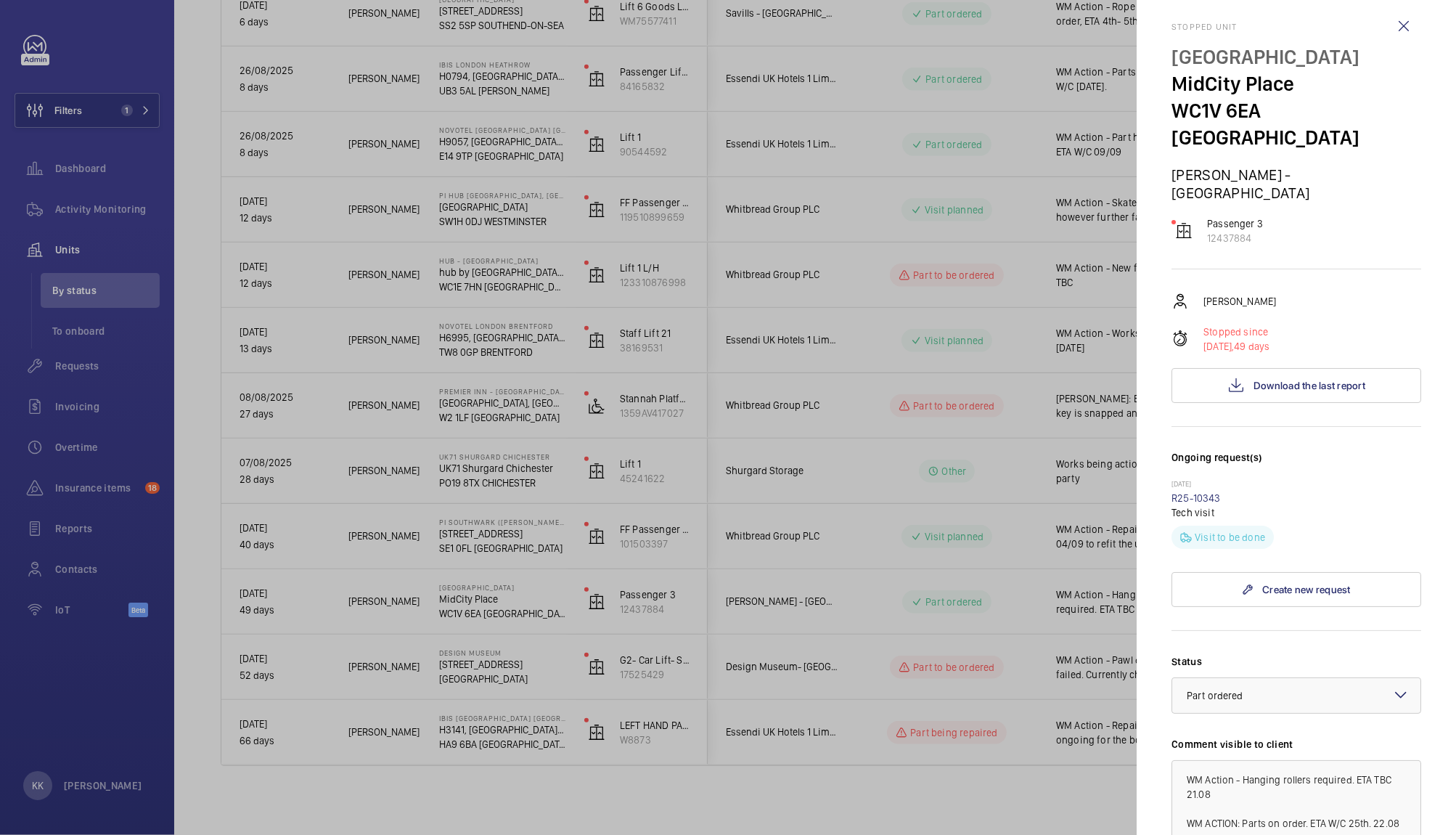
scroll to position [12, 0]
drag, startPoint x: 1277, startPoint y: 202, endPoint x: 1204, endPoint y: 198, distance: 73.1
click at [1204, 198] on div "Stopped unit Midcity Place MidCity Place WC1V 6EA LONDON MAPP - Midcity Place P…" at bounding box center [1296, 582] width 250 height 1120
copy p "12437884"
click at [110, 209] on div at bounding box center [728, 417] width 1456 height 835
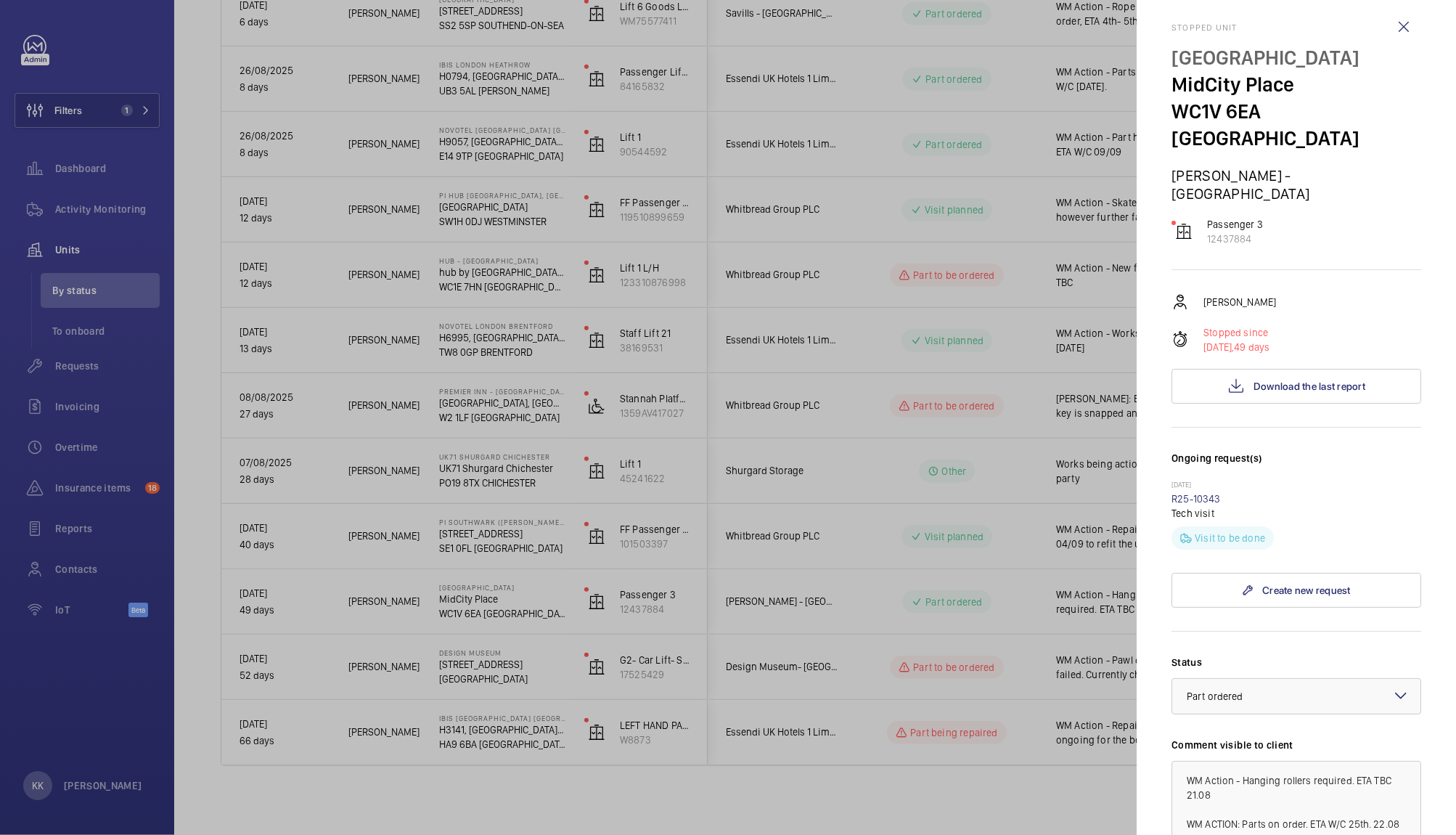
scroll to position [0, 0]
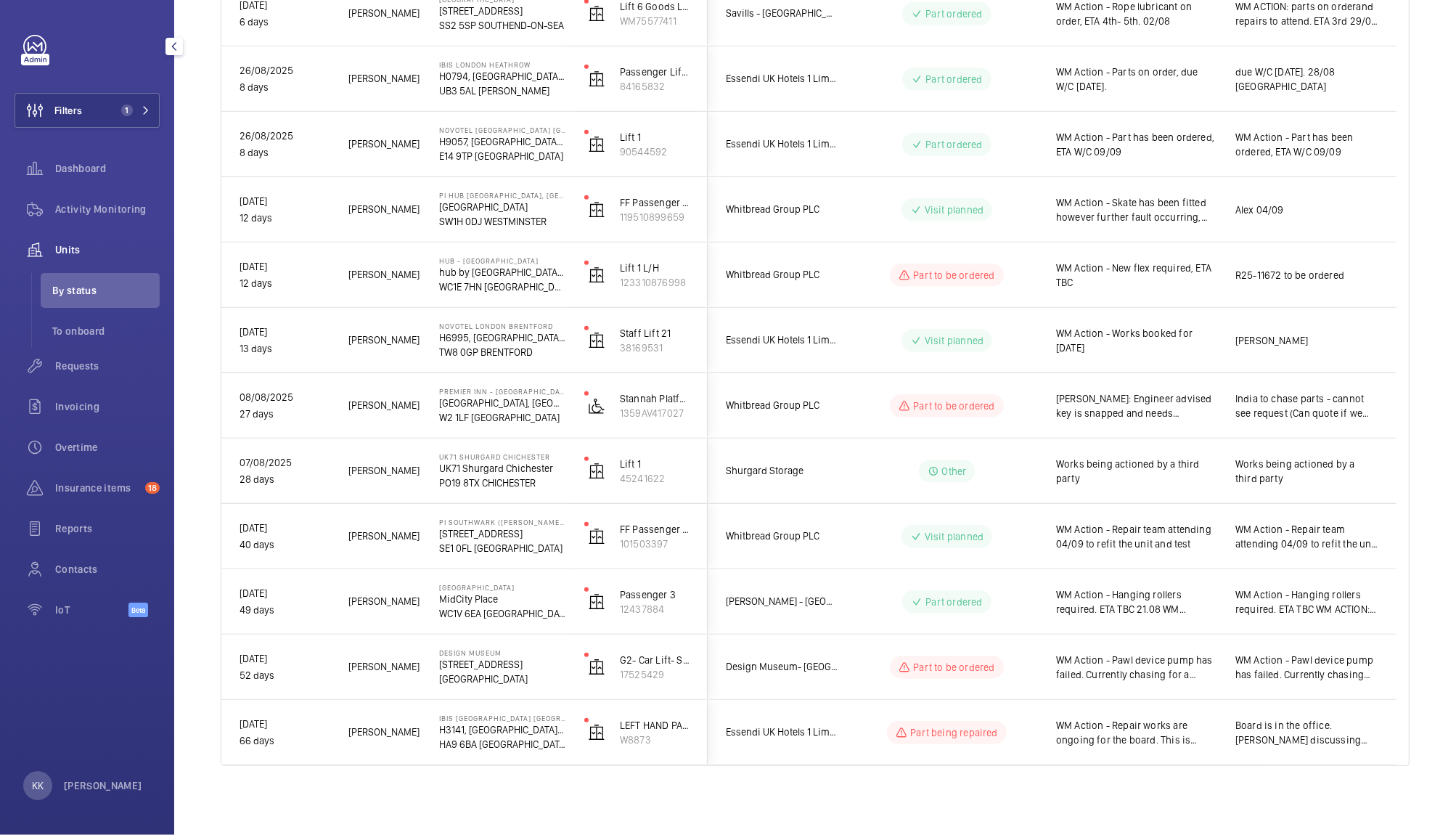
click at [110, 209] on span "Activity Monitoring" at bounding box center [108, 209] width 105 height 14
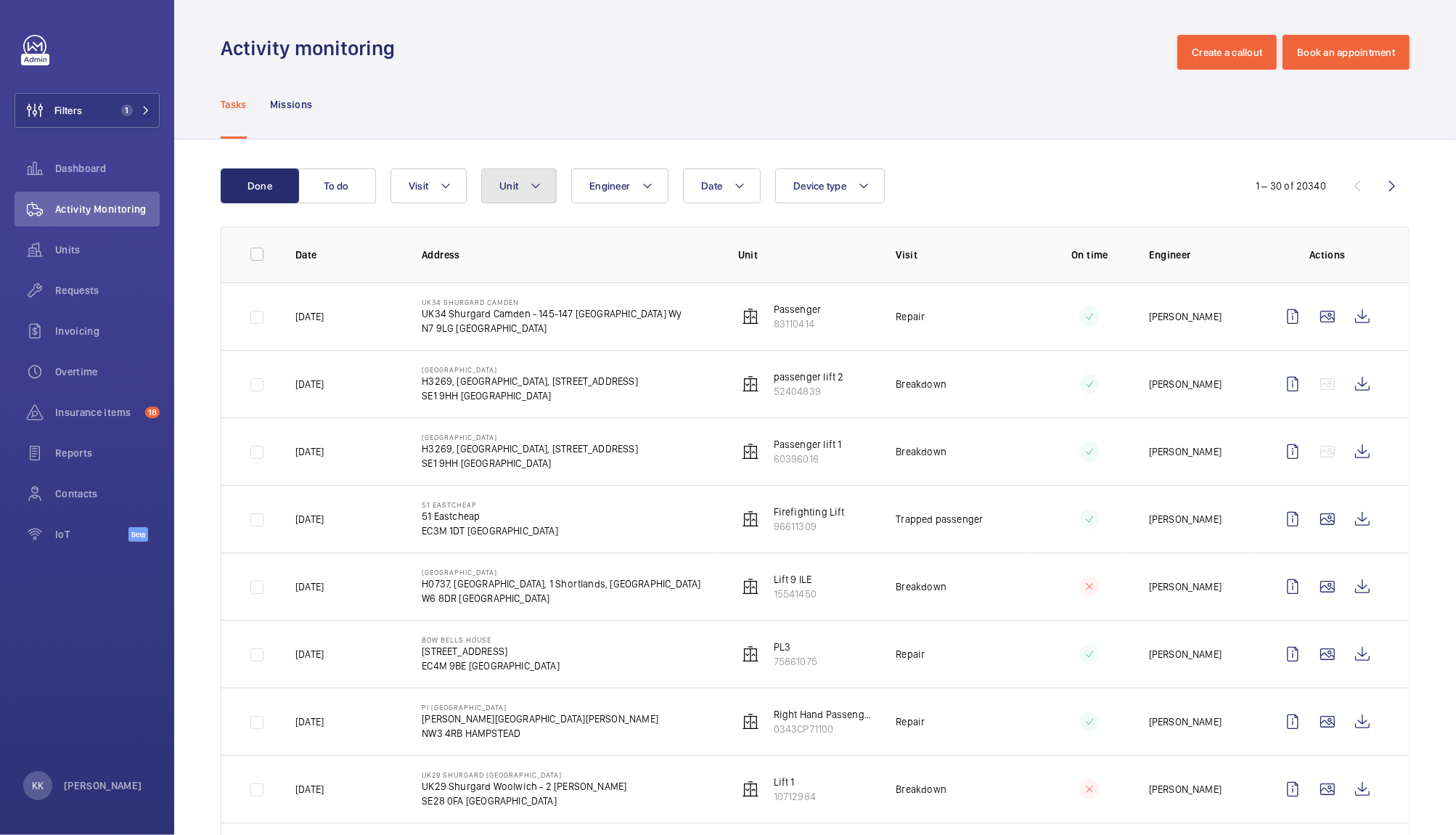
click at [536, 191] on mat-icon at bounding box center [535, 185] width 11 height 17
type input "12437884"
click at [576, 309] on label "Passenger 3, 12437884" at bounding box center [607, 320] width 251 height 35
click at [527, 309] on input "Passenger 3, 12437884" at bounding box center [512, 320] width 29 height 29
checkbox input "true"
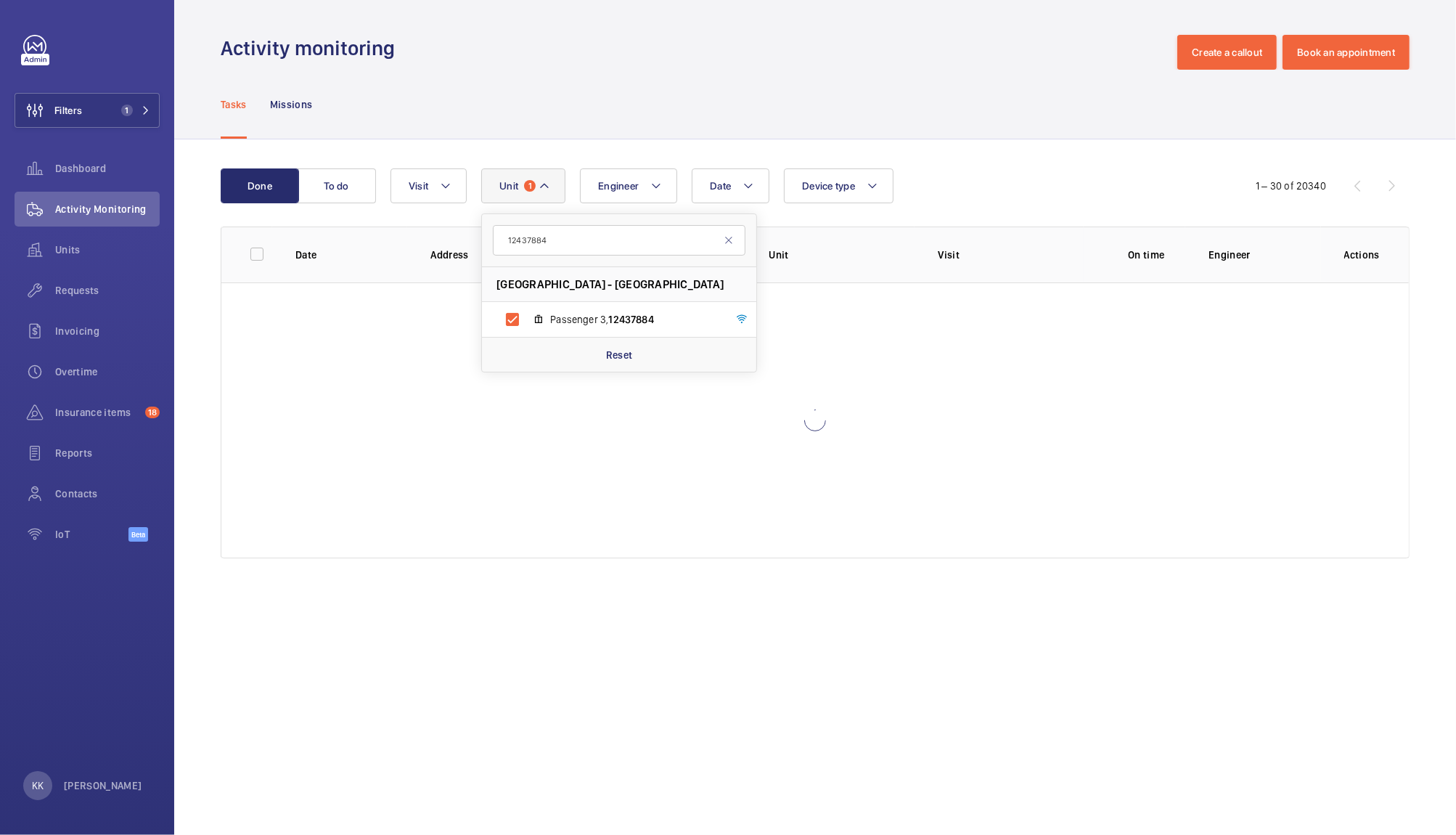
click at [807, 119] on div "Tasks Missions" at bounding box center [815, 104] width 1189 height 69
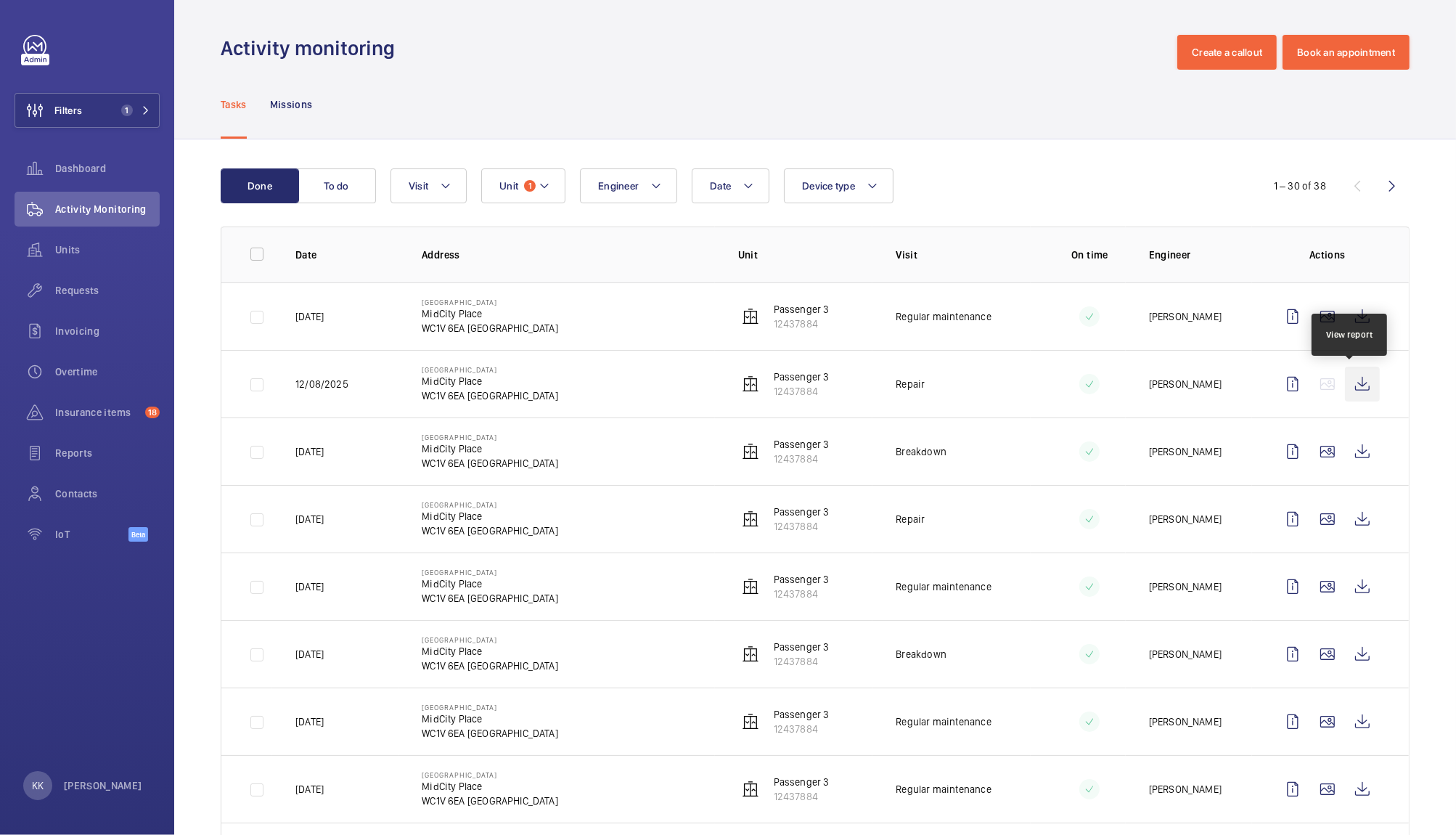
click at [1344, 376] on wm-front-icon-button at bounding box center [1362, 384] width 35 height 35
click at [70, 251] on span "Units" at bounding box center [108, 249] width 105 height 14
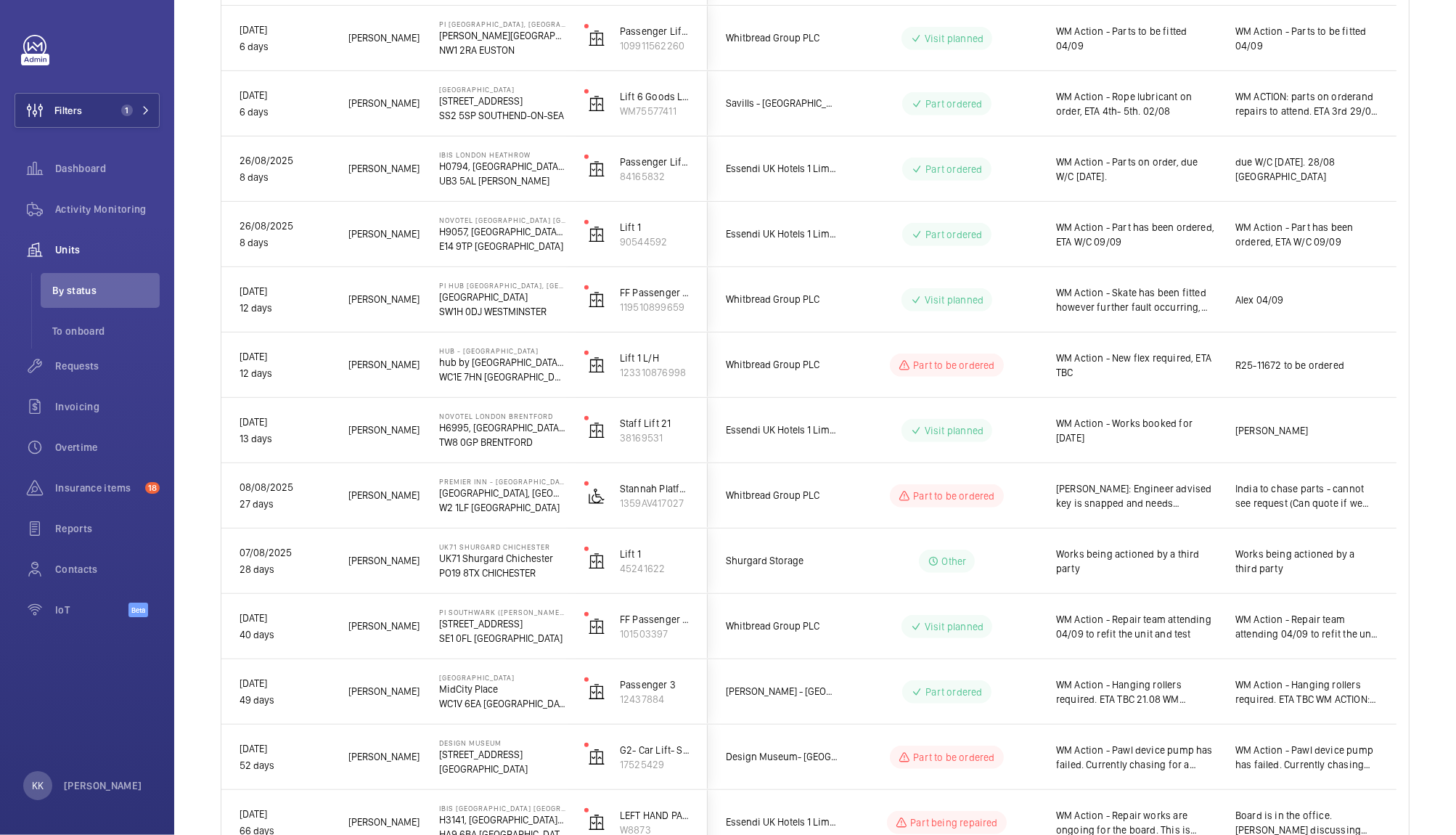
scroll to position [874, 0]
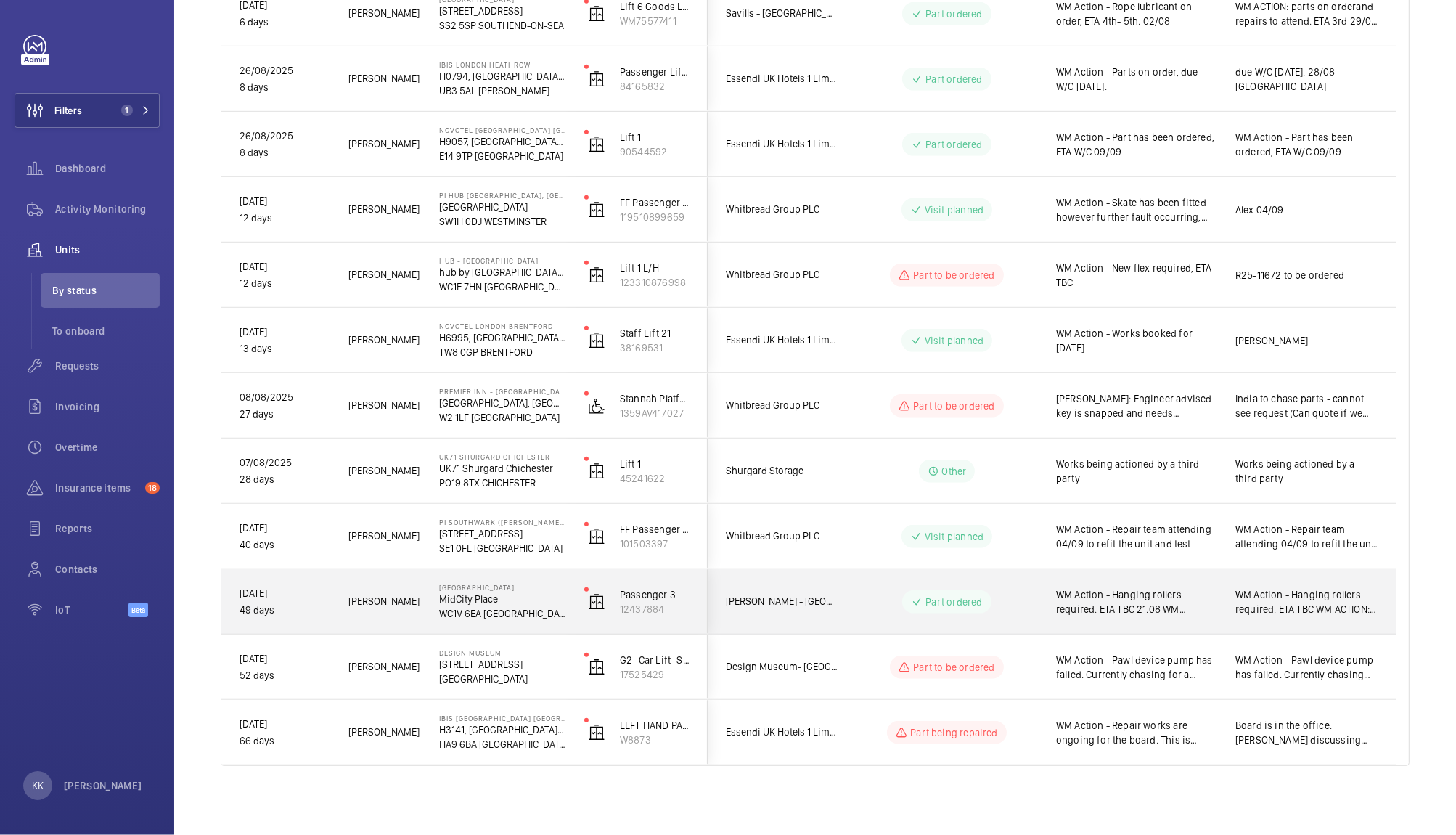
click at [1262, 616] on div "WM Action - Hanging rollers required. ETA TBC WM ACTION: Parts on order. ETA W/…" at bounding box center [1307, 602] width 143 height 33
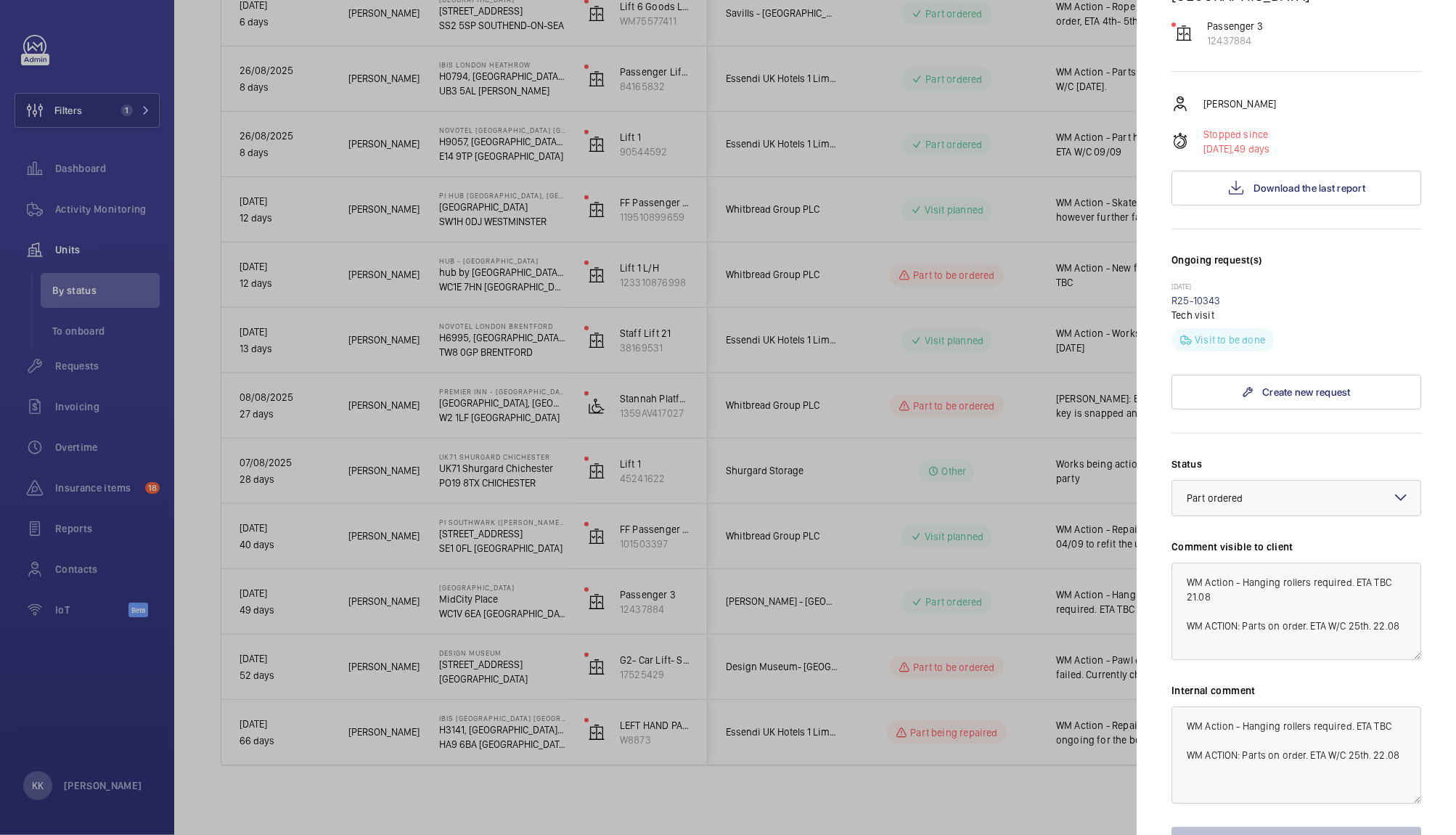
scroll to position [273, 0]
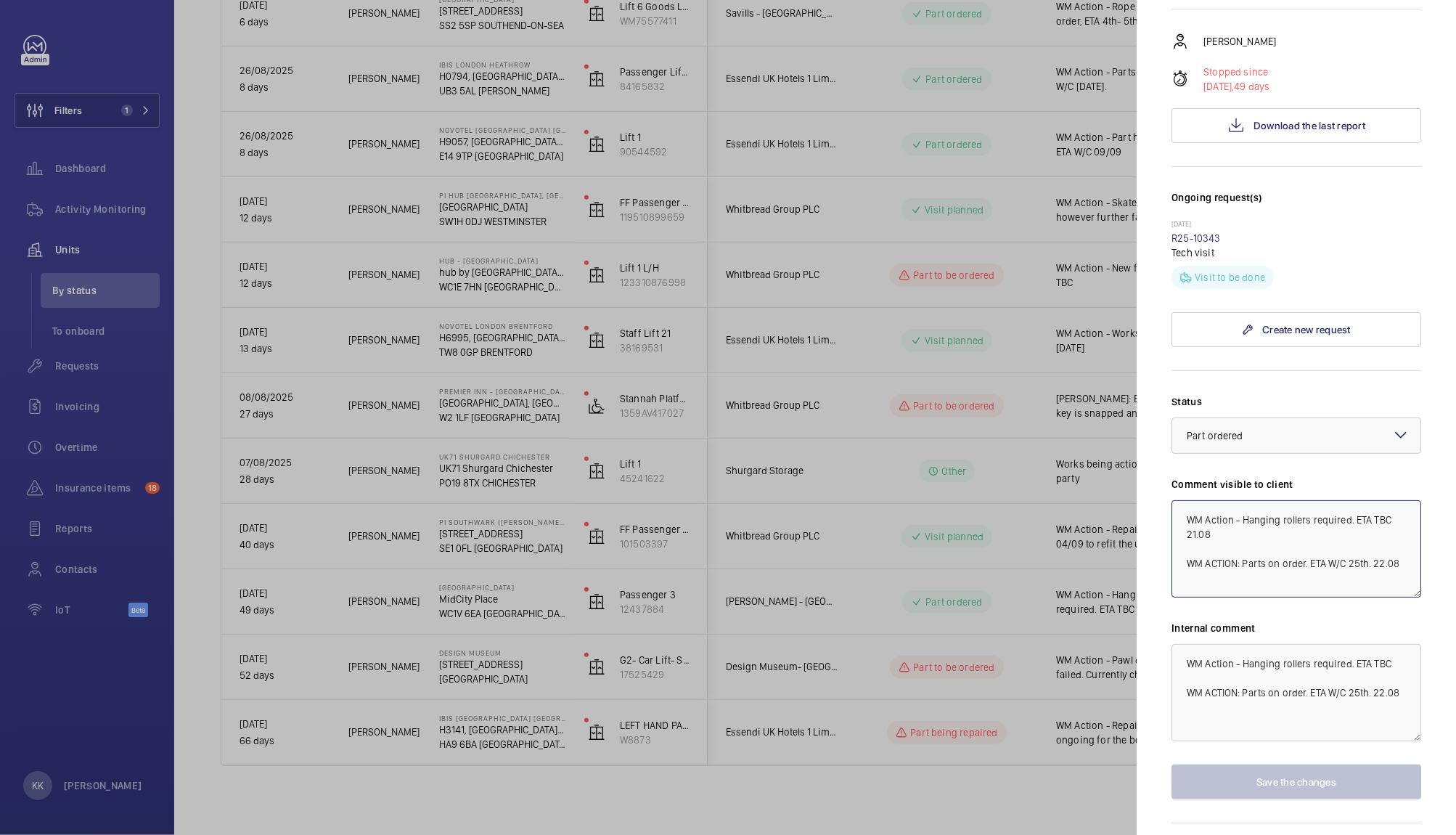
drag, startPoint x: 1242, startPoint y: 476, endPoint x: 1263, endPoint y: 640, distance: 165.3
click at [1263, 640] on div "Status Select a status × Part ordered × Comment visible to client WM Action - H…" at bounding box center [1296, 597] width 250 height 405
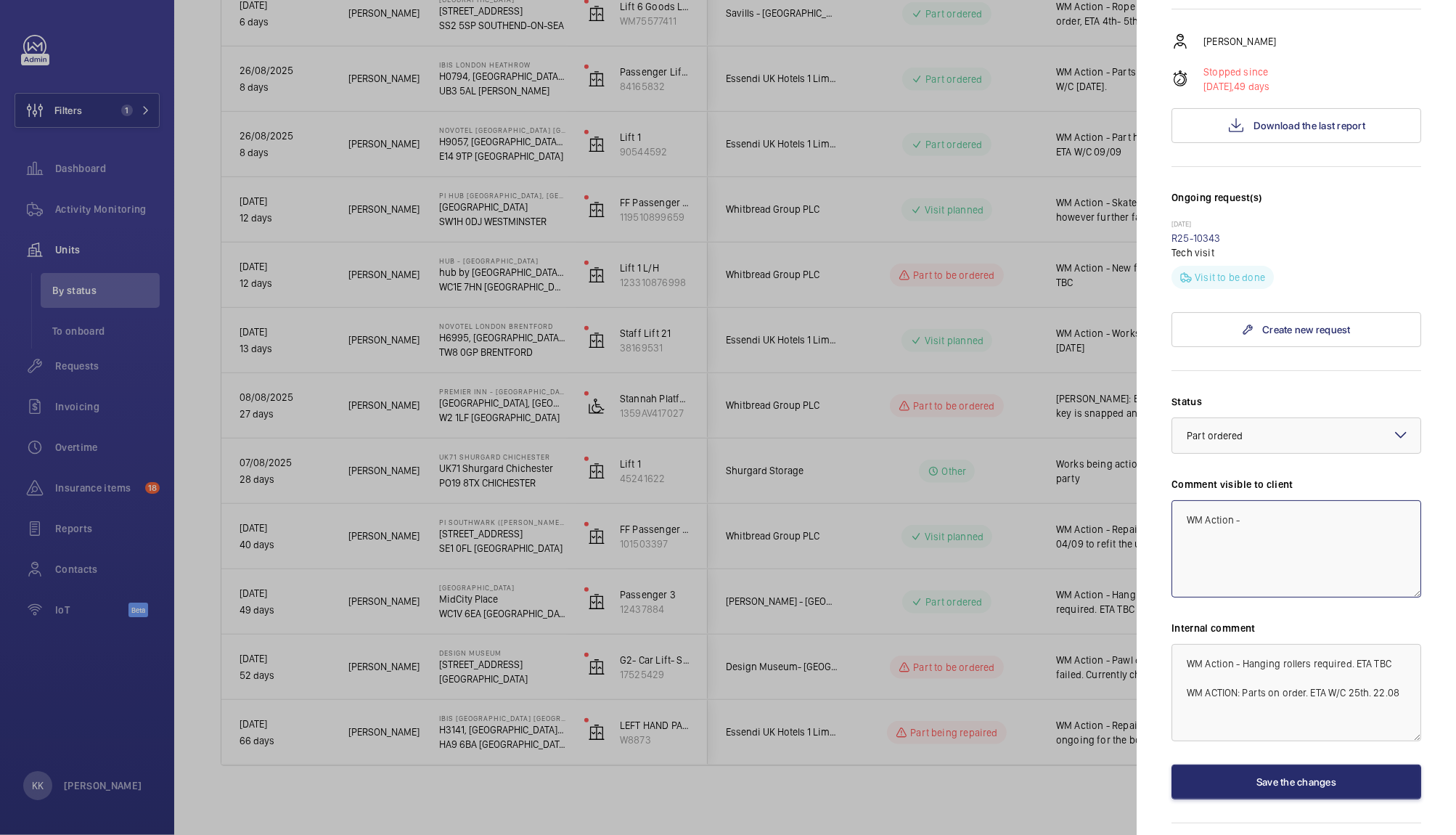
type textarea "WM Action -"
drag, startPoint x: 1228, startPoint y: 676, endPoint x: 1083, endPoint y: 522, distance: 211.5
click at [1083, 522] on mat-sidenav-container "Filters 1 Dashboard Activity Monitoring Units By status To onboard Requests Inv…" at bounding box center [728, 417] width 1456 height 835
click at [1304, 500] on textarea "WM Action -" at bounding box center [1296, 549] width 250 height 97
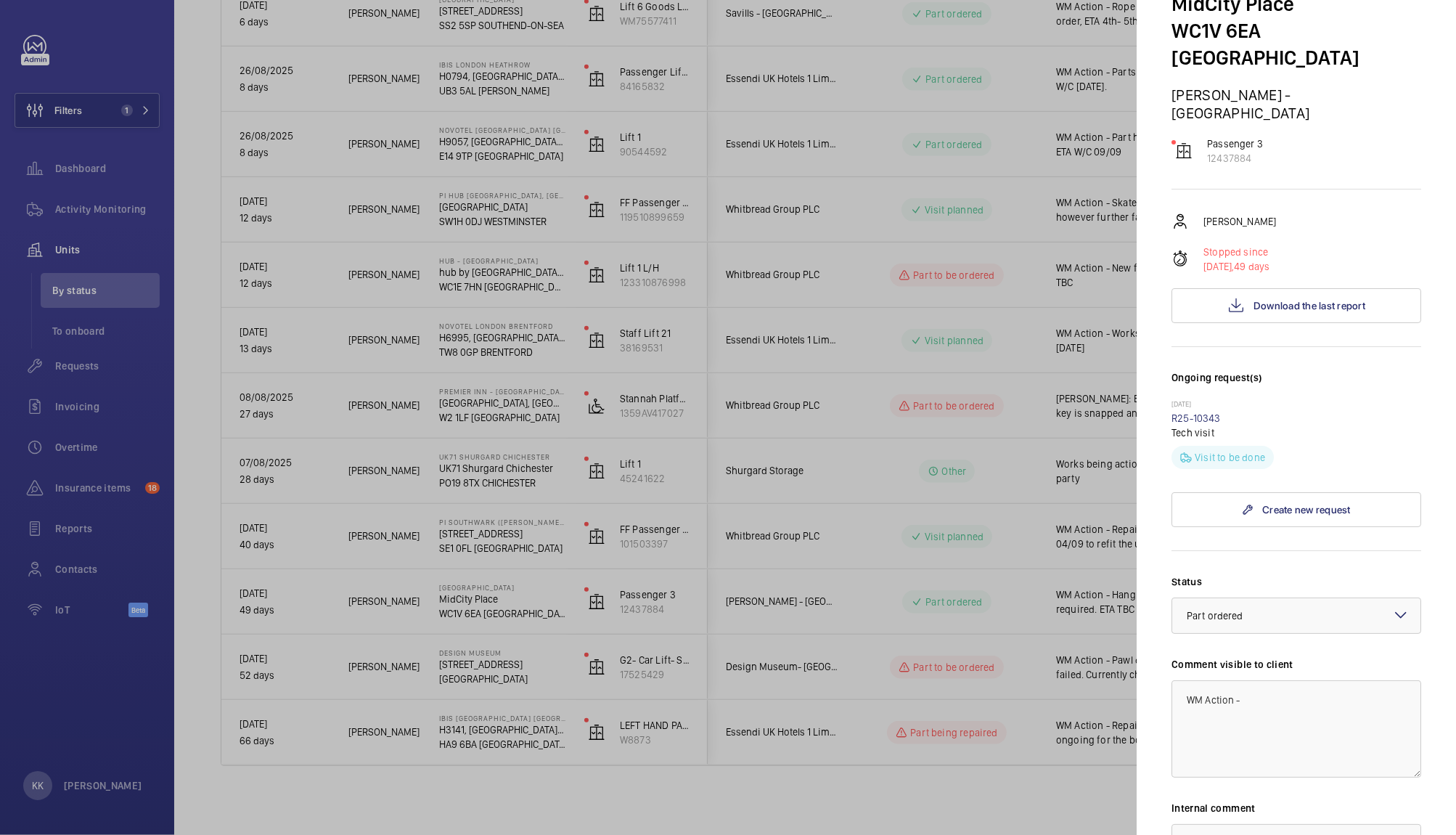
scroll to position [89, 0]
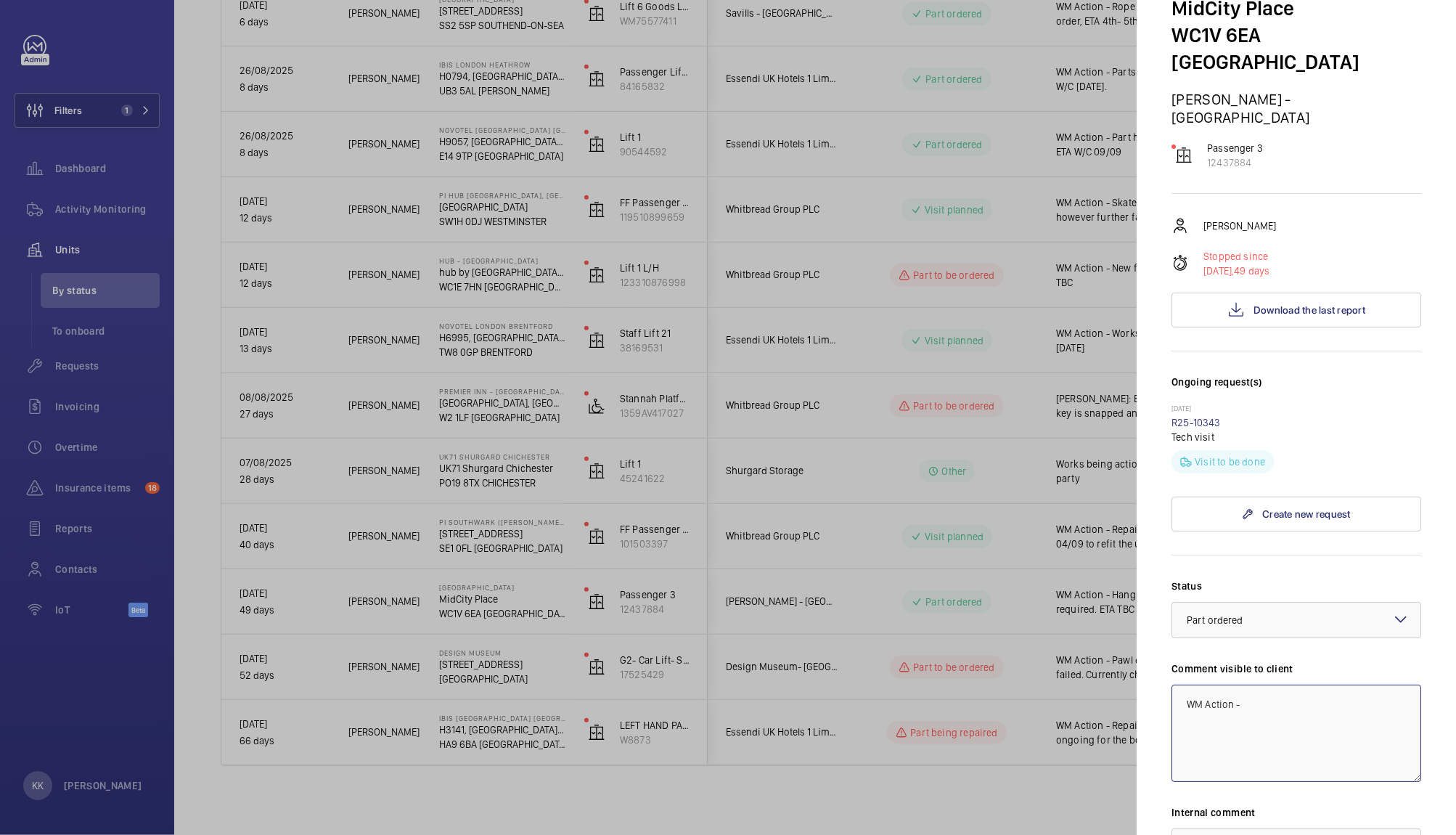
click at [1274, 725] on textarea "WM Action -" at bounding box center [1296, 733] width 250 height 97
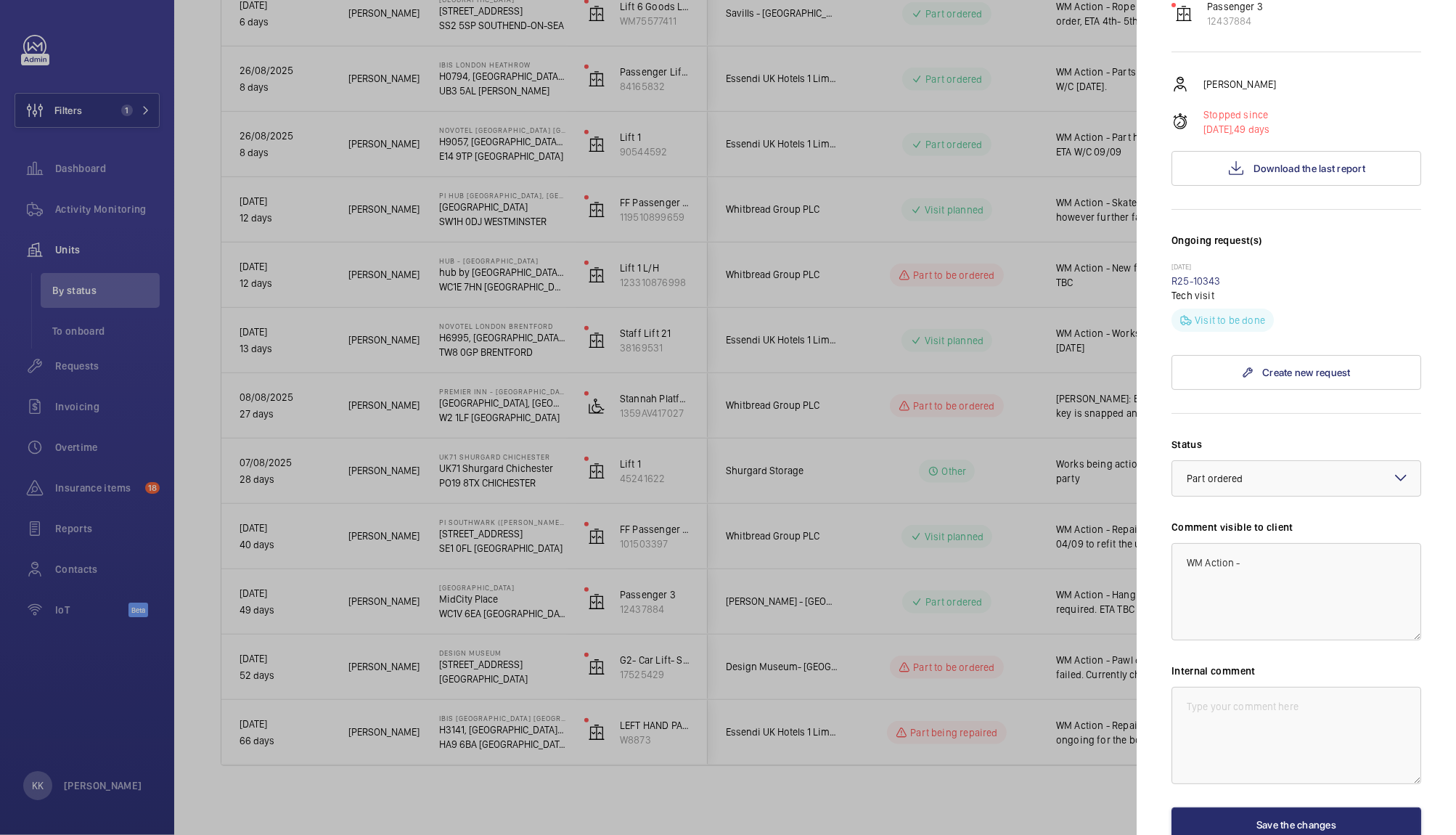
scroll to position [250, 0]
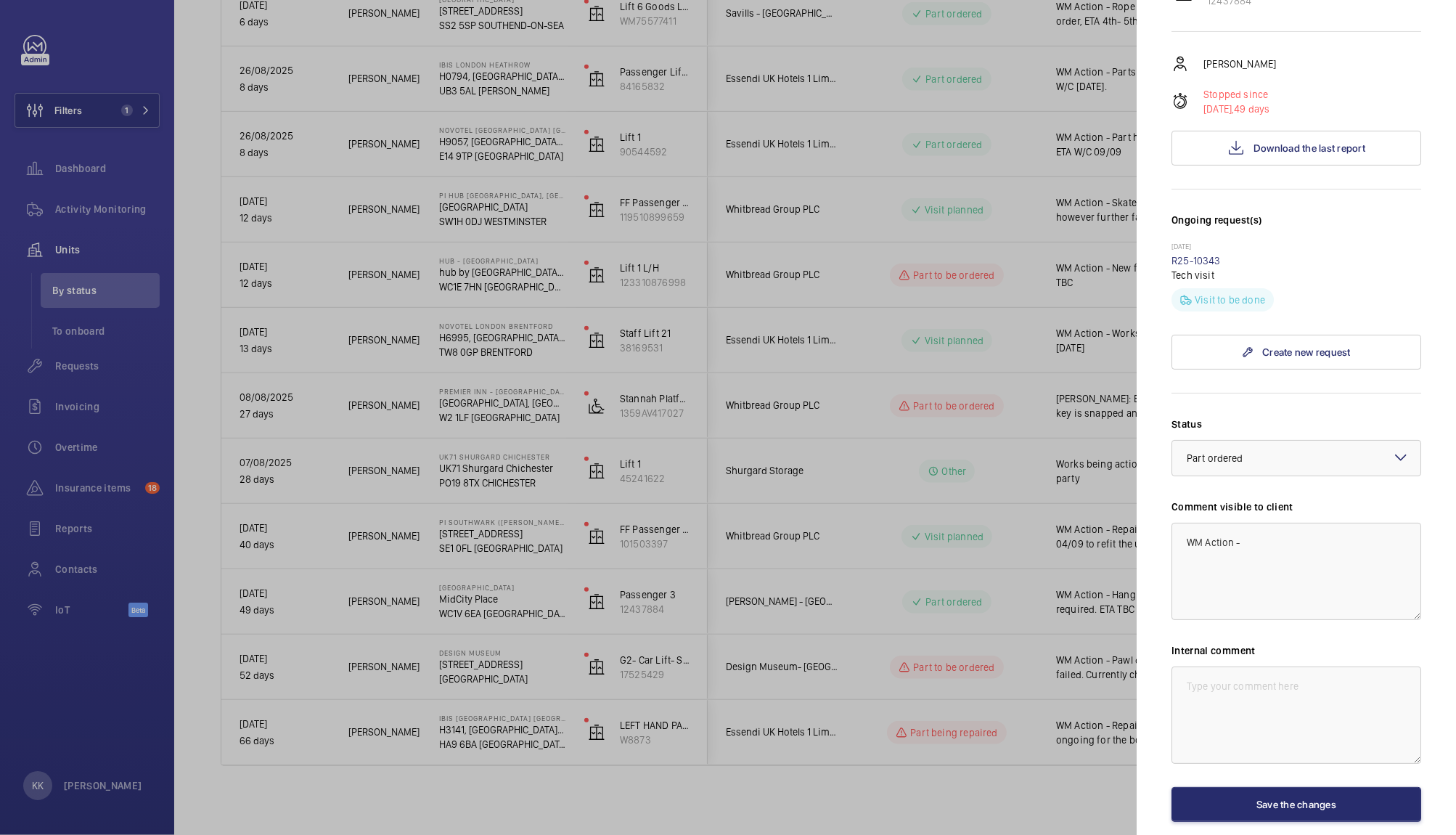
click at [848, 429] on div at bounding box center [728, 417] width 1456 height 835
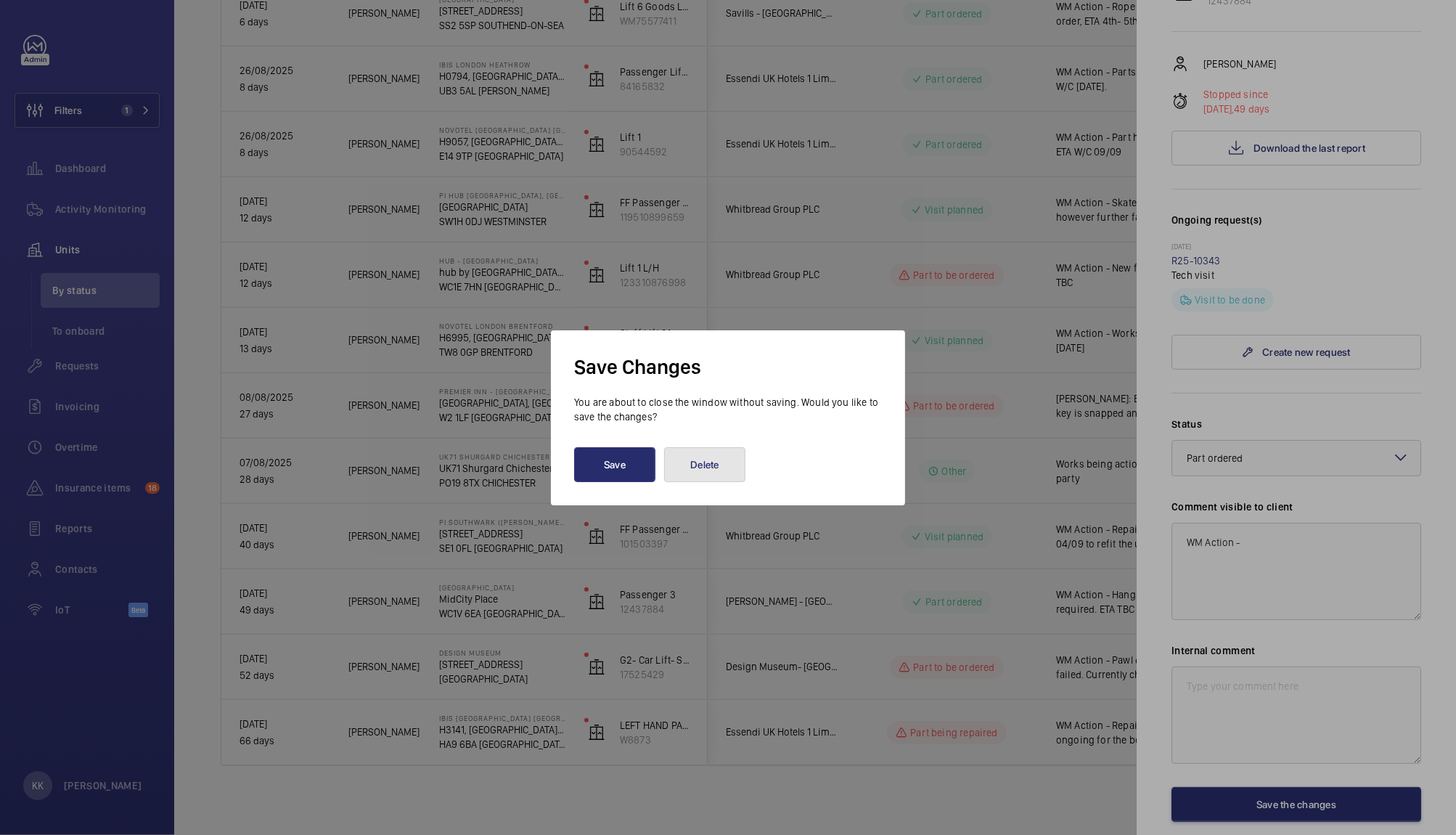
click at [706, 465] on button "Delete" at bounding box center [704, 465] width 81 height 35
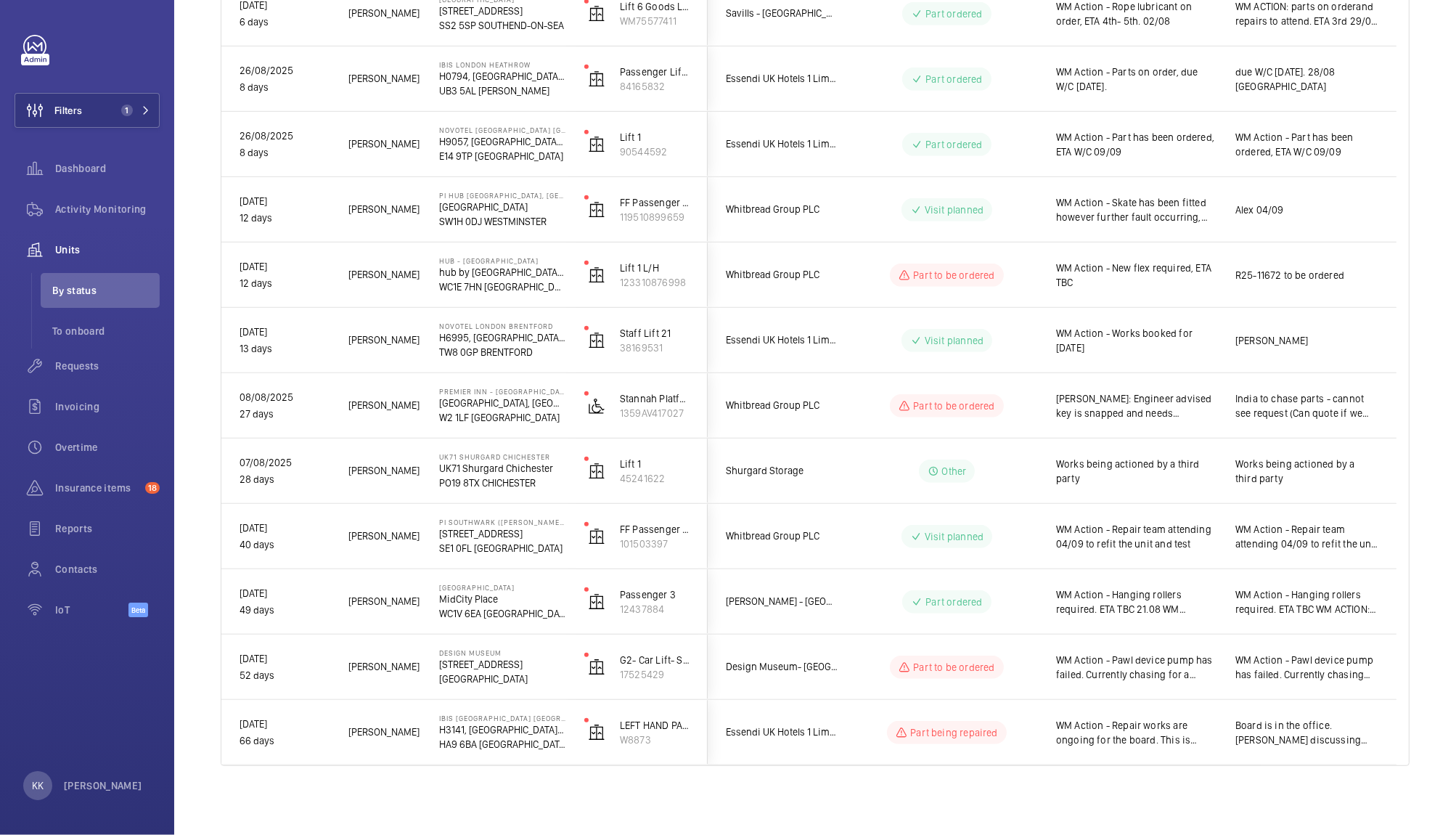
scroll to position [0, 0]
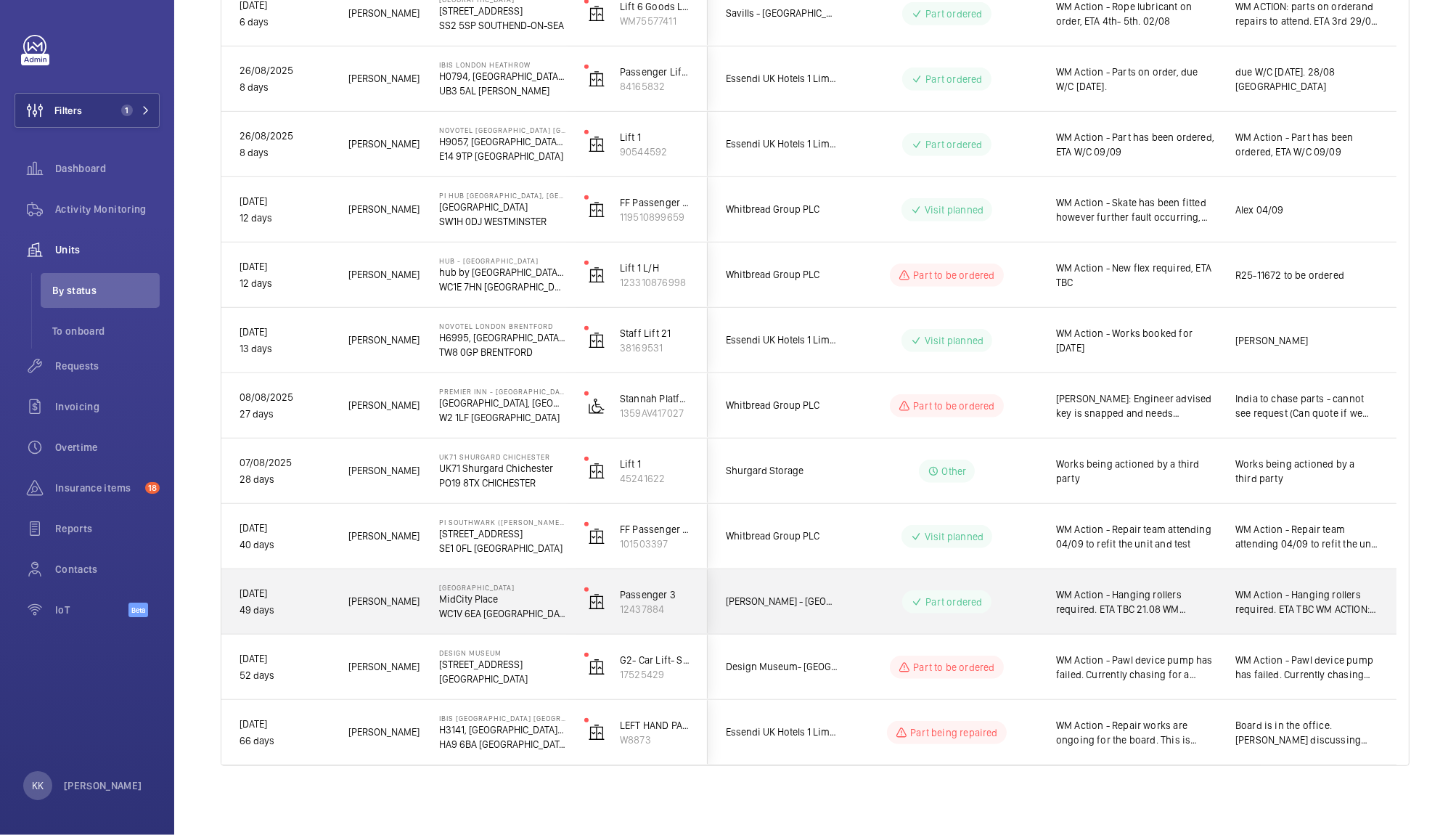
click at [1099, 619] on div "WM Action - Hanging rollers required. ETA TBC 21.08 WM ACTION: Parts on order. …" at bounding box center [1127, 602] width 178 height 62
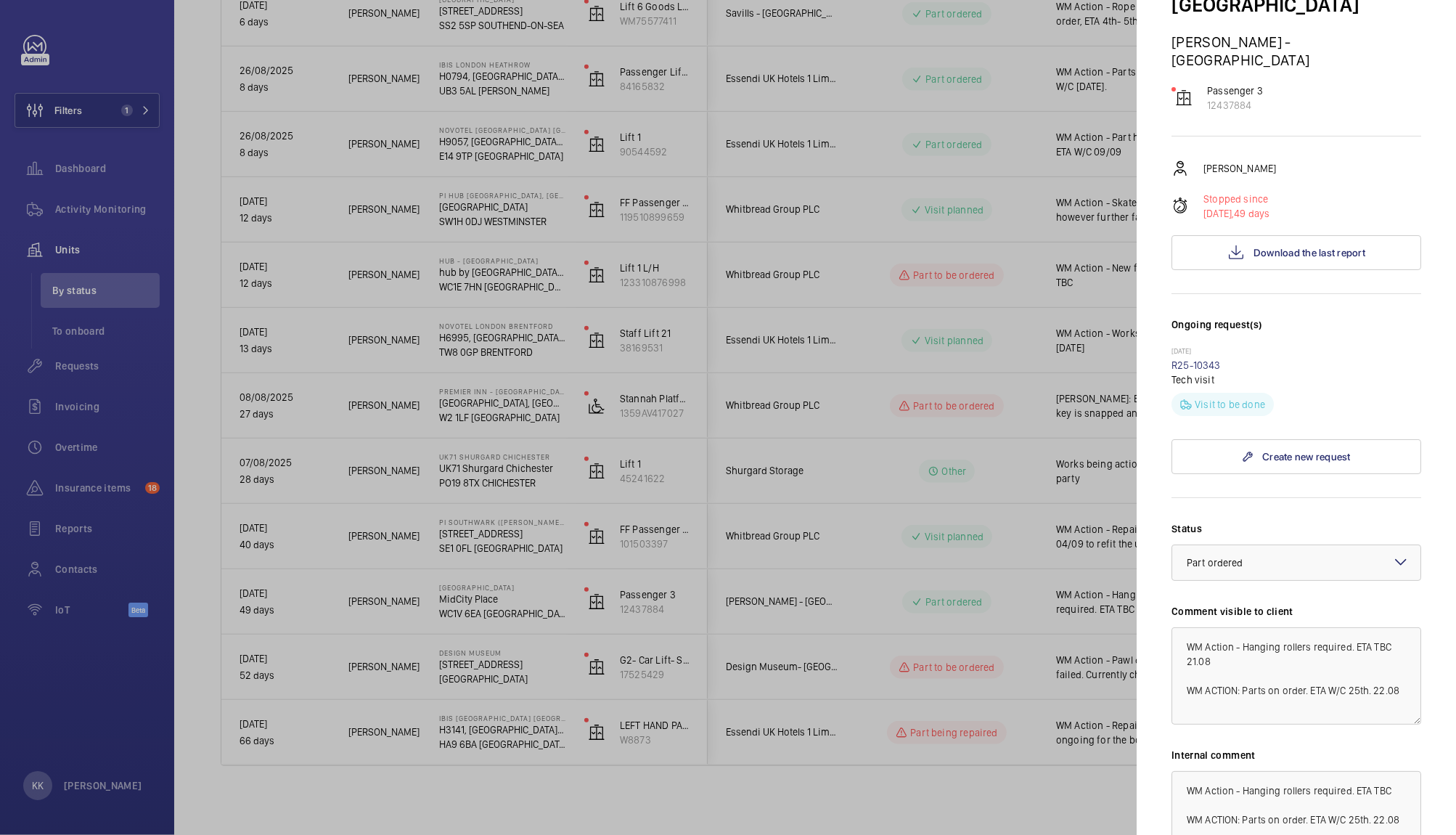
scroll to position [211, 0]
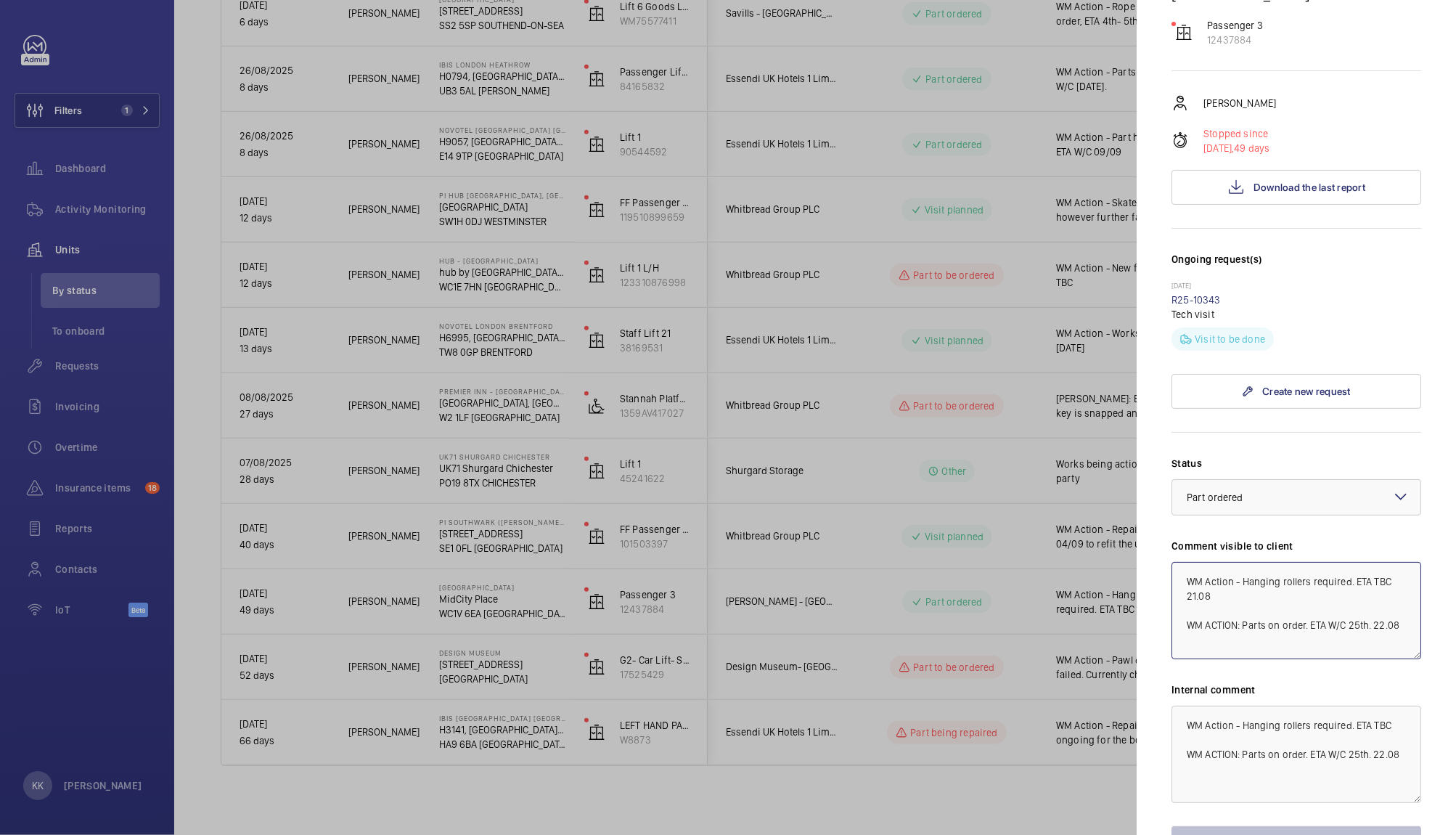
drag, startPoint x: 1247, startPoint y: 539, endPoint x: 1296, endPoint y: 649, distance: 120.4
click at [1296, 649] on div "Status Select a status × Part ordered × Comment visible to client WM Action - H…" at bounding box center [1296, 659] width 250 height 405
drag, startPoint x: 1257, startPoint y: 591, endPoint x: 1125, endPoint y: 593, distance: 132.0
click at [1125, 593] on mat-sidenav-container "Filters 1 Dashboard Activity Monitoring Units By status To onboard Requests Inv…" at bounding box center [728, 417] width 1456 height 835
type textarea "WM Action -"
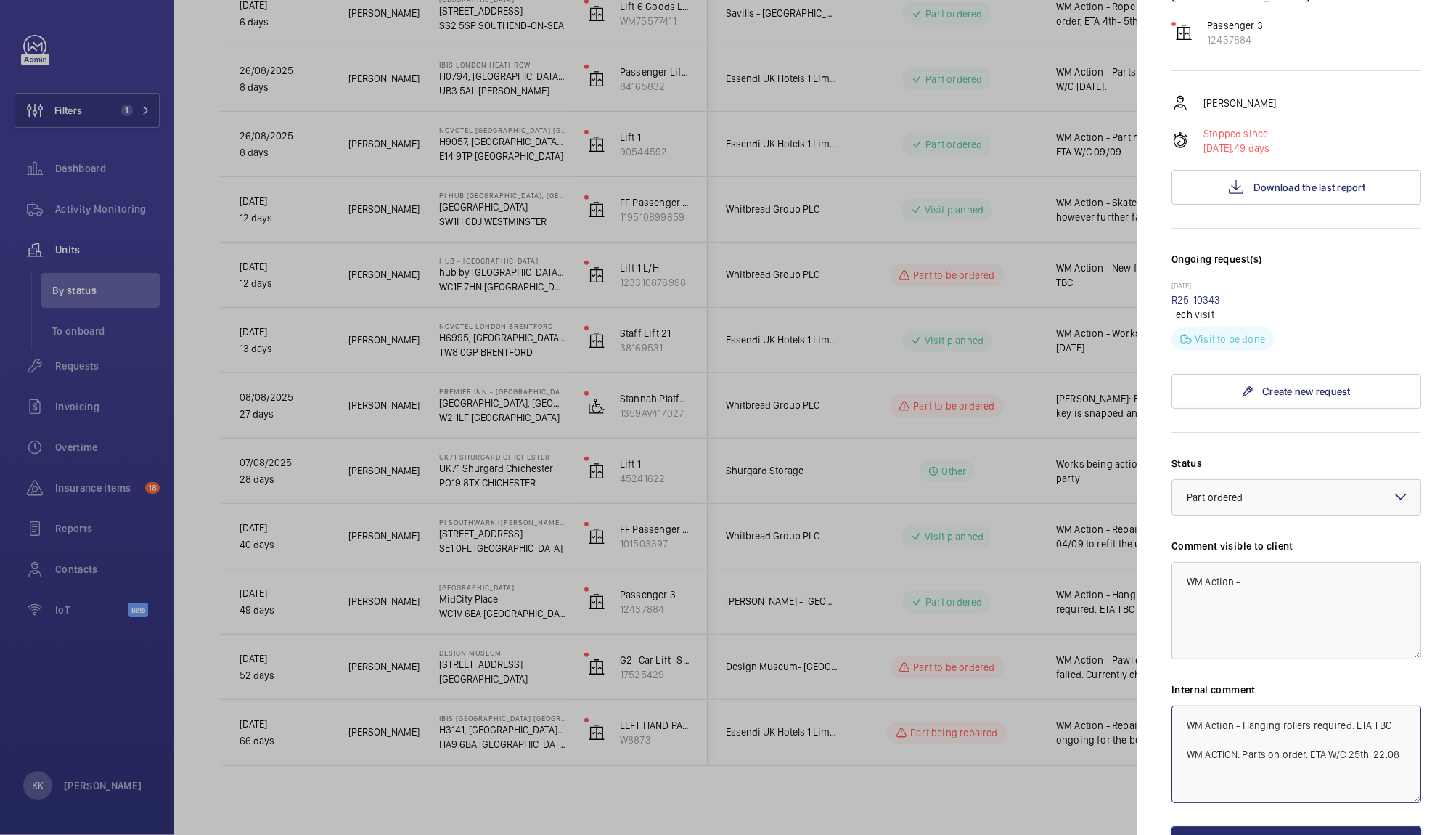
drag, startPoint x: 1247, startPoint y: 738, endPoint x: 1074, endPoint y: 632, distance: 202.9
click at [1074, 632] on mat-sidenav-container "Filters 1 Dashboard Activity Monitoring Units By status To onboard Requests Inv…" at bounding box center [728, 417] width 1456 height 835
paste textarea "WM Action -"
click at [1254, 480] on div at bounding box center [1296, 497] width 248 height 35
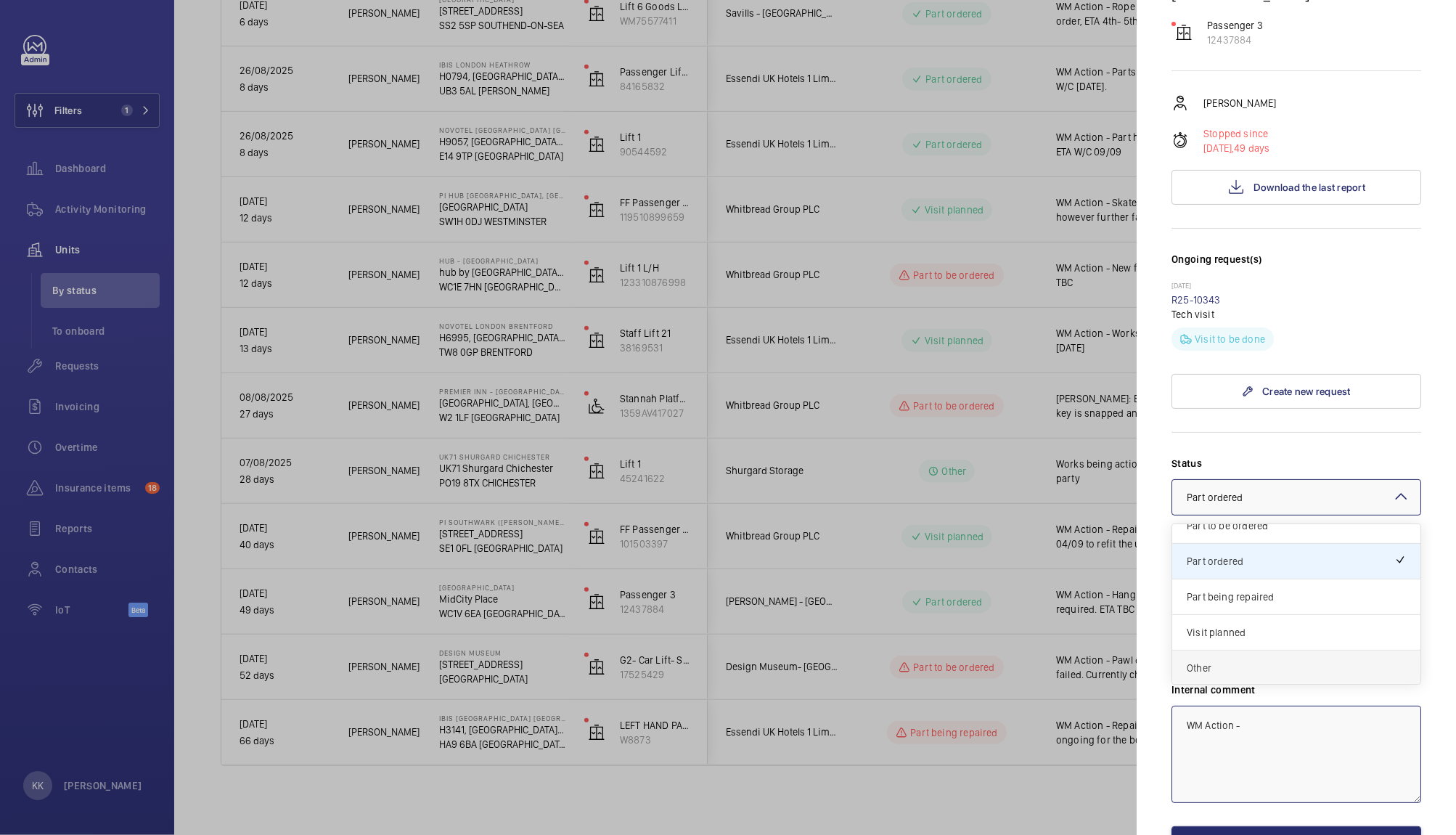
click at [1303, 660] on span "Other" at bounding box center [1296, 667] width 219 height 14
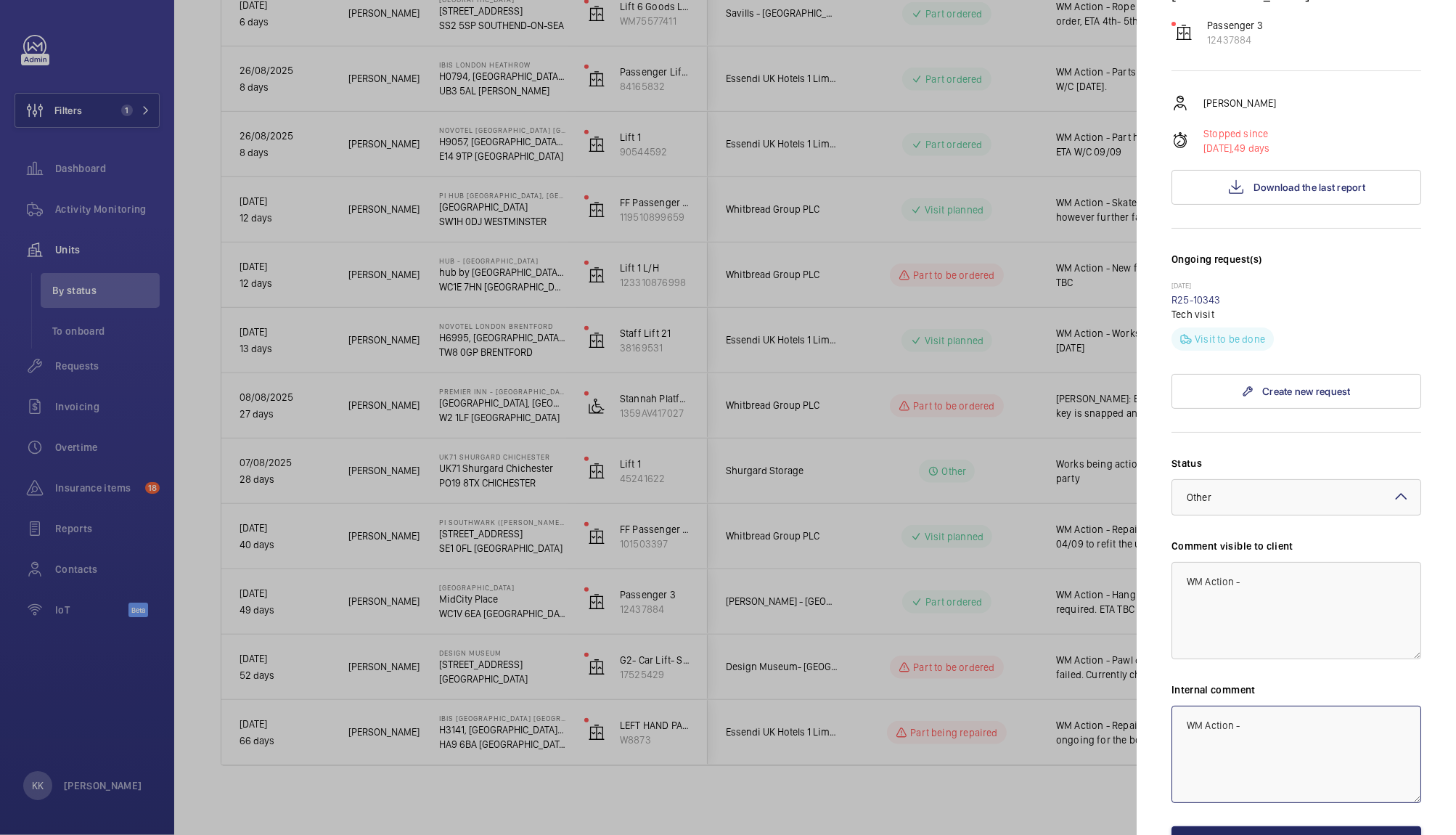
type textarea "WM Action -"
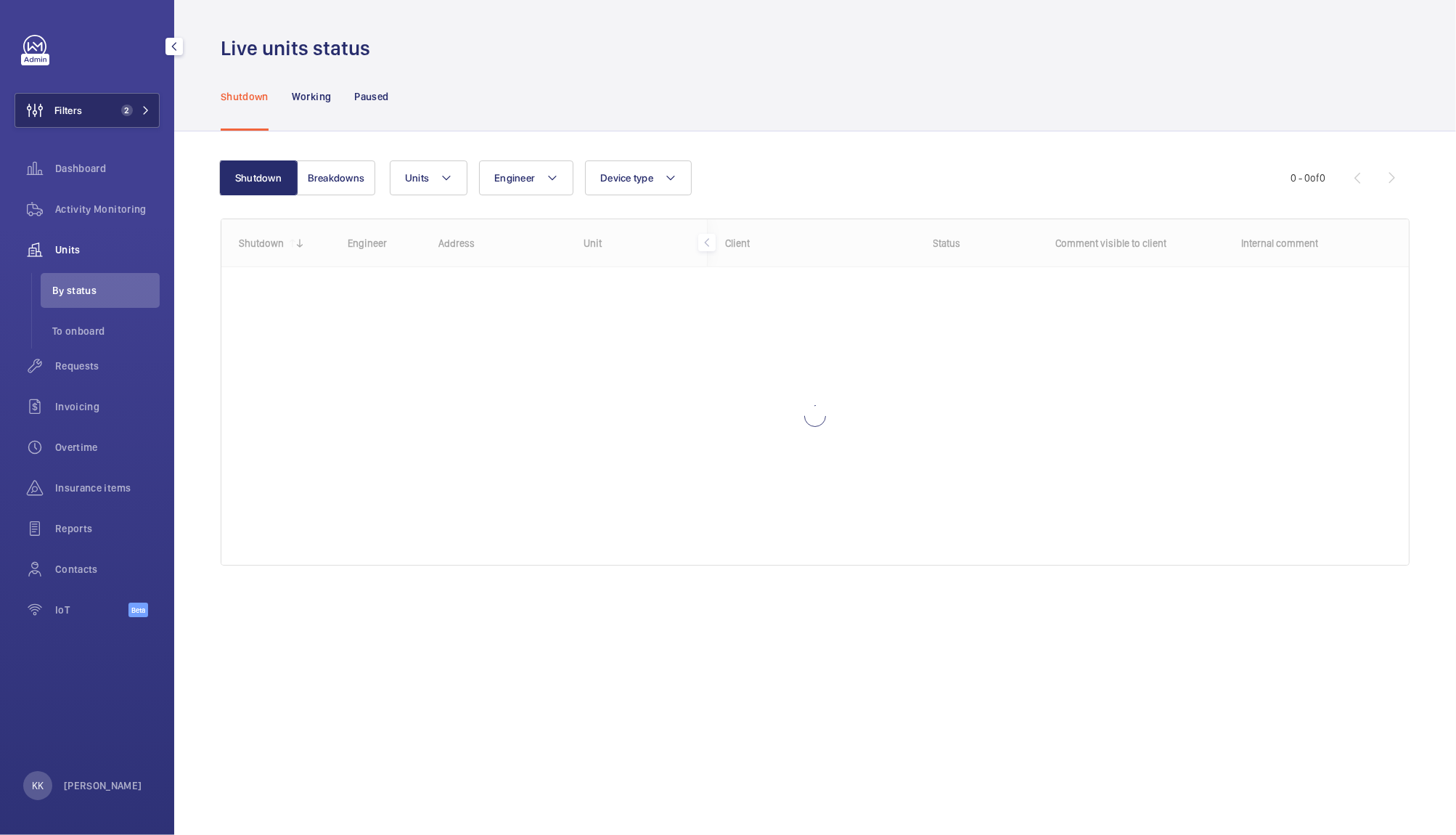
click at [112, 97] on button "Filters 2" at bounding box center [86, 110] width 145 height 35
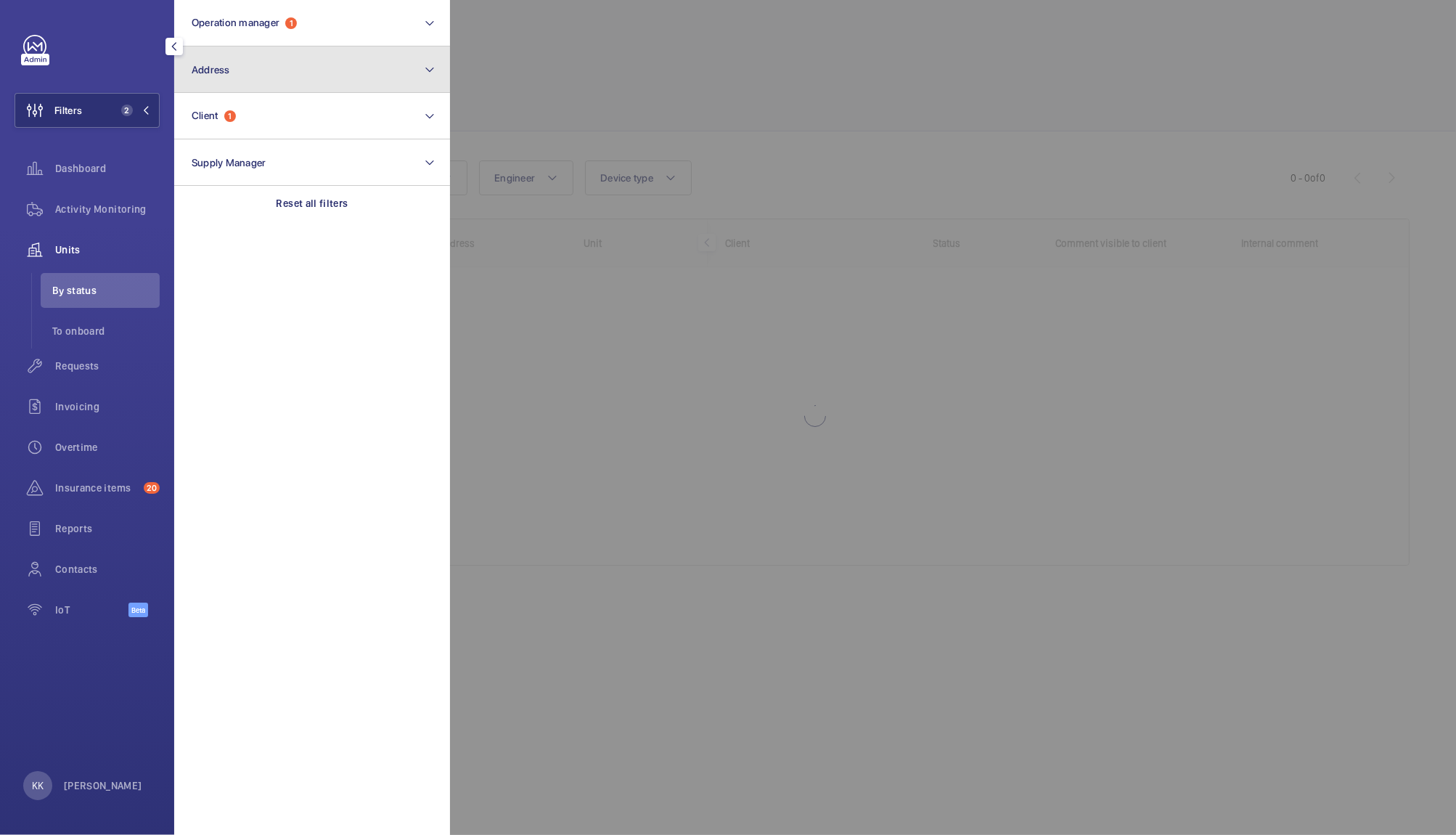
click at [261, 90] on button "Address" at bounding box center [312, 69] width 275 height 46
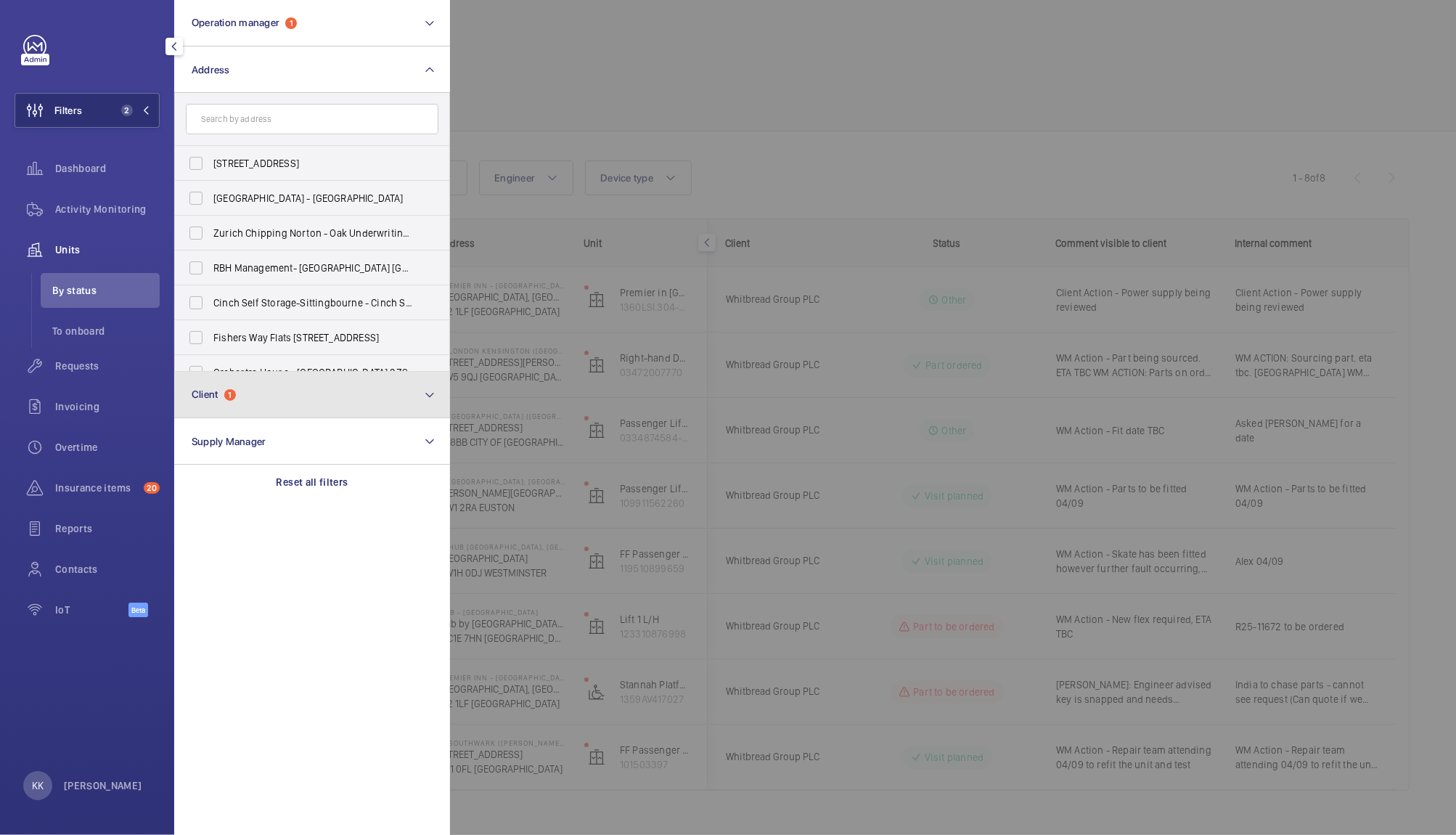
click at [225, 388] on button "Client 1" at bounding box center [312, 395] width 275 height 46
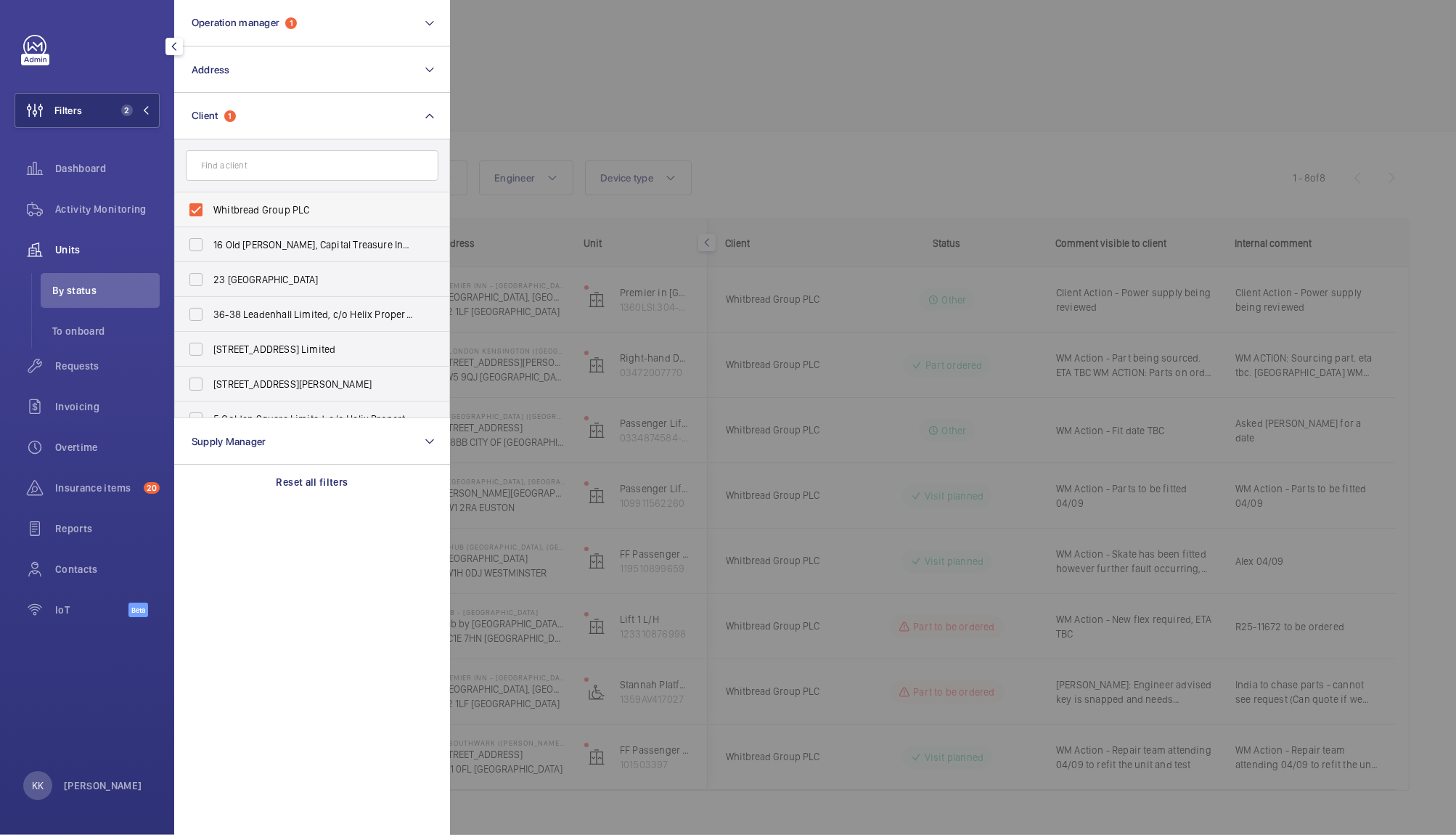
click at [285, 211] on span "Whitbread Group PLC" at bounding box center [313, 210] width 200 height 14
click at [210, 211] on input "Whitbread Group PLC" at bounding box center [196, 210] width 29 height 29
checkbox input "false"
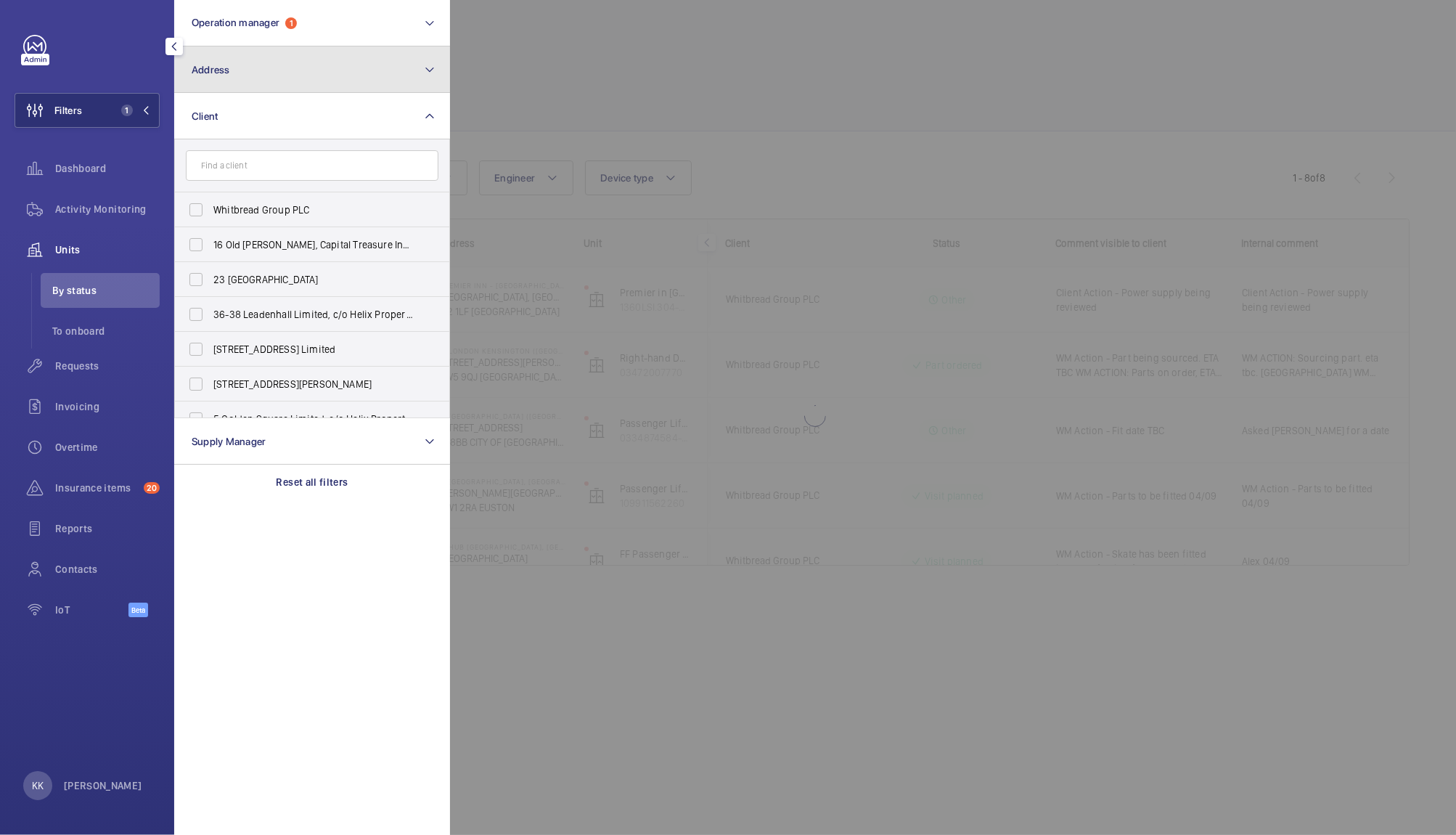
click at [261, 77] on button "Address" at bounding box center [312, 69] width 275 height 46
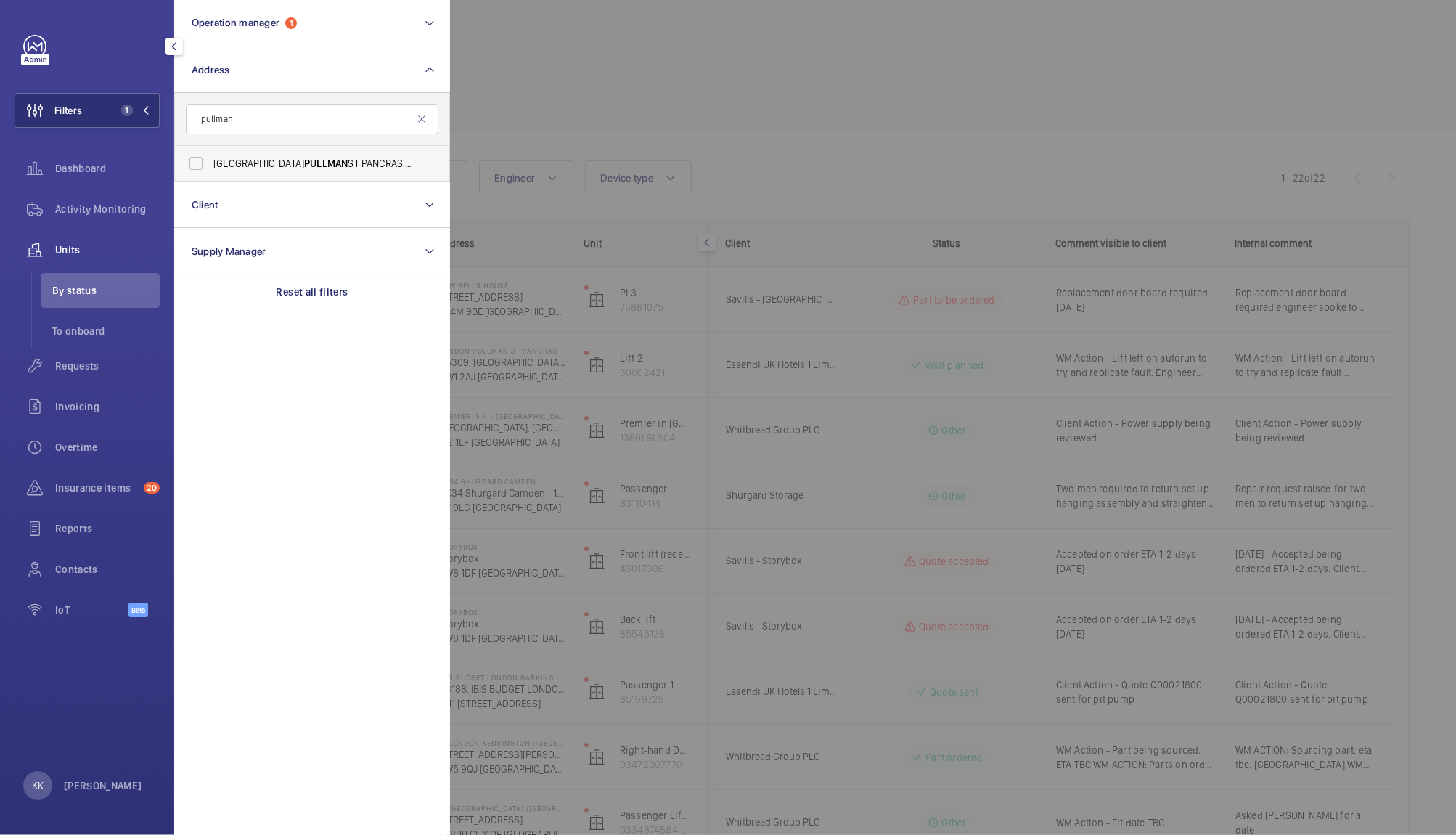
type input "pullman"
click at [303, 156] on span "LONDON PULLMAN ST PANCRAS - H5309, [GEOGRAPHIC_DATA], [STREET_ADDRESS]" at bounding box center [313, 163] width 200 height 14
click at [210, 156] on input "LONDON PULLMAN ST PANCRAS - H5309, [GEOGRAPHIC_DATA], [STREET_ADDRESS]" at bounding box center [196, 163] width 29 height 29
checkbox input "true"
click at [608, 144] on div at bounding box center [1178, 417] width 1456 height 835
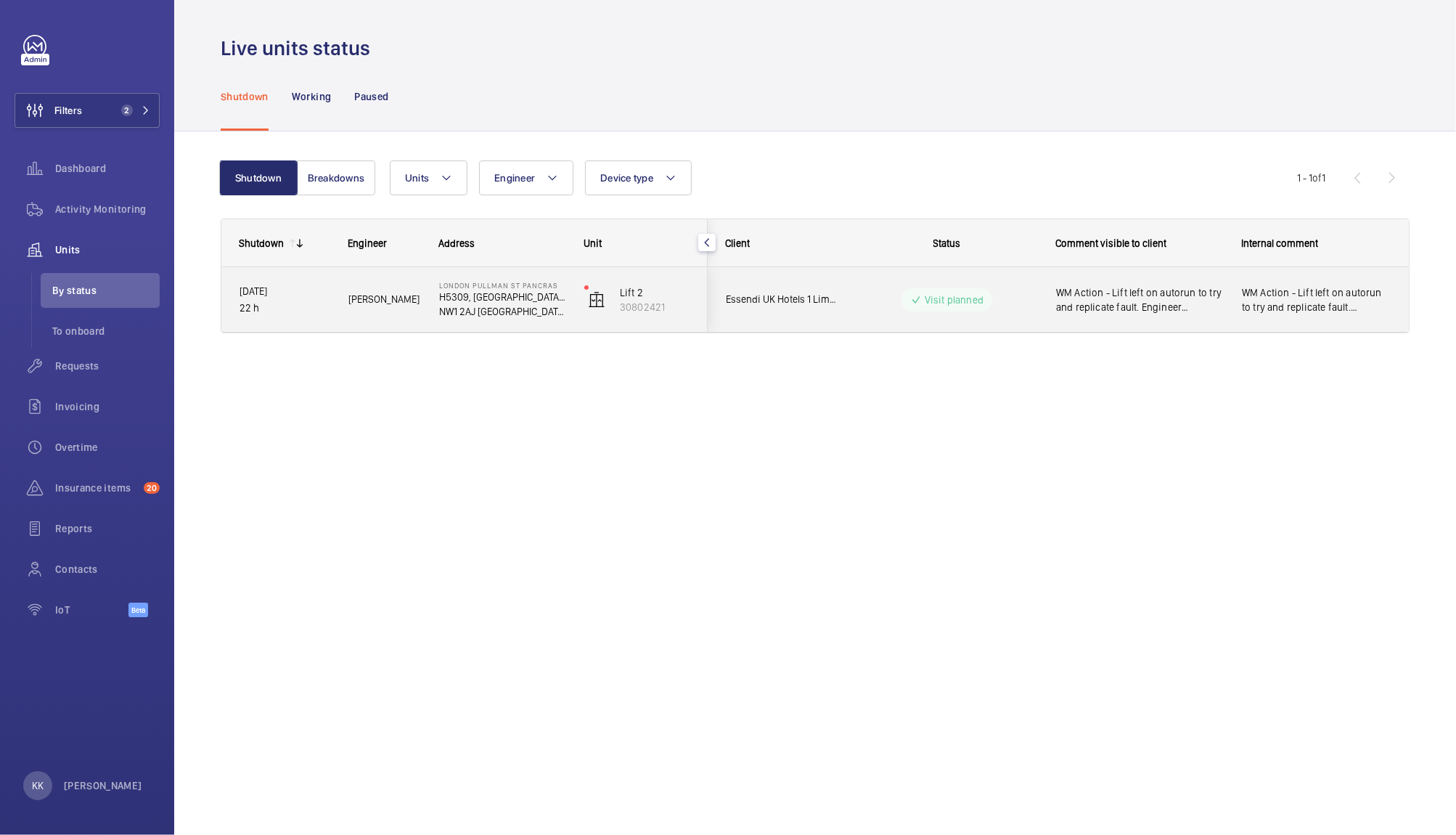
click at [1153, 314] on div "WM Action - Lift left on autorun to try and replicate fault. Engineer reattendi…" at bounding box center [1140, 300] width 167 height 33
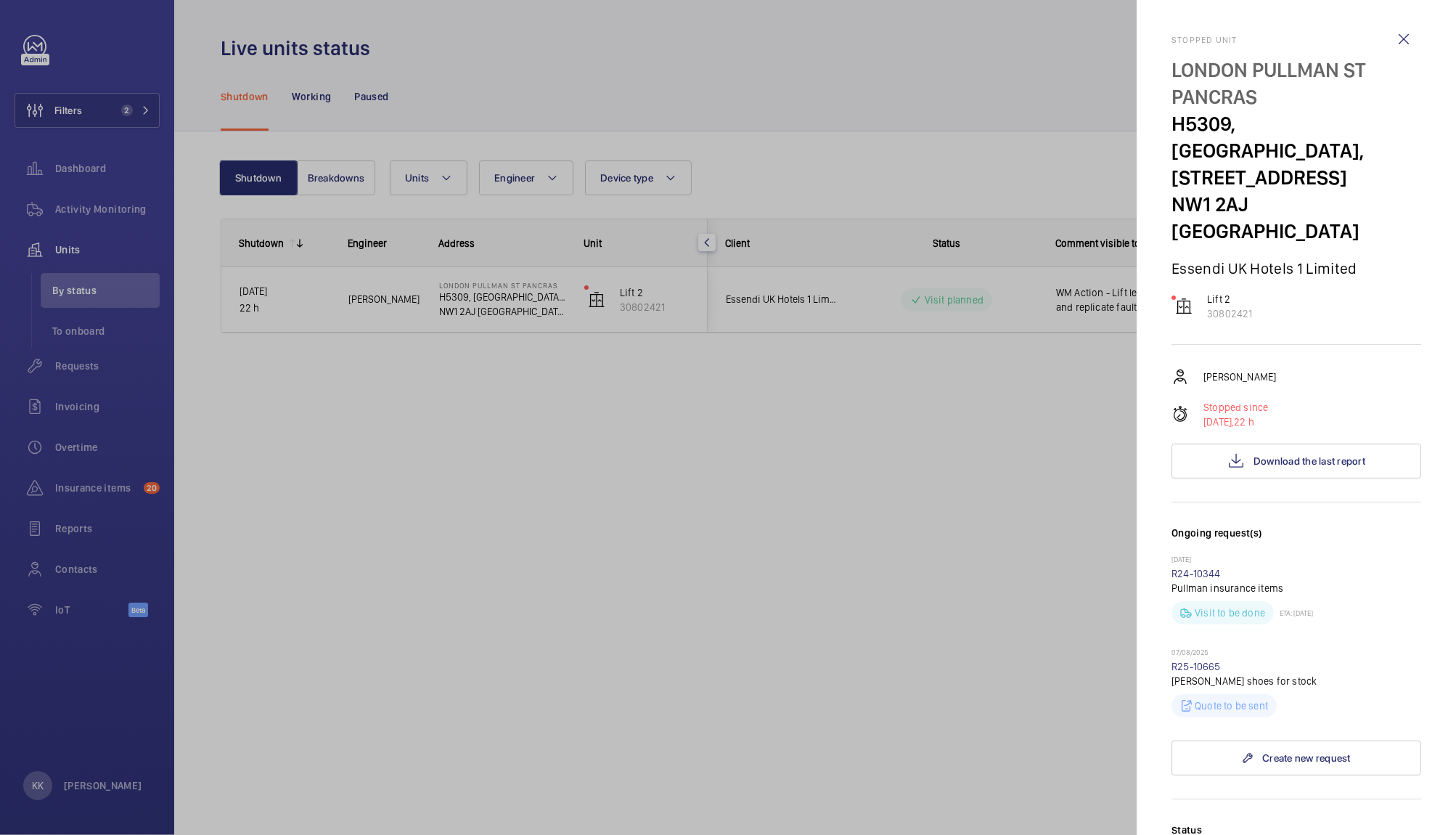
click at [962, 399] on div at bounding box center [728, 417] width 1456 height 835
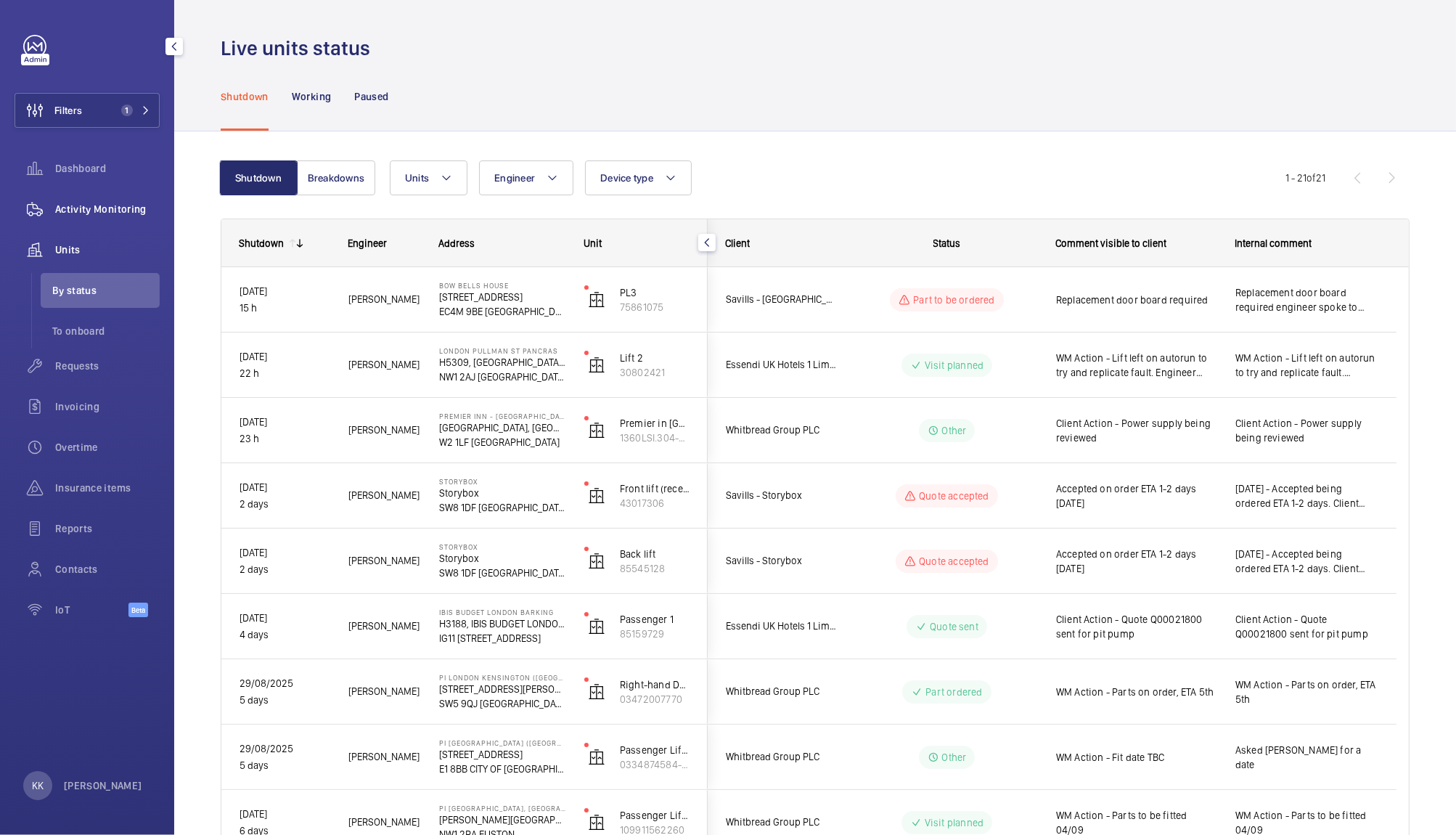
click at [87, 208] on span "Activity Monitoring" at bounding box center [108, 209] width 105 height 14
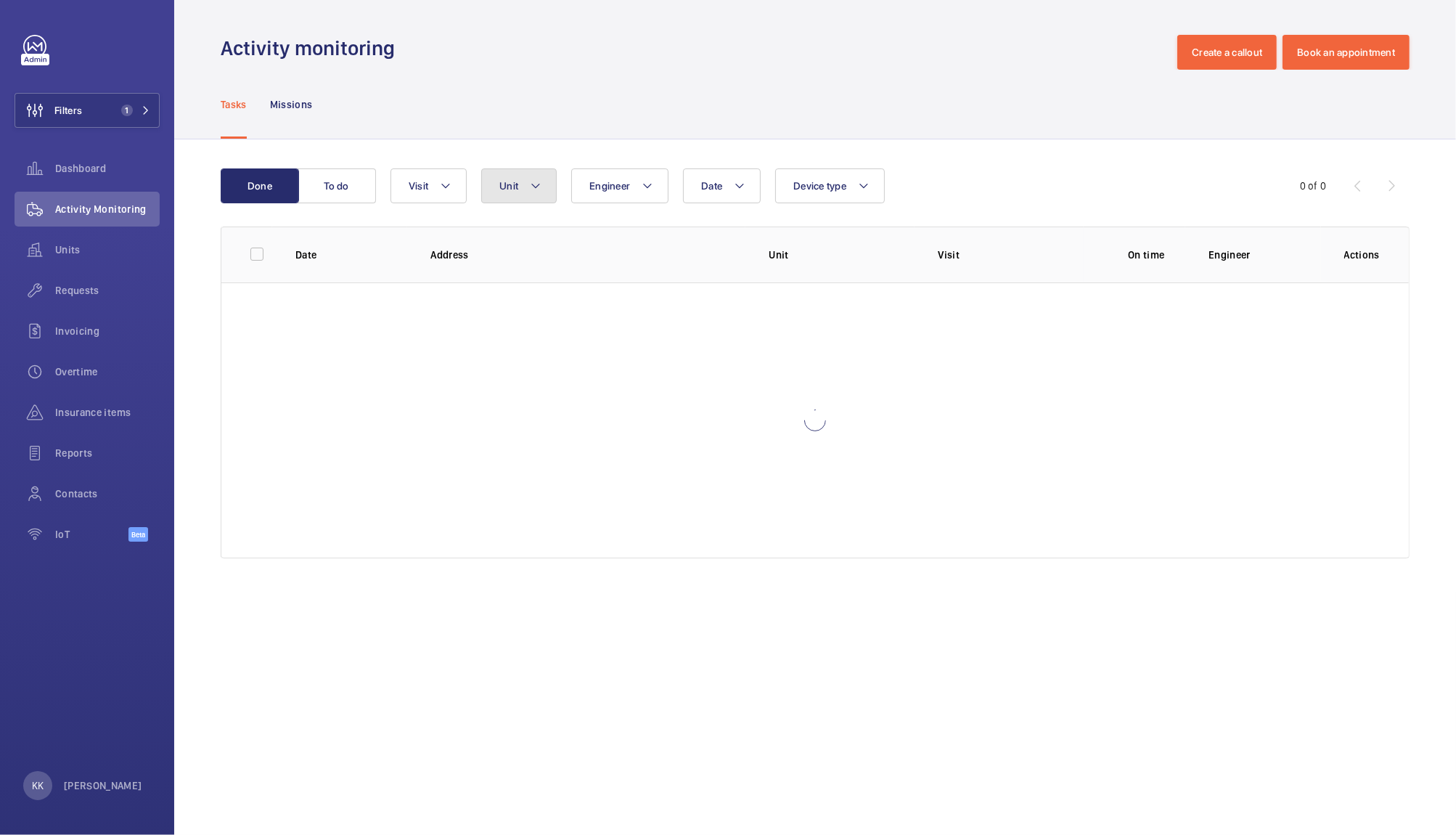
click at [536, 190] on mat-icon at bounding box center [535, 185] width 11 height 17
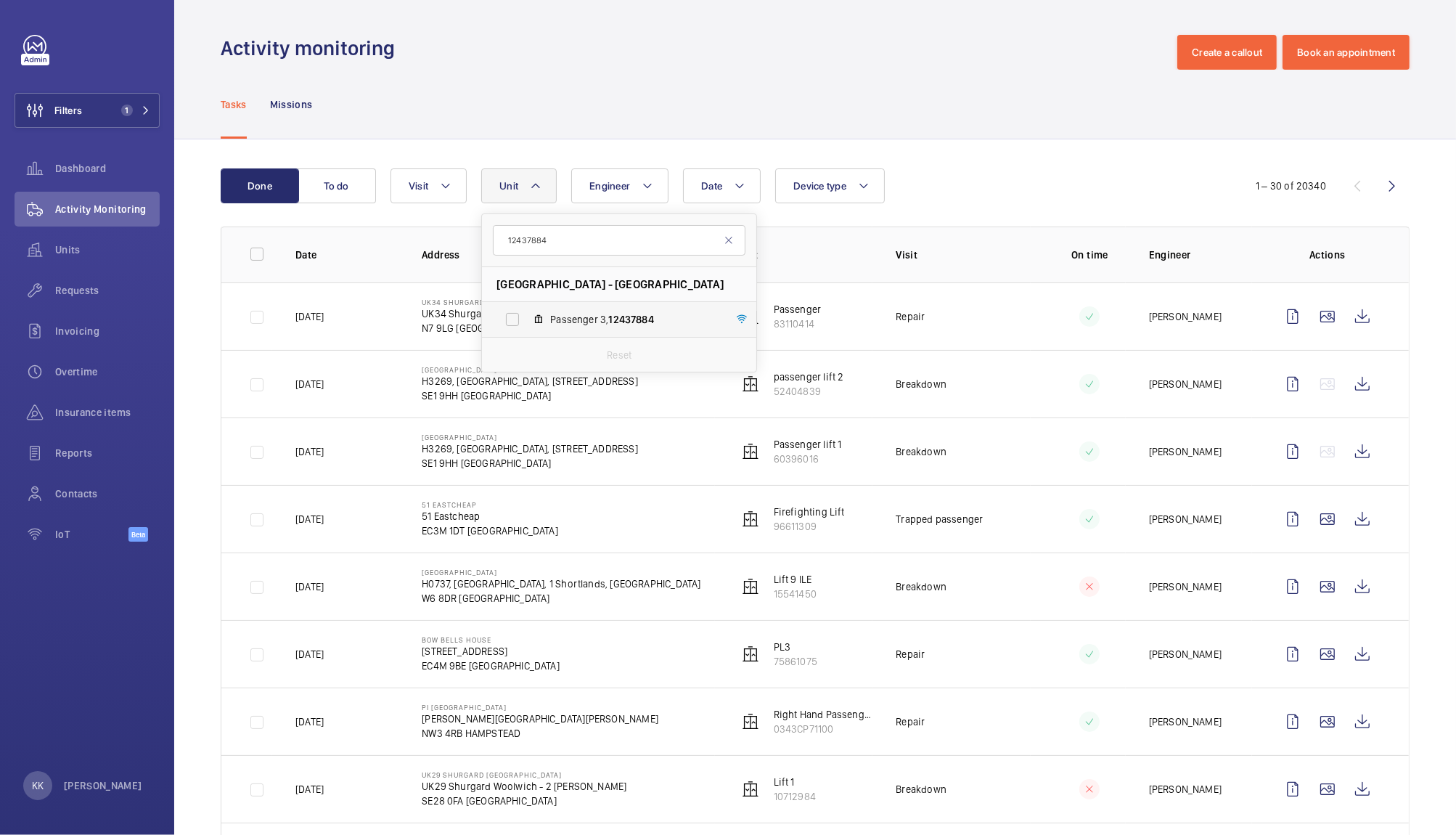
type input "12437884"
click at [605, 309] on label "Passenger 3, 12437884" at bounding box center [607, 320] width 251 height 35
click at [527, 309] on input "Passenger 3, 12437884" at bounding box center [512, 320] width 29 height 29
checkbox input "true"
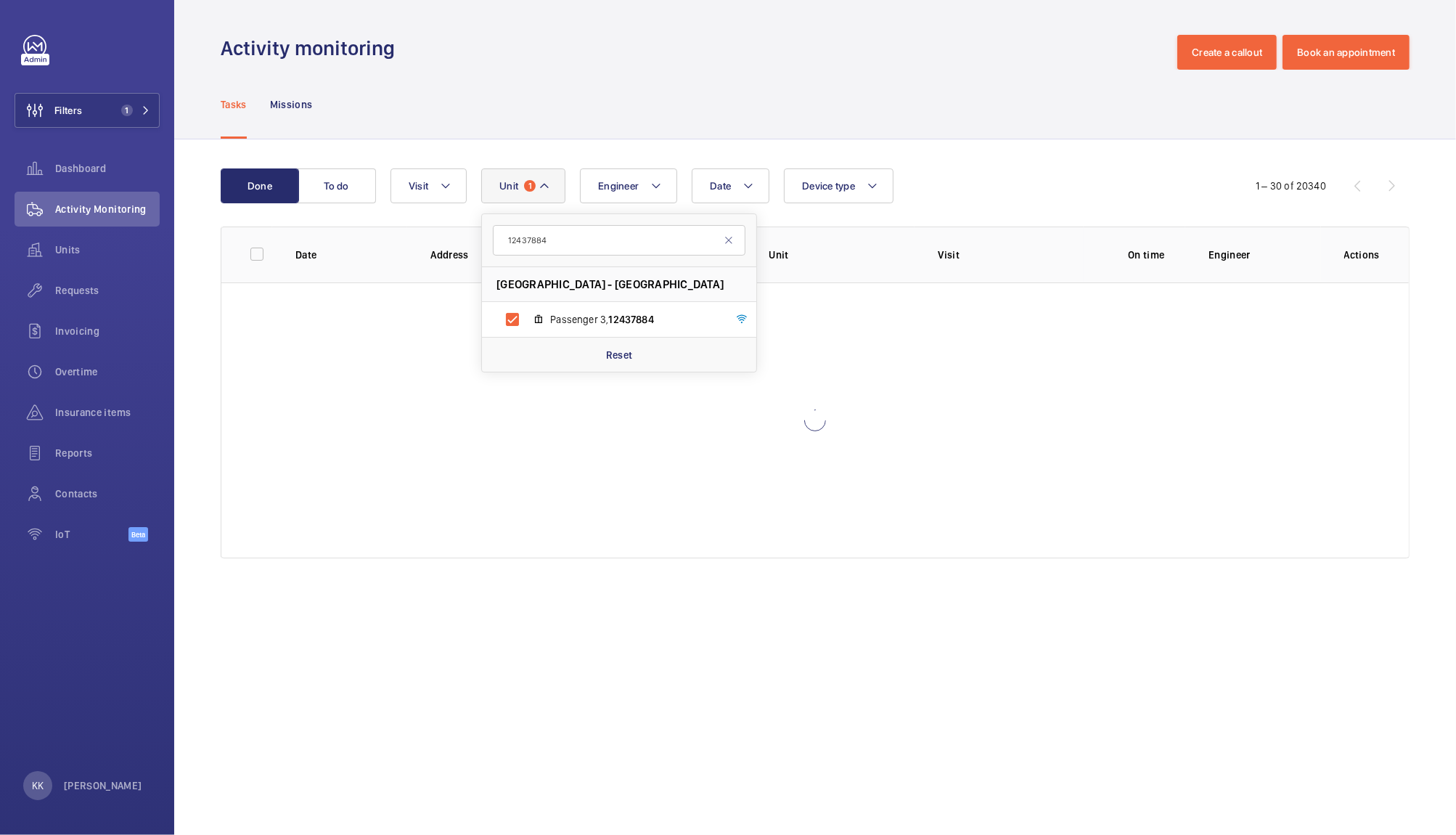
click at [987, 161] on div "Done To do Date Engineer Unit 1 12437884 Midcity Place - MidCity Place, WC1V 6E…" at bounding box center [815, 367] width 1281 height 454
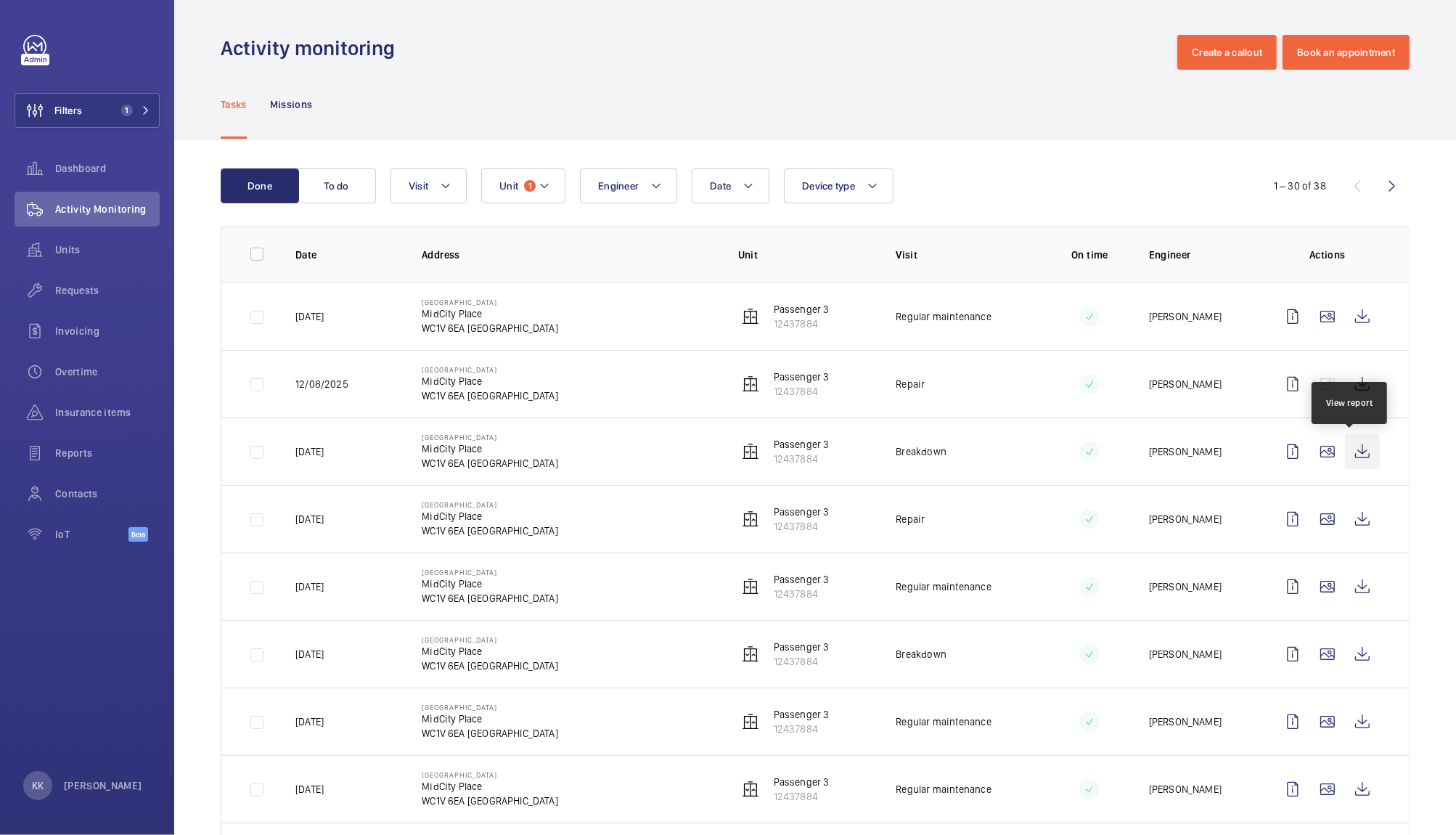
click at [1349, 458] on wm-front-icon-button at bounding box center [1362, 452] width 35 height 35
click at [1373, 527] on td at bounding box center [1330, 518] width 157 height 68
click at [1348, 518] on wm-front-icon-button at bounding box center [1362, 519] width 35 height 35
